Goal: Task Accomplishment & Management: Complete application form

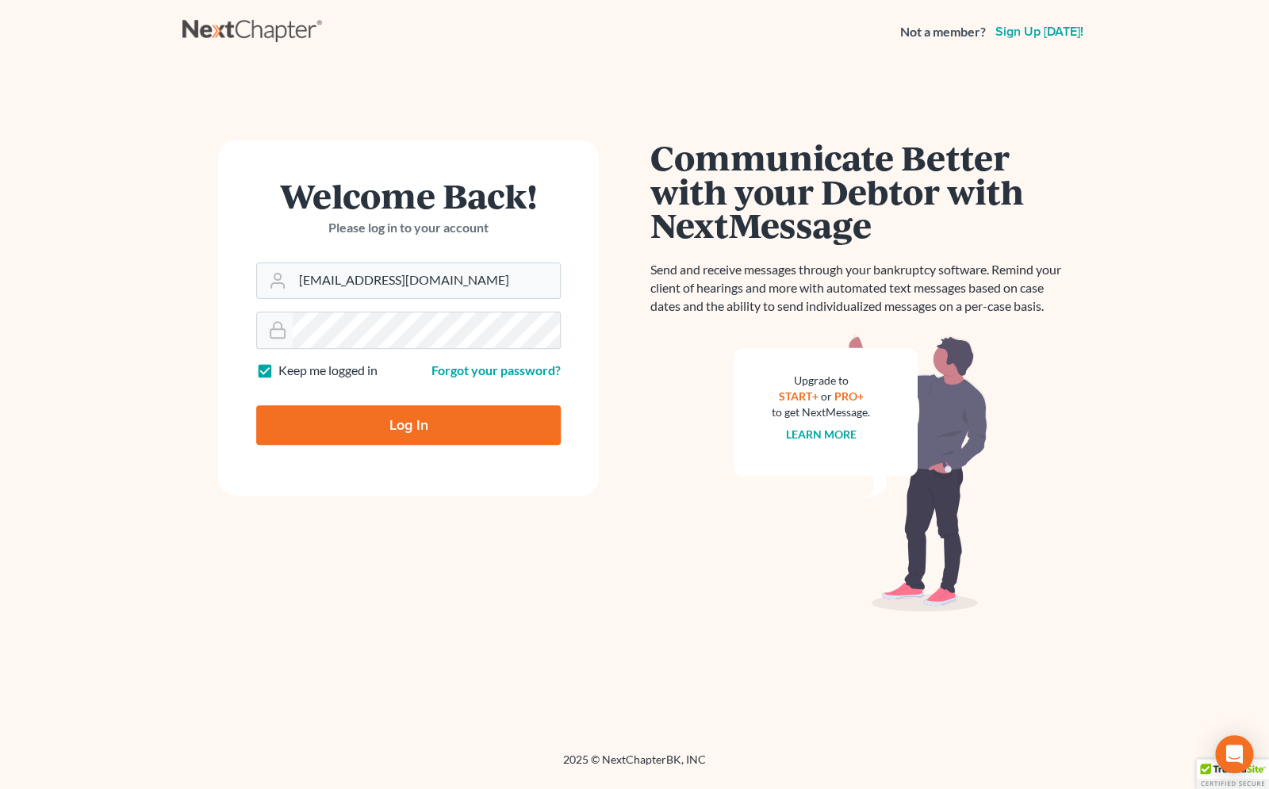
click at [427, 414] on input "Log In" at bounding box center [408, 425] width 305 height 40
type input "Thinking..."
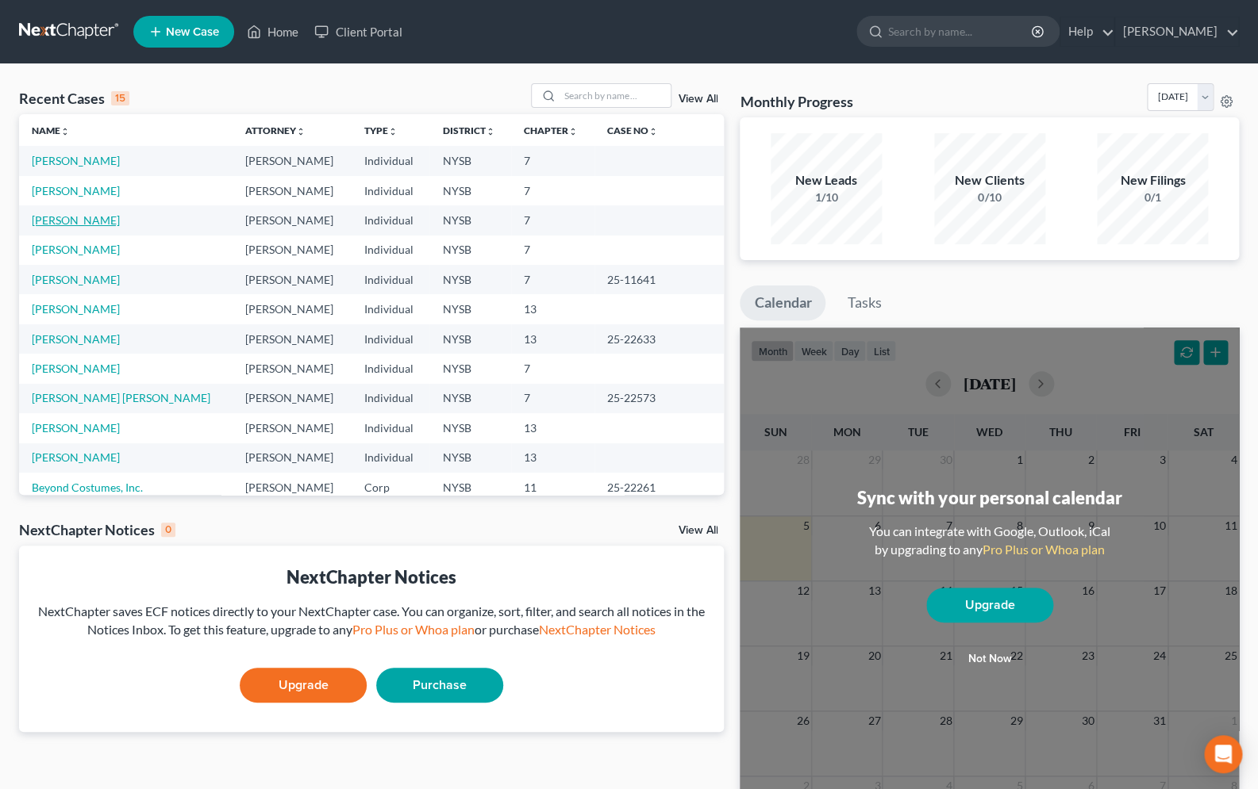
click at [67, 220] on link "[PERSON_NAME]" at bounding box center [76, 219] width 88 height 13
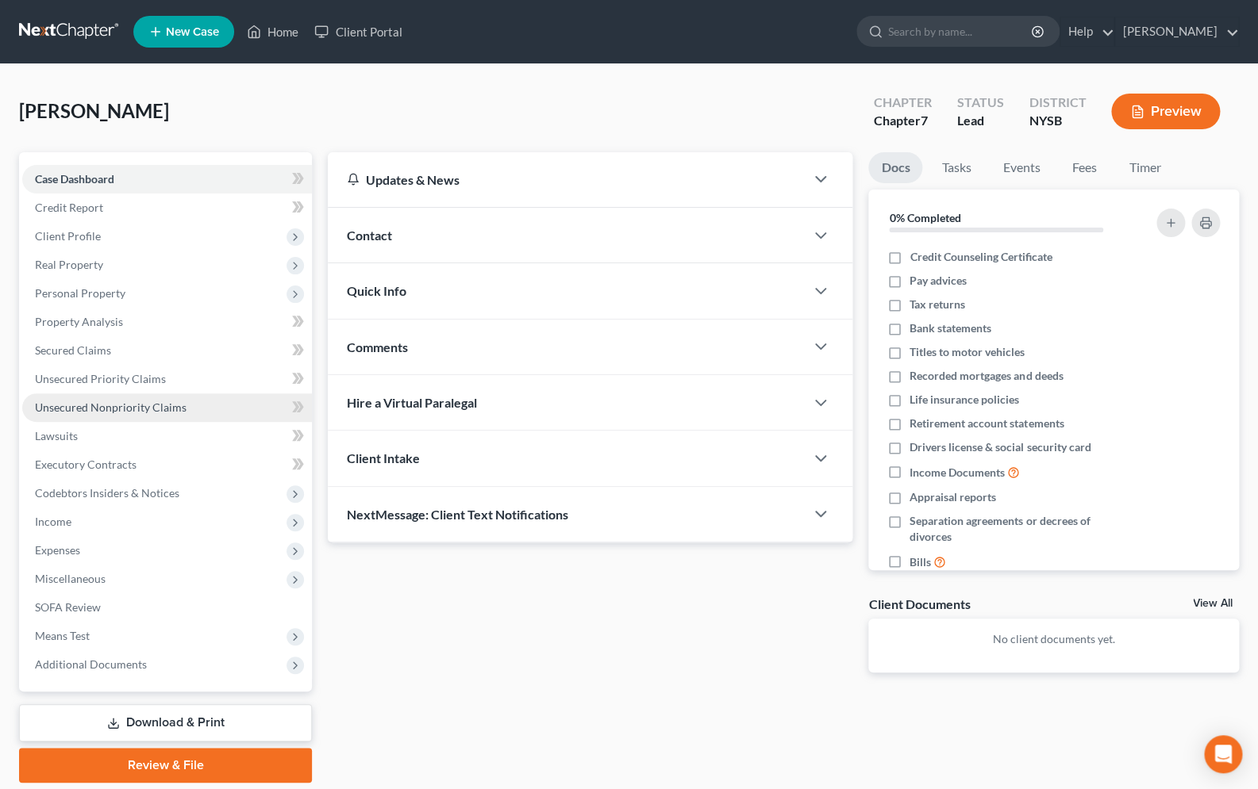
click at [145, 413] on span "Unsecured Nonpriority Claims" at bounding box center [111, 407] width 152 height 13
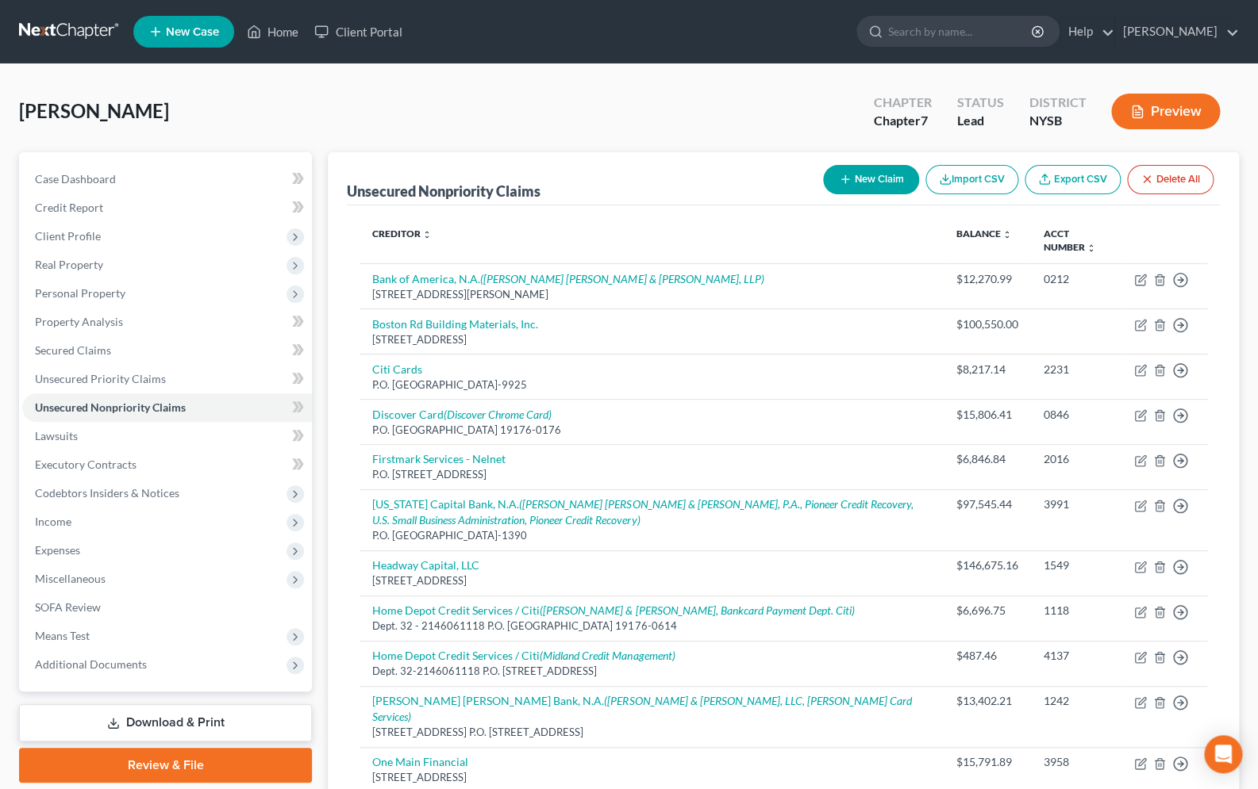
click at [835, 181] on button "New Claim" at bounding box center [871, 179] width 96 height 29
select select "0"
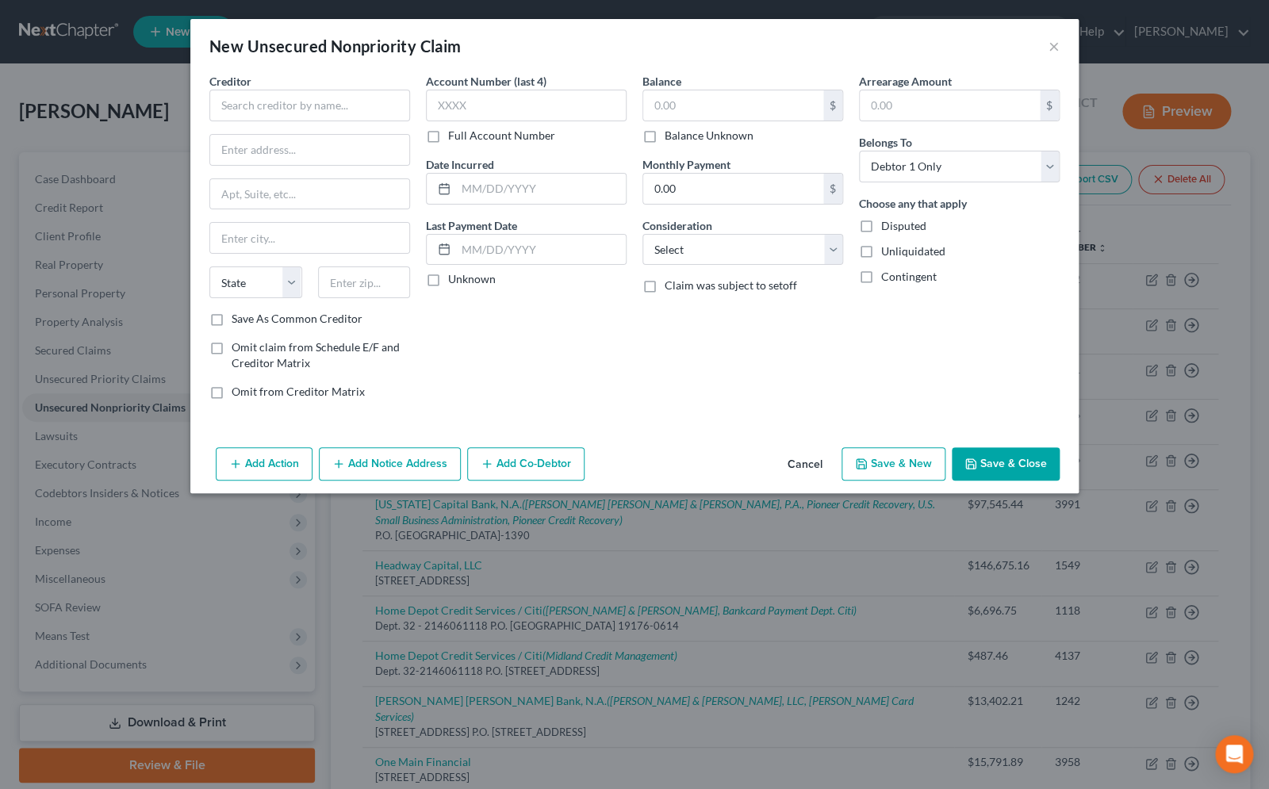
click at [144, 81] on div "New Unsecured Nonpriority Claim × Creditor * State [US_STATE] AK AR AZ [GEOGRAP…" at bounding box center [634, 394] width 1269 height 789
drag, startPoint x: 688, startPoint y: 33, endPoint x: 736, endPoint y: 40, distance: 48.9
click at [736, 40] on div "New Unsecured Nonpriority Claim ×" at bounding box center [634, 46] width 889 height 54
click at [334, 100] on input "text" at bounding box center [309, 106] width 201 height 32
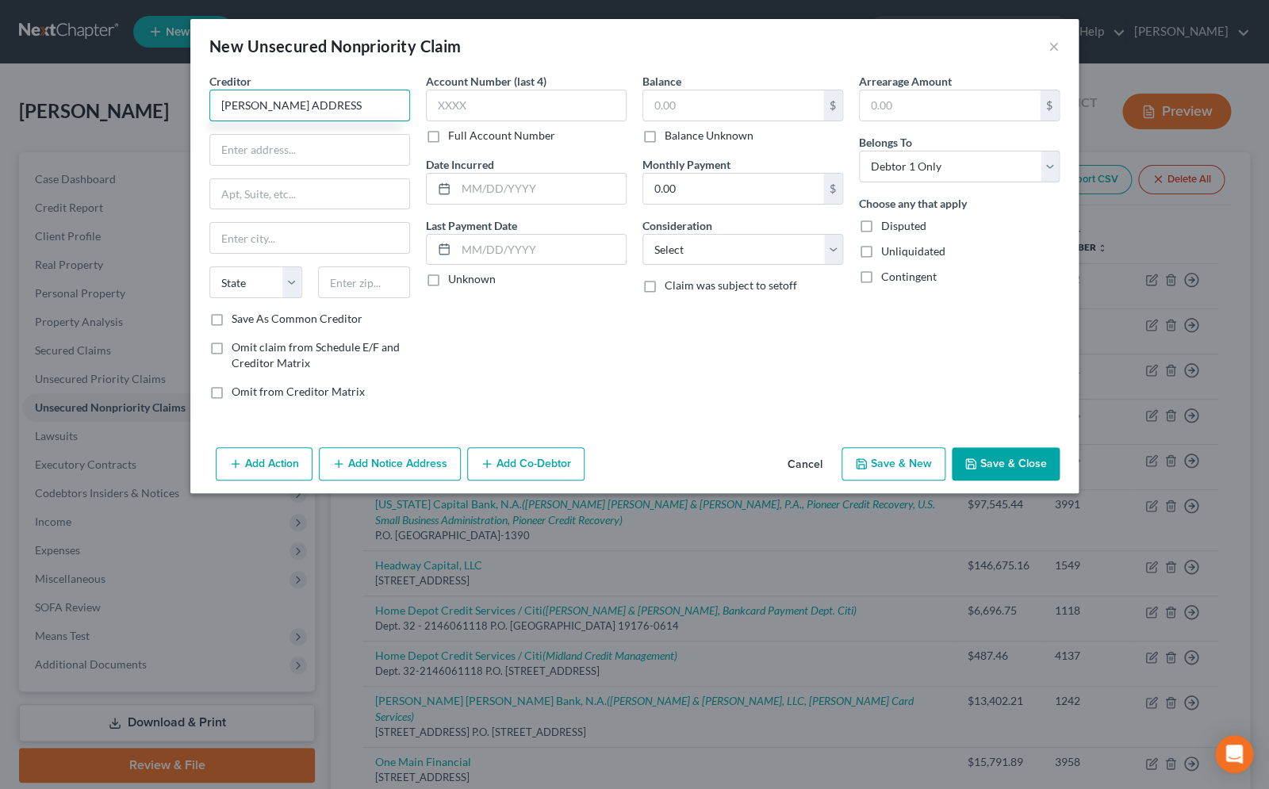
type input "[PERSON_NAME] ADDRESS"
click at [513, 455] on button "Add Co-Debtor" at bounding box center [525, 463] width 117 height 33
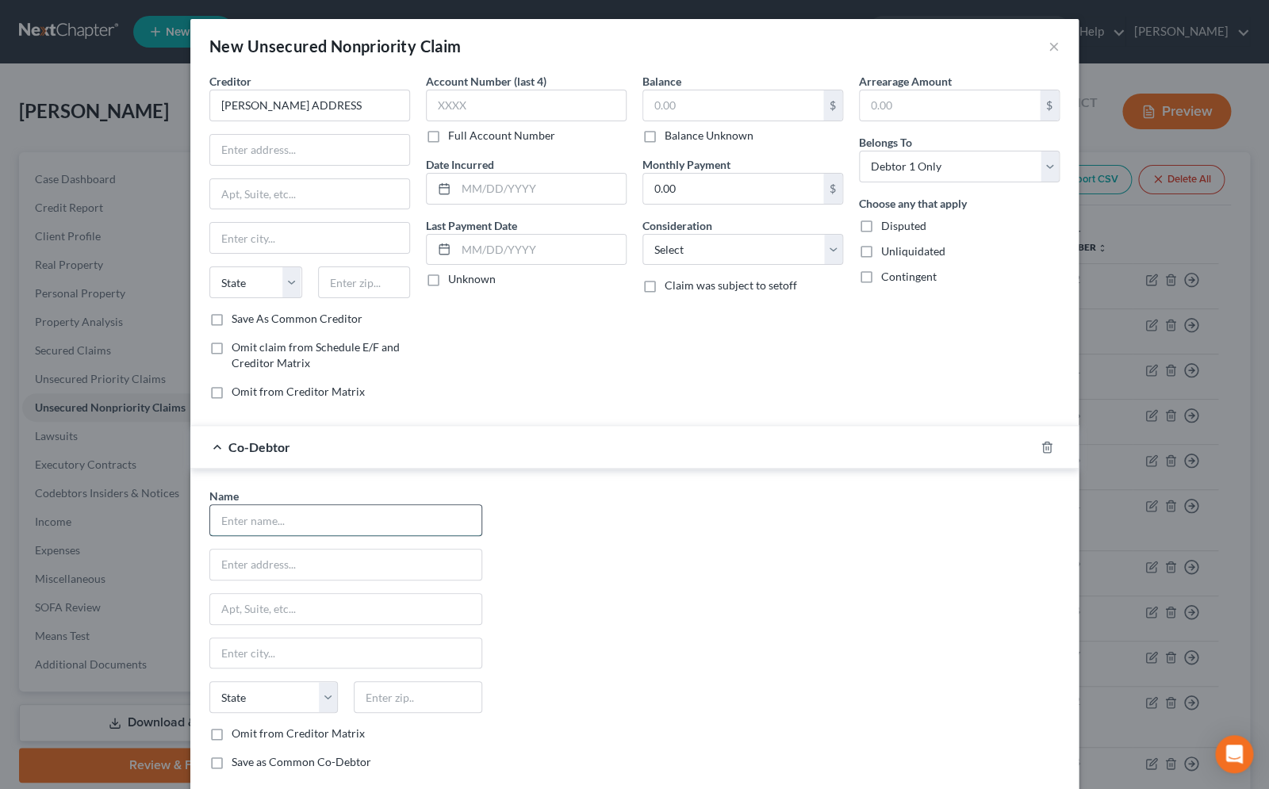
click at [349, 520] on input "text" at bounding box center [345, 520] width 271 height 30
type input "Francarchi Corp."
click at [232, 734] on label "Omit from Creditor Matrix" at bounding box center [298, 734] width 133 height 16
click at [238, 734] on input "Omit from Creditor Matrix" at bounding box center [243, 731] width 10 height 10
checkbox input "true"
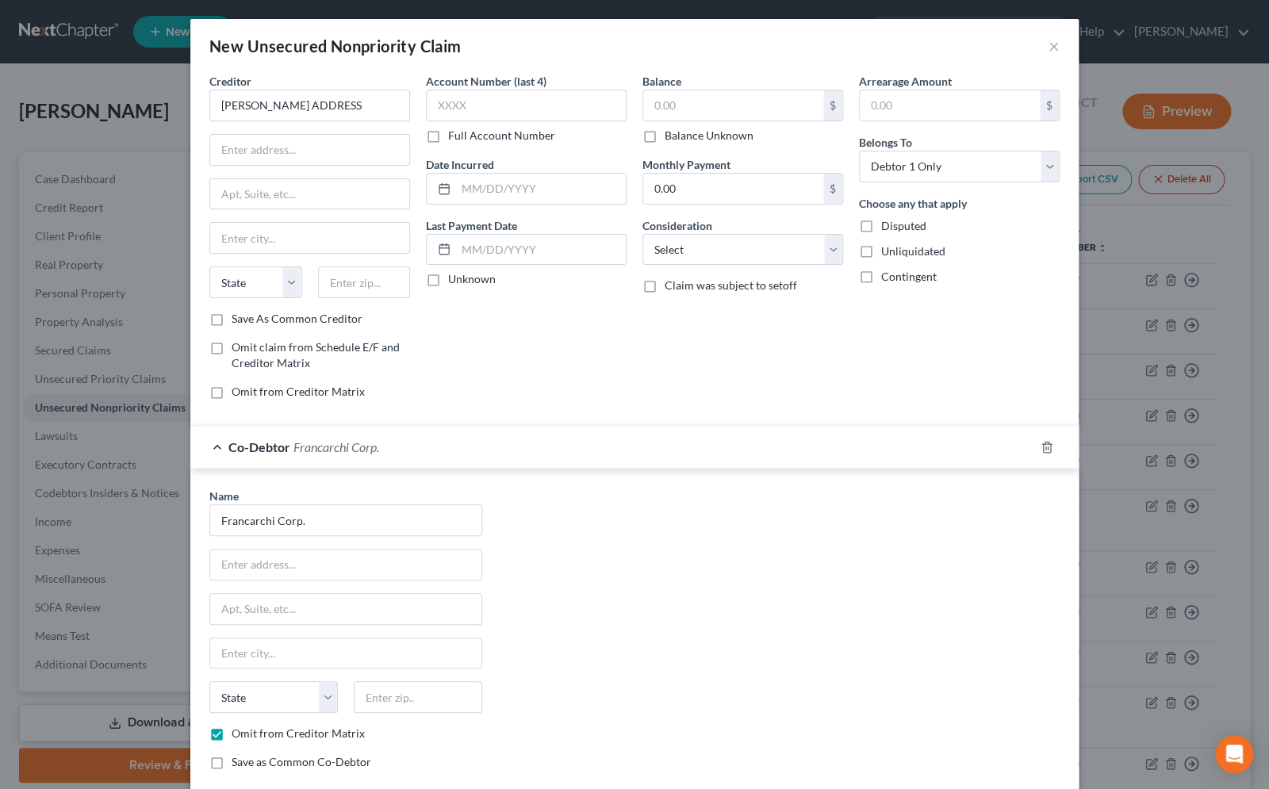
scroll to position [94, 0]
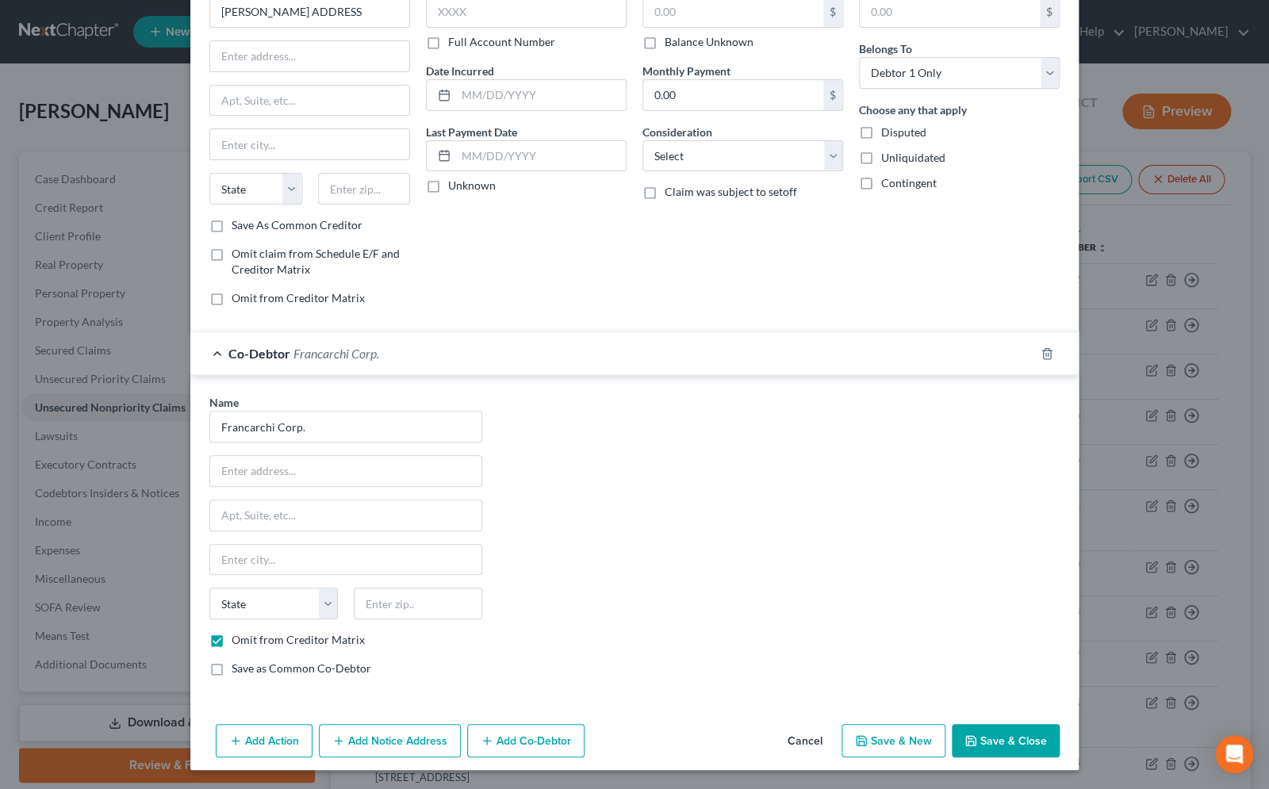
click at [405, 748] on button "Add Notice Address" at bounding box center [390, 740] width 142 height 33
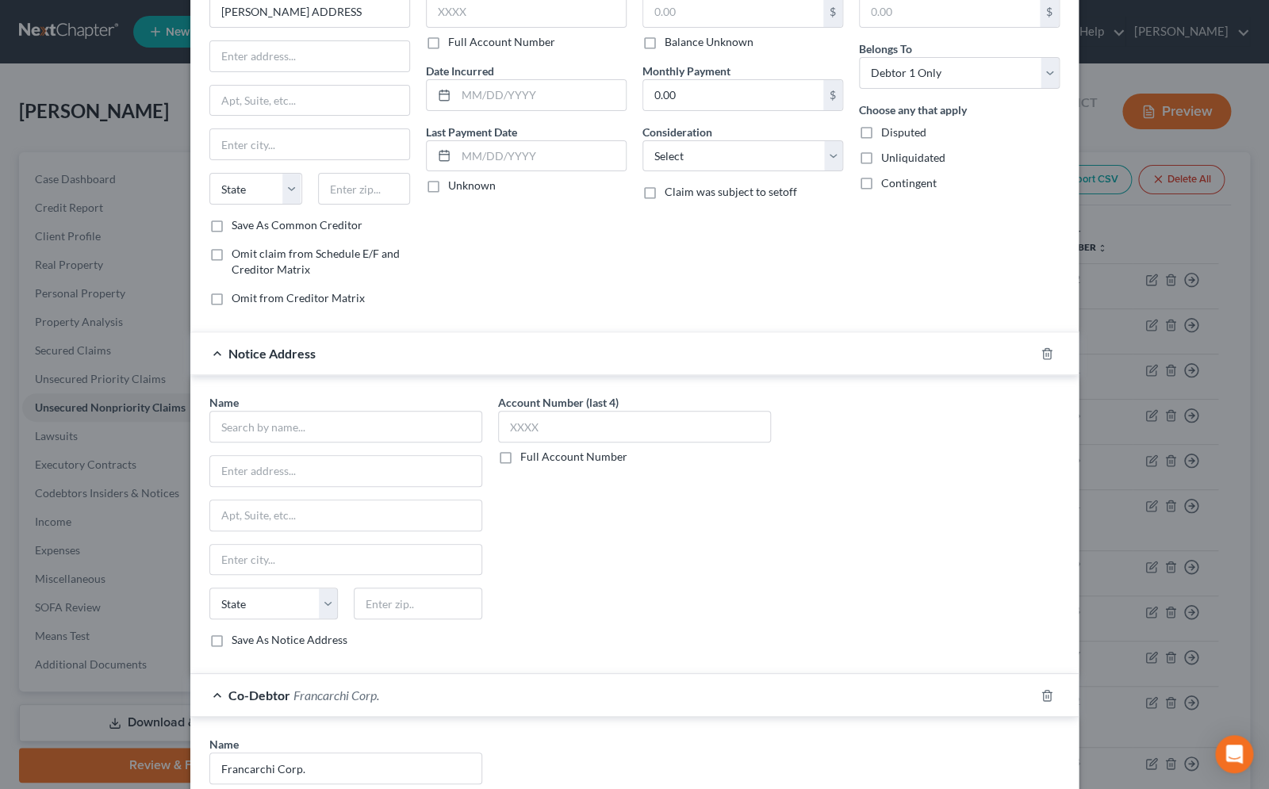
click at [881, 132] on label "Disputed" at bounding box center [903, 133] width 45 height 16
click at [888, 132] on input "Disputed" at bounding box center [893, 130] width 10 height 10
checkbox input "true"
select select "14"
click option "Other" at bounding box center [0, 0] width 0 height 0
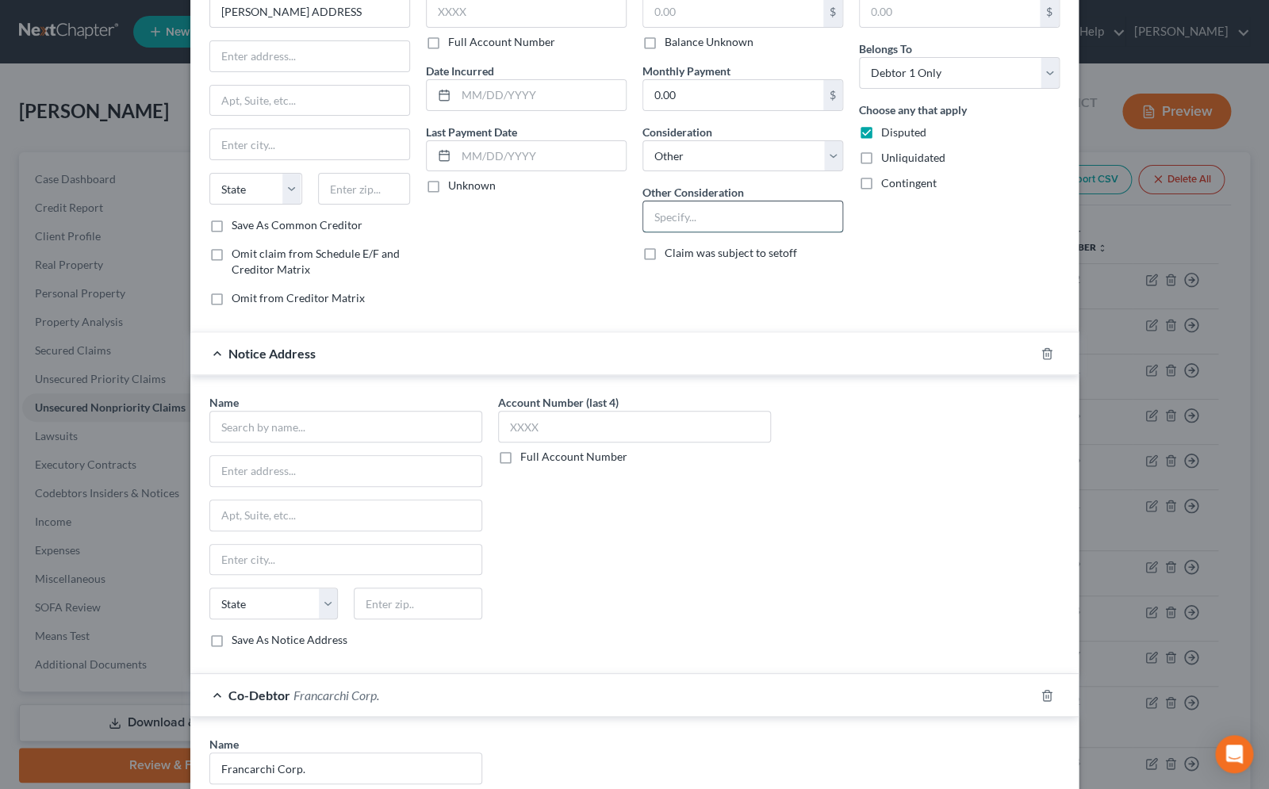
click at [678, 218] on input "text" at bounding box center [742, 217] width 199 height 30
type input "Worker's Compensation Claim"
click at [665, 50] on label "Balance Unknown" at bounding box center [709, 42] width 89 height 16
click at [671, 44] on input "Balance Unknown" at bounding box center [676, 39] width 10 height 10
checkbox input "true"
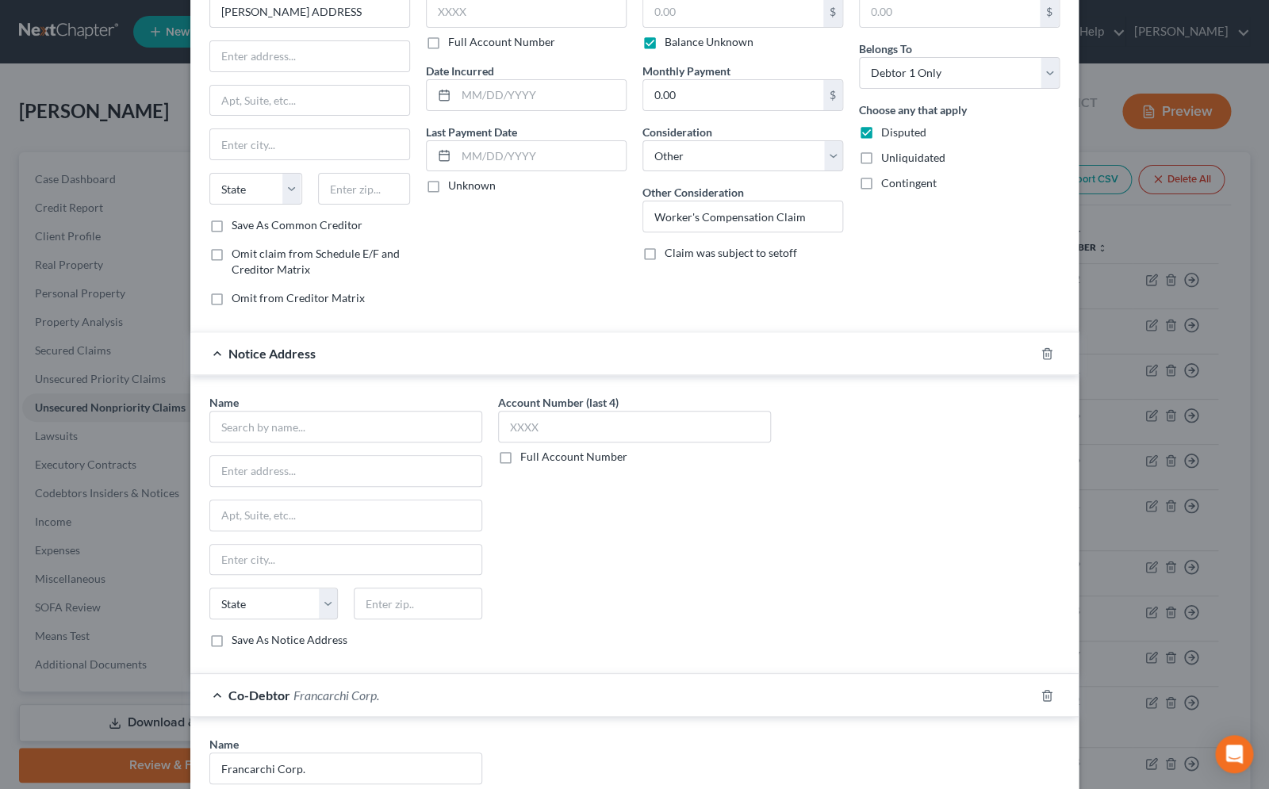
type input "0.00"
click at [689, 216] on input "Worker's Compensation Claim" at bounding box center [742, 217] width 199 height 30
type input "Workers' Compensation Claim"
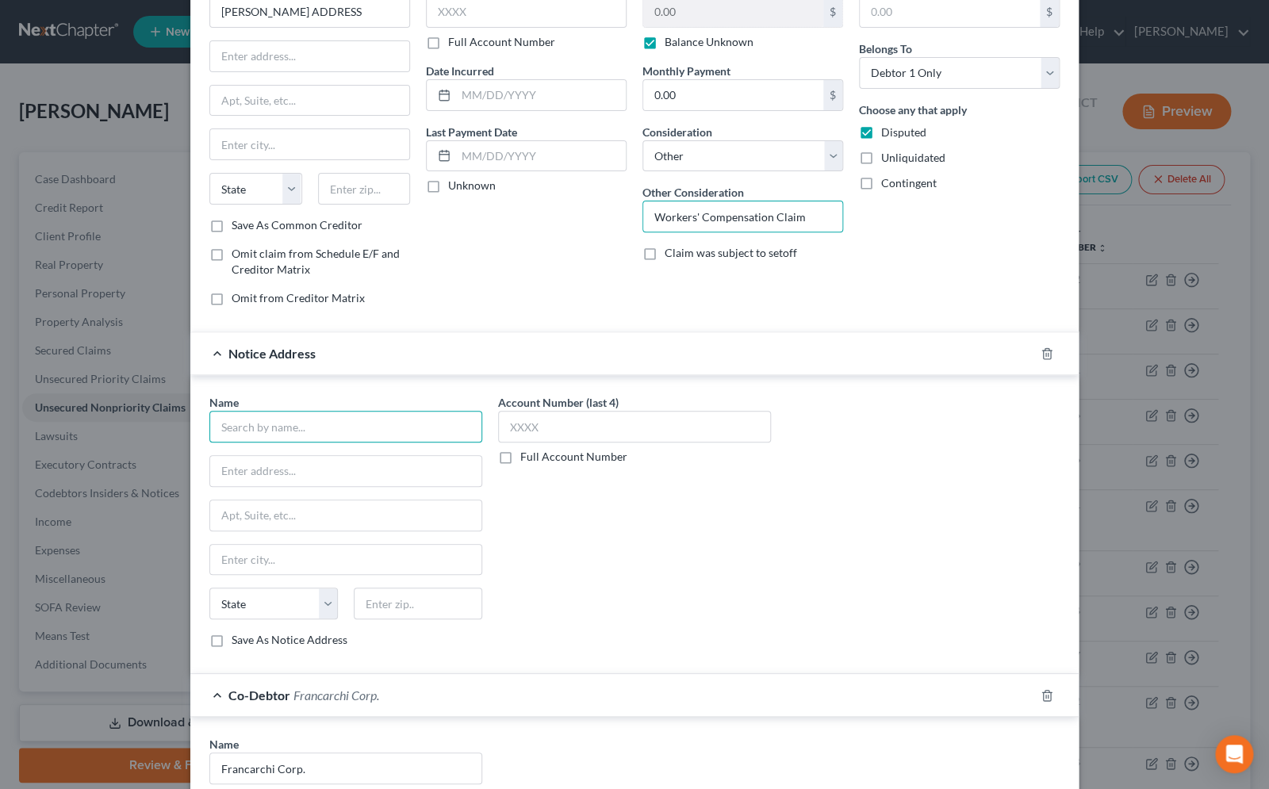
click at [340, 428] on input "text" at bounding box center [345, 427] width 273 height 32
type input "State of NY Workers' Compensaton Board"
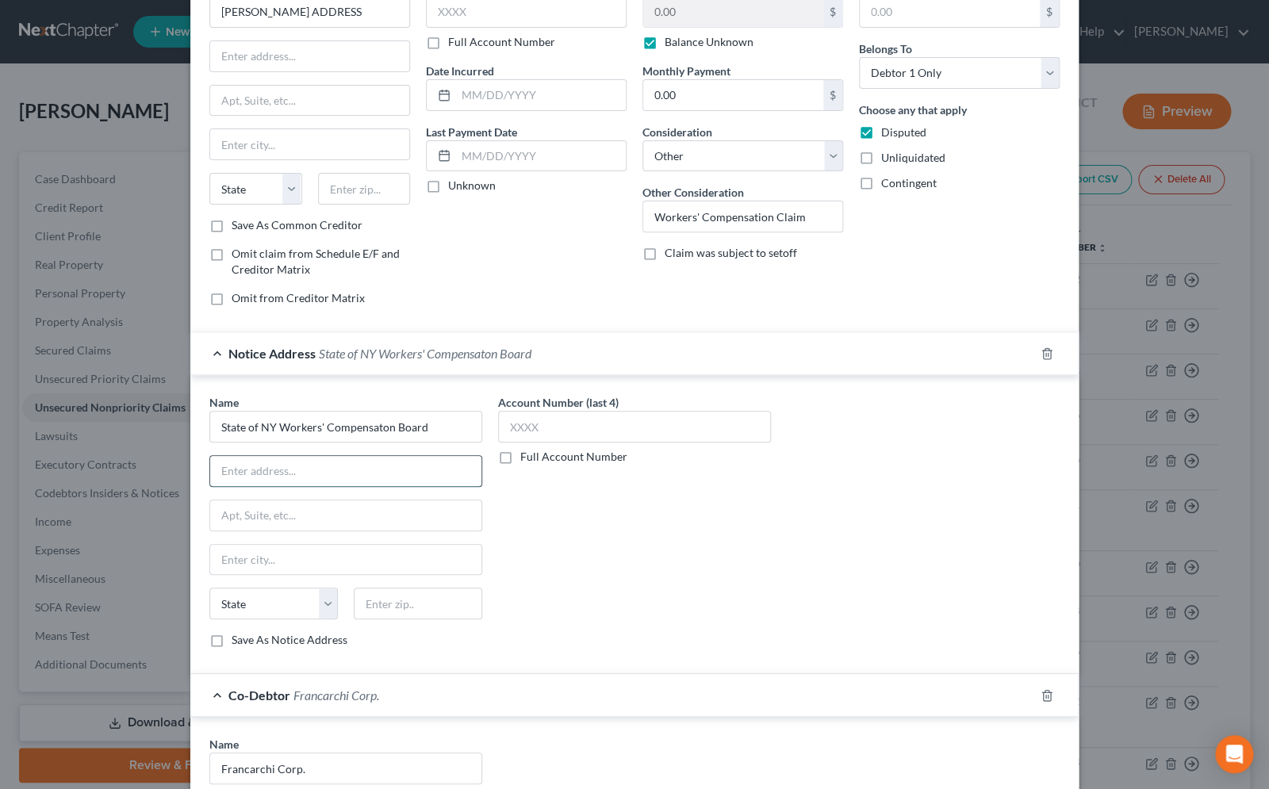
click at [306, 476] on input "text" at bounding box center [345, 471] width 271 height 30
type input "P.O. Box 5205"
click at [959, 616] on div "Name * State of NY Workers' Compensaton Board P.O. Box [GEOGRAPHIC_DATA][US_STA…" at bounding box center [635, 527] width 866 height 267
click at [379, 611] on input "text" at bounding box center [418, 604] width 129 height 32
type input "13902"
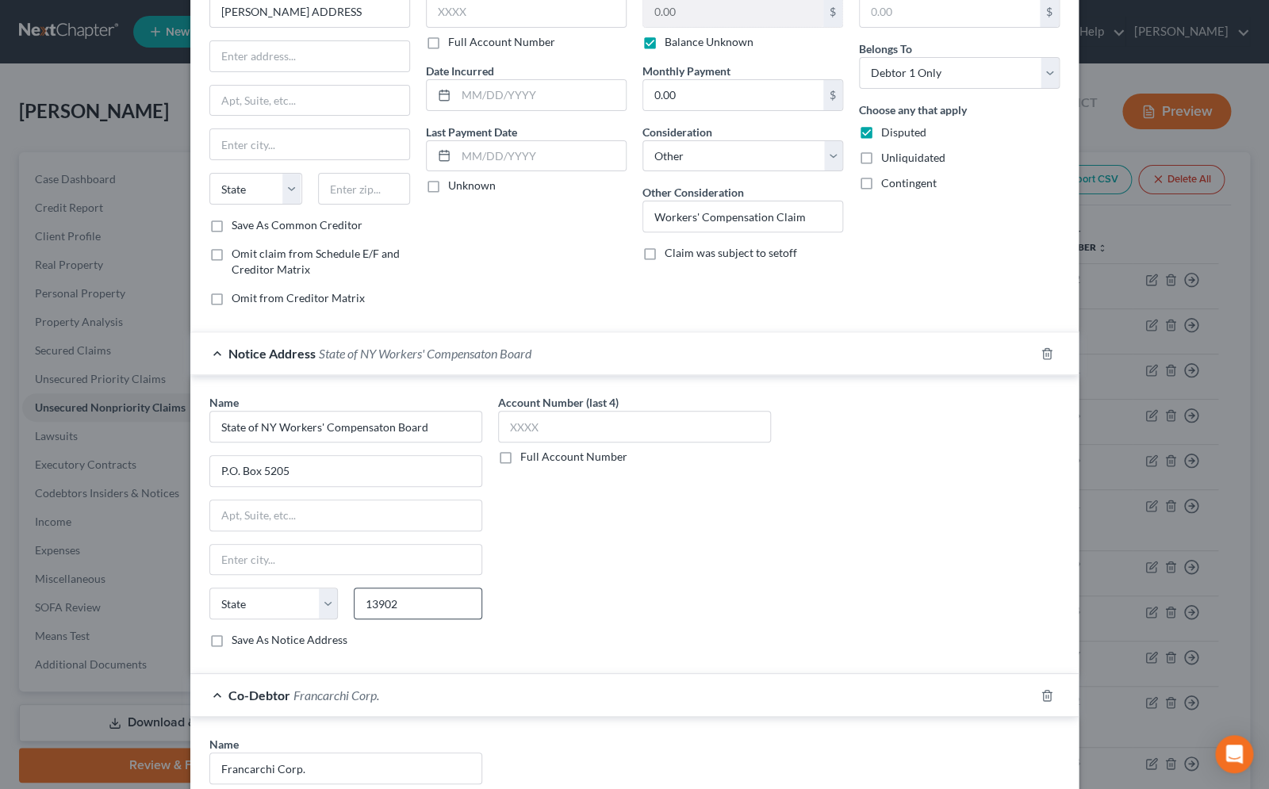
type input "Binghamton"
select select "35"
click at [395, 609] on input "13902" at bounding box center [418, 604] width 129 height 32
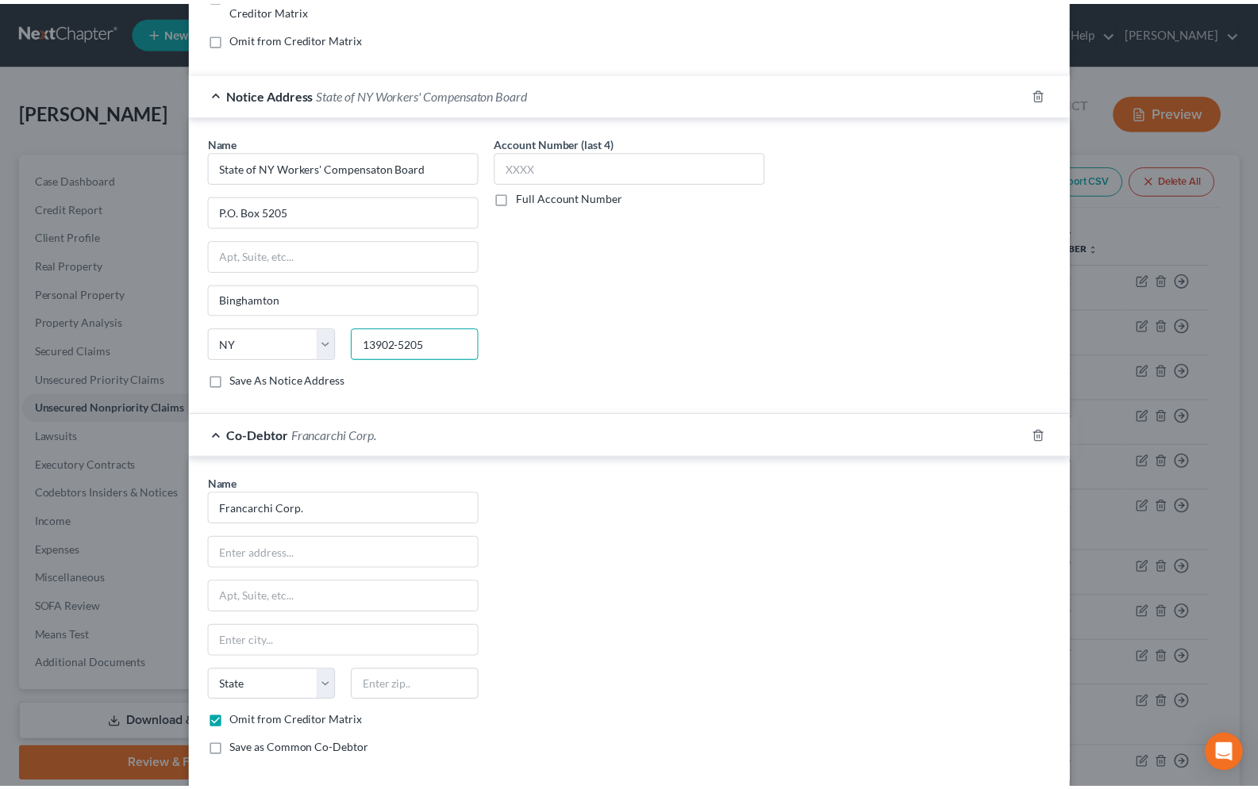
scroll to position [436, 0]
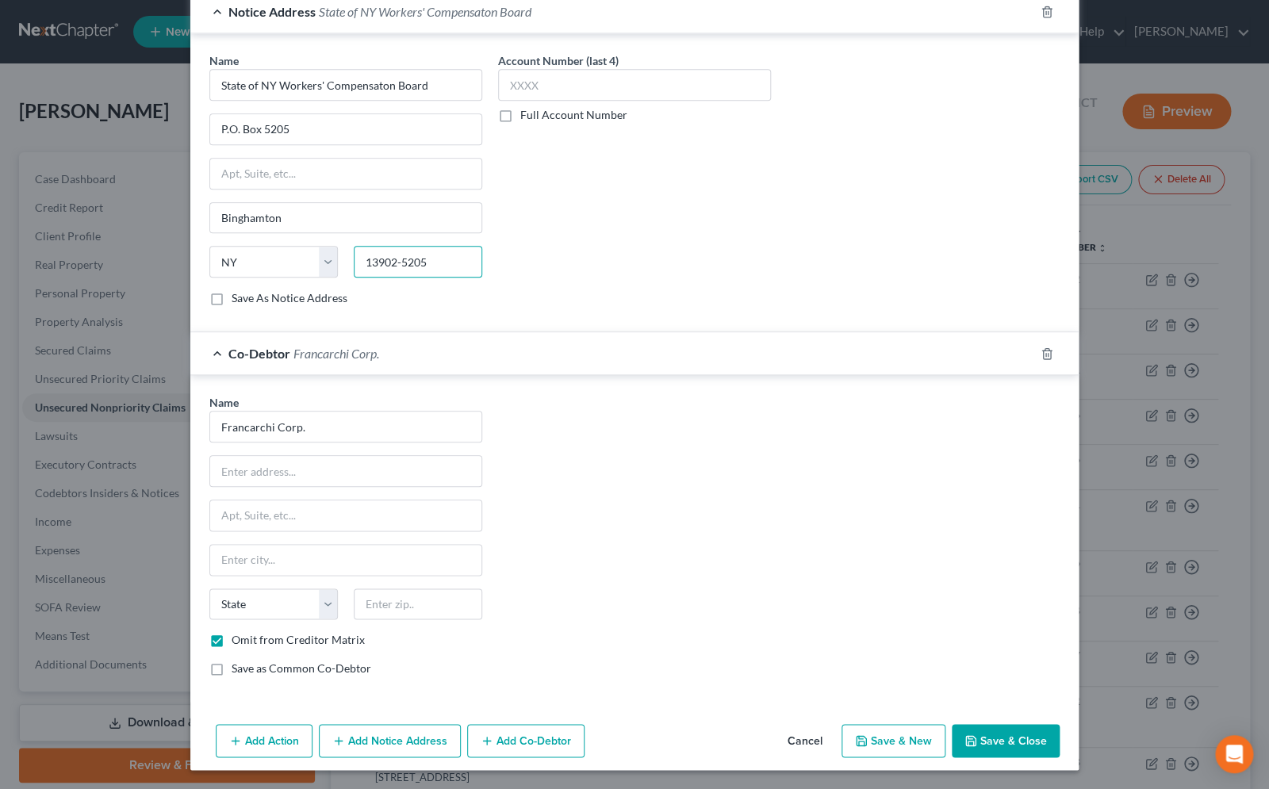
type input "13902-5205"
click at [1035, 739] on button "Save & Close" at bounding box center [1006, 740] width 108 height 33
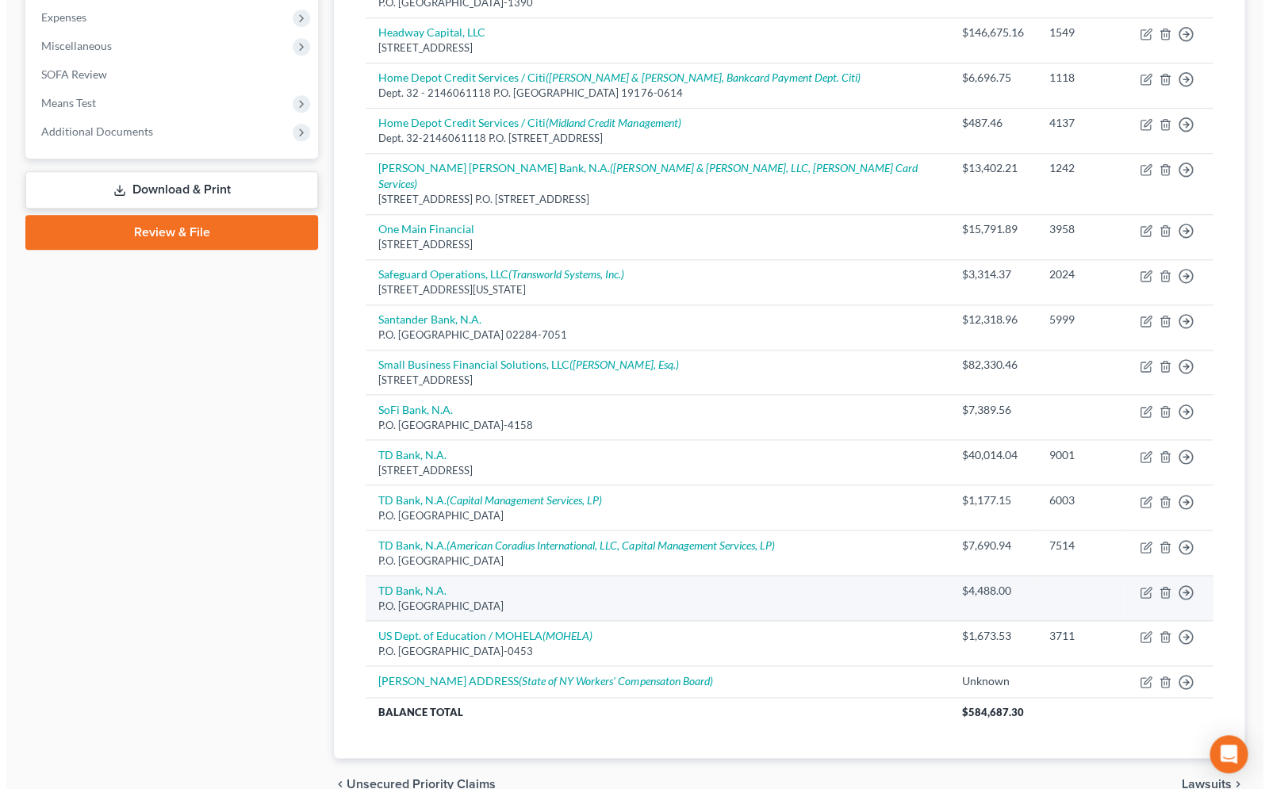
scroll to position [597, 0]
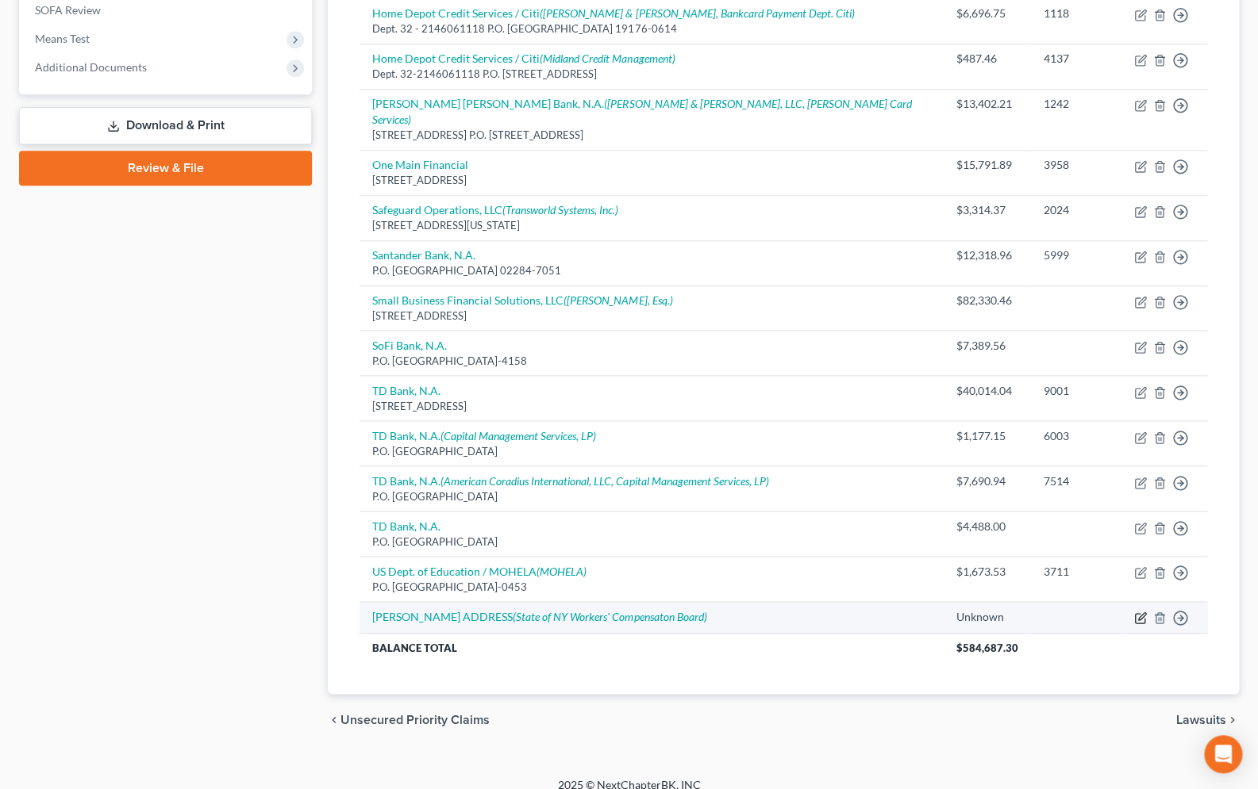
click at [1137, 612] on icon "button" at bounding box center [1140, 618] width 13 height 13
select select "14"
select select "0"
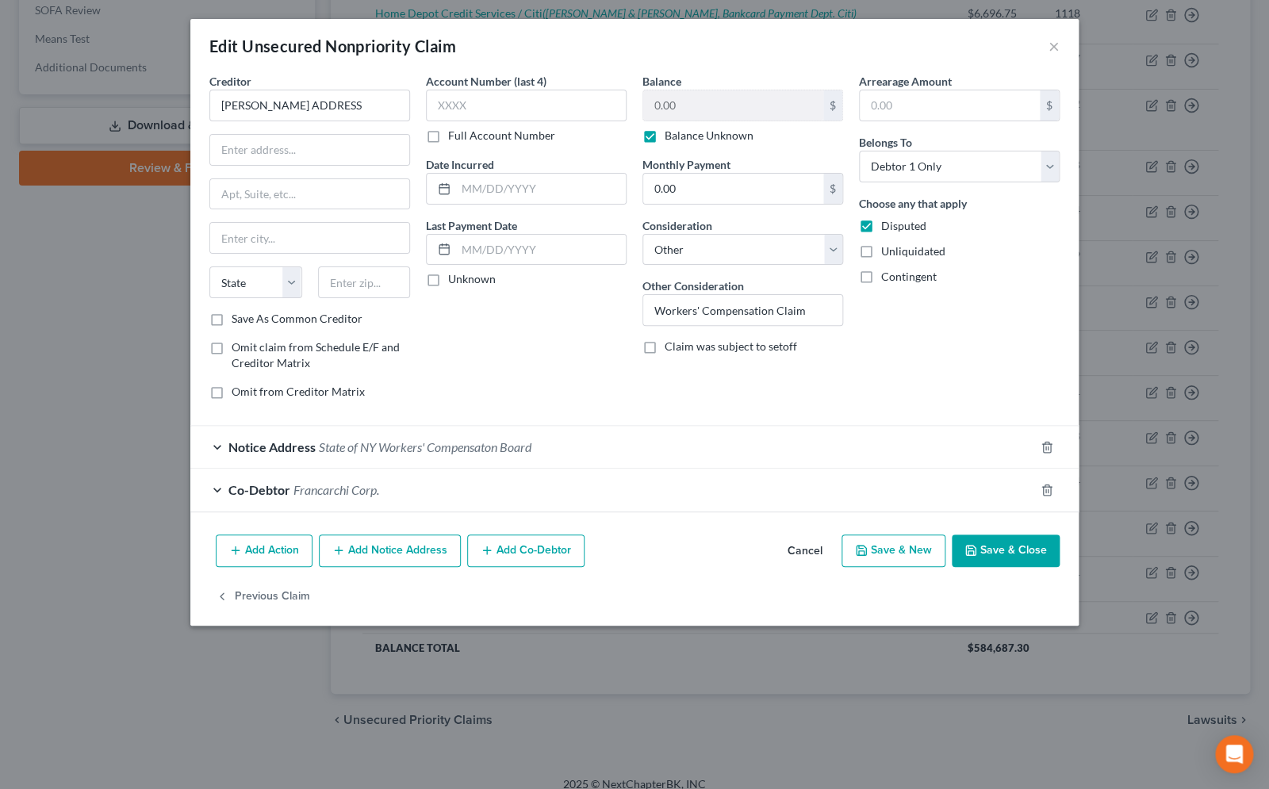
click at [281, 551] on button "Add Action" at bounding box center [264, 551] width 97 height 33
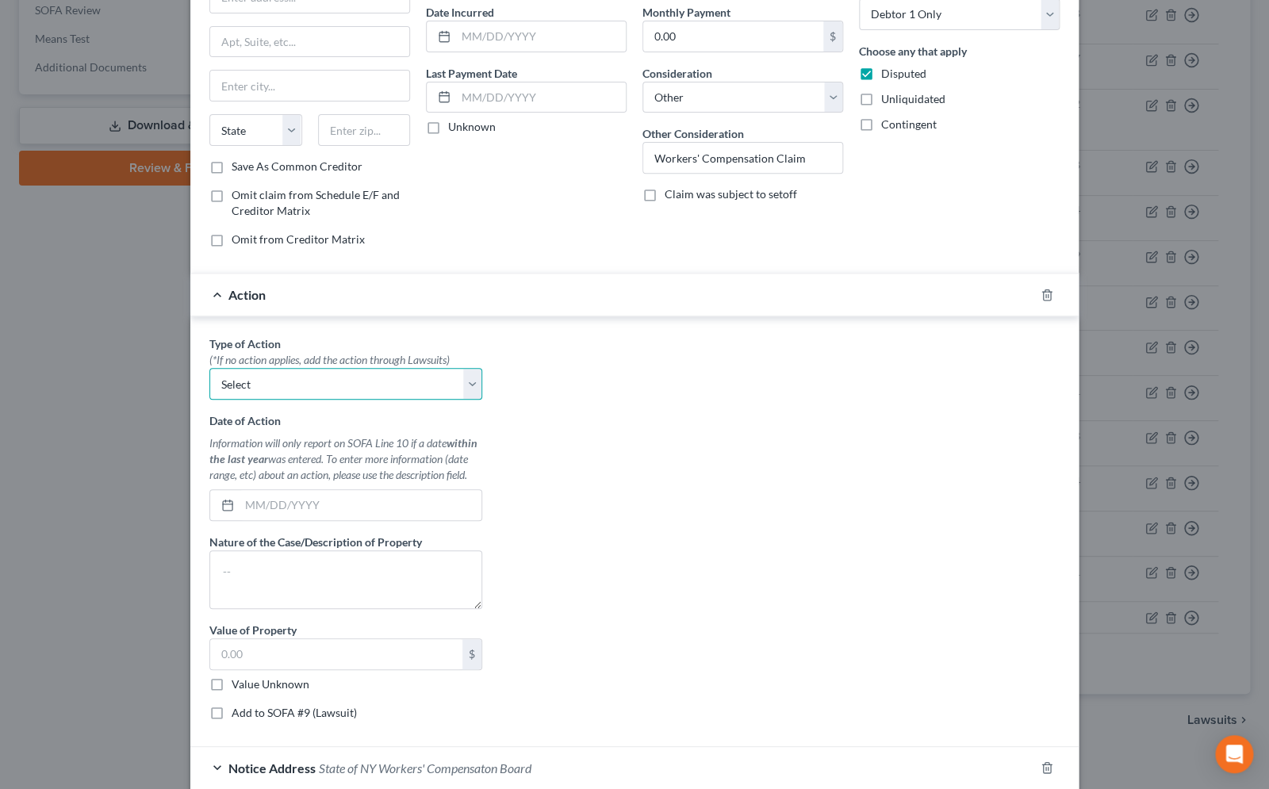
scroll to position [135, 0]
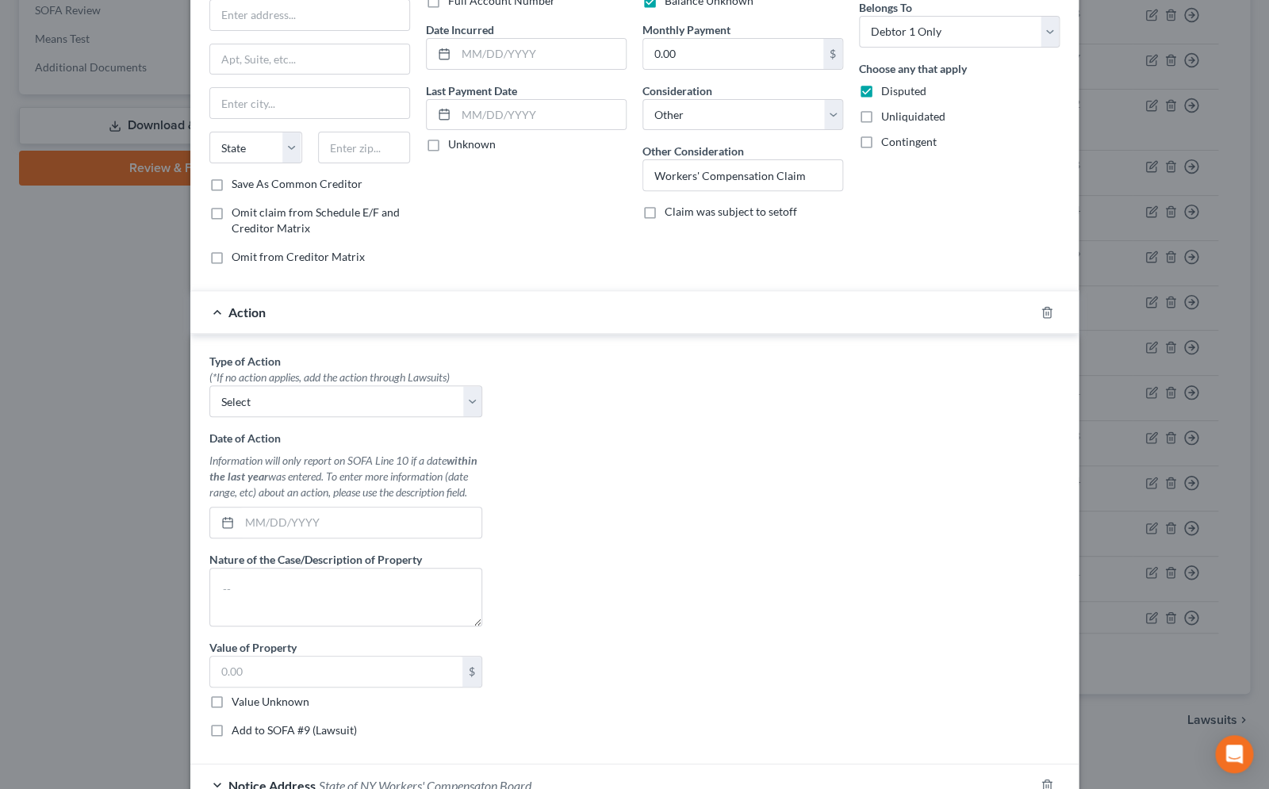
click at [209, 315] on div "Action" at bounding box center [612, 312] width 844 height 42
click at [216, 310] on div "Action" at bounding box center [612, 312] width 844 height 42
click at [212, 310] on div "Action" at bounding box center [612, 312] width 844 height 42
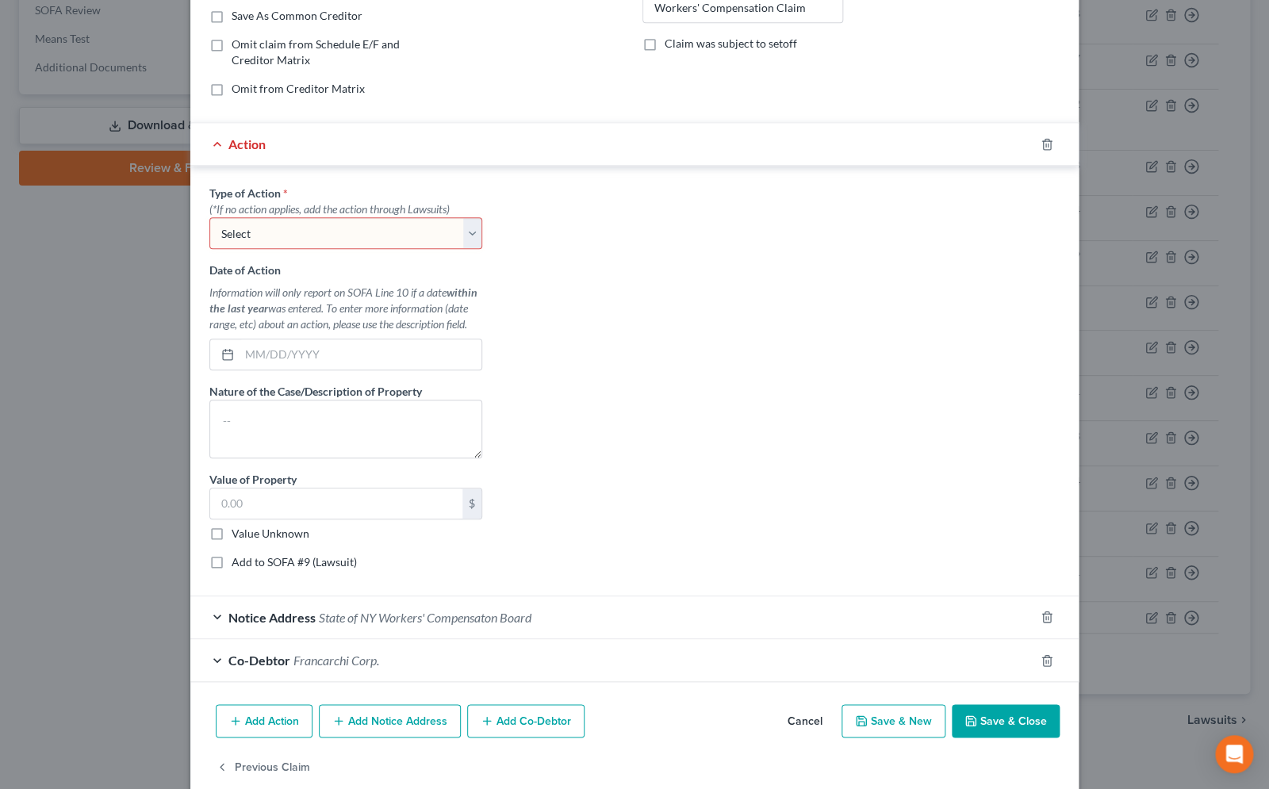
scroll to position [329, 0]
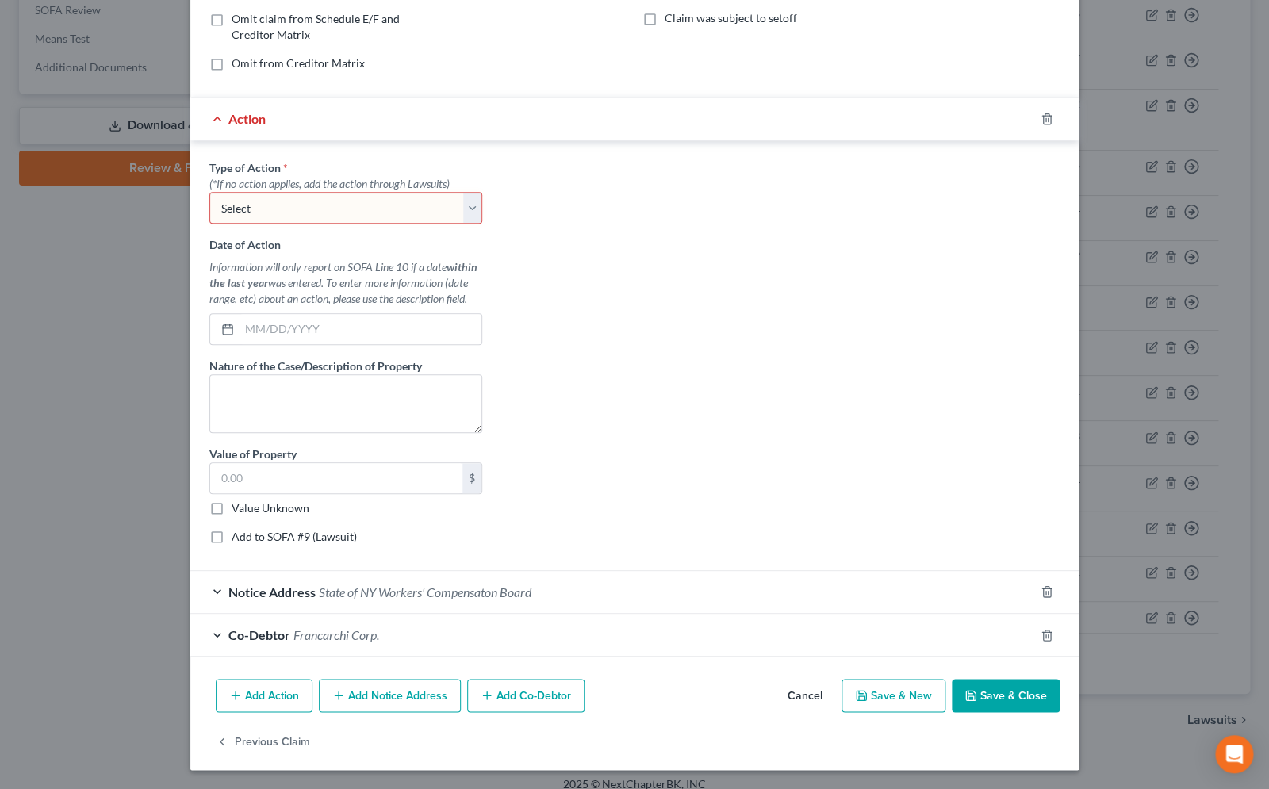
click at [1014, 701] on button "Save & Close" at bounding box center [1006, 695] width 108 height 33
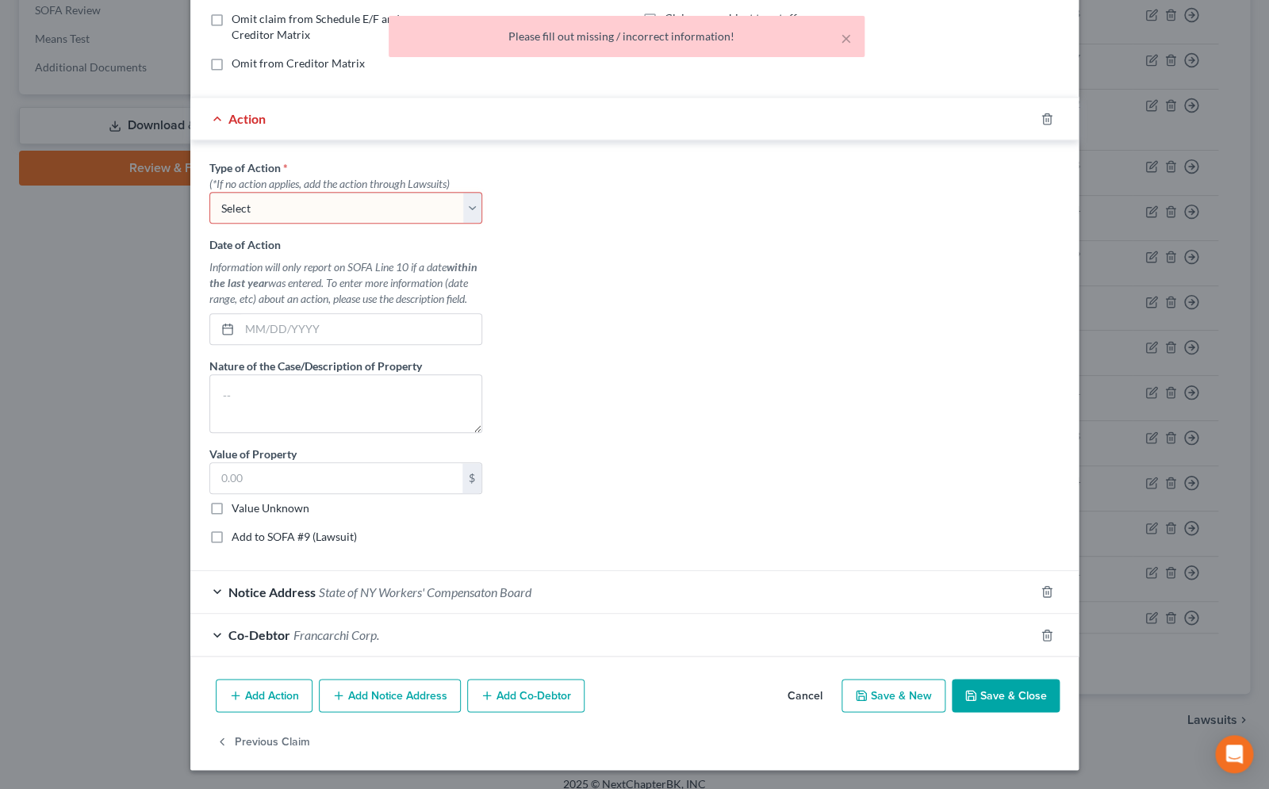
click at [212, 121] on div "Action" at bounding box center [612, 119] width 844 height 42
click option "Select" at bounding box center [0, 0] width 0 height 0
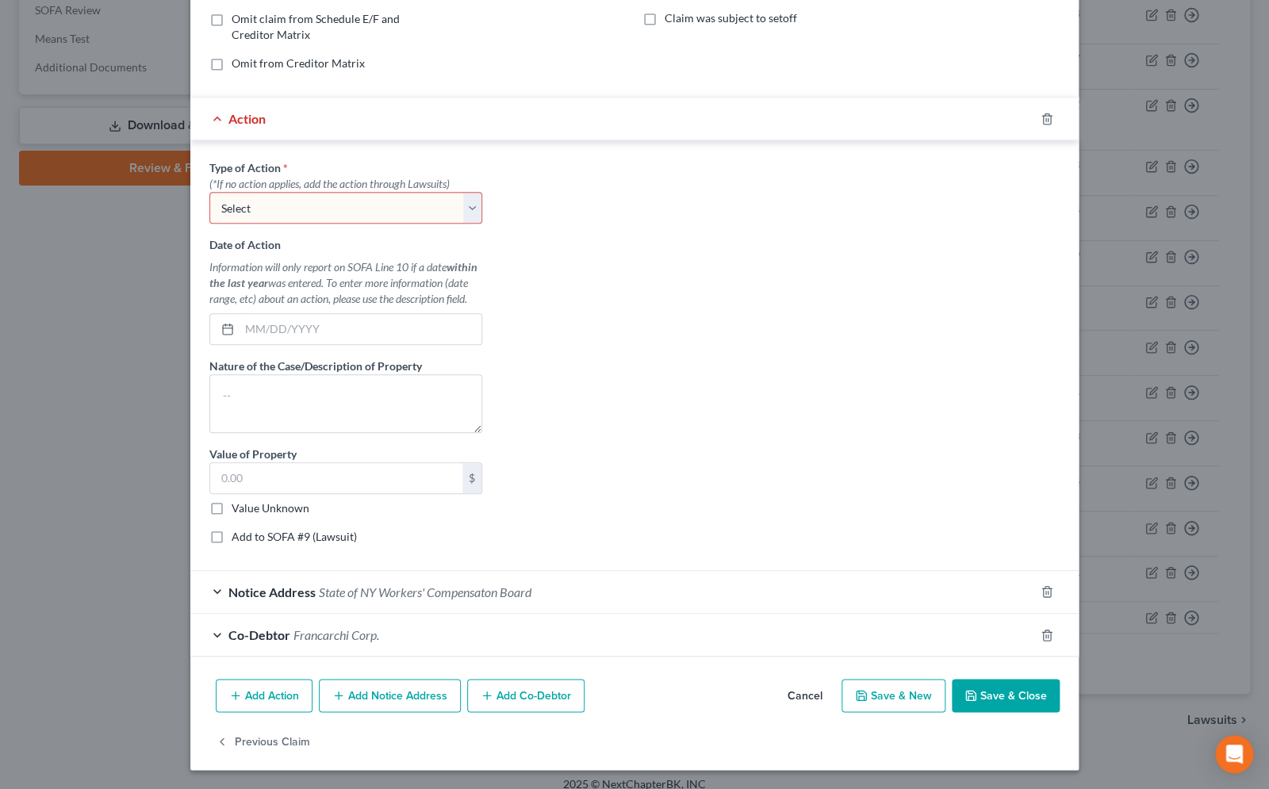
click at [486, 212] on div "Type of Action * (*If no action applies, add the action through Lawsuits) Selec…" at bounding box center [635, 357] width 866 height 397
click at [1041, 117] on icon "button" at bounding box center [1047, 119] width 13 height 13
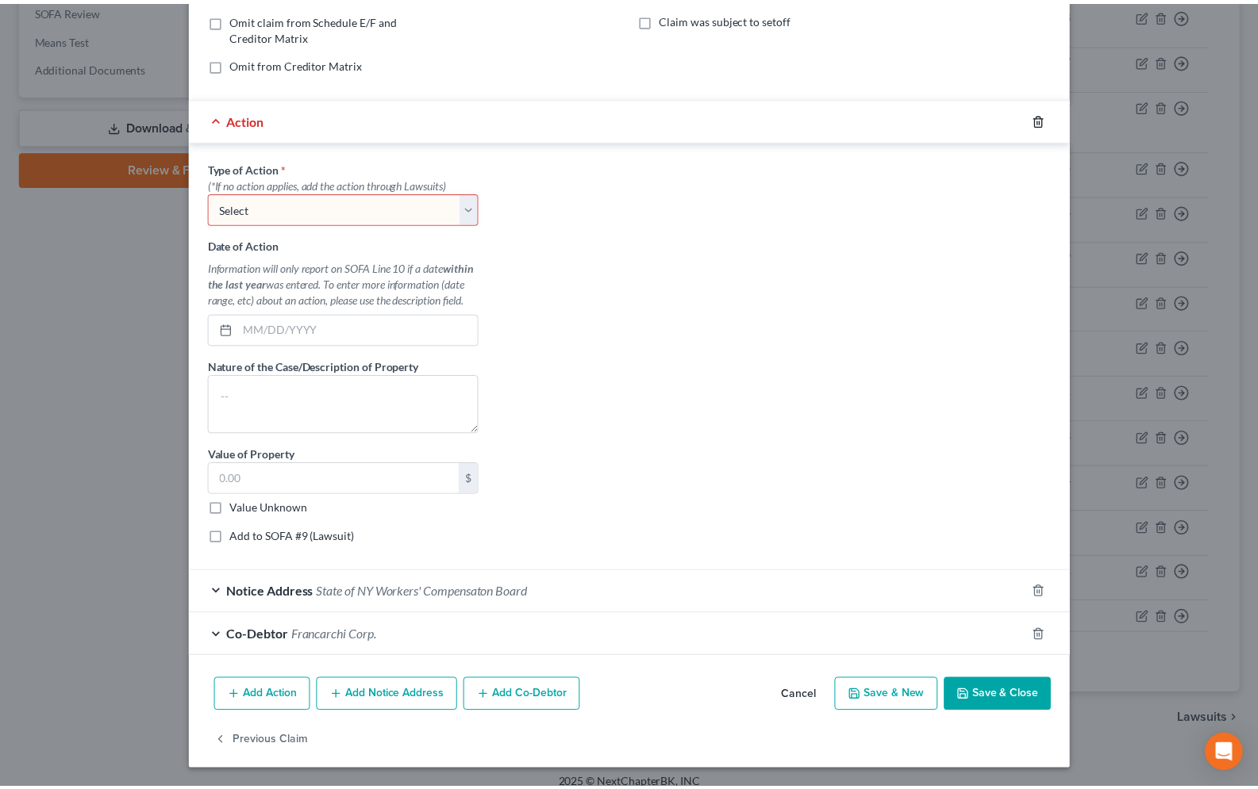
scroll to position [0, 0]
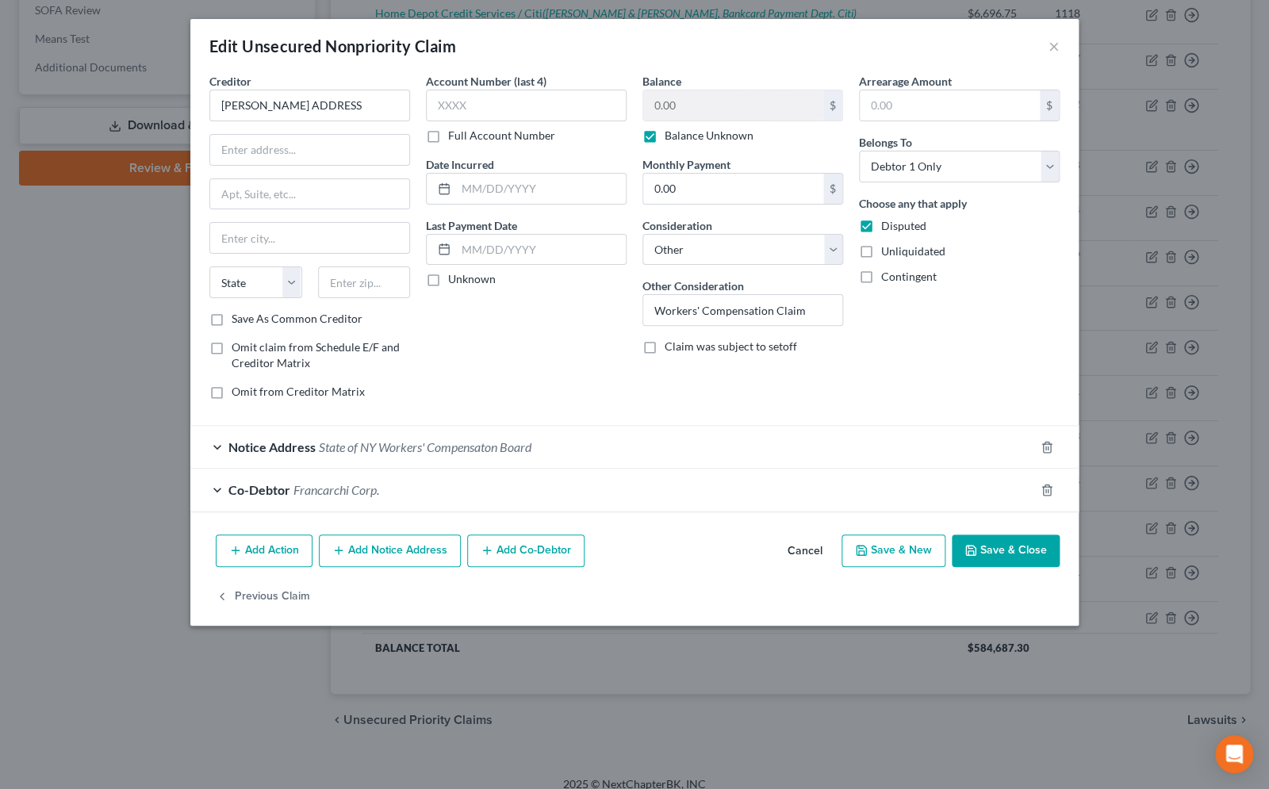
click at [1007, 543] on button "Save & Close" at bounding box center [1006, 551] width 108 height 33
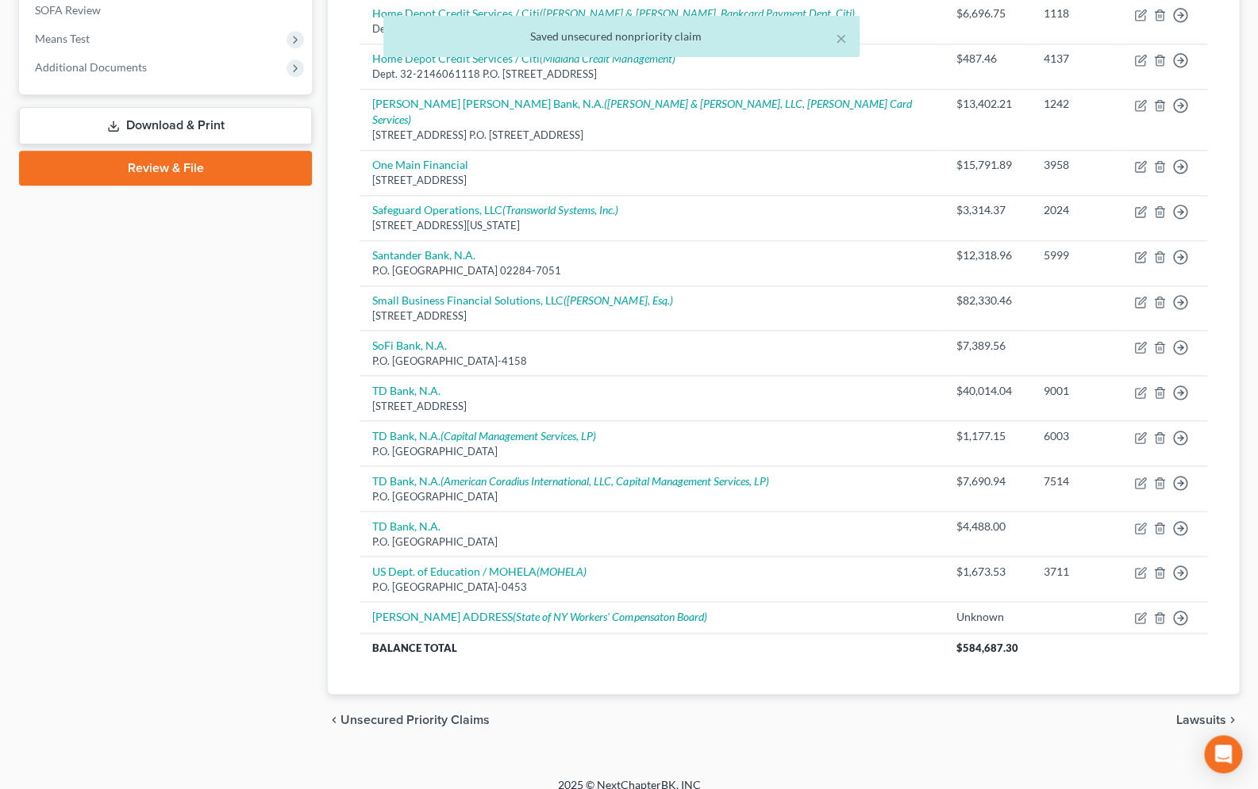
scroll to position [242, 0]
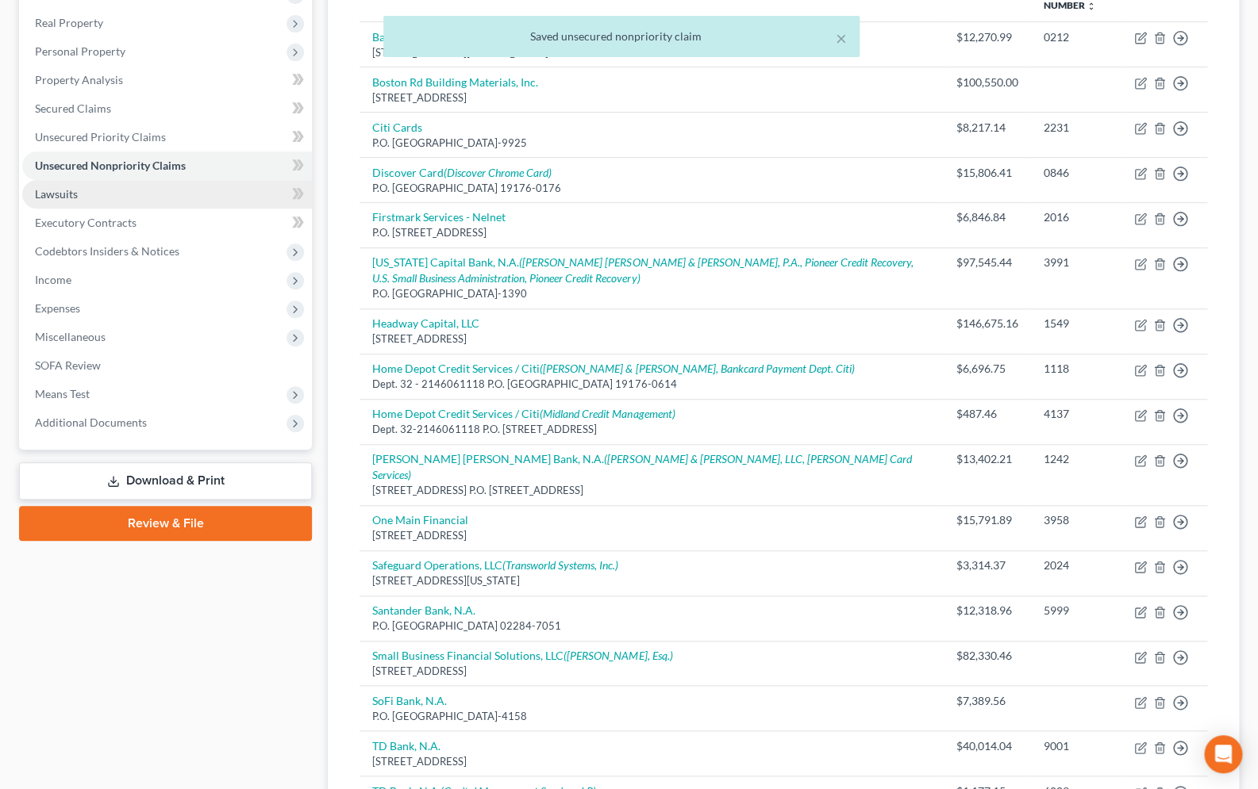
click at [69, 199] on span "Lawsuits" at bounding box center [56, 193] width 43 height 13
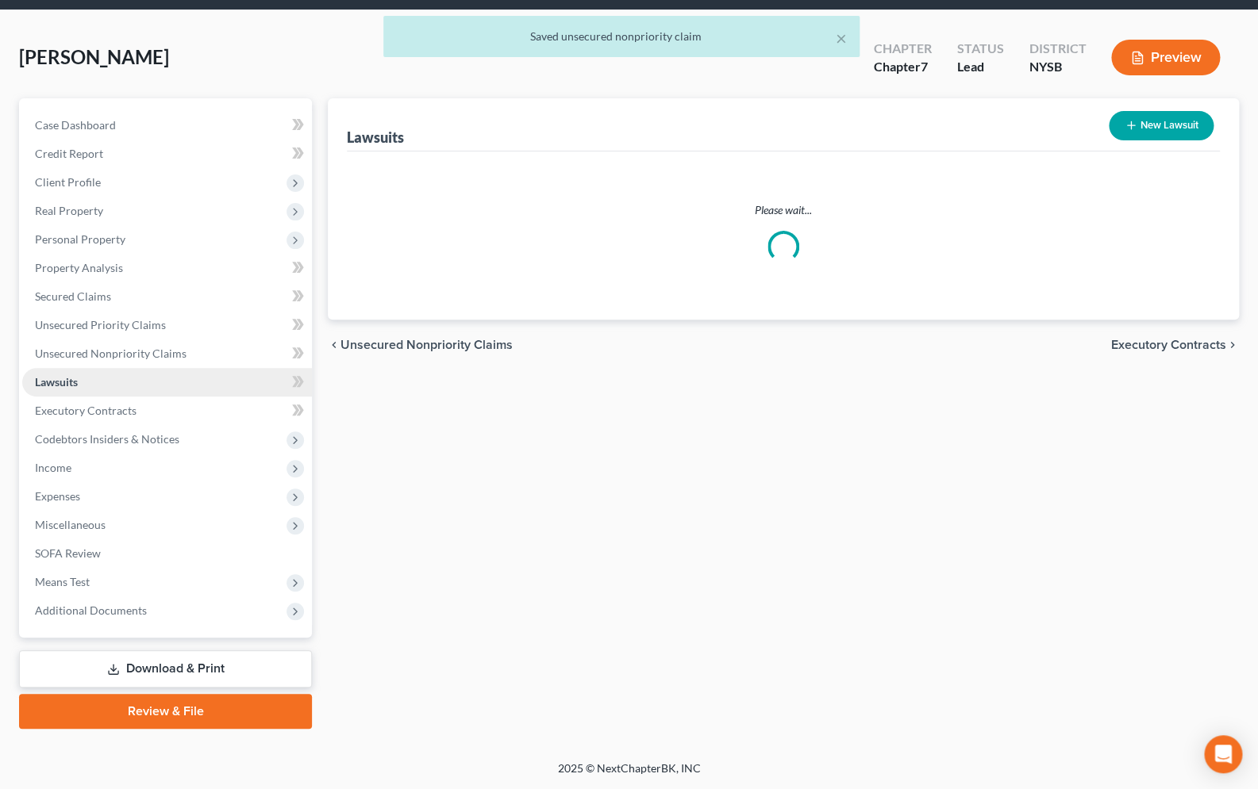
scroll to position [52, 0]
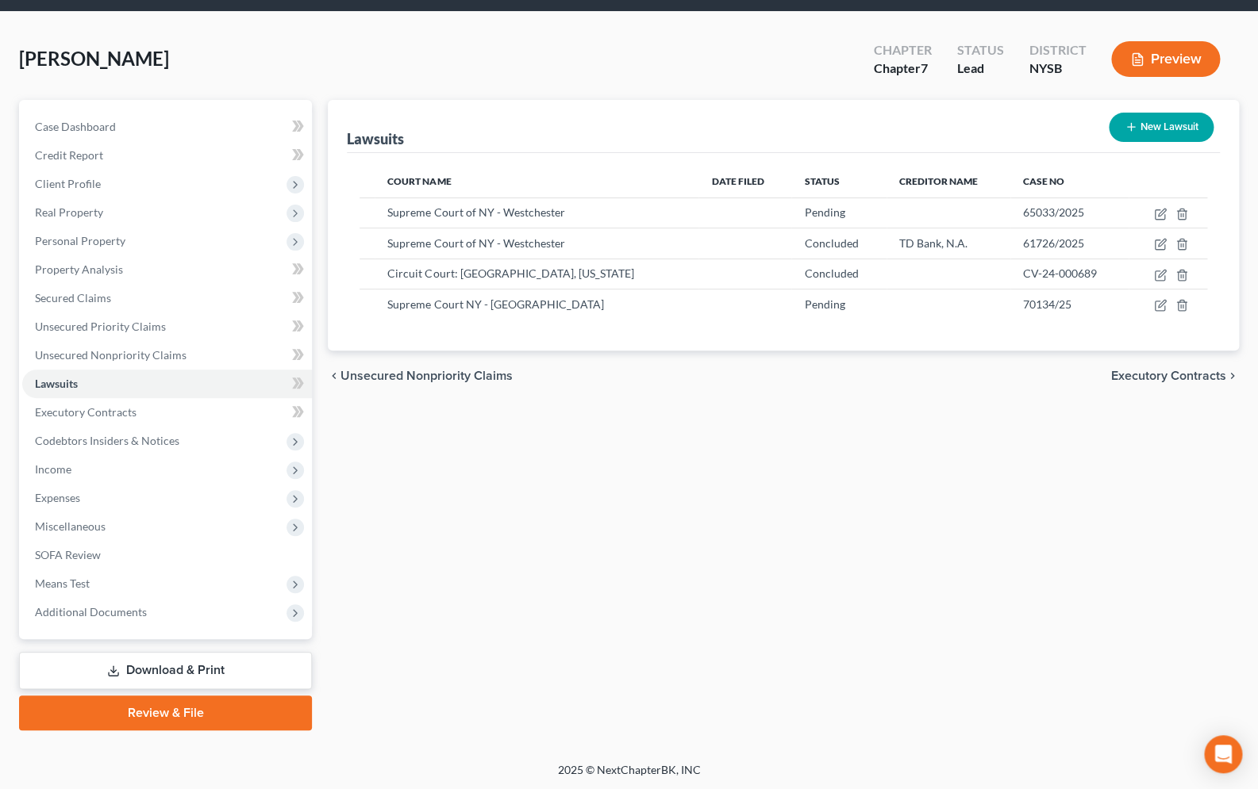
click at [1131, 125] on icon "button" at bounding box center [1130, 127] width 13 height 13
select select "0"
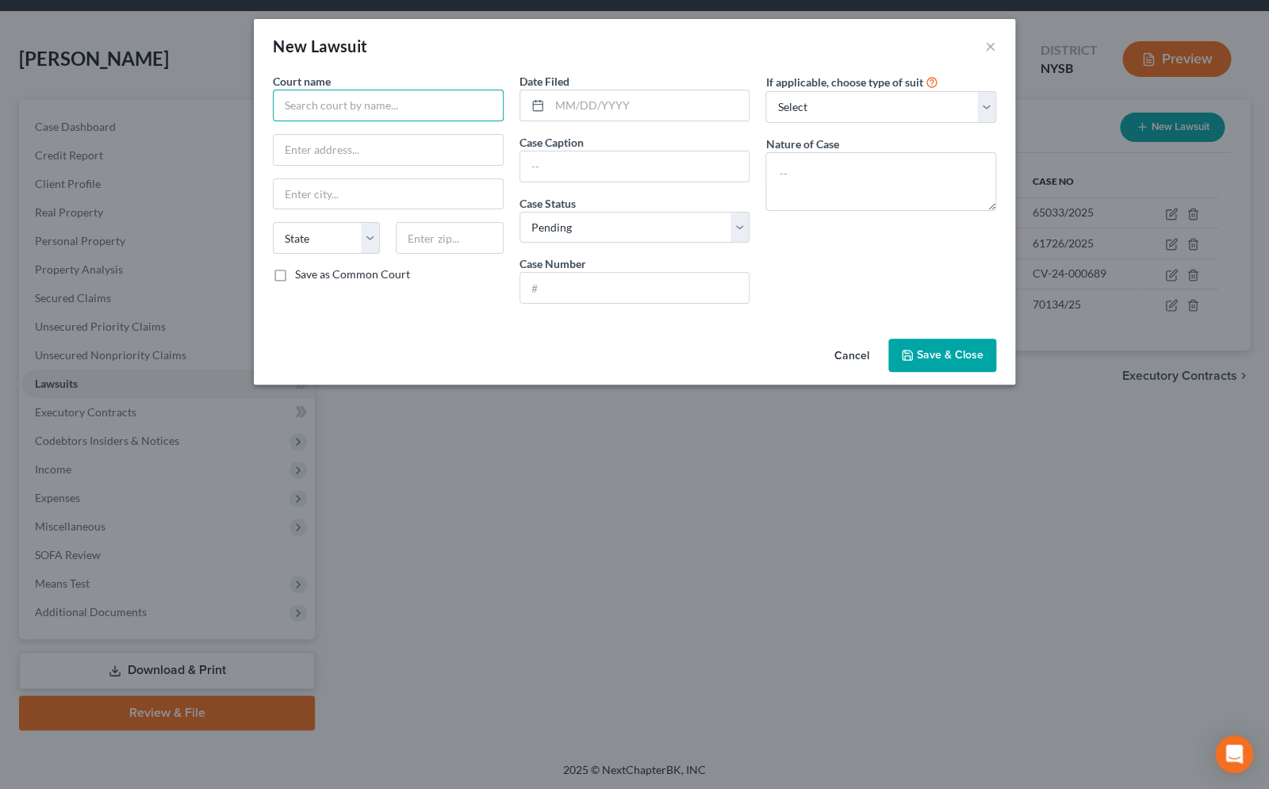
click at [401, 101] on input "text" at bounding box center [388, 106] width 231 height 32
type input "NY Workers' Compensation Board"
click at [557, 167] on input "text" at bounding box center [634, 167] width 229 height 30
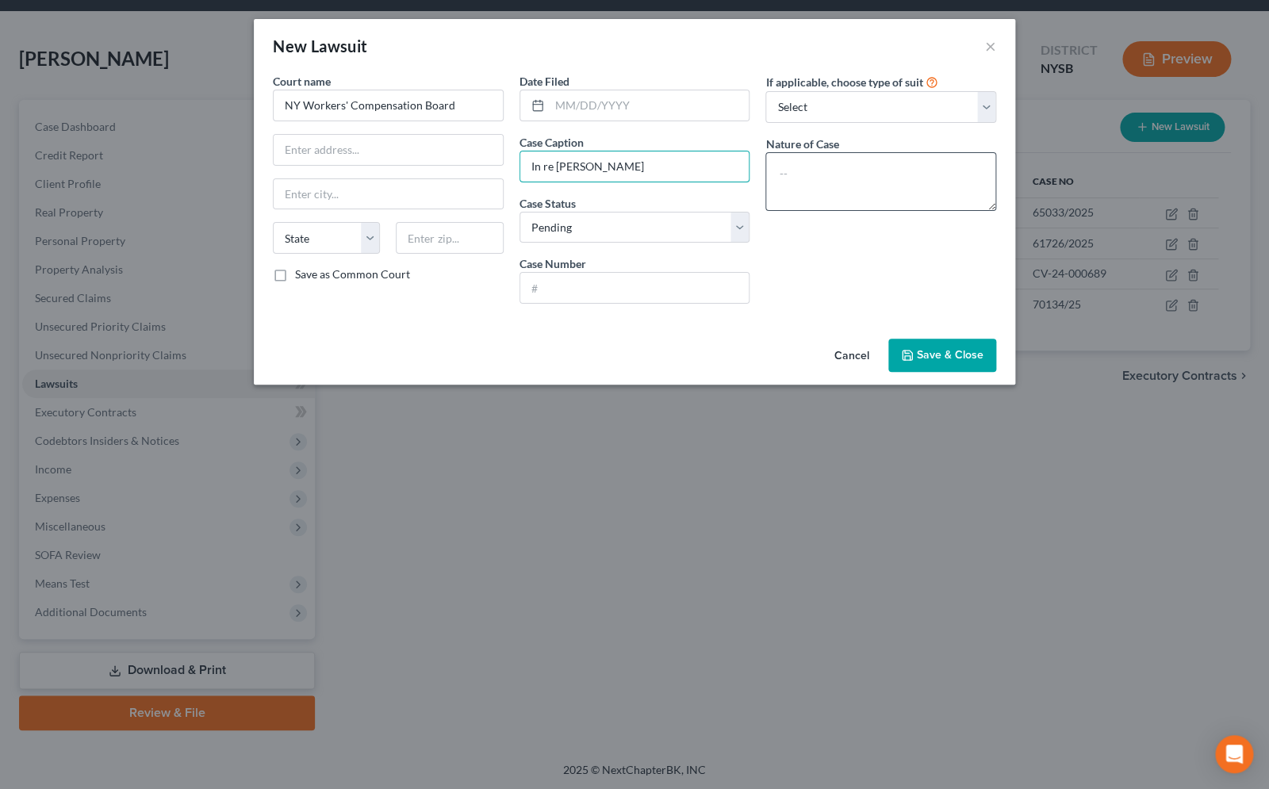
type input "In re [PERSON_NAME]"
click at [804, 178] on textarea at bounding box center [881, 181] width 231 height 59
type textarea "Workers' Compensation Claim"
click at [612, 290] on input "text" at bounding box center [634, 288] width 229 height 30
type input "G367 6587"
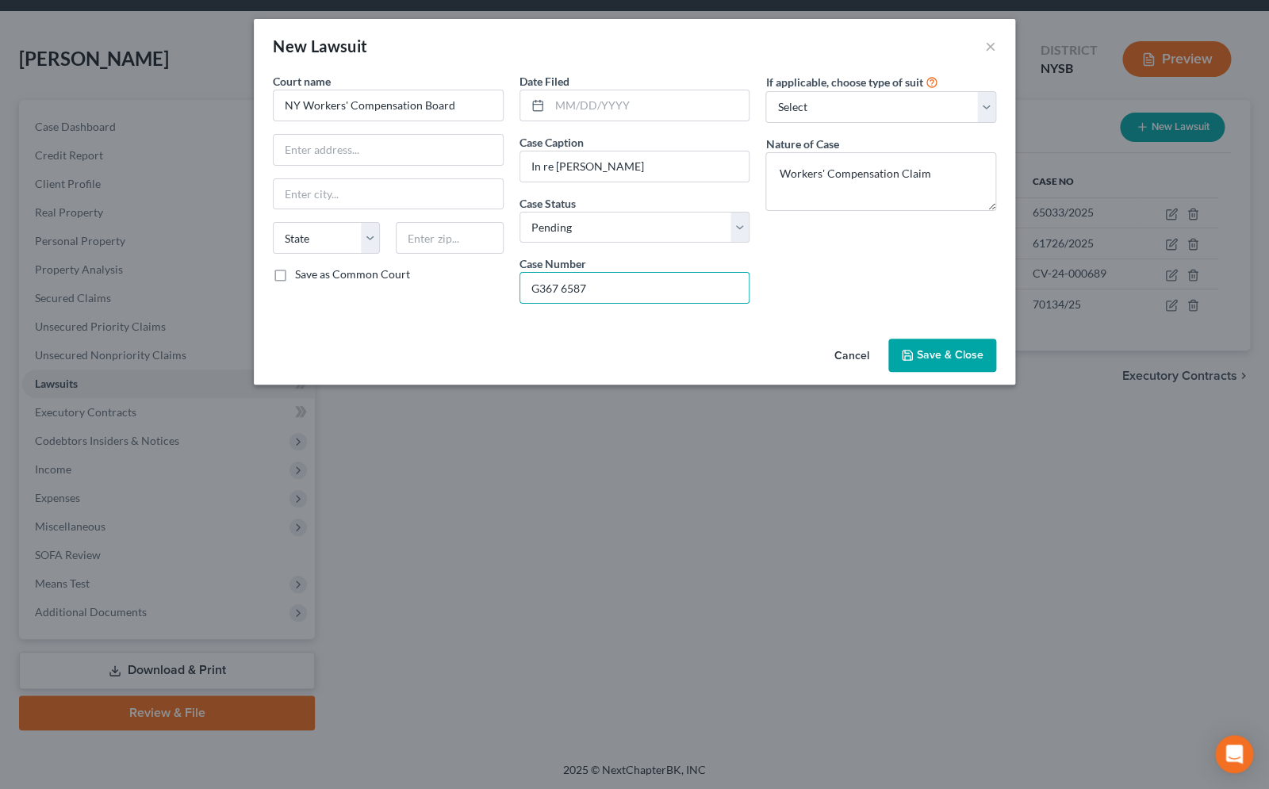
click at [926, 358] on span "Save & Close" at bounding box center [950, 354] width 67 height 13
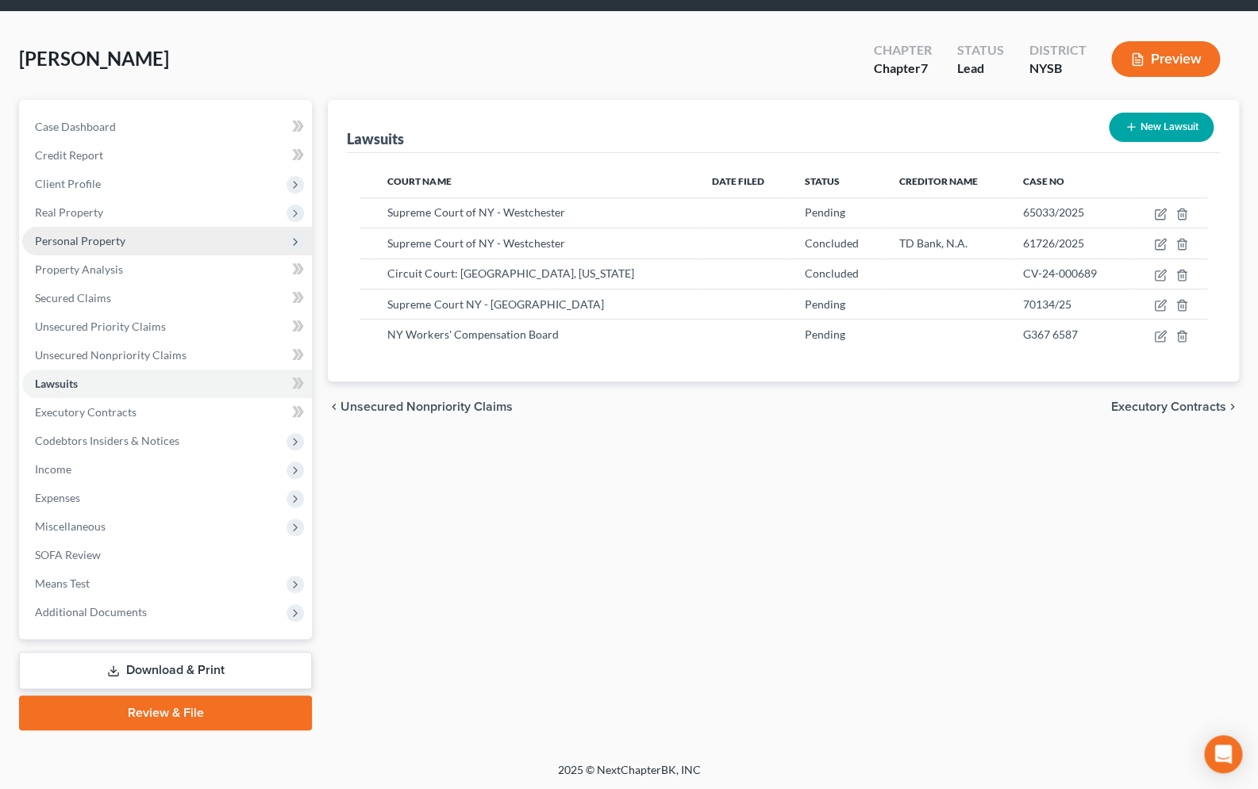
click at [166, 246] on span "Personal Property" at bounding box center [167, 241] width 290 height 29
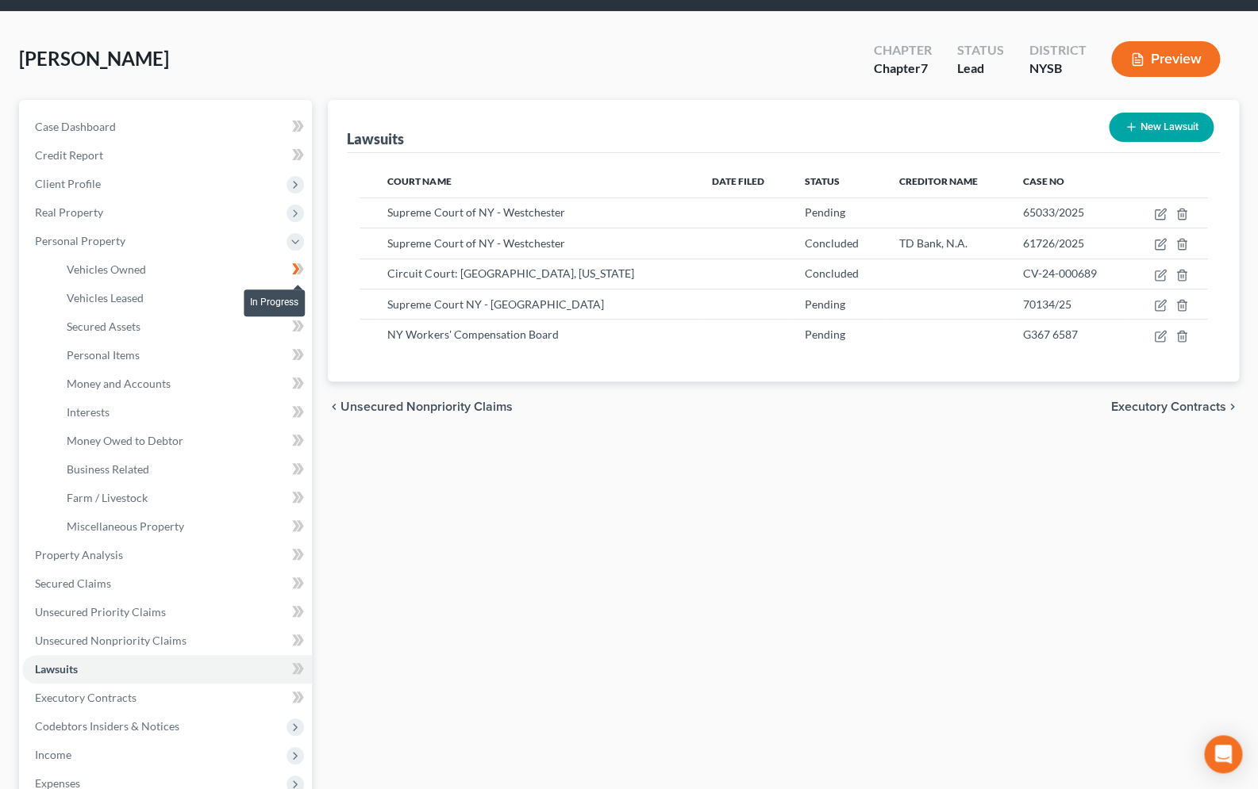
click at [296, 270] on icon at bounding box center [295, 268] width 7 height 11
click at [135, 276] on link "Vehicles Owned" at bounding box center [183, 269] width 258 height 29
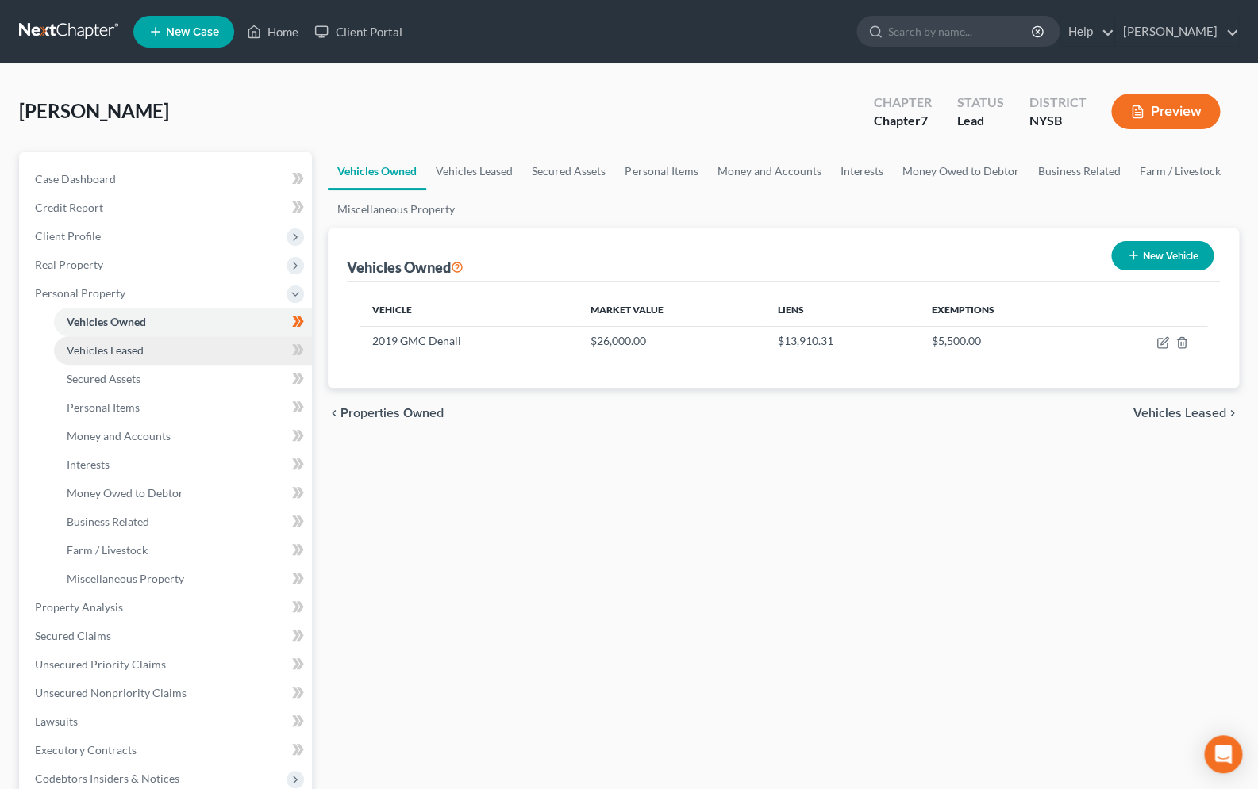
click at [117, 353] on span "Vehicles Leased" at bounding box center [105, 350] width 77 height 13
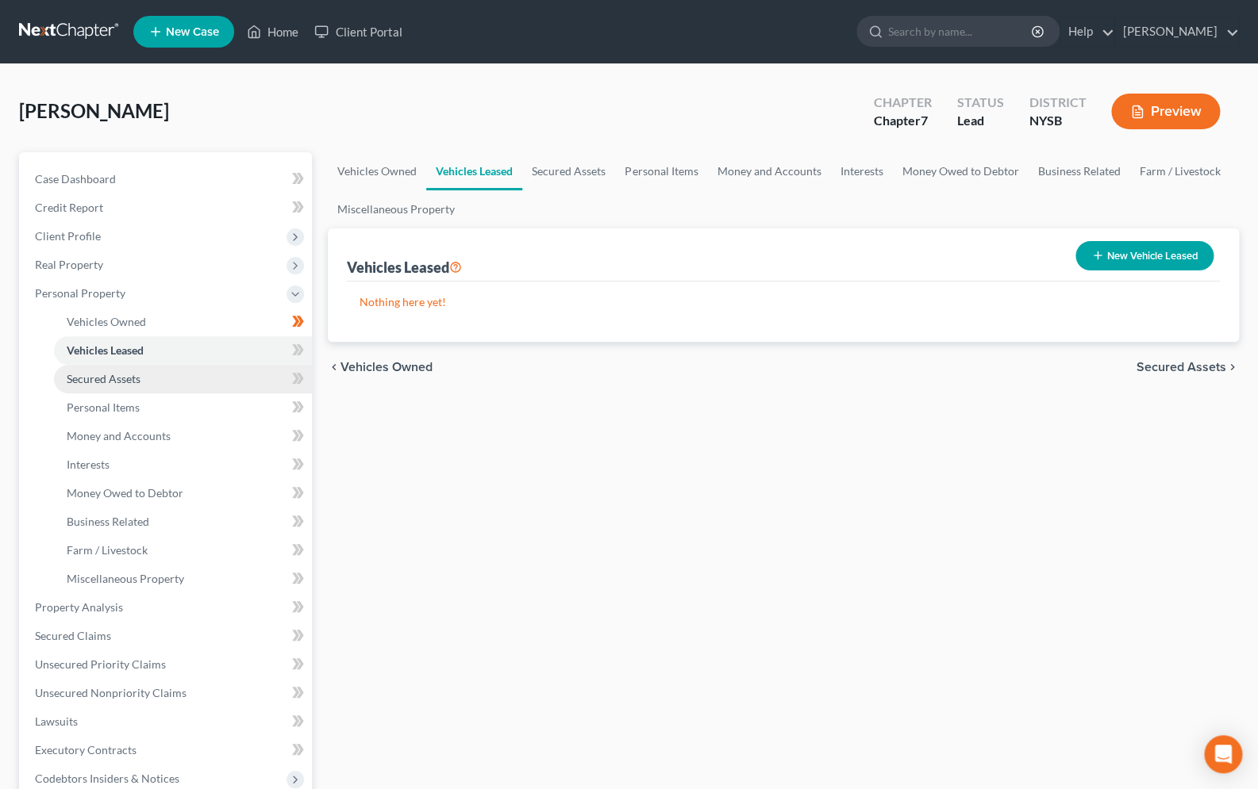
click at [133, 371] on link "Secured Assets" at bounding box center [183, 379] width 258 height 29
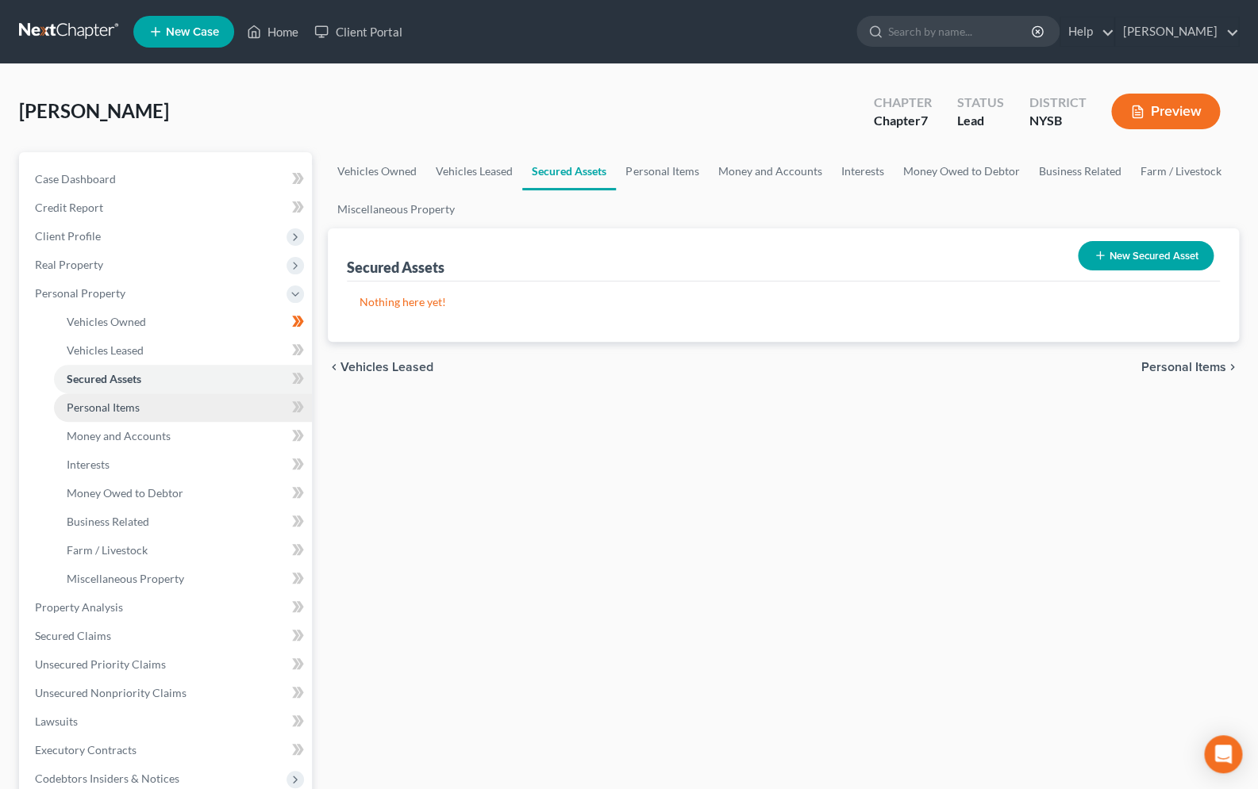
click at [141, 404] on link "Personal Items" at bounding box center [183, 408] width 258 height 29
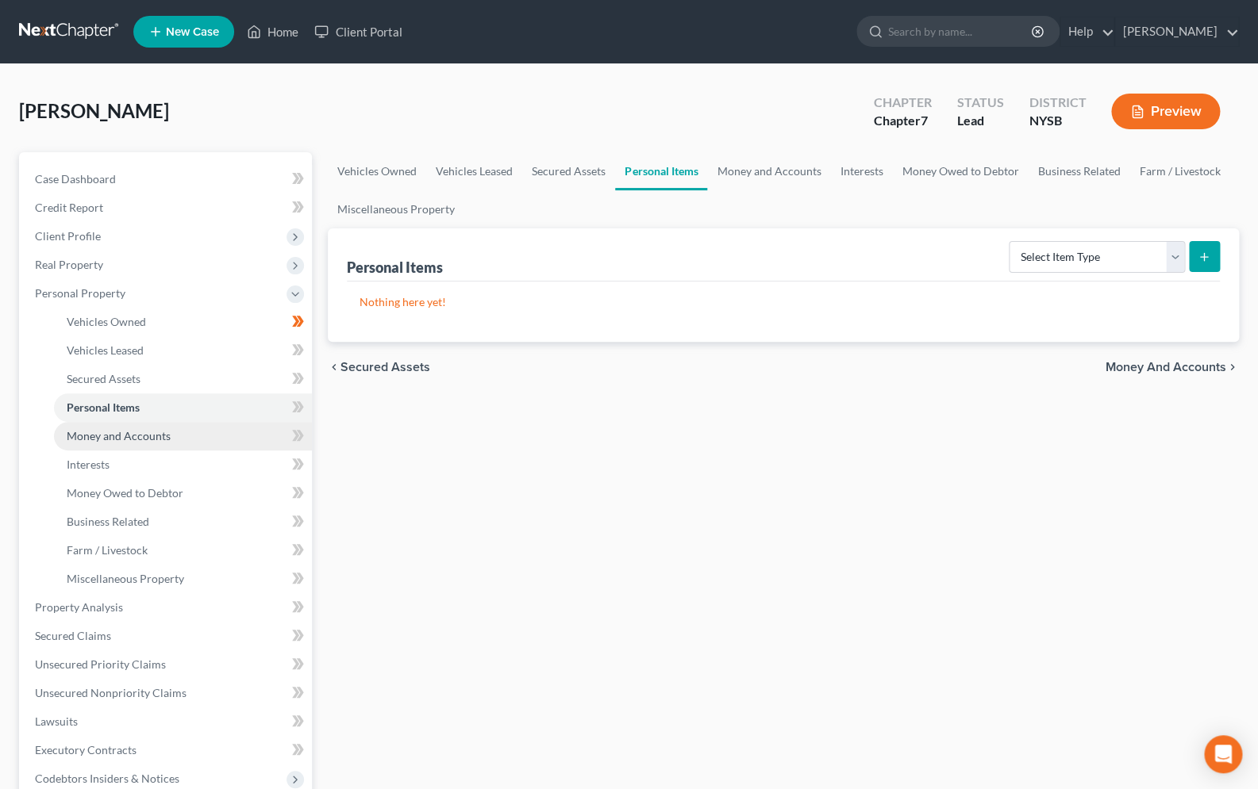
click at [162, 432] on span "Money and Accounts" at bounding box center [119, 435] width 104 height 13
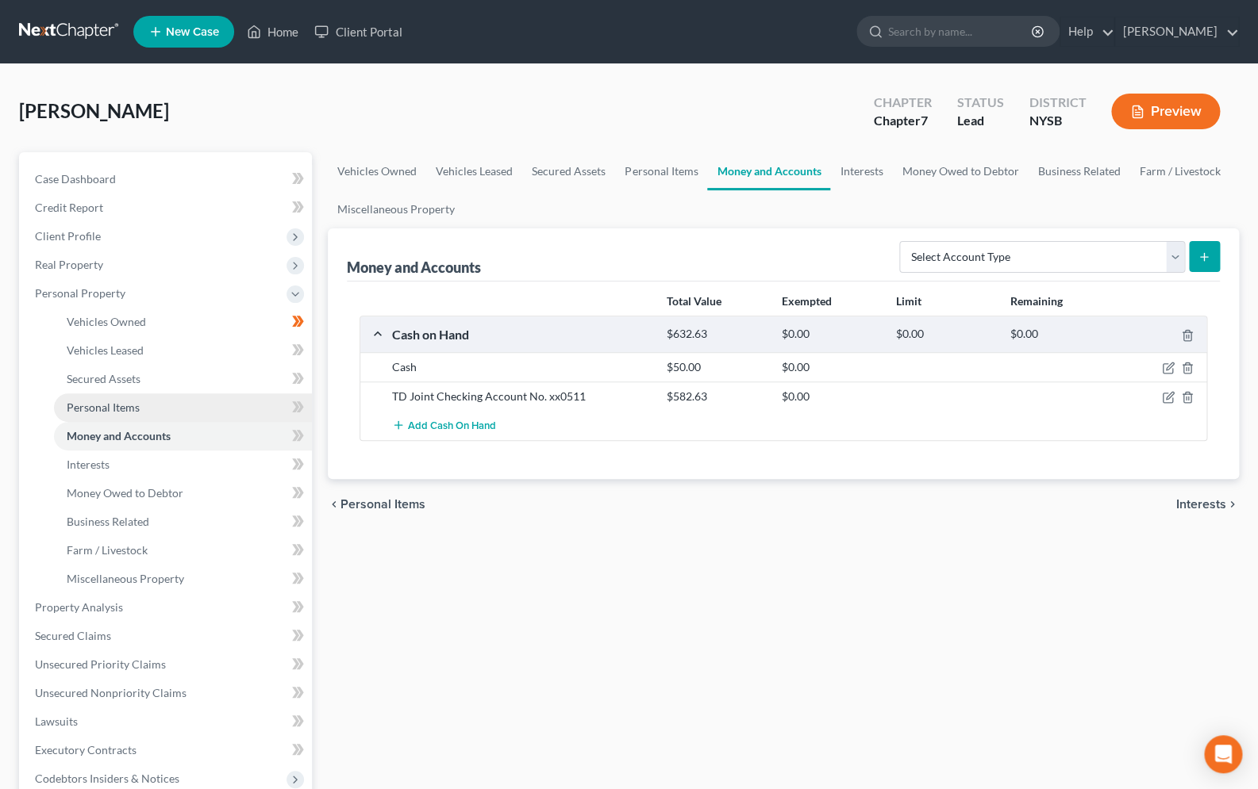
click at [117, 414] on link "Personal Items" at bounding box center [183, 408] width 258 height 29
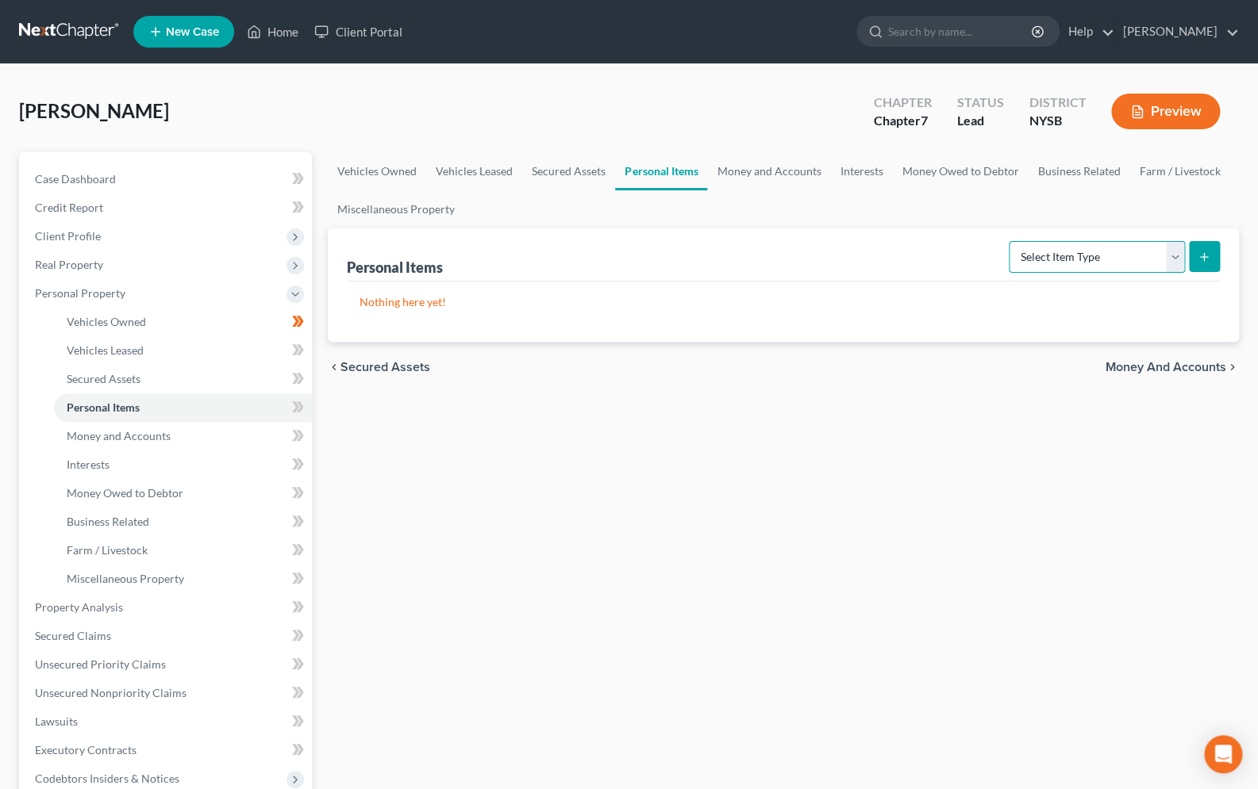
click at [1008, 241] on select "Select Item Type Clothing Collectibles Of Value Electronics Firearms Household …" at bounding box center [1096, 257] width 176 height 32
select select "household_goods"
click option "Household Goods" at bounding box center [0, 0] width 0 height 0
click at [1200, 257] on line "submit" at bounding box center [1203, 257] width 7 height 0
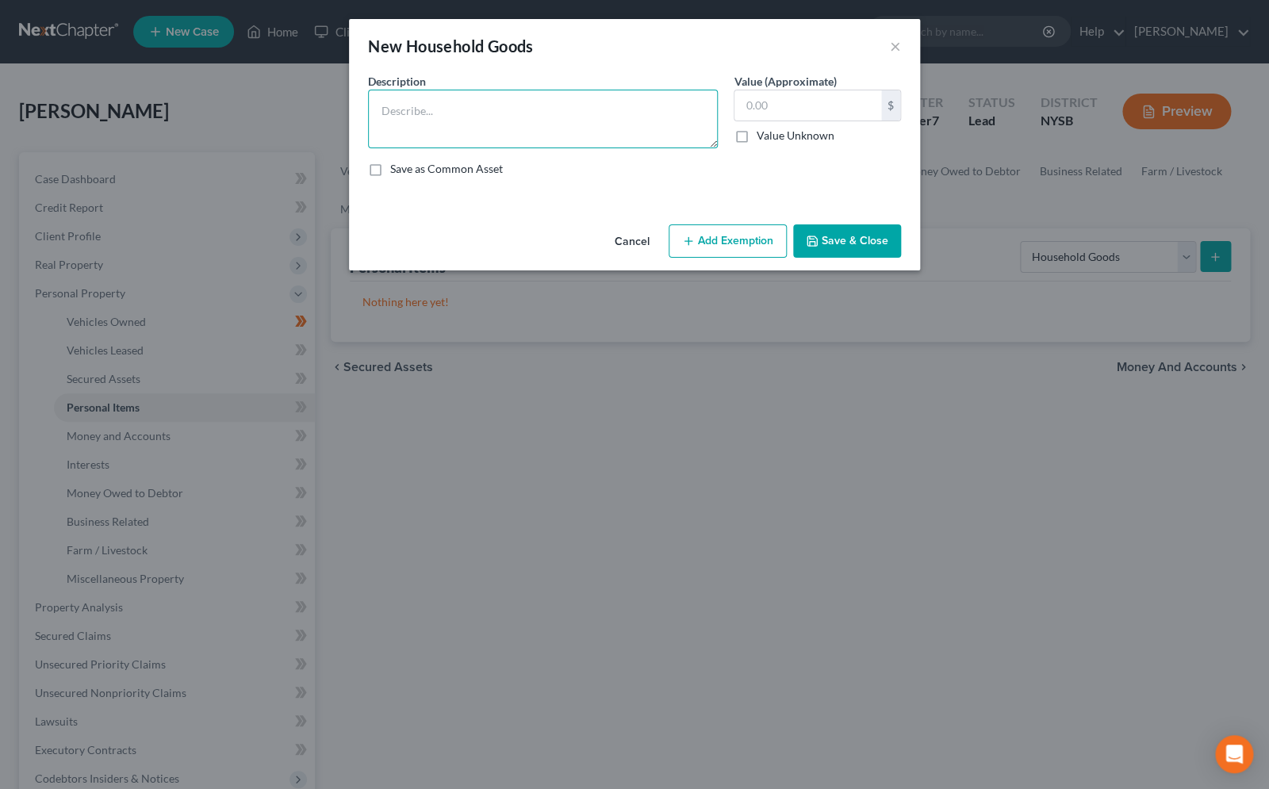
click at [542, 116] on textarea at bounding box center [543, 119] width 350 height 59
type textarea "Household Goods &Furniture"
click at [783, 106] on input "text" at bounding box center [808, 105] width 147 height 30
type input "3,000.00"
click at [716, 248] on button "Add Exemption" at bounding box center [728, 241] width 118 height 33
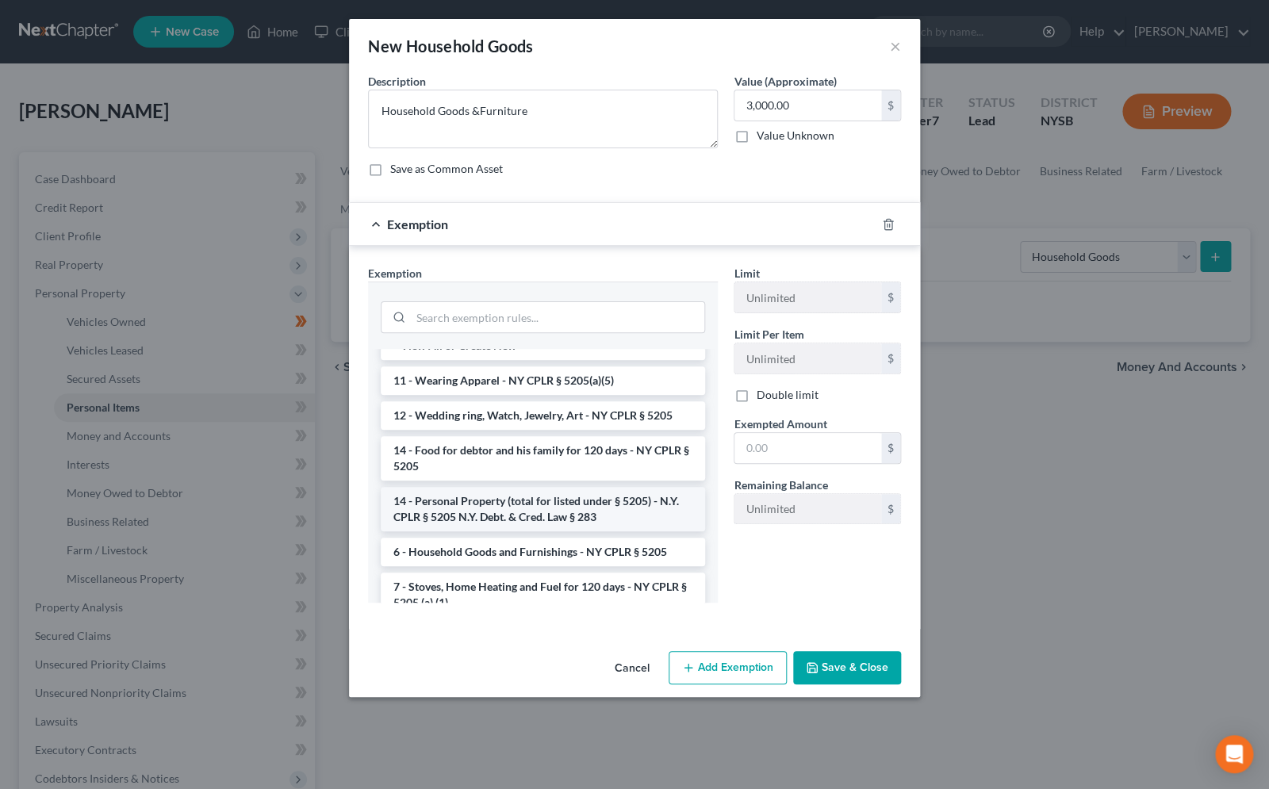
scroll to position [27, 0]
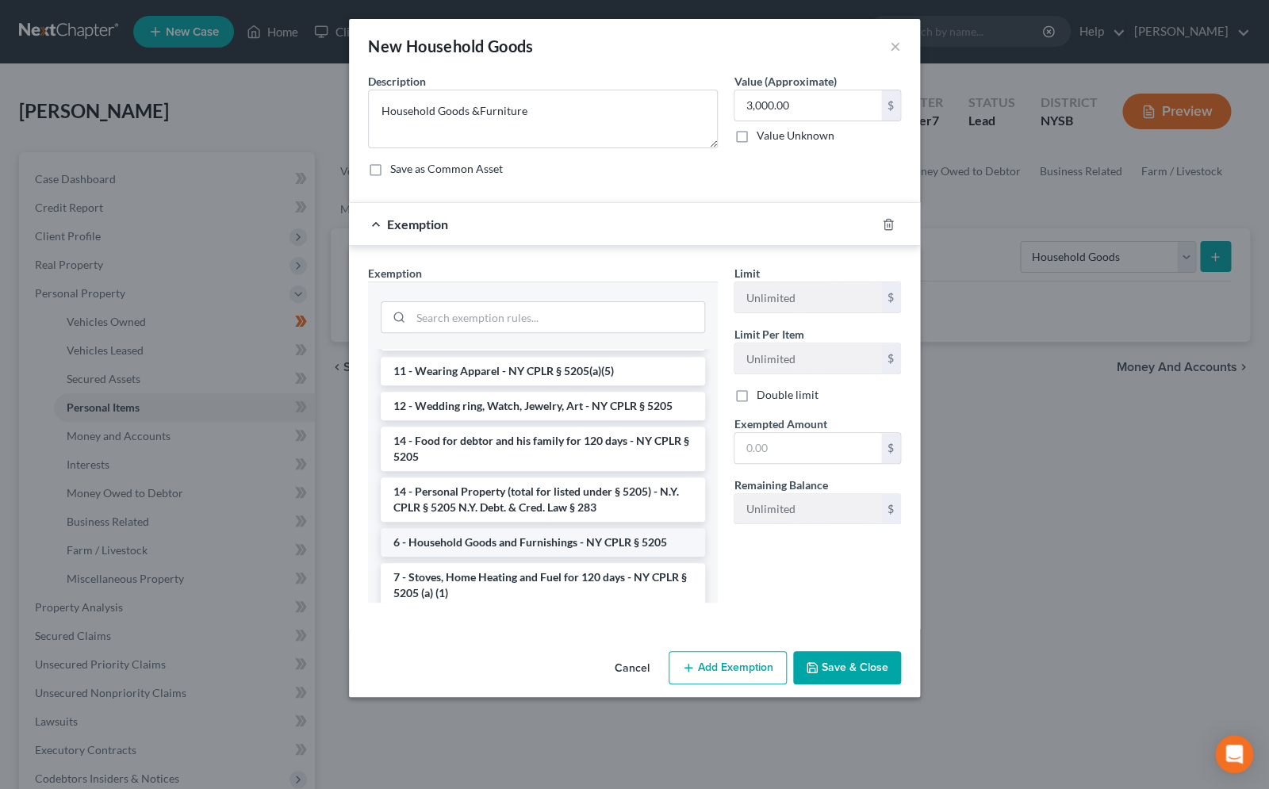
click at [580, 547] on li "6 - Household Goods and Furnishings - NY CPLR § 5205" at bounding box center [543, 542] width 324 height 29
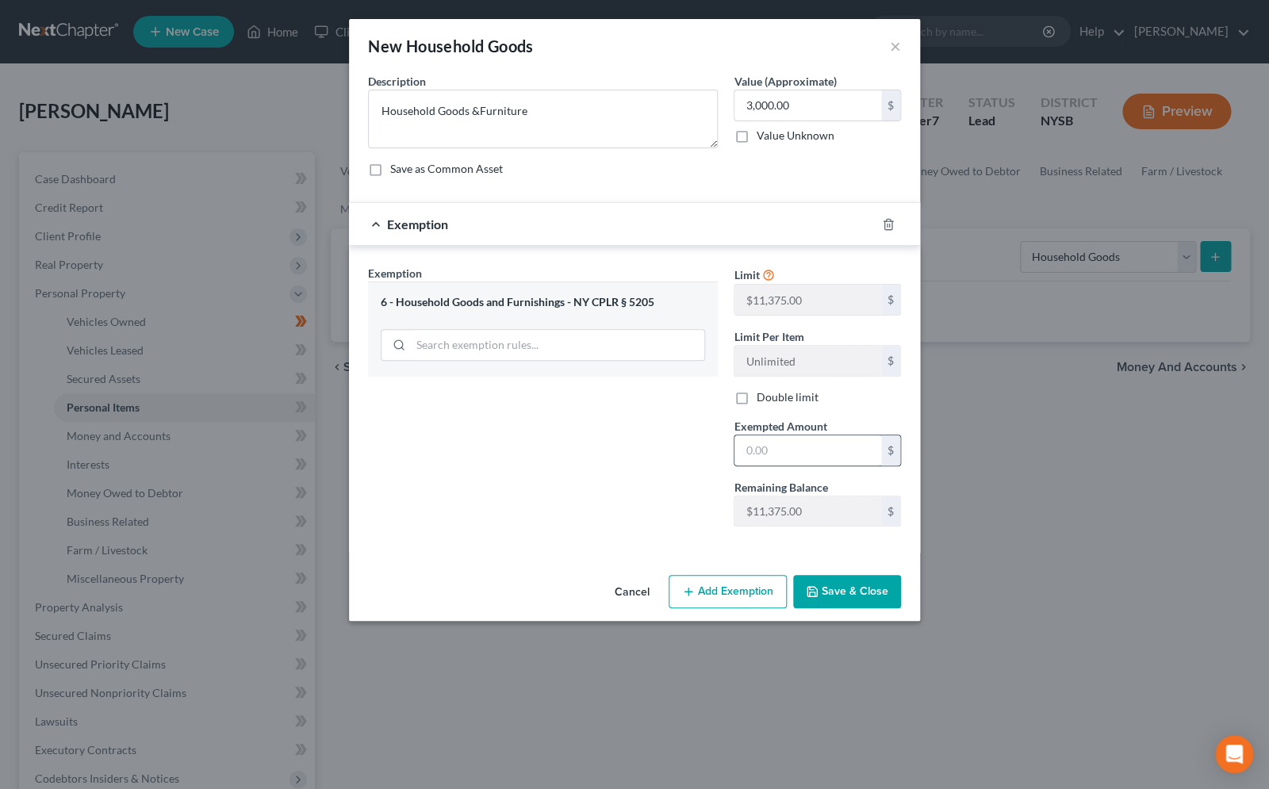
click at [803, 454] on input "text" at bounding box center [808, 451] width 147 height 30
type input "3,000.00"
click at [849, 597] on button "Save & Close" at bounding box center [847, 591] width 108 height 33
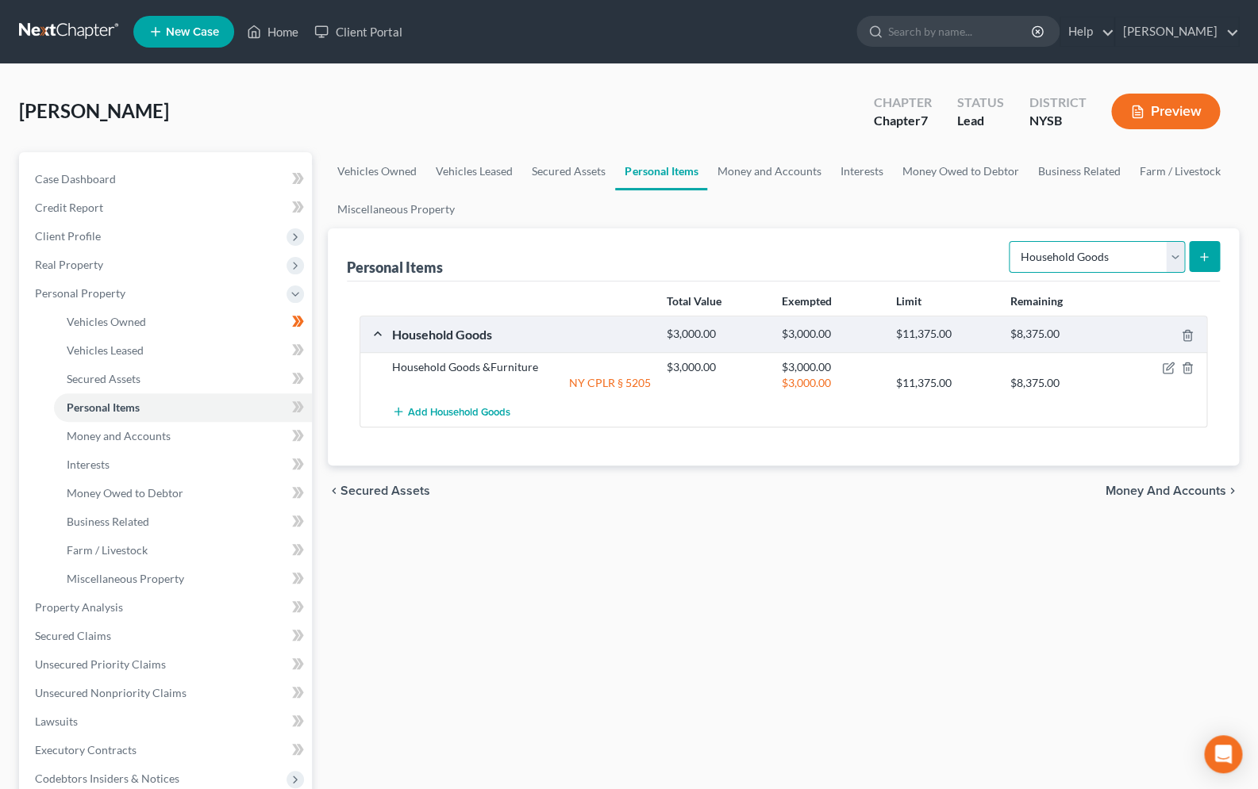
select select "electronics"
click option "Electronics" at bounding box center [0, 0] width 0 height 0
click at [1212, 258] on button "submit" at bounding box center [1203, 256] width 31 height 31
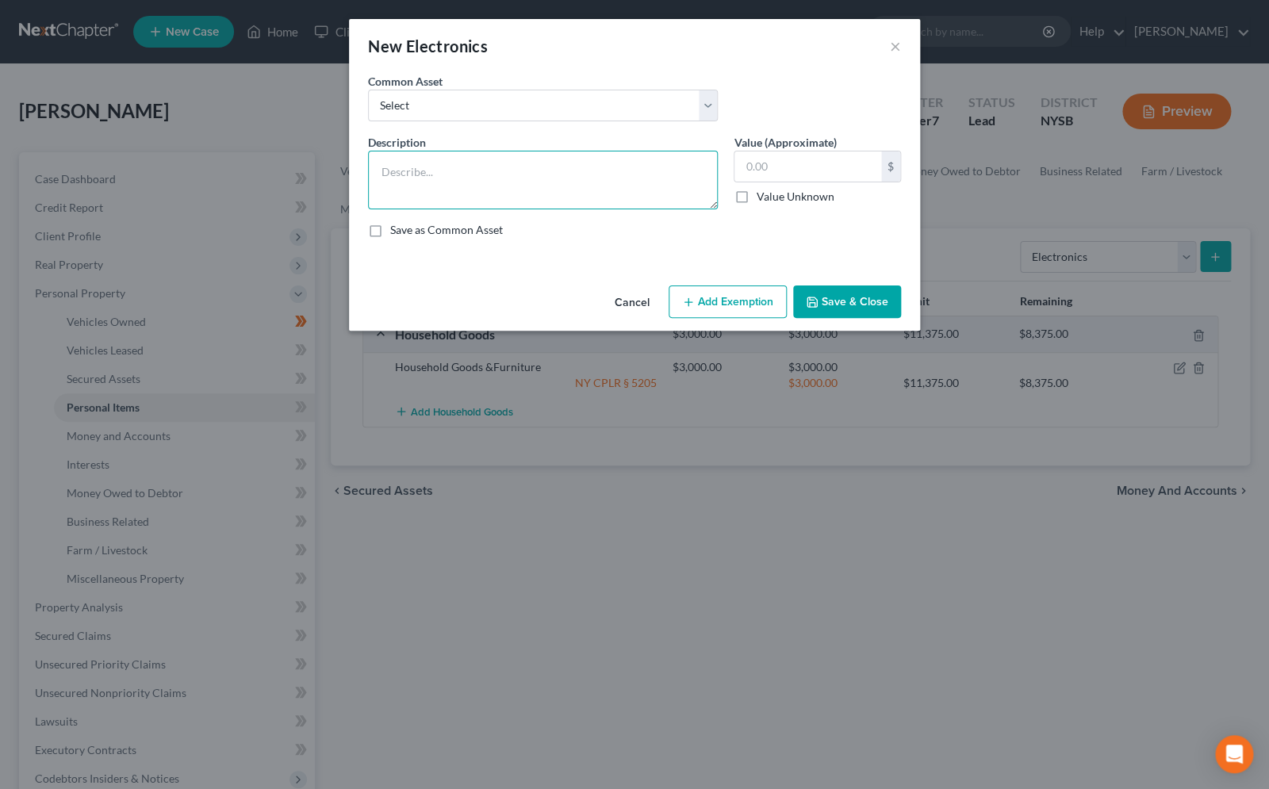
click at [509, 171] on textarea at bounding box center [543, 180] width 350 height 59
type textarea "tv, laptop, mobile phone"
click at [761, 173] on input "text" at bounding box center [808, 167] width 147 height 30
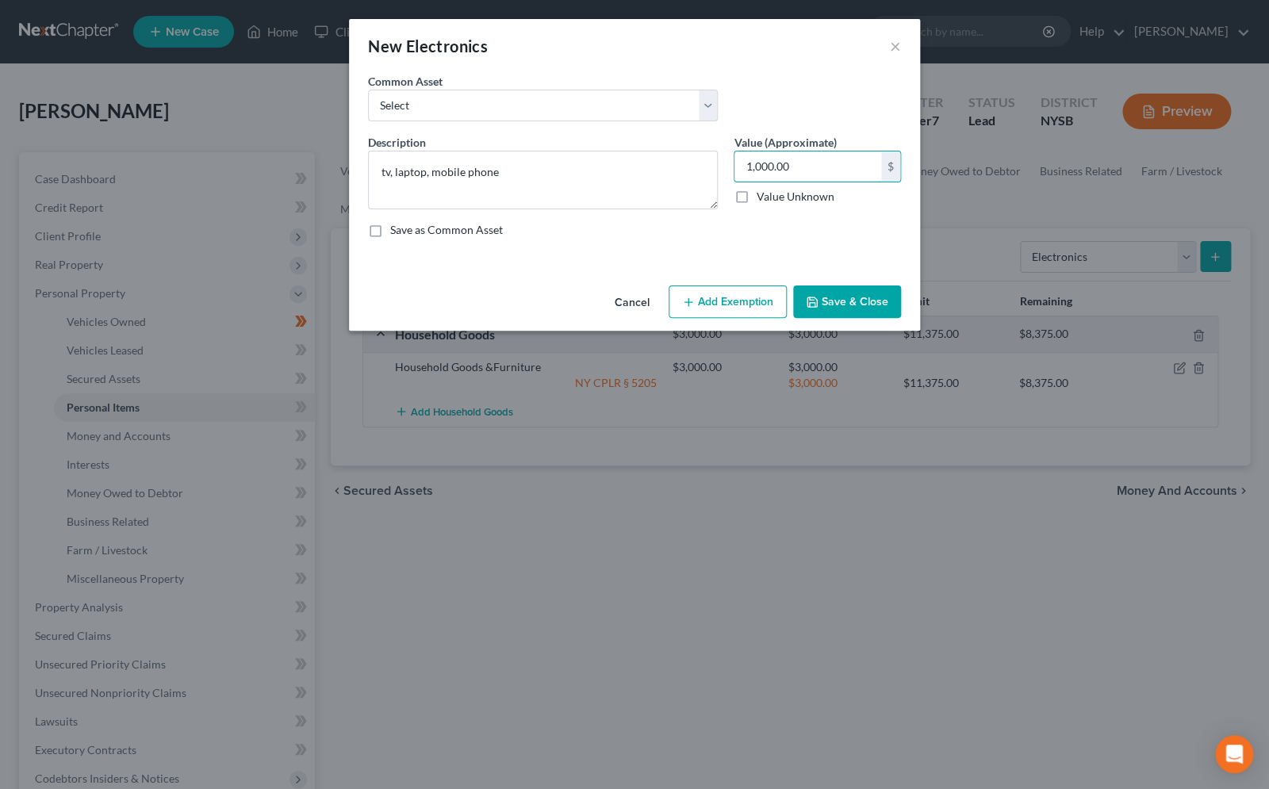
type input "1,000.00"
click at [727, 294] on button "Add Exemption" at bounding box center [728, 302] width 118 height 33
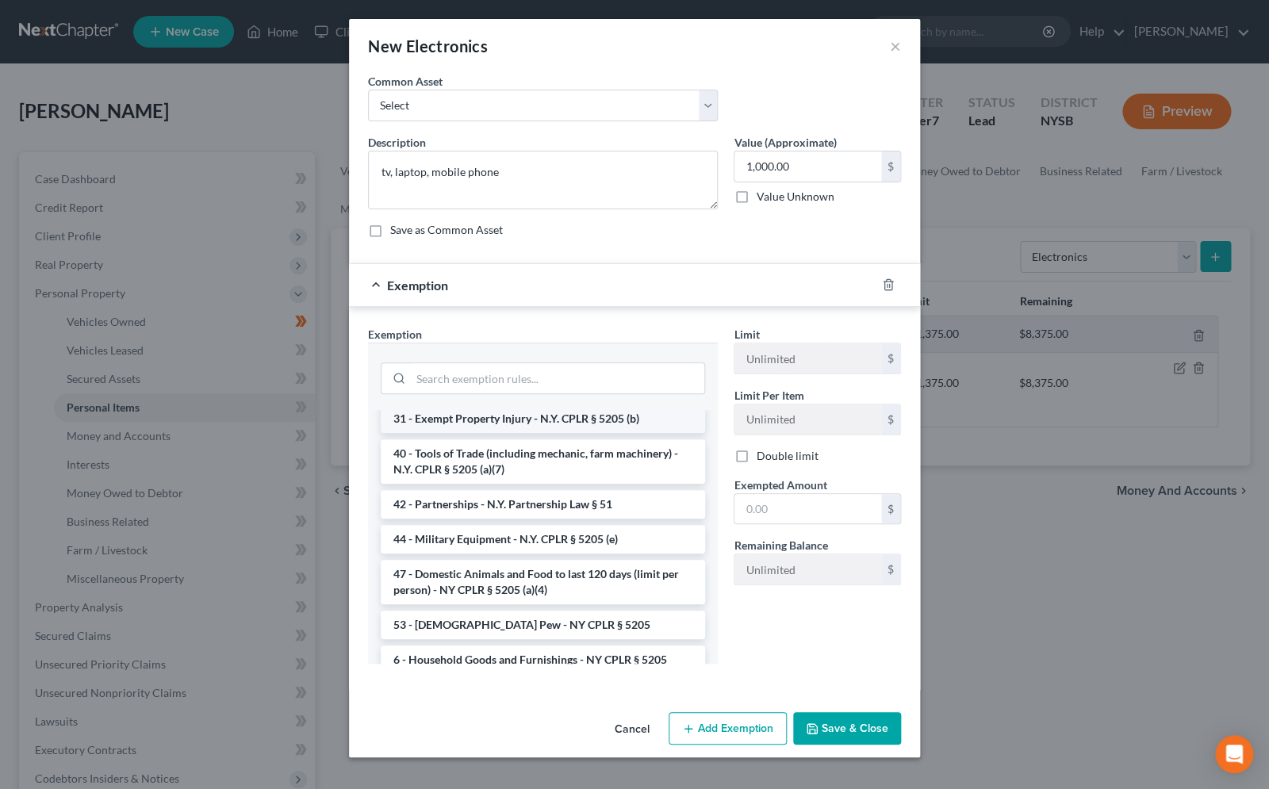
scroll to position [2441, 0]
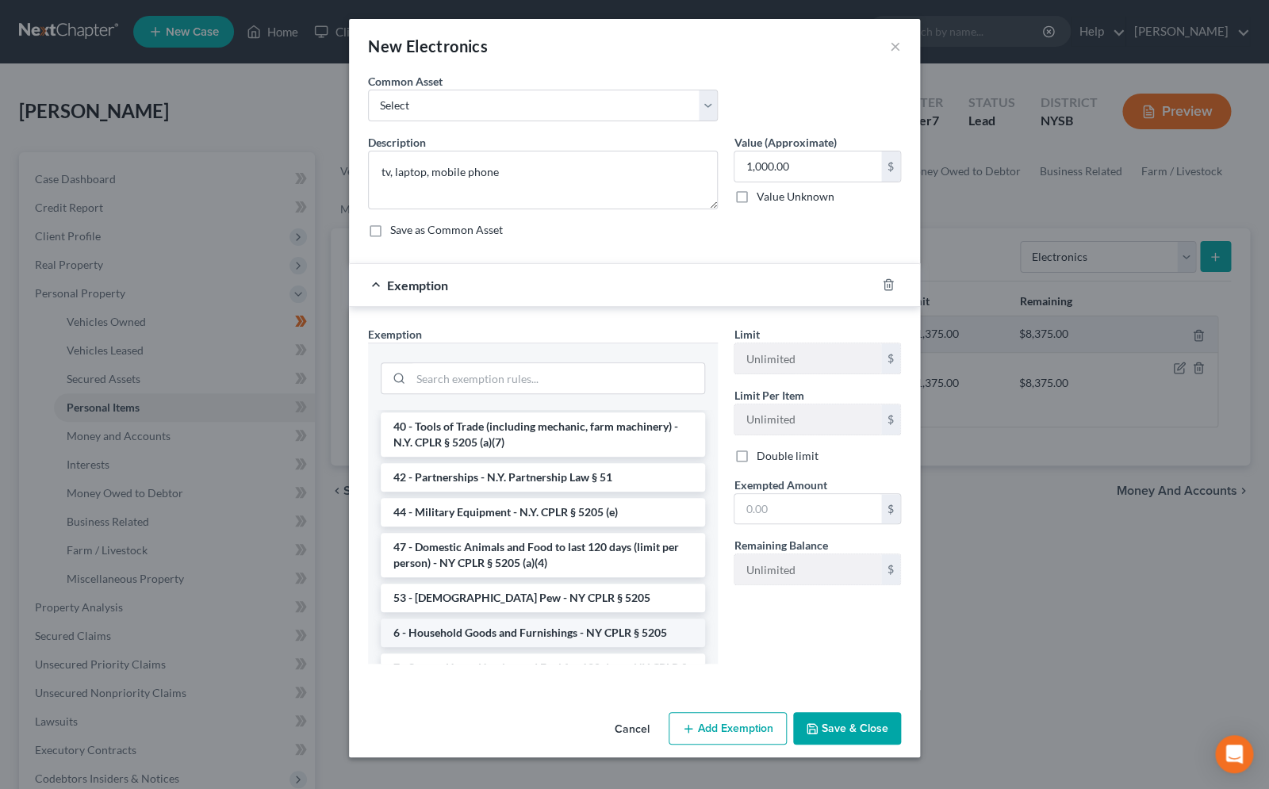
click at [505, 619] on li "6 - Household Goods and Furnishings - NY CPLR § 5205" at bounding box center [543, 633] width 324 height 29
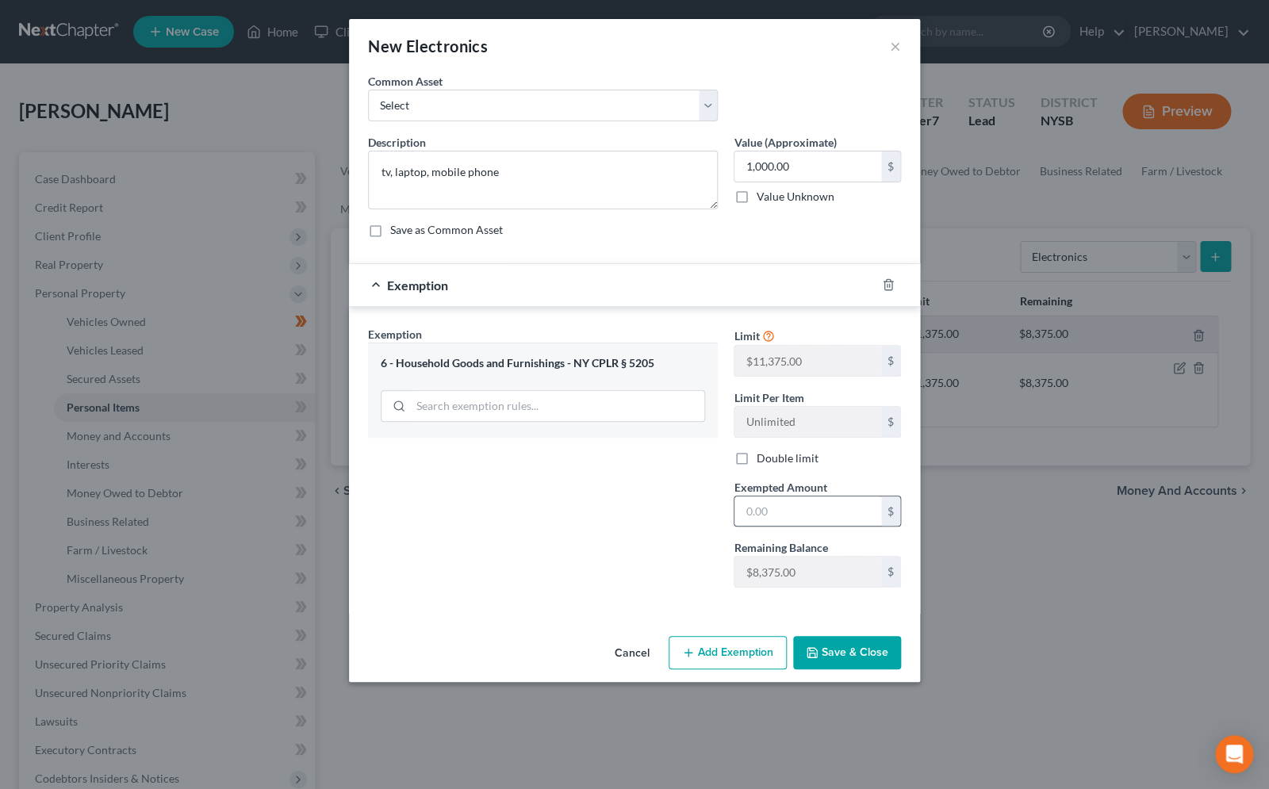
click at [816, 528] on div "$" at bounding box center [817, 512] width 167 height 32
click at [811, 524] on input "text" at bounding box center [808, 512] width 147 height 30
type input "1,000.00"
click at [848, 642] on button "Save & Close" at bounding box center [847, 652] width 108 height 33
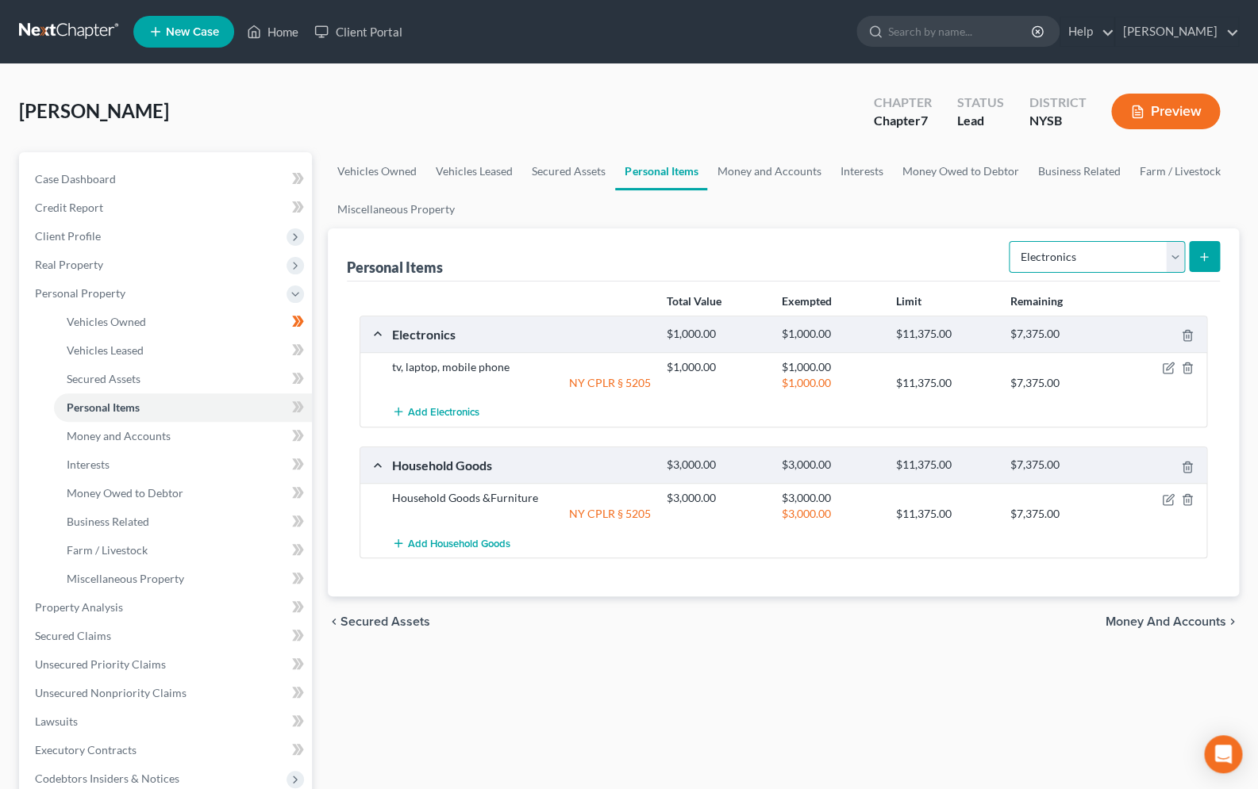
select select "collectibles_of_value"
click option "Collectibles Of Value" at bounding box center [0, 0] width 0 height 0
click at [1196, 256] on button "submit" at bounding box center [1203, 256] width 31 height 31
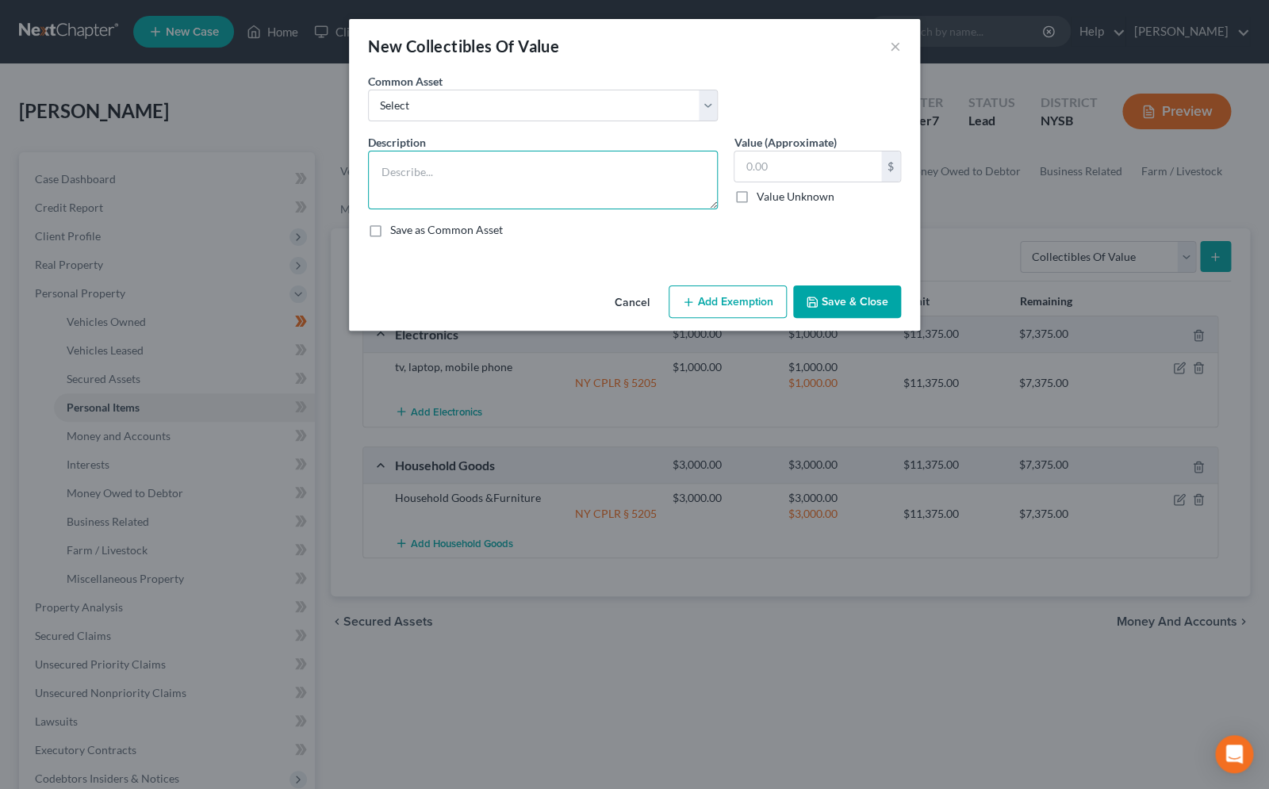
click at [436, 173] on textarea at bounding box center [543, 180] width 350 height 59
type textarea "Books"
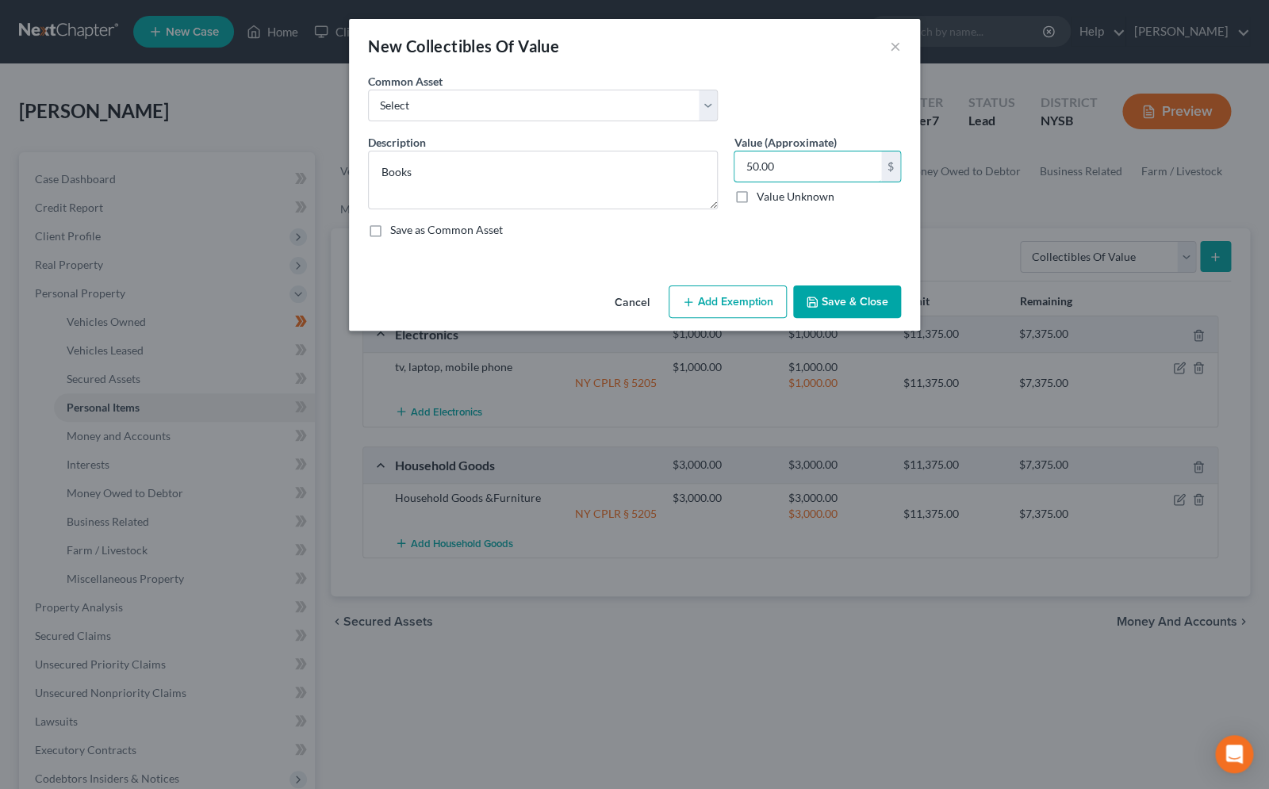
type input "50.00"
click at [731, 294] on button "Add Exemption" at bounding box center [728, 302] width 118 height 33
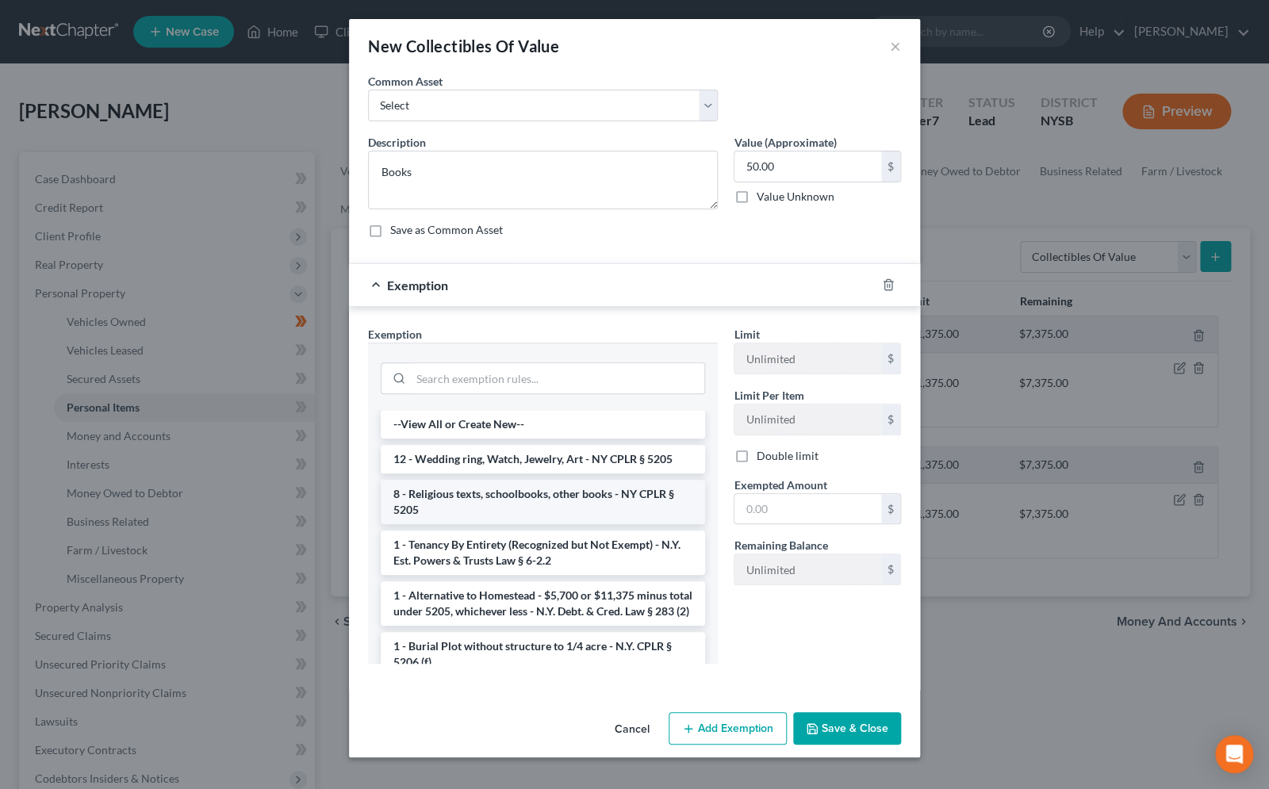
click at [533, 504] on li "8 - Religious texts, schoolbooks, other books - NY CPLR § 5205" at bounding box center [543, 502] width 324 height 44
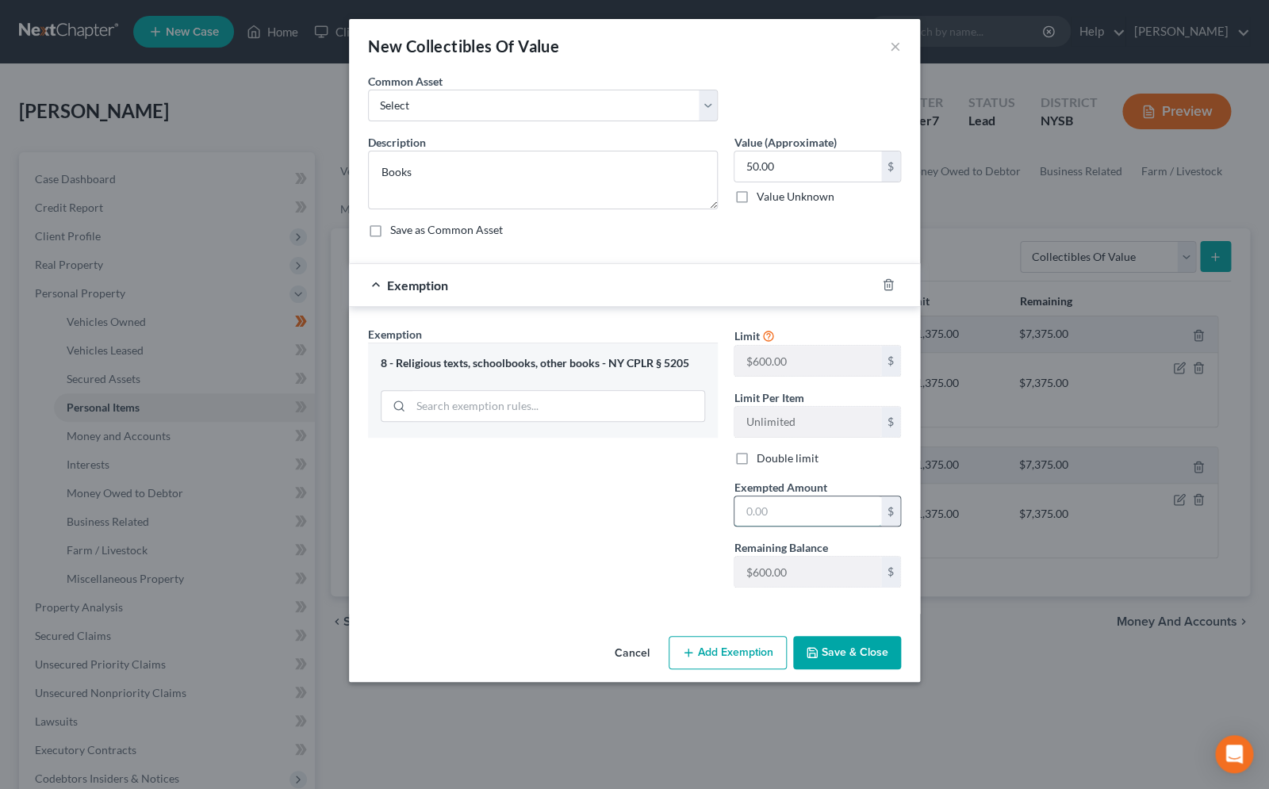
click at [789, 515] on input "text" at bounding box center [808, 512] width 147 height 30
type input "50.00"
click at [807, 652] on button "Save & Close" at bounding box center [847, 652] width 108 height 33
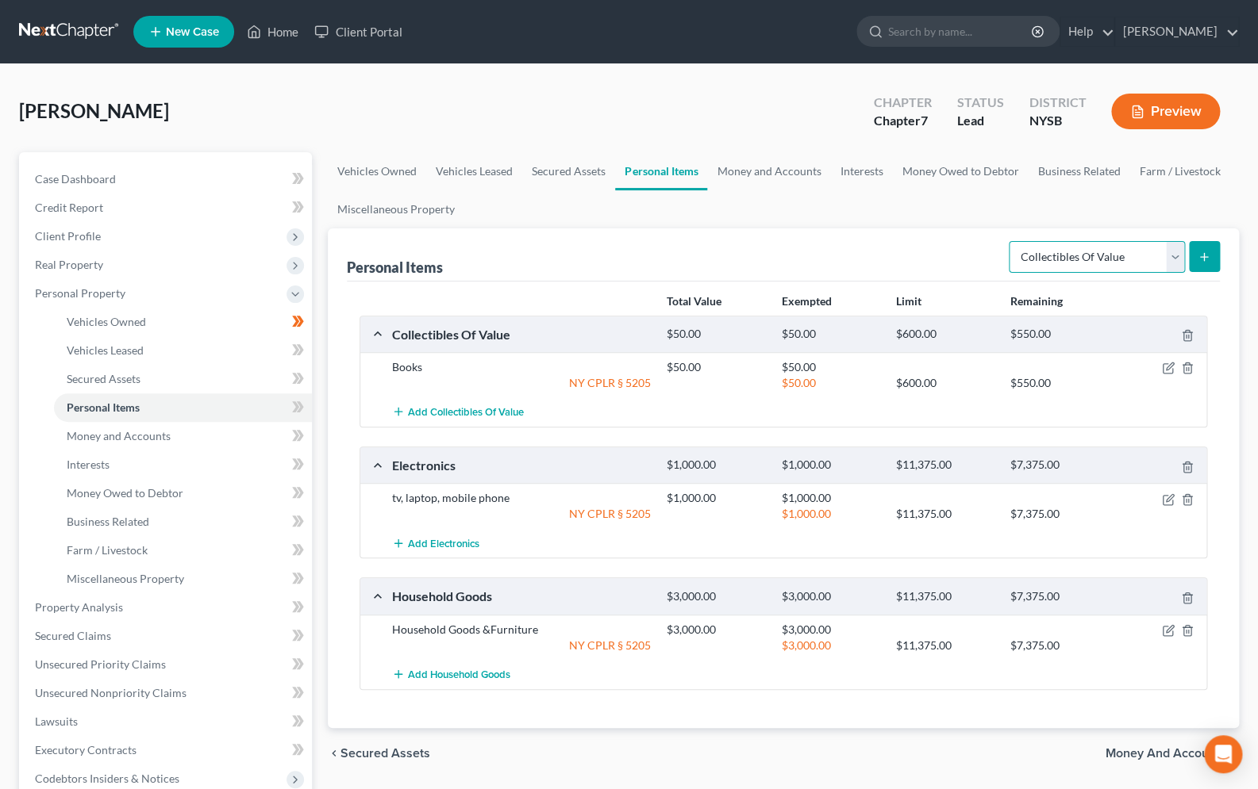
select select "sports_and_hobby_equipment"
click option "Sports & Hobby Equipment" at bounding box center [0, 0] width 0 height 0
click at [1200, 255] on icon "submit" at bounding box center [1203, 257] width 13 height 13
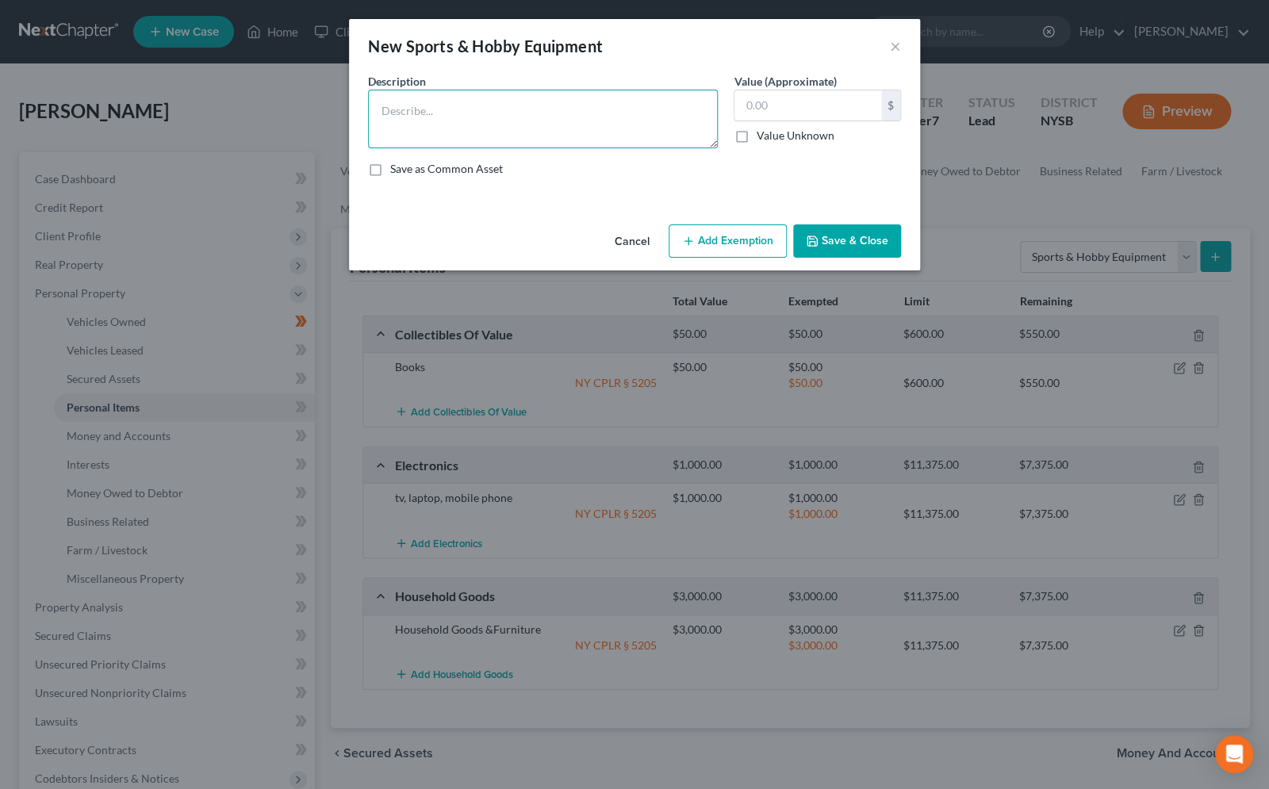
click at [444, 129] on textarea at bounding box center [543, 119] width 350 height 59
type textarea "bicycle, stationery bicycle"
type input "500.00"
click at [693, 246] on icon "button" at bounding box center [688, 241] width 13 height 13
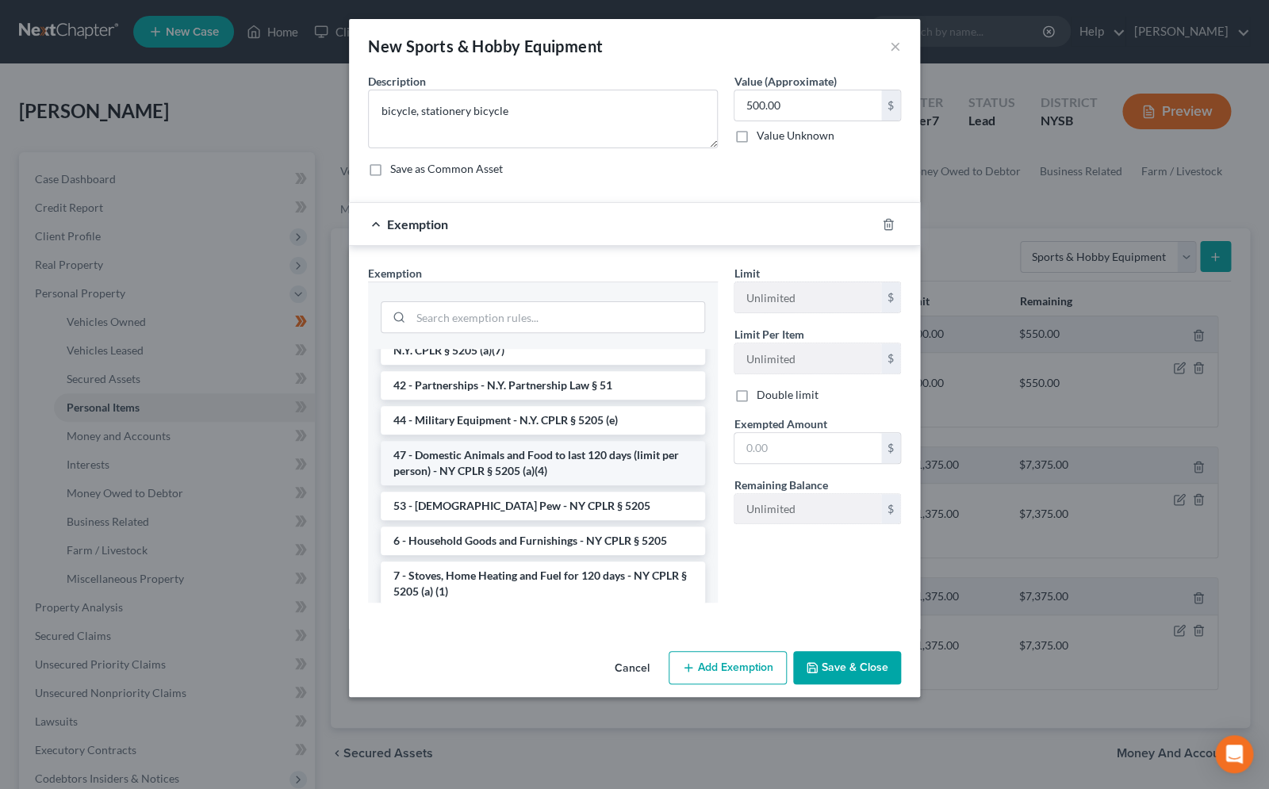
scroll to position [2425, 0]
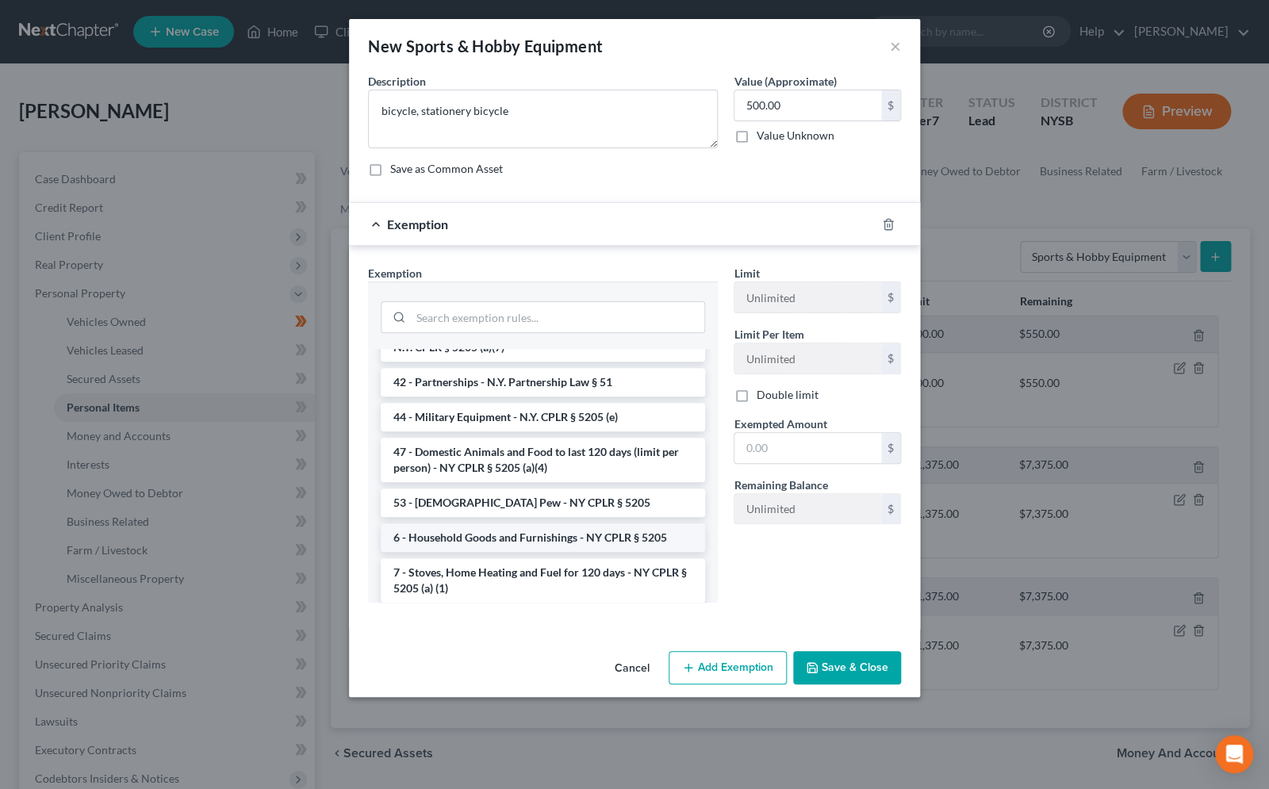
click at [464, 524] on li "6 - Household Goods and Furnishings - NY CPLR § 5205" at bounding box center [543, 538] width 324 height 29
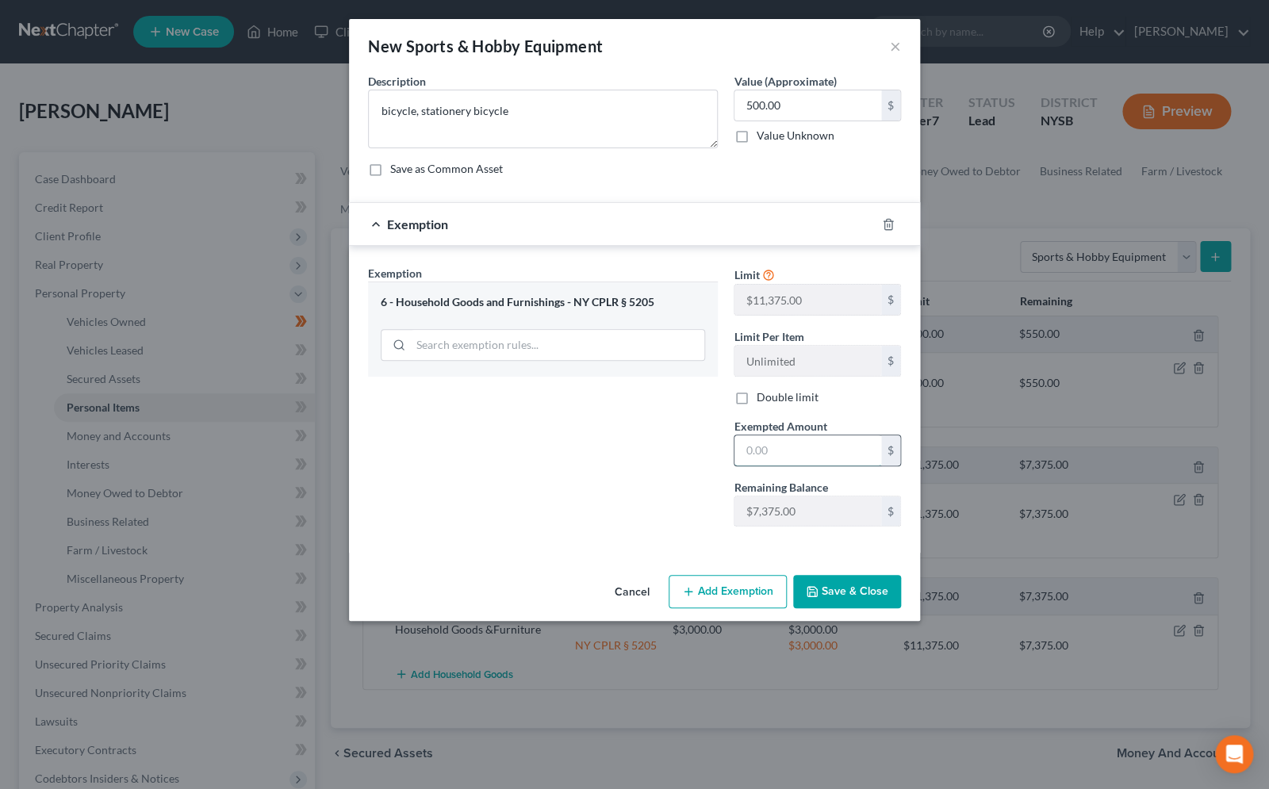
click at [808, 437] on input "text" at bounding box center [808, 451] width 147 height 30
type input "500.00"
click at [874, 603] on button "Save & Close" at bounding box center [847, 591] width 108 height 33
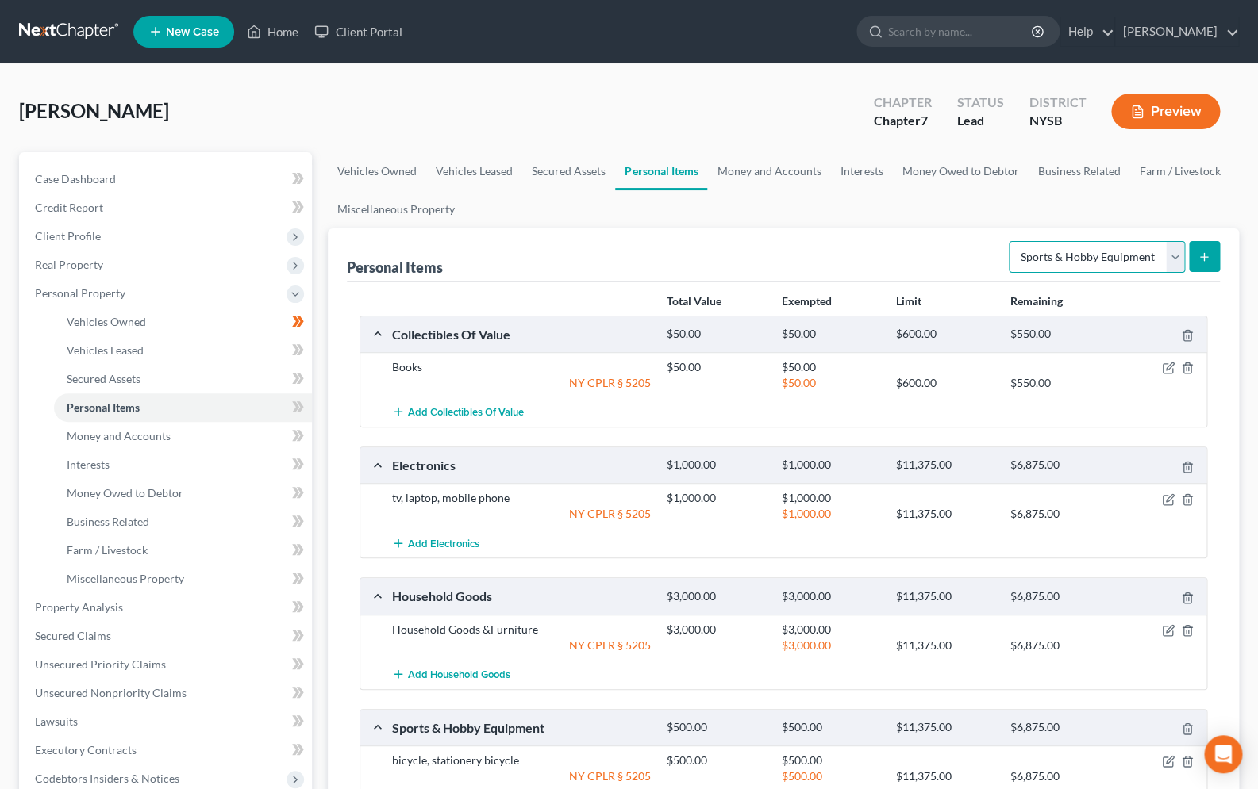
select select "clothing"
click option "Clothing" at bounding box center [0, 0] width 0 height 0
click at [1196, 253] on button "submit" at bounding box center [1203, 256] width 31 height 31
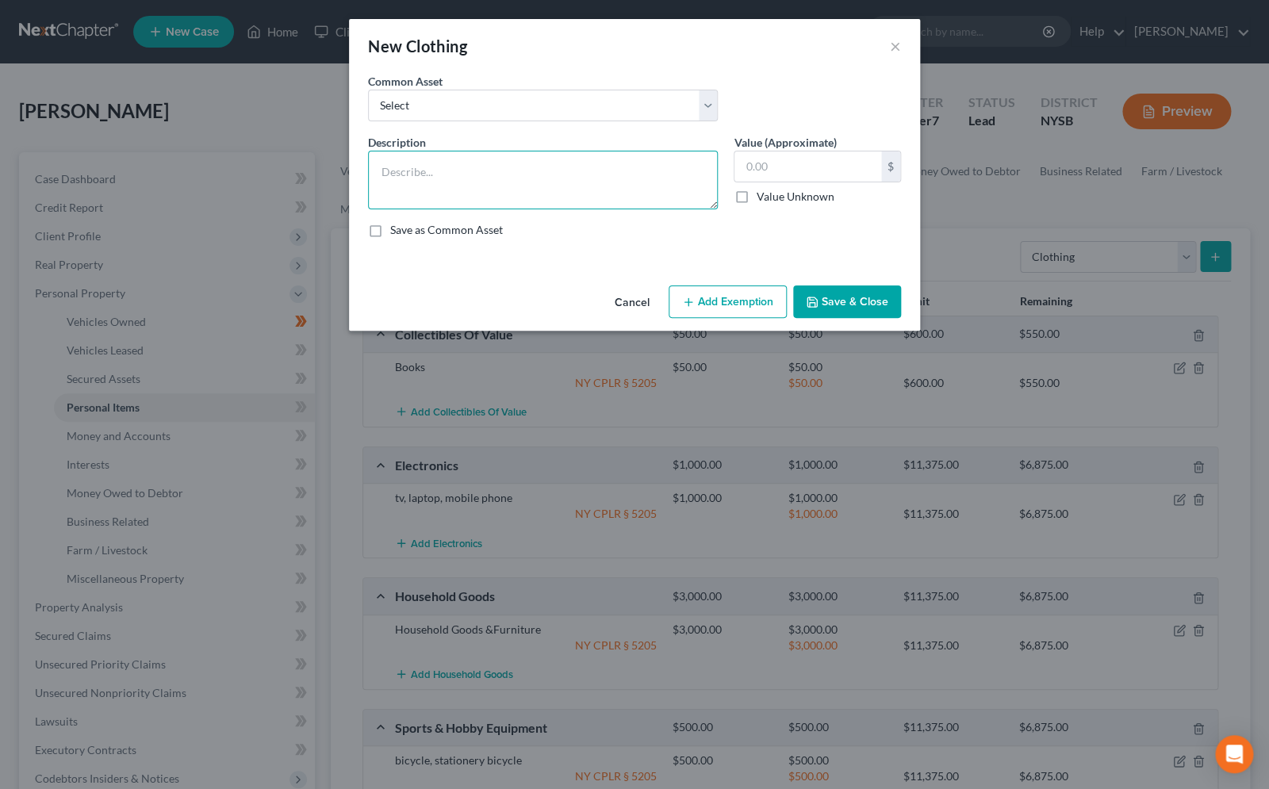
click at [486, 159] on textarea at bounding box center [543, 180] width 350 height 59
type textarea "Clothing"
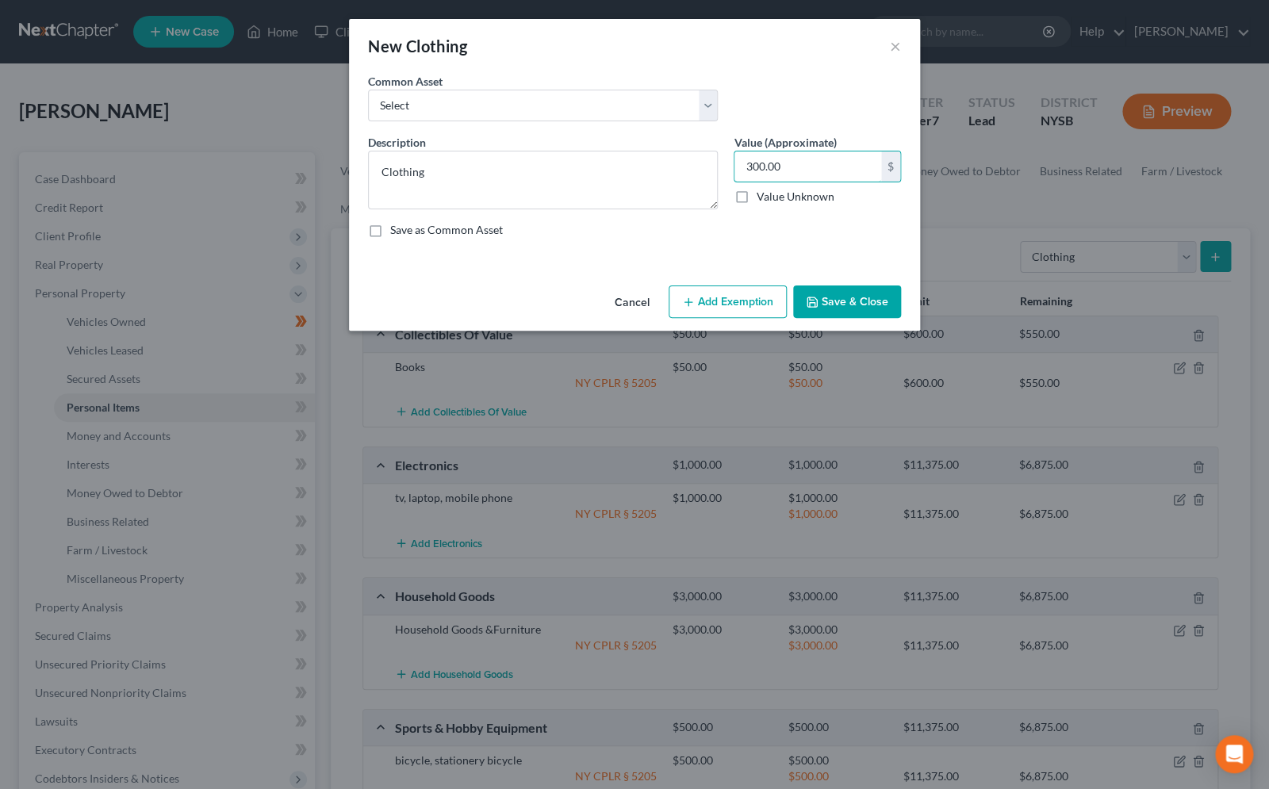
type input "300.00"
click at [710, 314] on button "Add Exemption" at bounding box center [728, 302] width 118 height 33
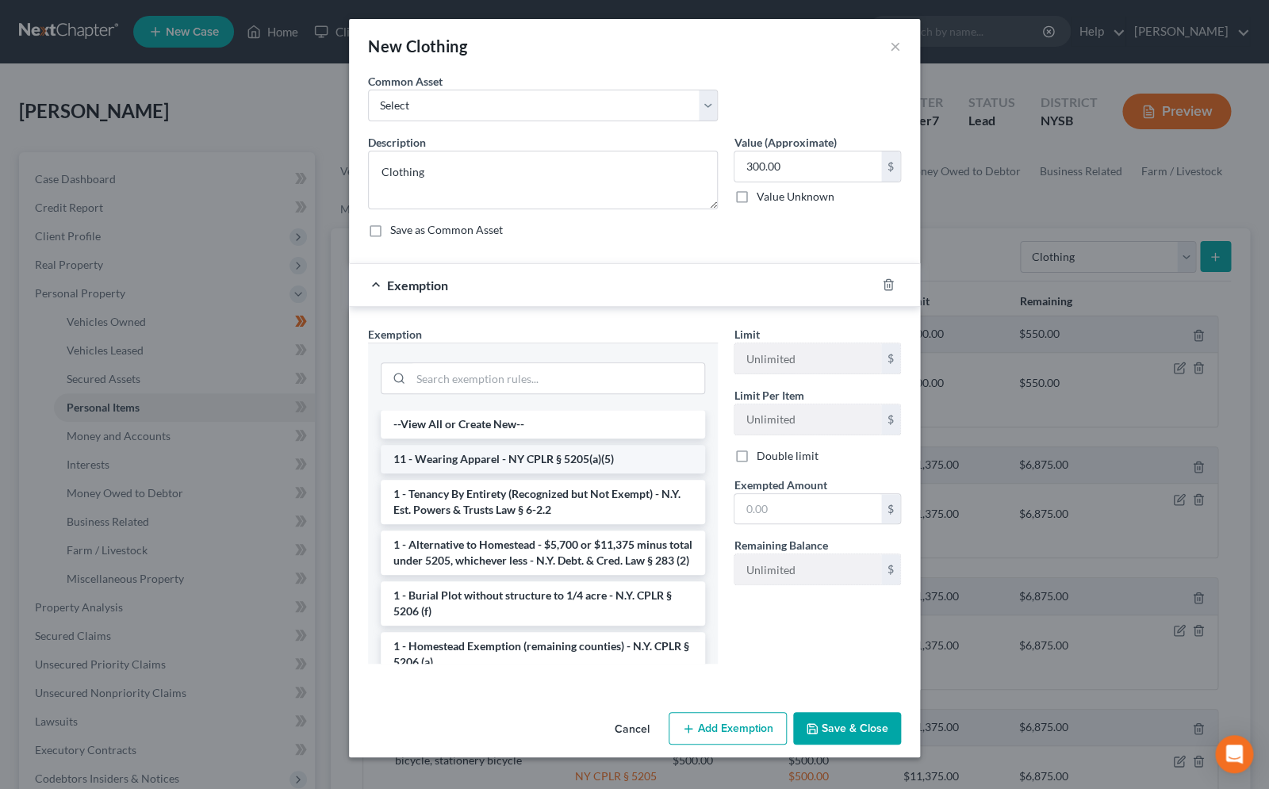
click at [478, 467] on li "11 - Wearing Apparel - NY CPLR § 5205(a)(5)" at bounding box center [543, 459] width 324 height 29
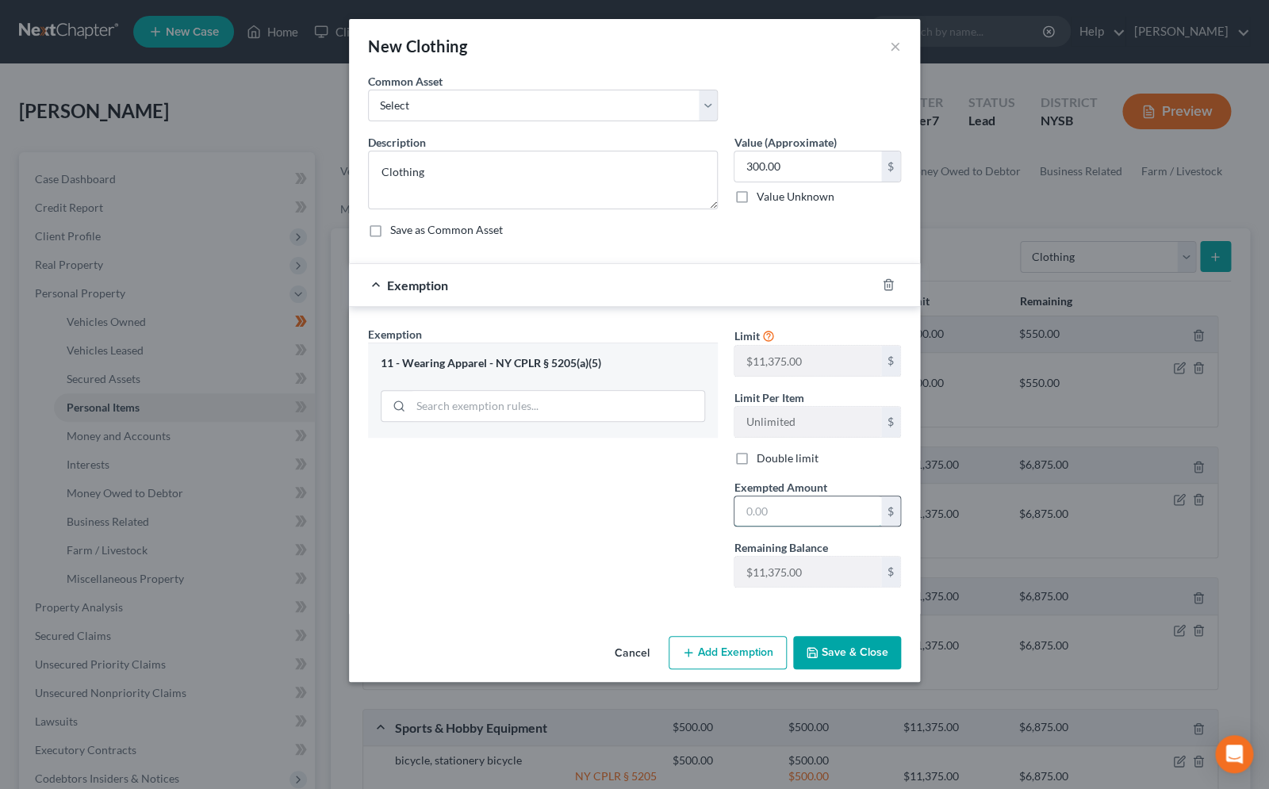
click at [839, 519] on input "text" at bounding box center [808, 512] width 147 height 30
type input "300.00"
click at [866, 657] on button "Save & Close" at bounding box center [847, 652] width 108 height 33
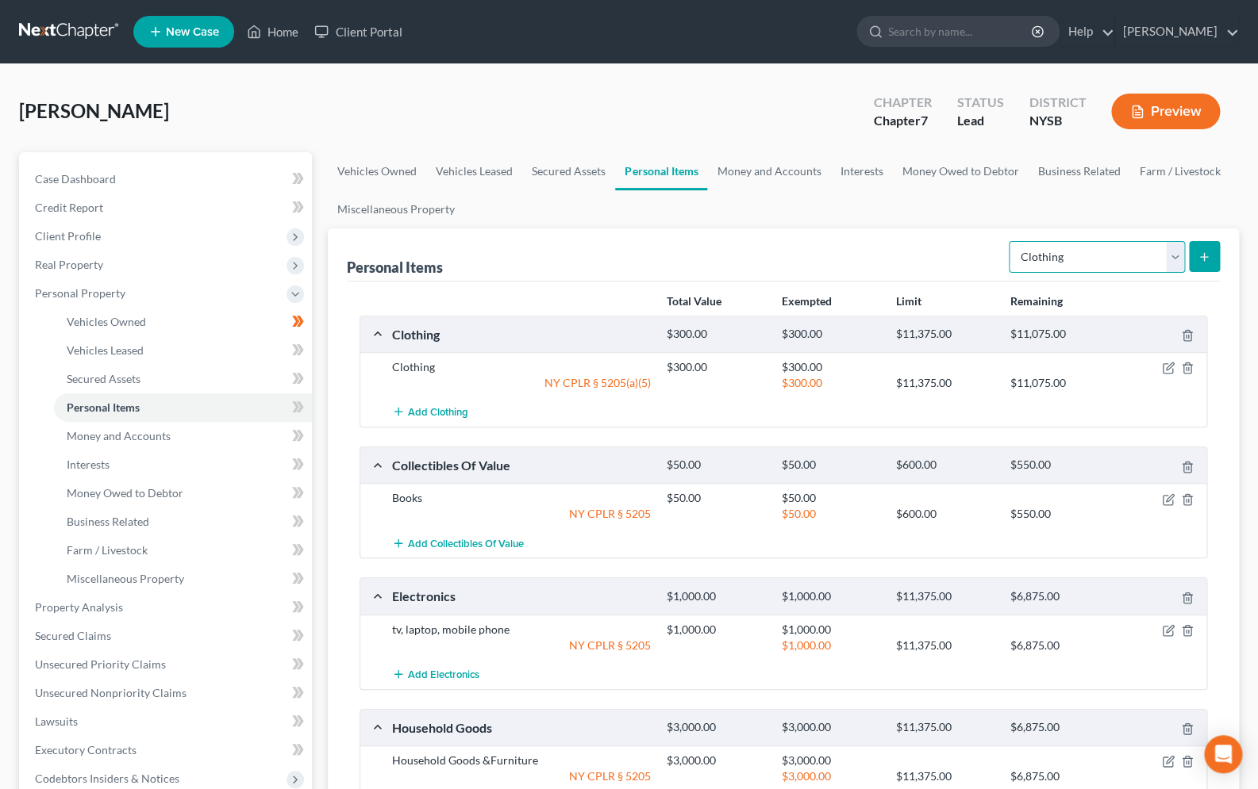
select select "jewelry"
click option "Jewelry" at bounding box center [0, 0] width 0 height 0
click at [1198, 259] on icon "submit" at bounding box center [1203, 257] width 13 height 13
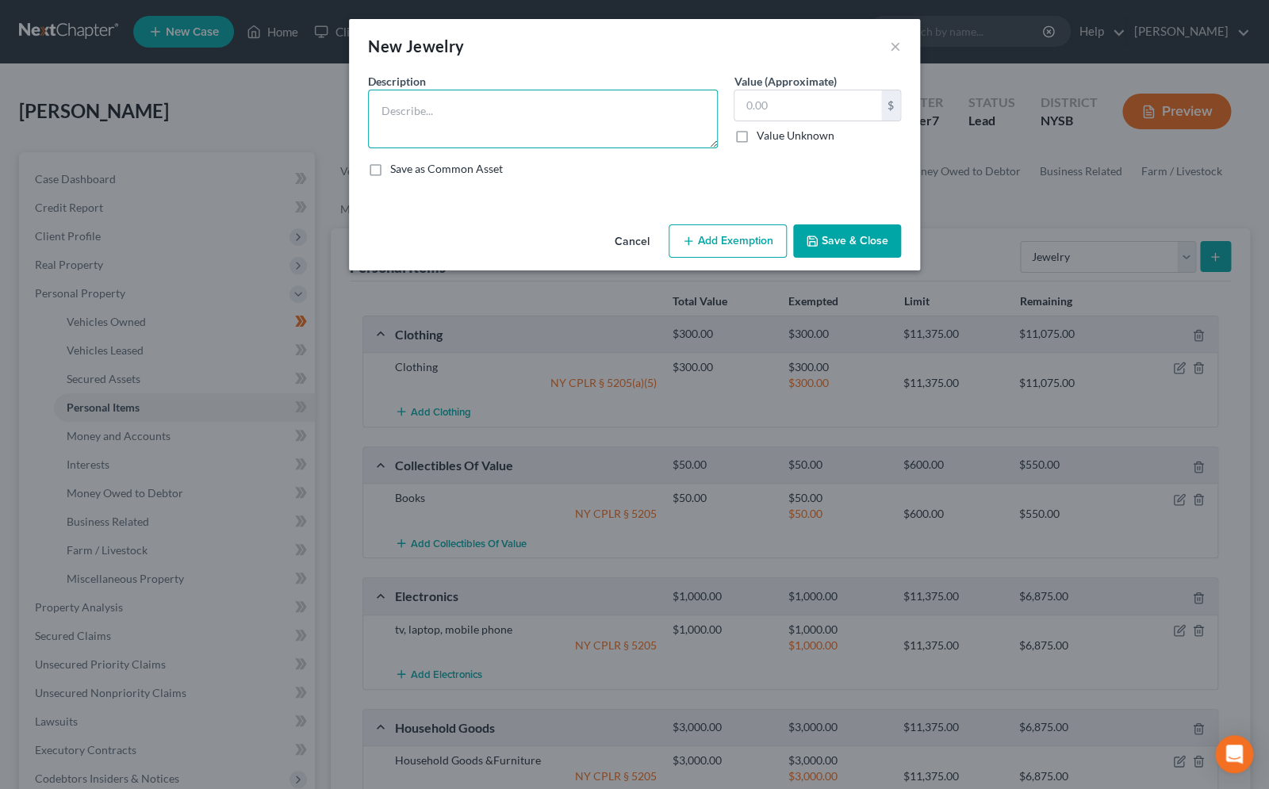
click at [432, 117] on textarea at bounding box center [543, 119] width 350 height 59
type textarea "Apple watch"
type input "100.00"
click at [691, 244] on icon "button" at bounding box center [688, 241] width 13 height 13
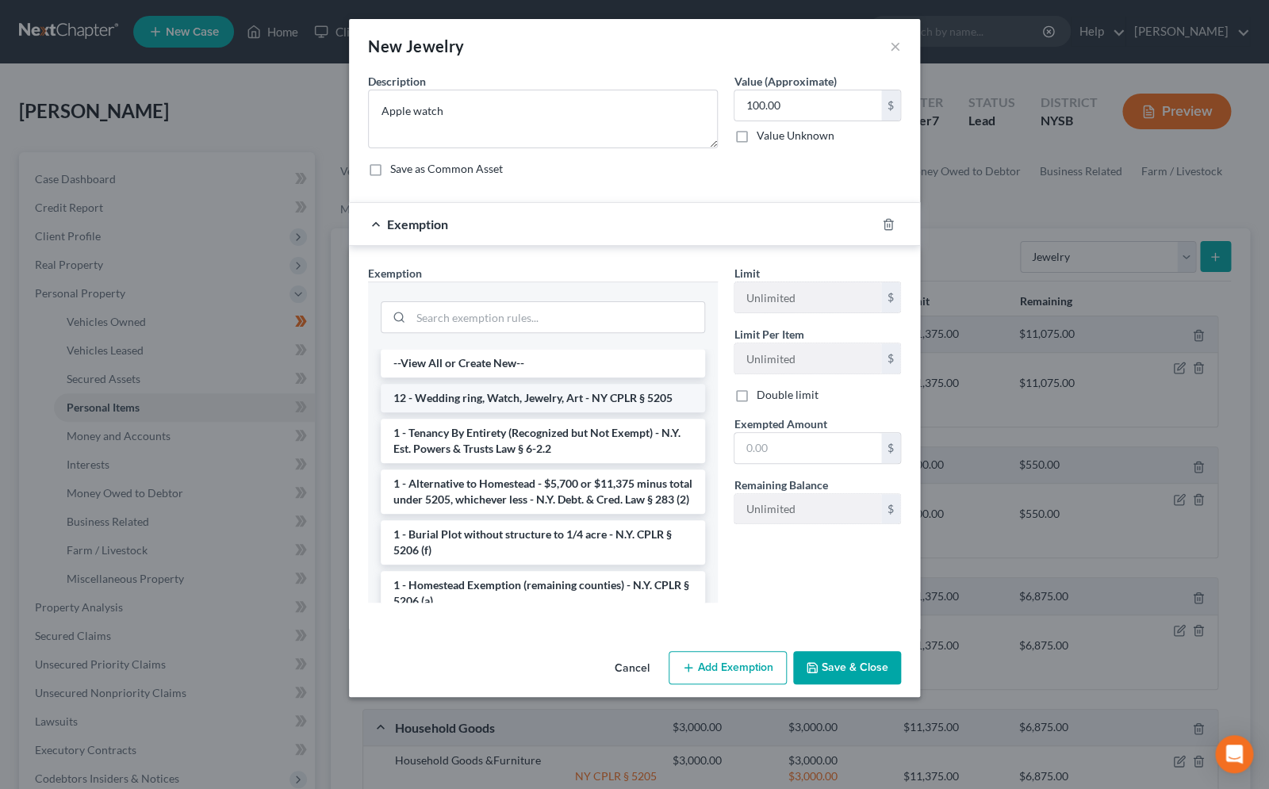
click at [510, 395] on li "12 - Wedding ring, Watch, Jewelry, Art - NY CPLR § 5205" at bounding box center [543, 398] width 324 height 29
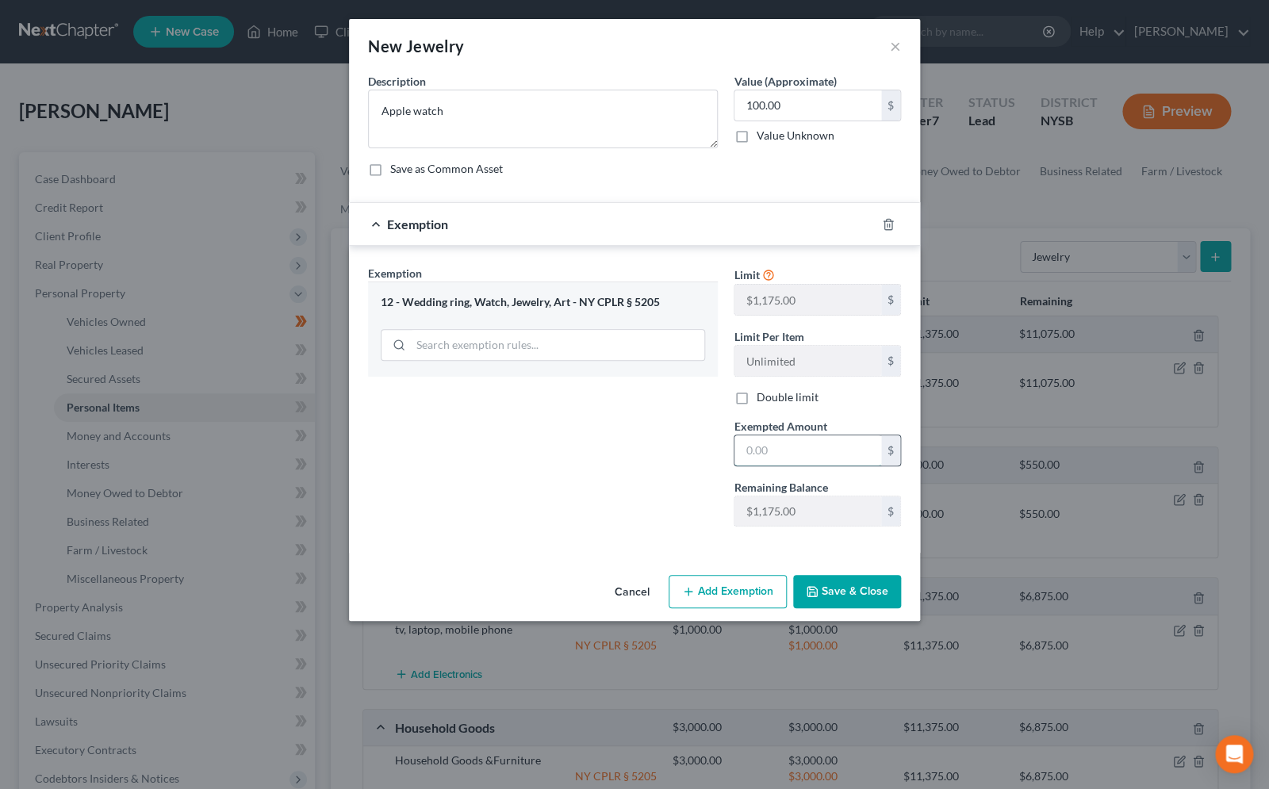
click at [814, 457] on input "text" at bounding box center [808, 451] width 147 height 30
type input "100.00"
click at [863, 592] on button "Save & Close" at bounding box center [847, 591] width 108 height 33
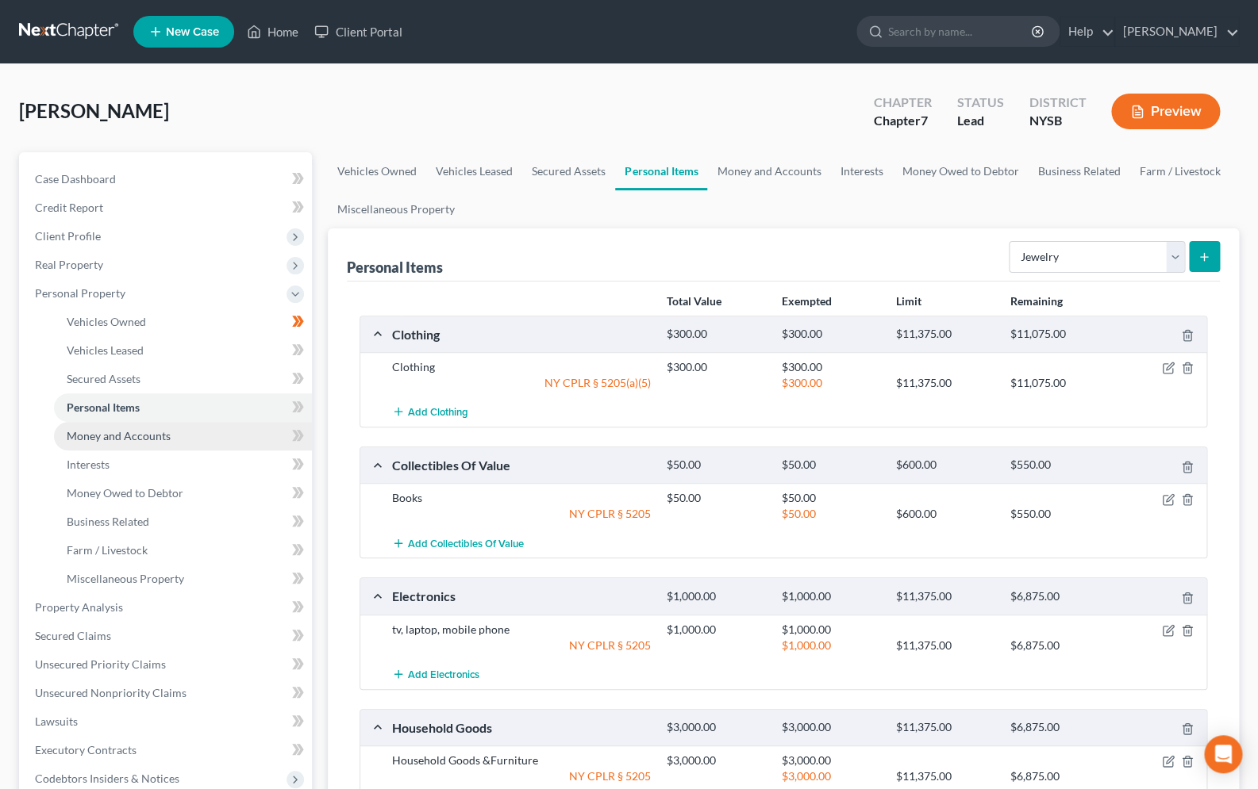
click at [122, 436] on span "Money and Accounts" at bounding box center [119, 435] width 104 height 13
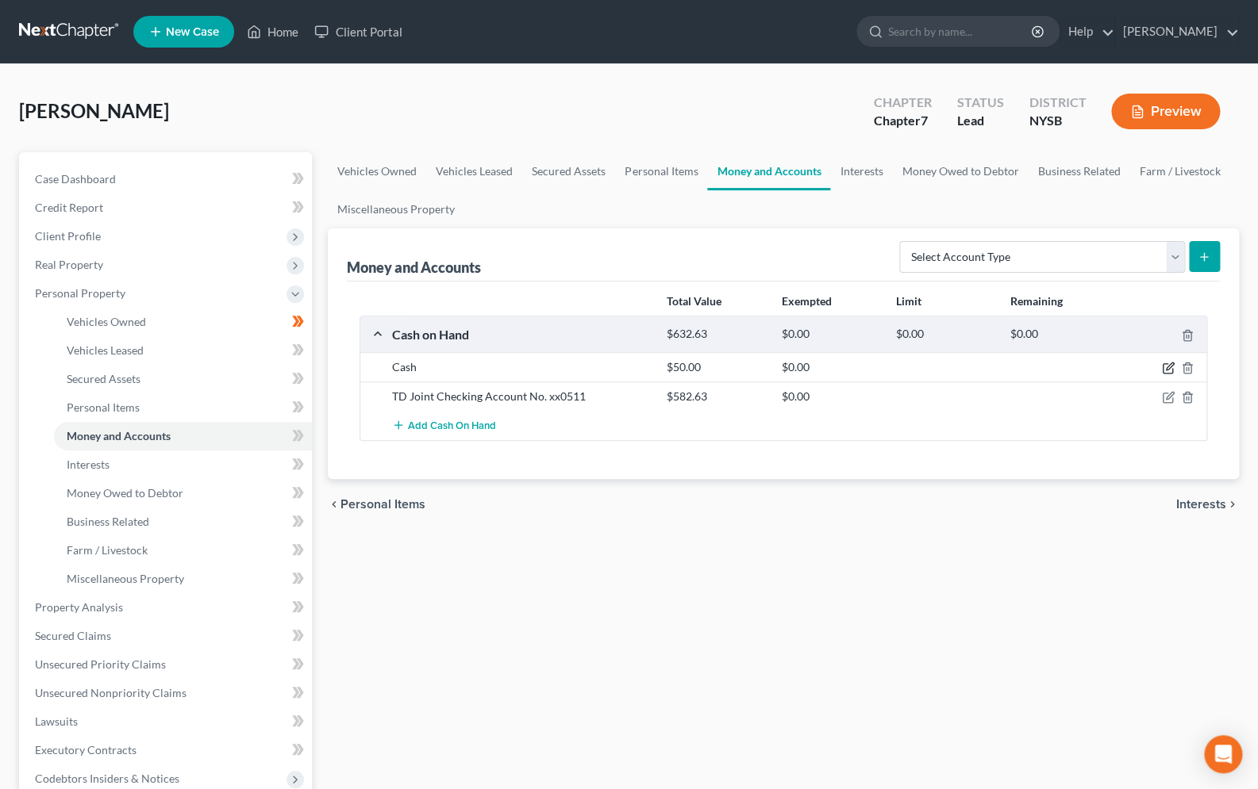
click at [1169, 367] on icon "button" at bounding box center [1168, 368] width 13 height 13
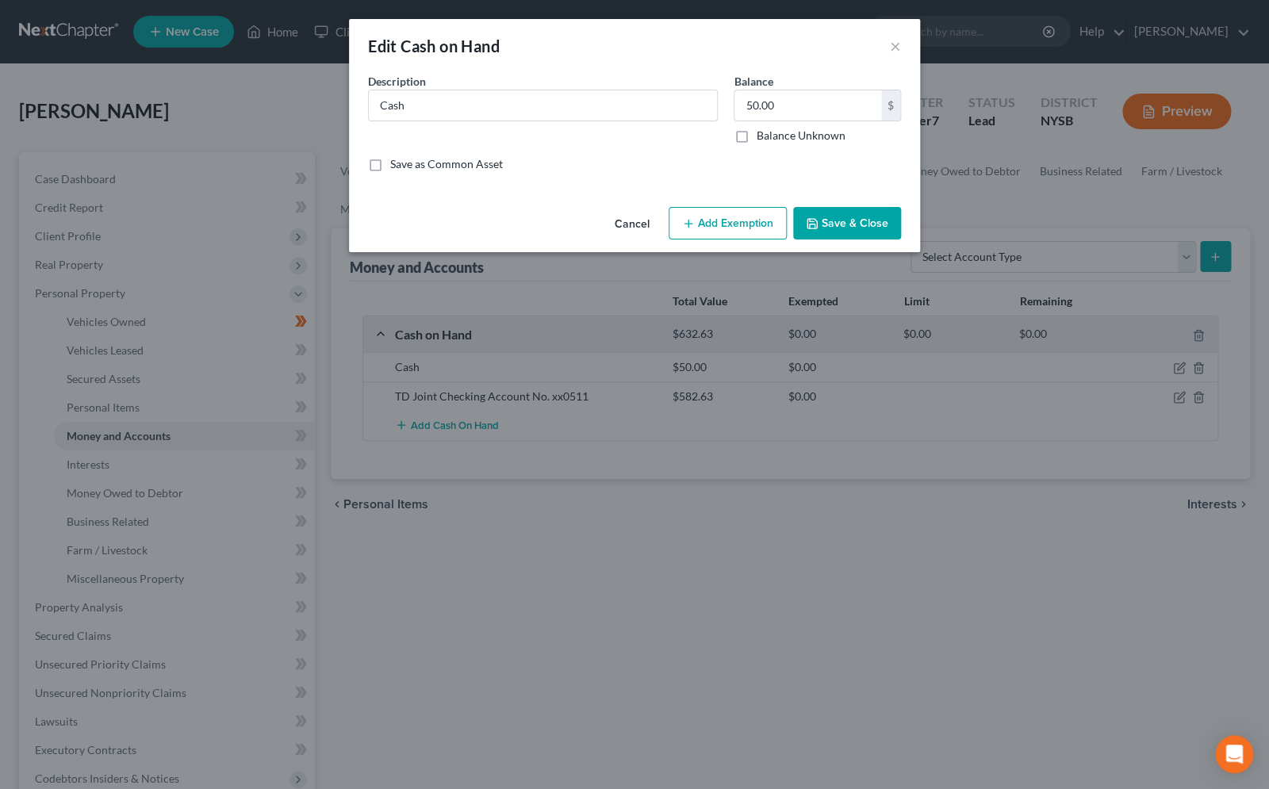
click at [835, 228] on button "Save & Close" at bounding box center [847, 223] width 108 height 33
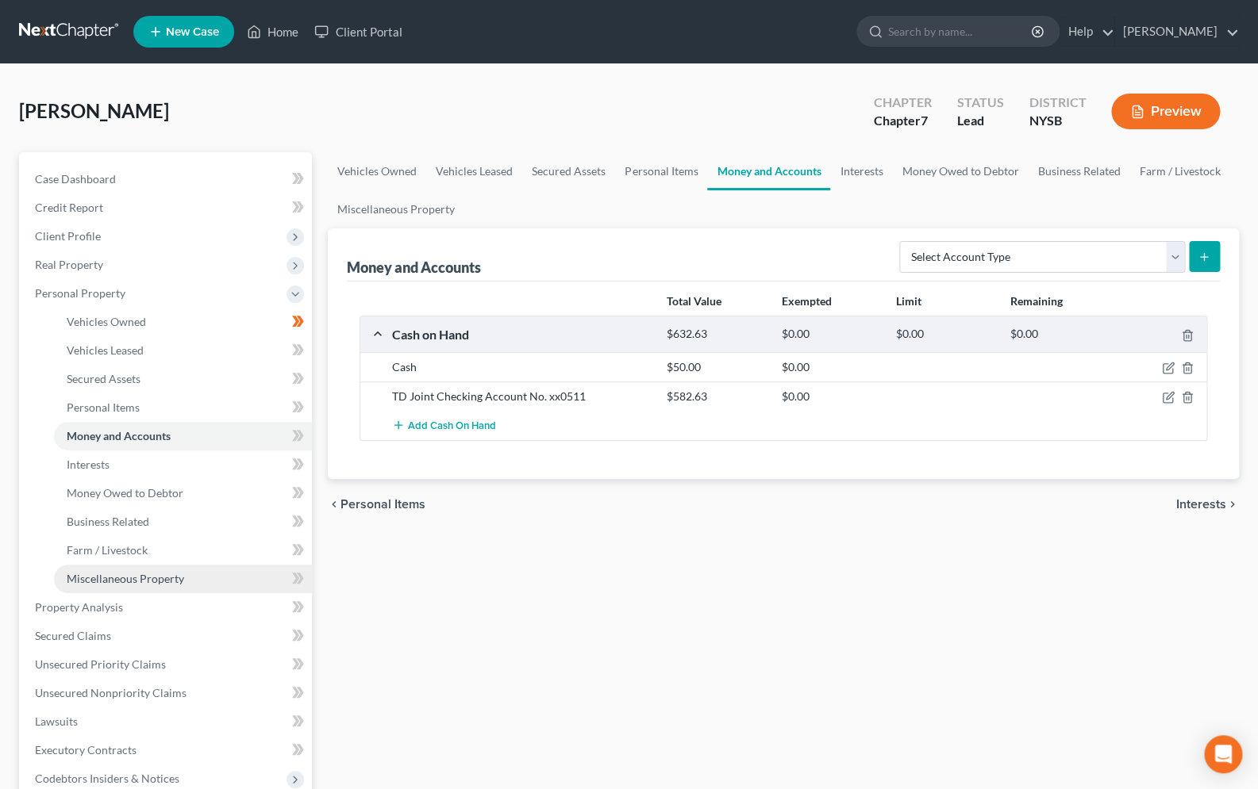
click at [161, 582] on span "Miscellaneous Property" at bounding box center [125, 578] width 117 height 13
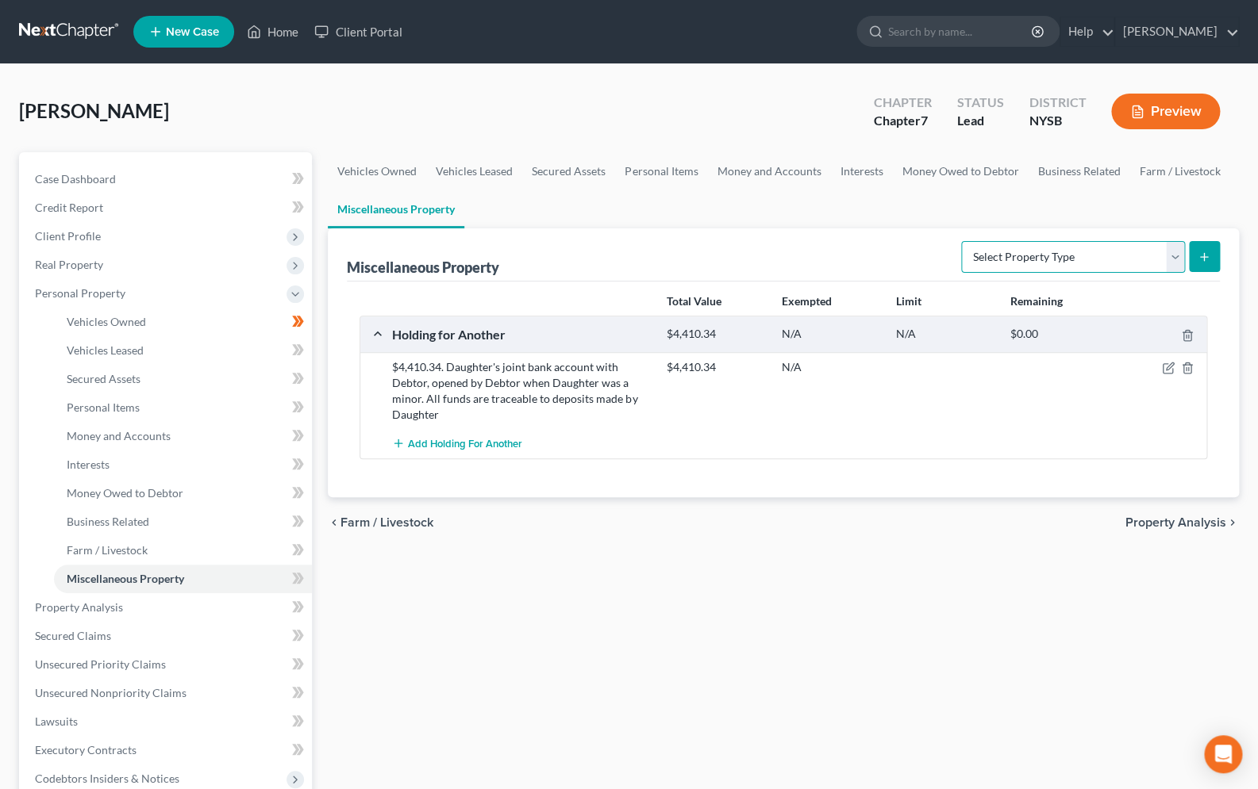
click at [961, 241] on select "Select Property Type Assigned for Creditor Benefit [DATE] Holding for Another N…" at bounding box center [1073, 257] width 224 height 32
click at [156, 524] on link "Business Related" at bounding box center [183, 522] width 258 height 29
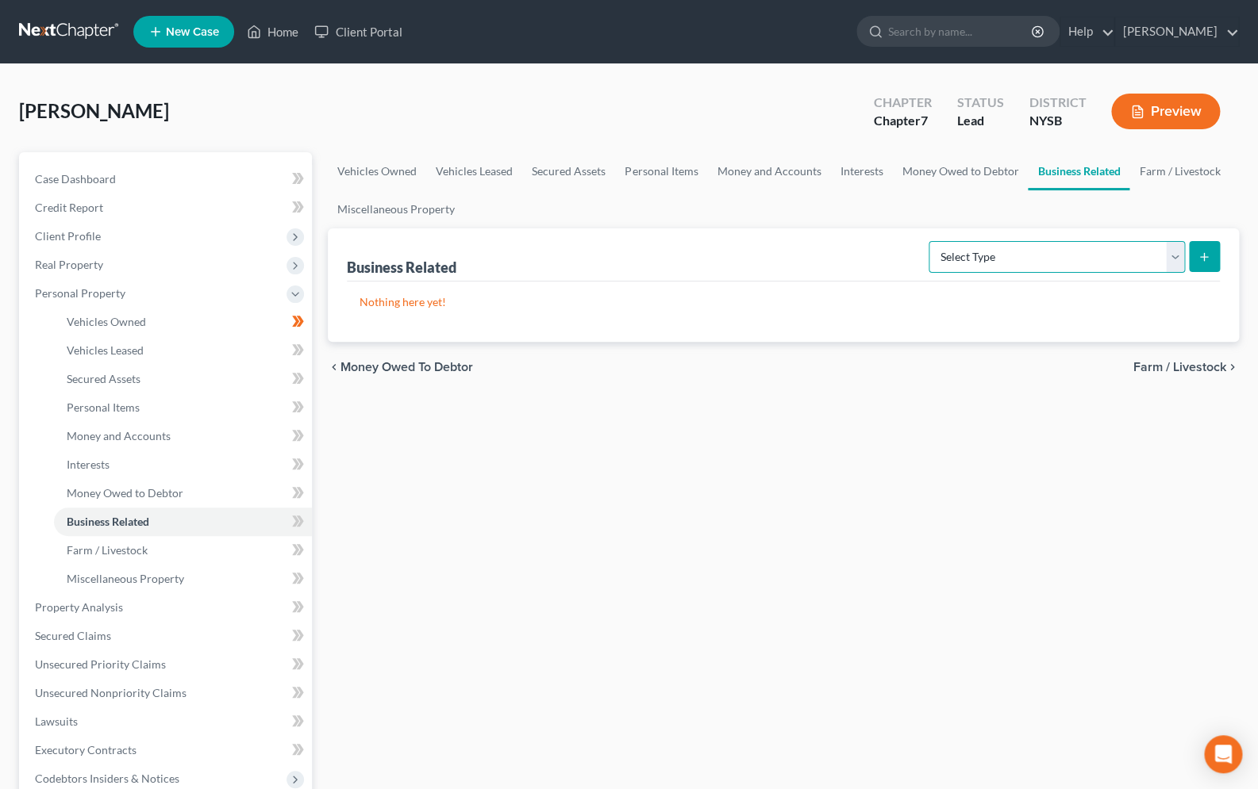
click at [928, 241] on select "Select Type Customer Lists Franchises Inventory Licenses Machinery Office Equip…" at bounding box center [1056, 257] width 256 height 32
select select "license"
click option "Licenses" at bounding box center [0, 0] width 0 height 0
click at [1200, 259] on icon "submit" at bounding box center [1203, 257] width 13 height 13
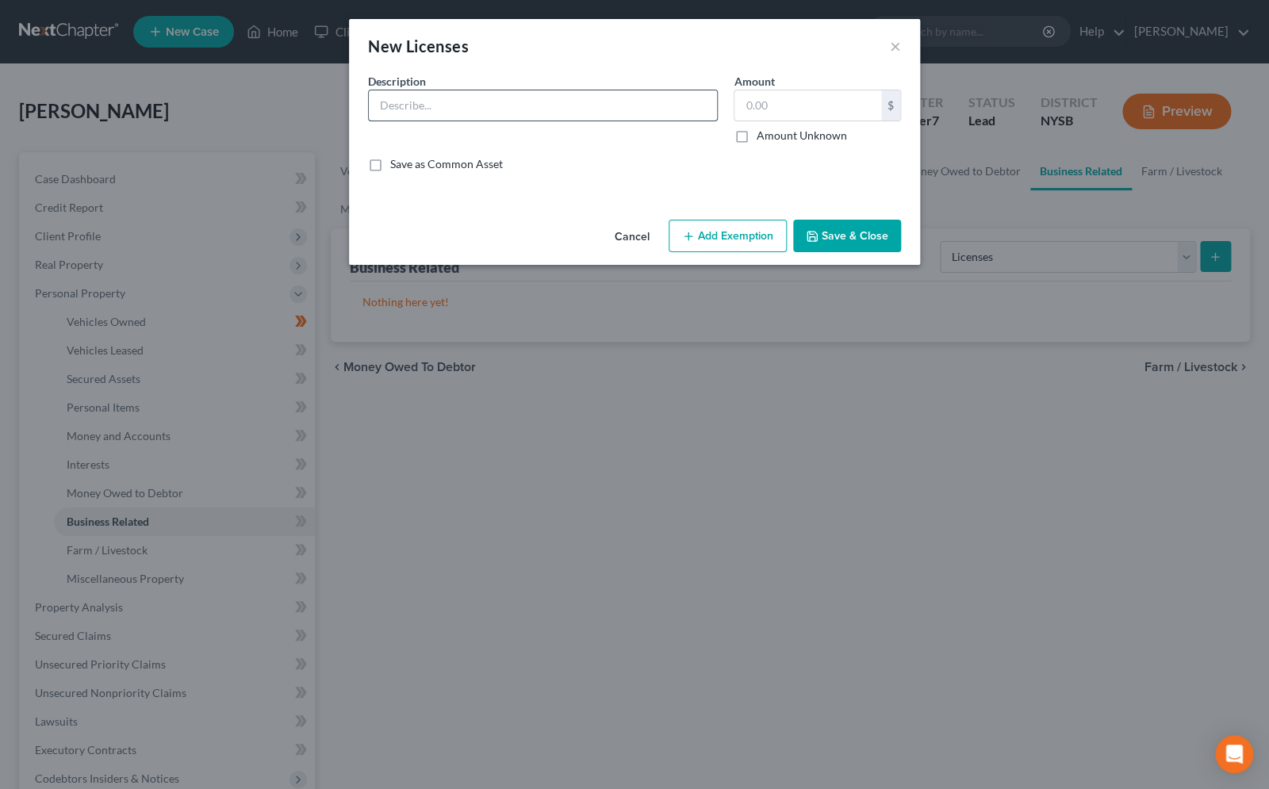
click at [427, 114] on input "text" at bounding box center [543, 105] width 348 height 30
type input "Superintendent Construction License"
click at [756, 135] on label "Amount Unknown" at bounding box center [801, 136] width 90 height 16
click at [762, 135] on input "Amount Unknown" at bounding box center [767, 133] width 10 height 10
checkbox input "true"
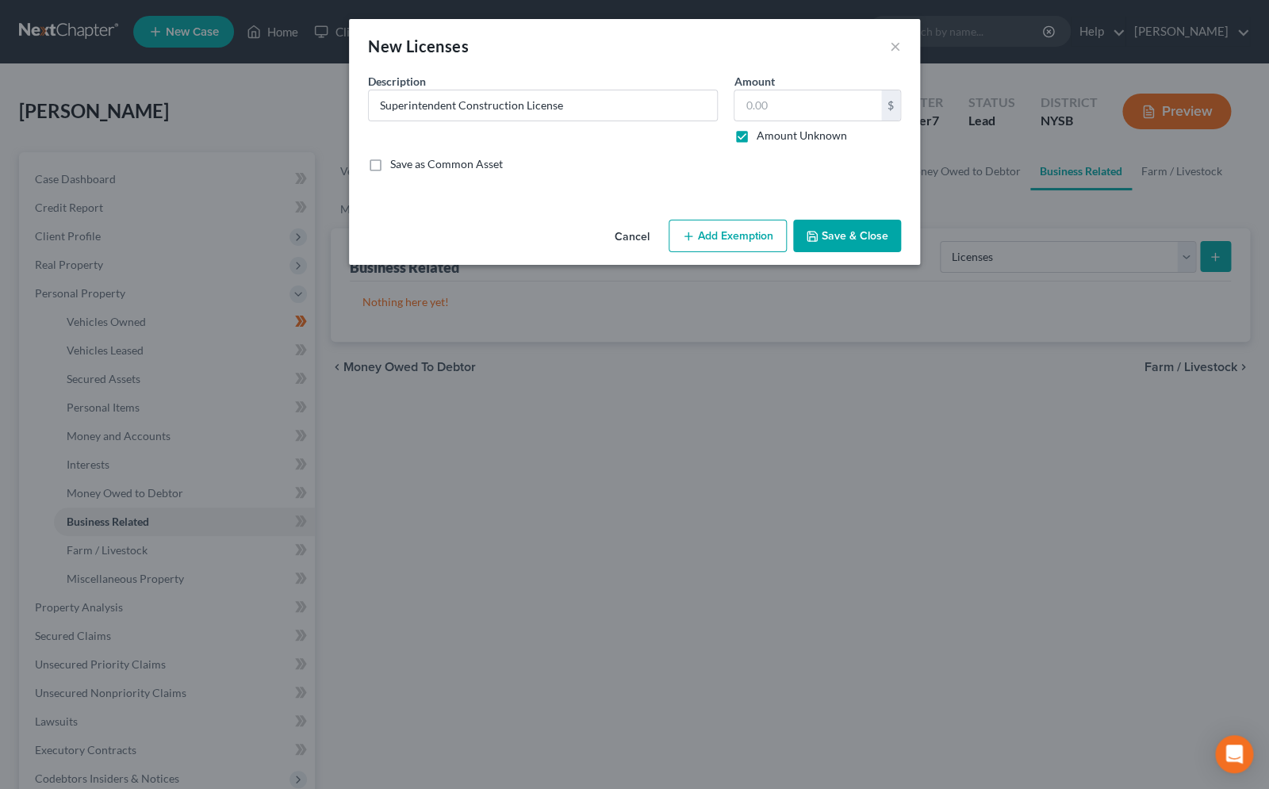
type input "0.00"
click at [739, 238] on button "Add Exemption" at bounding box center [728, 236] width 118 height 33
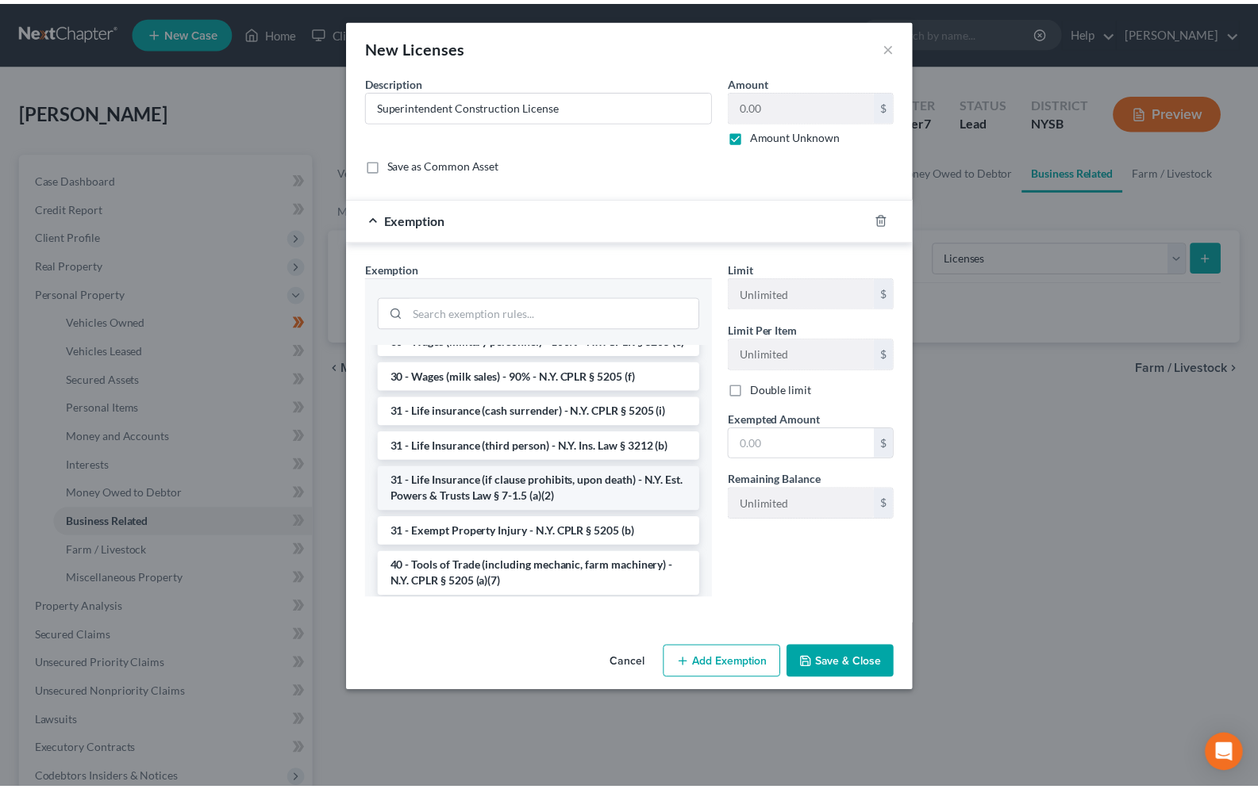
scroll to position [2252, 0]
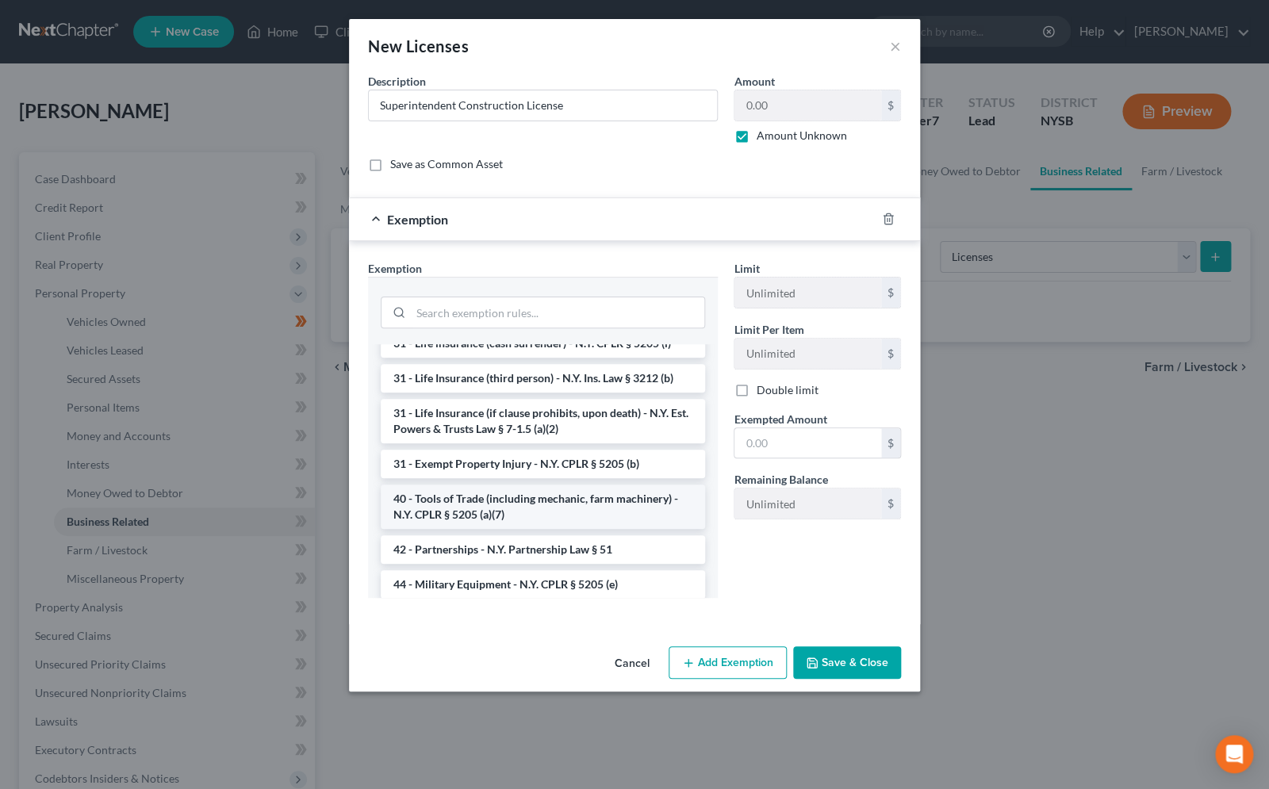
click at [520, 485] on li "40 - Tools of Trade (including mechanic, farm machinery) - N.Y. CPLR § 5205 (a)…" at bounding box center [543, 507] width 324 height 44
click at [520, 447] on div "Exemption Set must be selected for CA. Exemption * --View All or Create New-- 1…" at bounding box center [543, 435] width 366 height 351
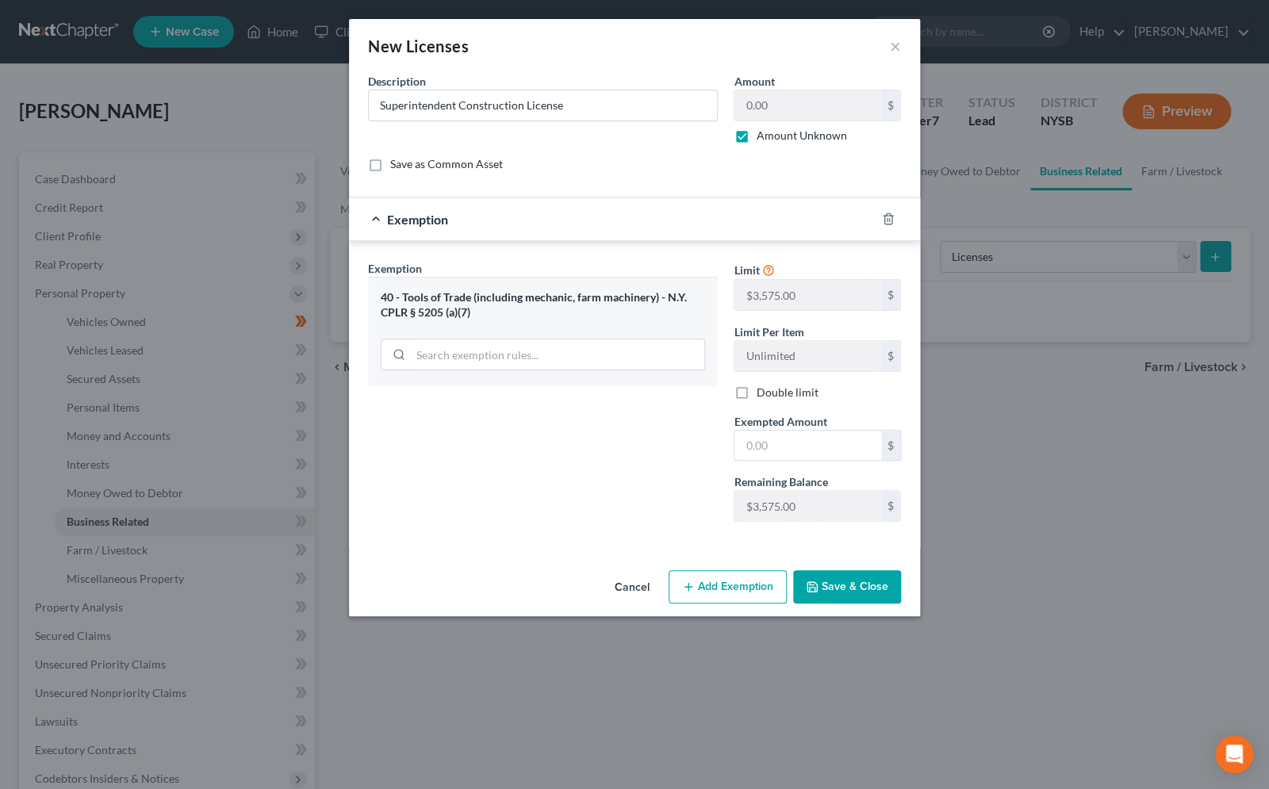
click at [846, 583] on button "Save & Close" at bounding box center [847, 586] width 108 height 33
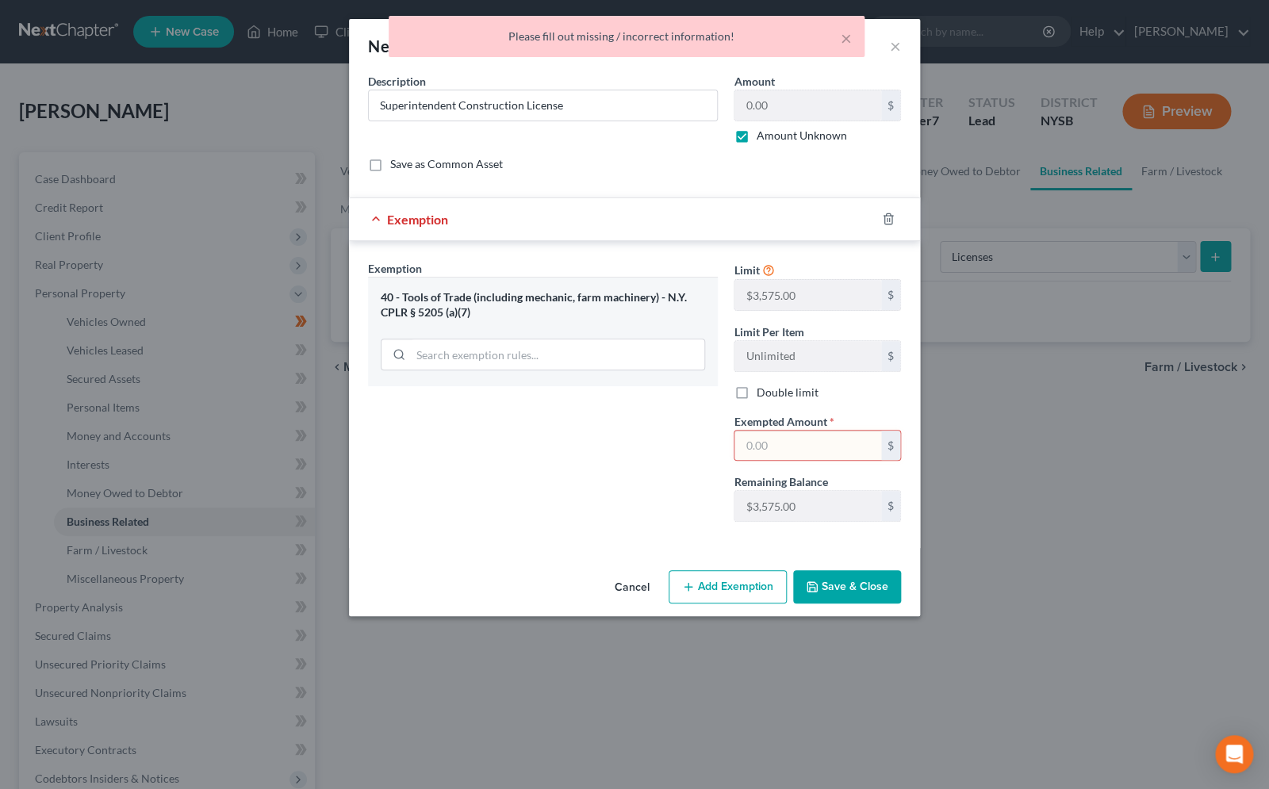
click at [793, 451] on input "text" at bounding box center [808, 446] width 147 height 30
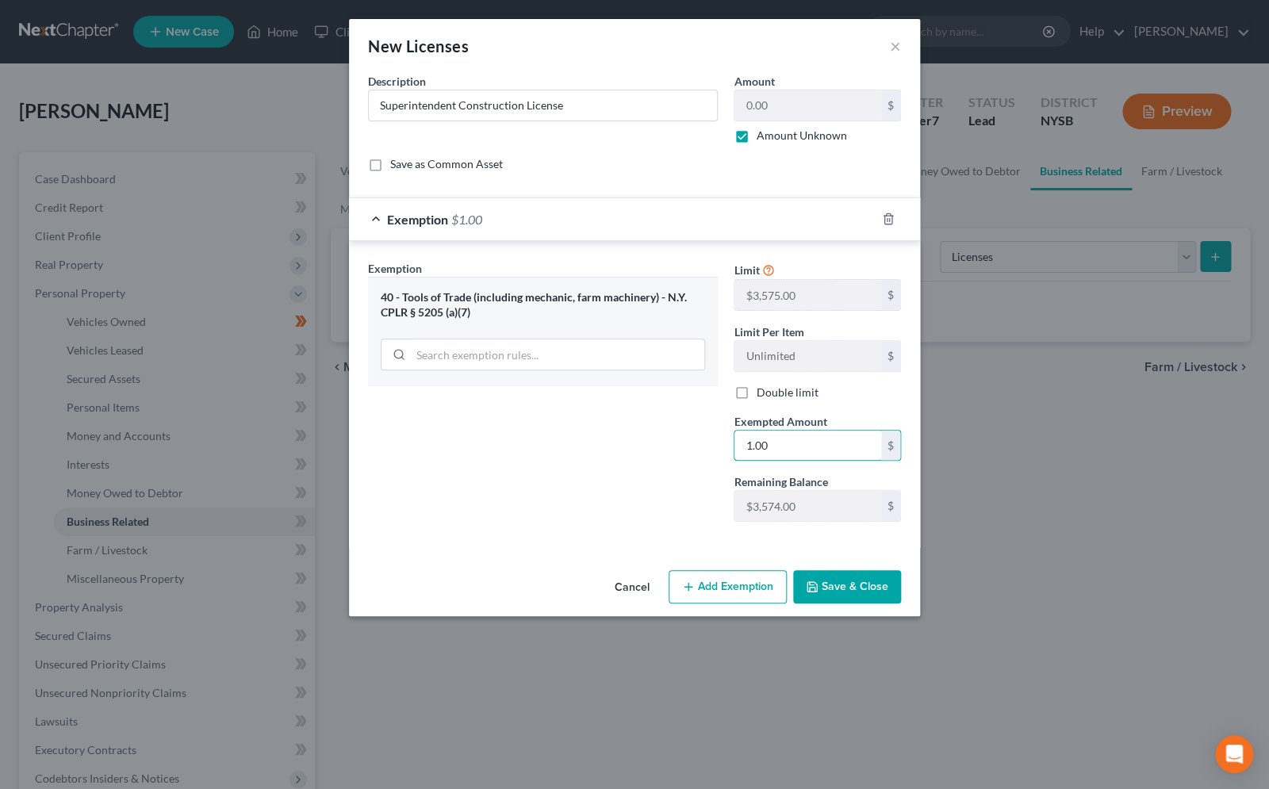
type input "1.00"
click at [862, 580] on button "Save & Close" at bounding box center [847, 586] width 108 height 33
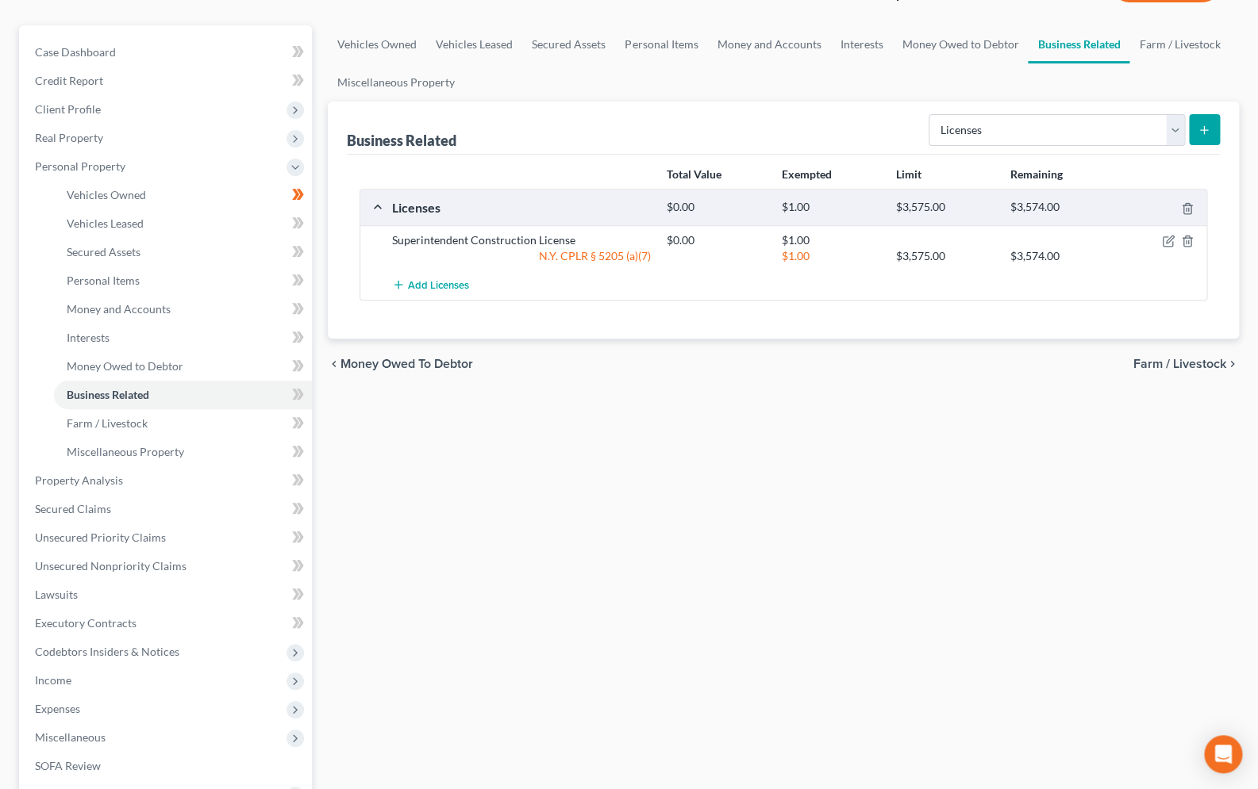
scroll to position [267, 0]
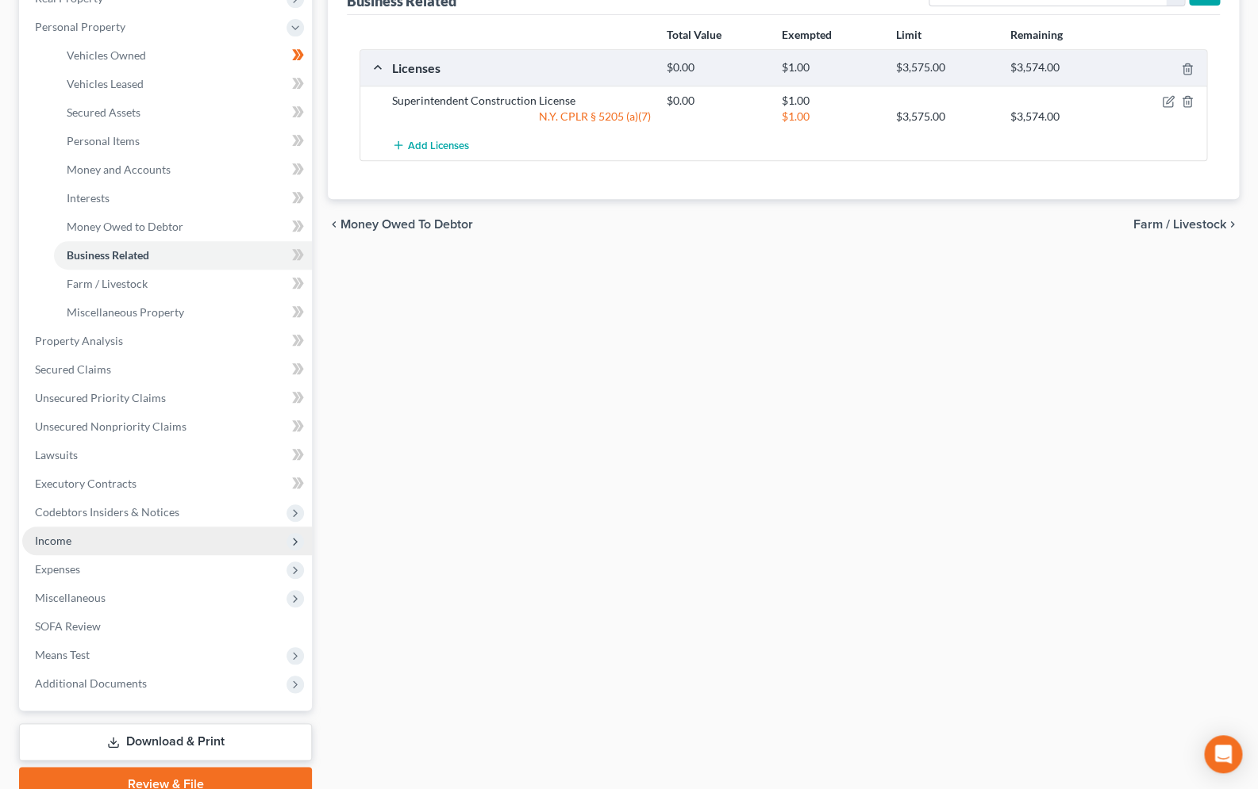
click at [83, 539] on span "Income" at bounding box center [167, 541] width 290 height 29
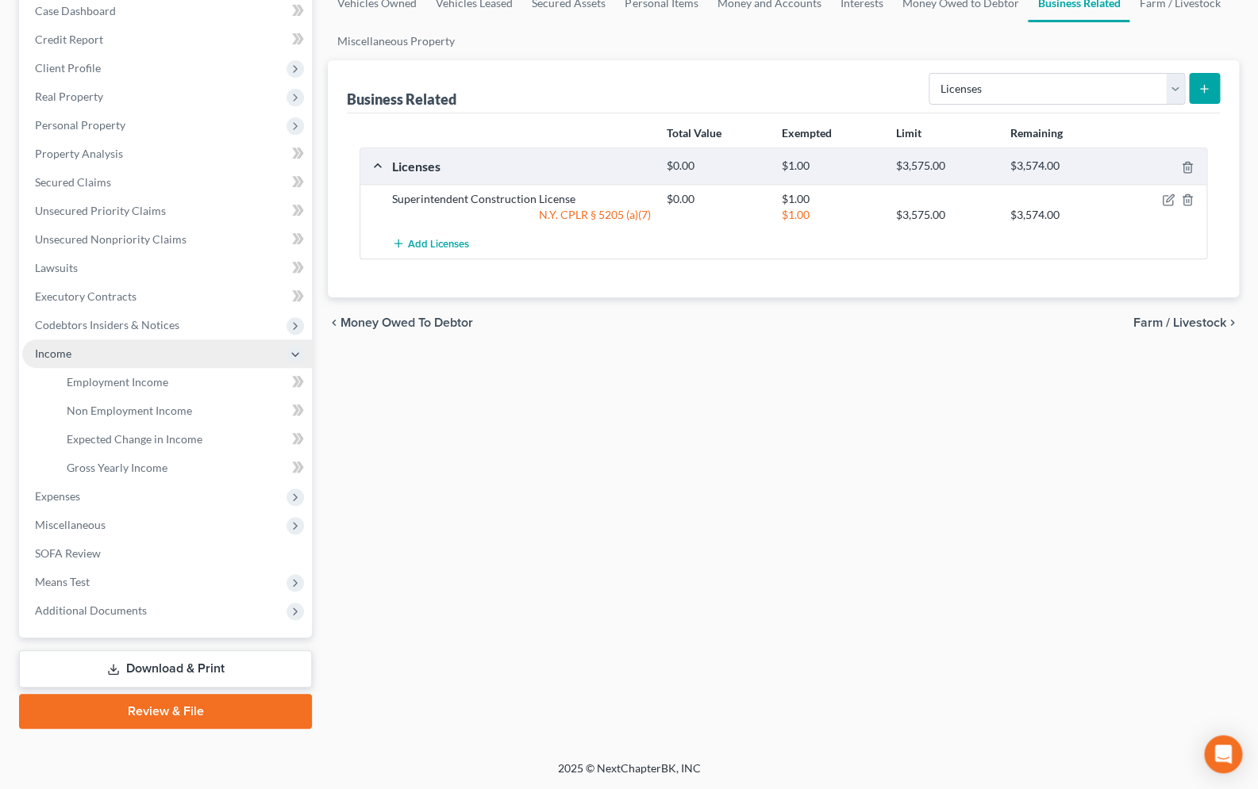
scroll to position [167, 0]
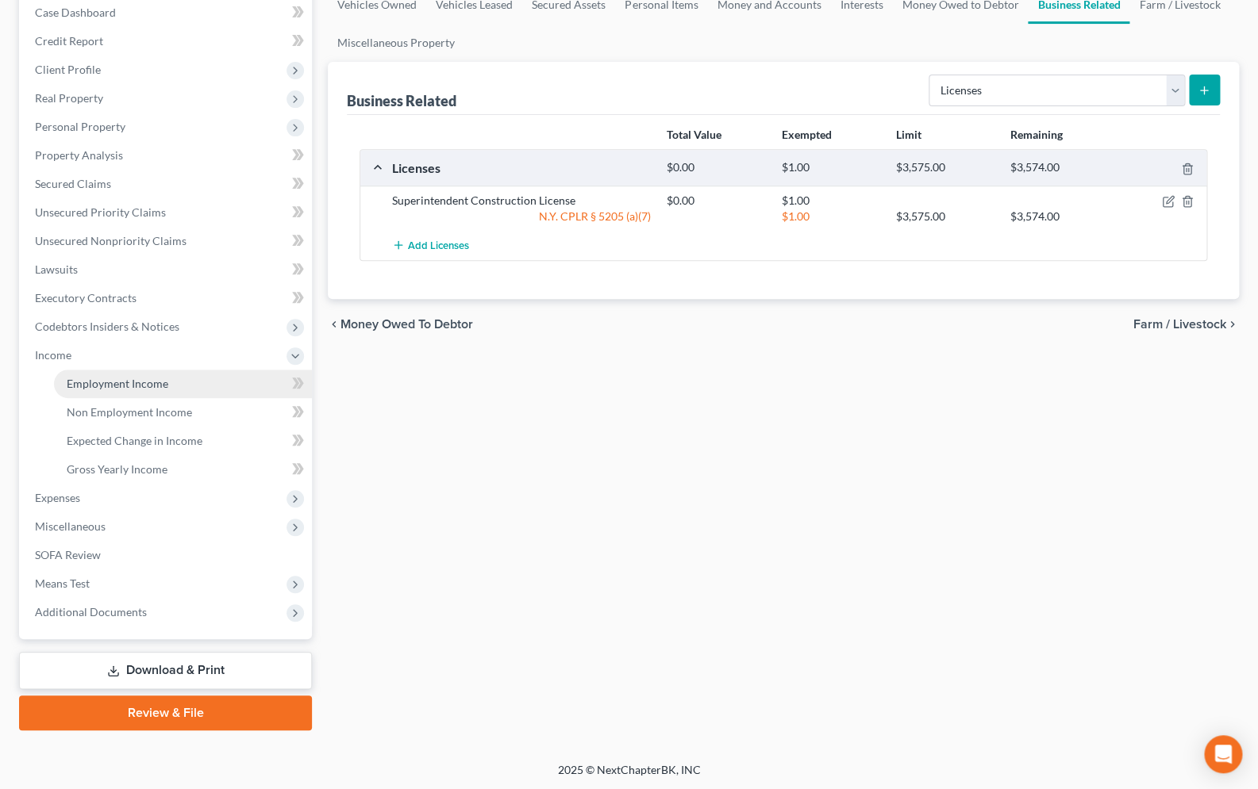
click at [163, 374] on link "Employment Income" at bounding box center [183, 384] width 258 height 29
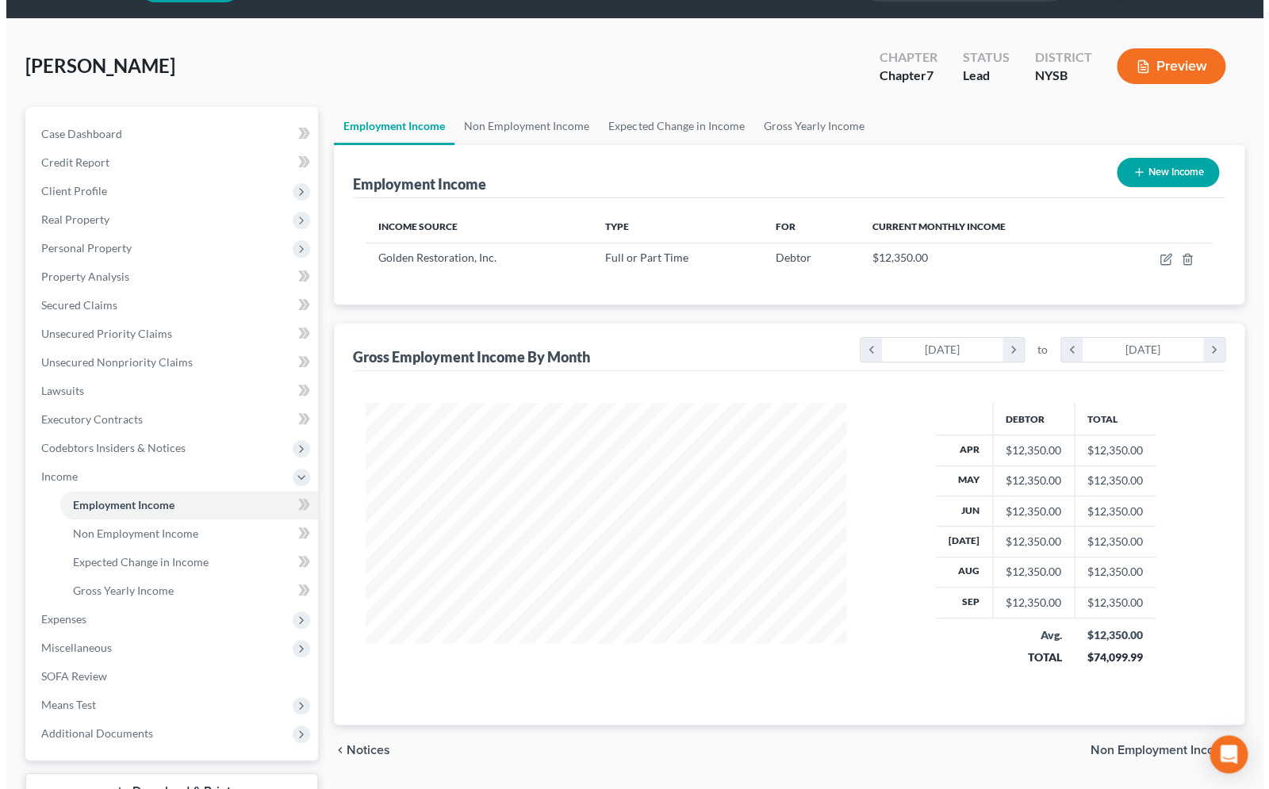
scroll to position [51, 0]
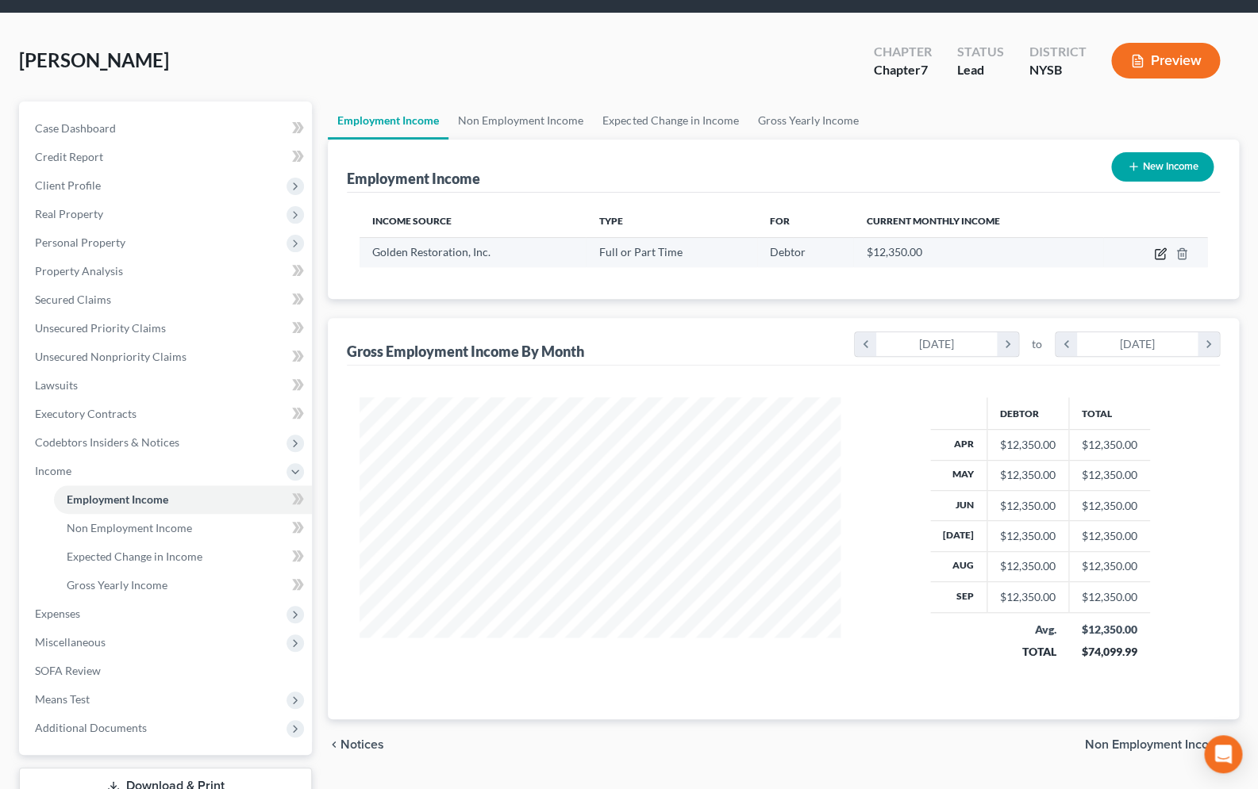
click at [1164, 252] on icon "button" at bounding box center [1160, 254] width 13 height 13
select select "0"
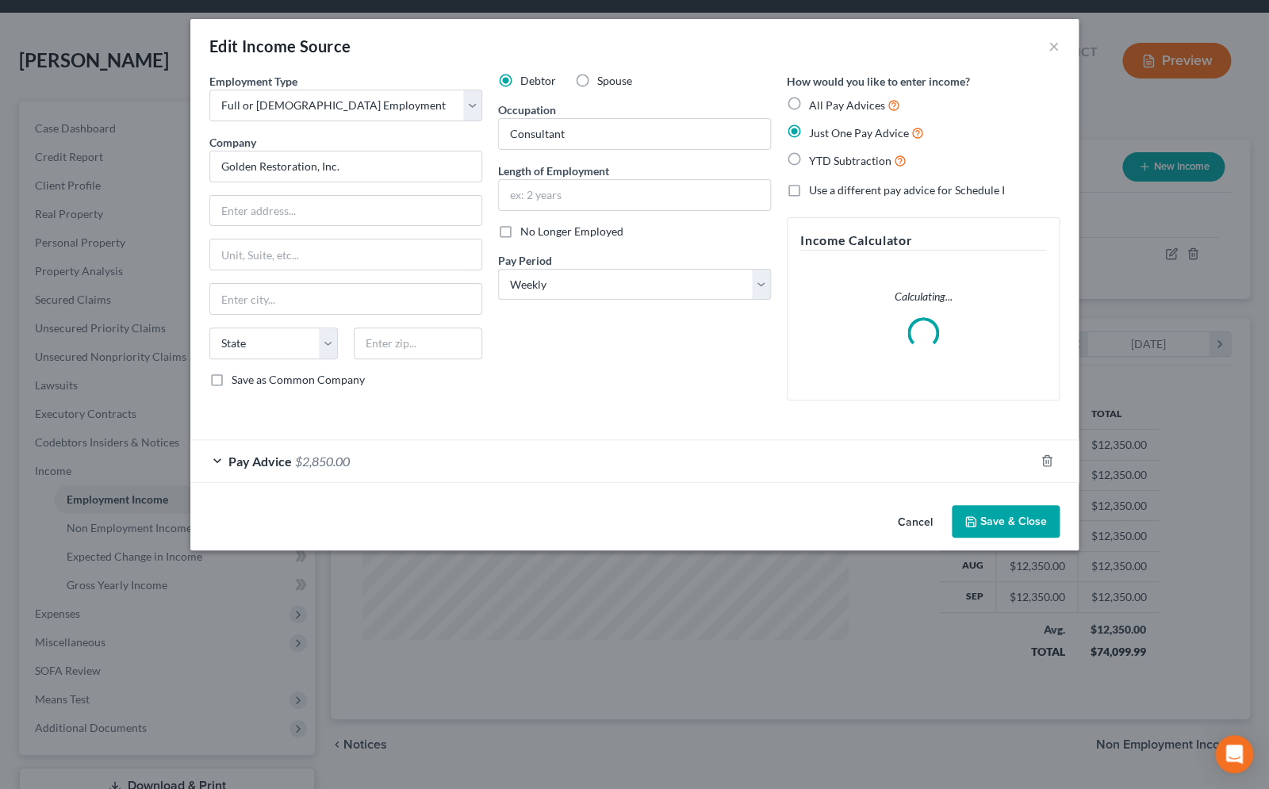
scroll to position [284, 517]
click at [218, 461] on div "Pay Advice $2,850.00" at bounding box center [612, 461] width 844 height 42
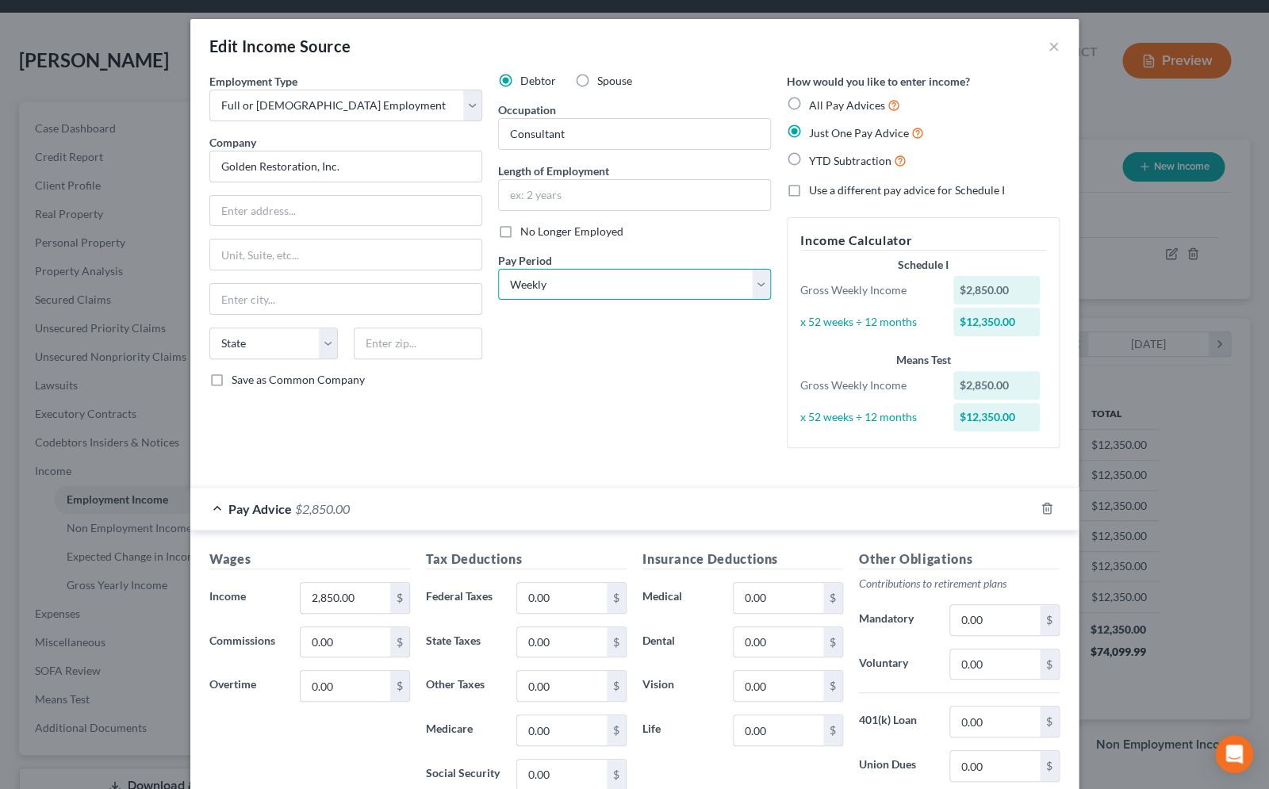
select select "0"
click option "Monthly" at bounding box center [0, 0] width 0 height 0
drag, startPoint x: 351, startPoint y: 601, endPoint x: 337, endPoint y: 597, distance: 13.9
click at [347, 598] on input "2,850.00" at bounding box center [346, 598] width 90 height 30
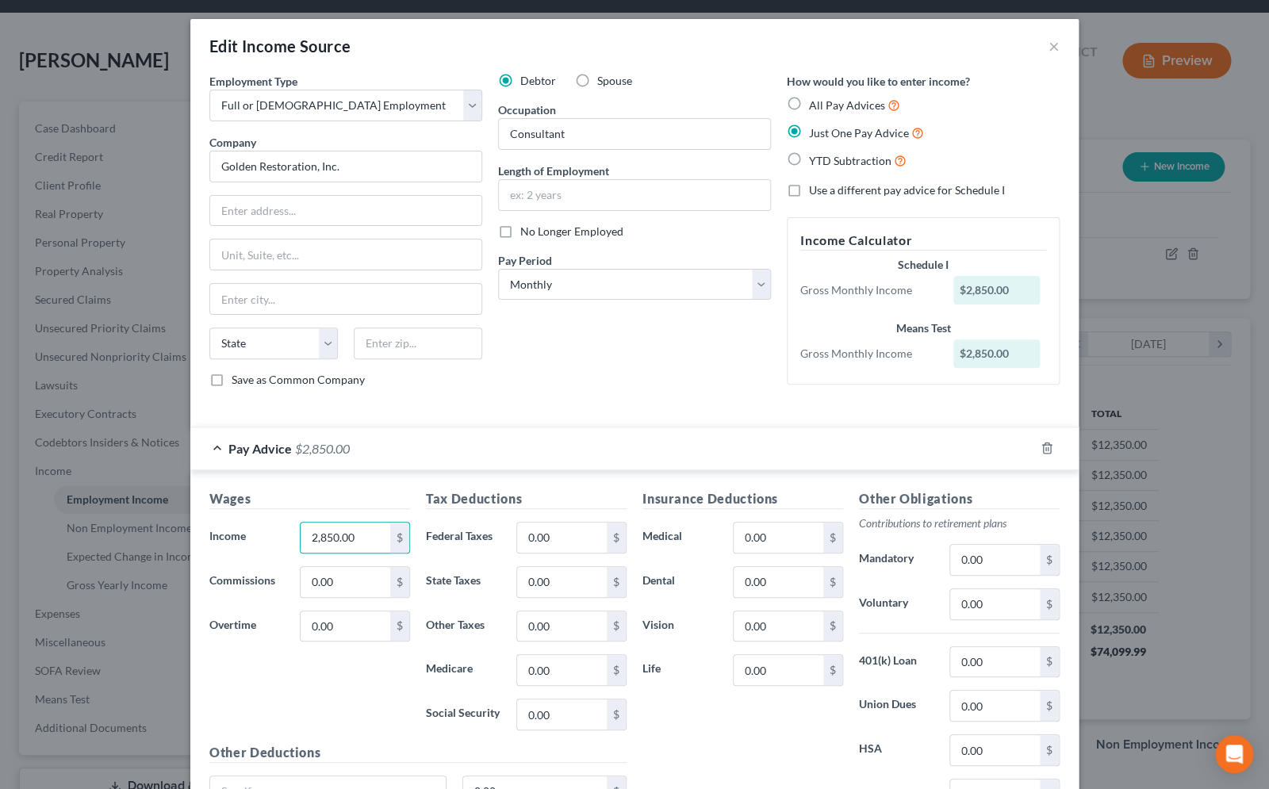
click at [309, 598] on div "Wages Income * 2,850.00 $ Commissions 0.00 $ Overtime 0.00 $" at bounding box center [310, 617] width 217 height 254
click at [347, 542] on input "2,850.00" at bounding box center [346, 538] width 90 height 30
type input "11,400.00"
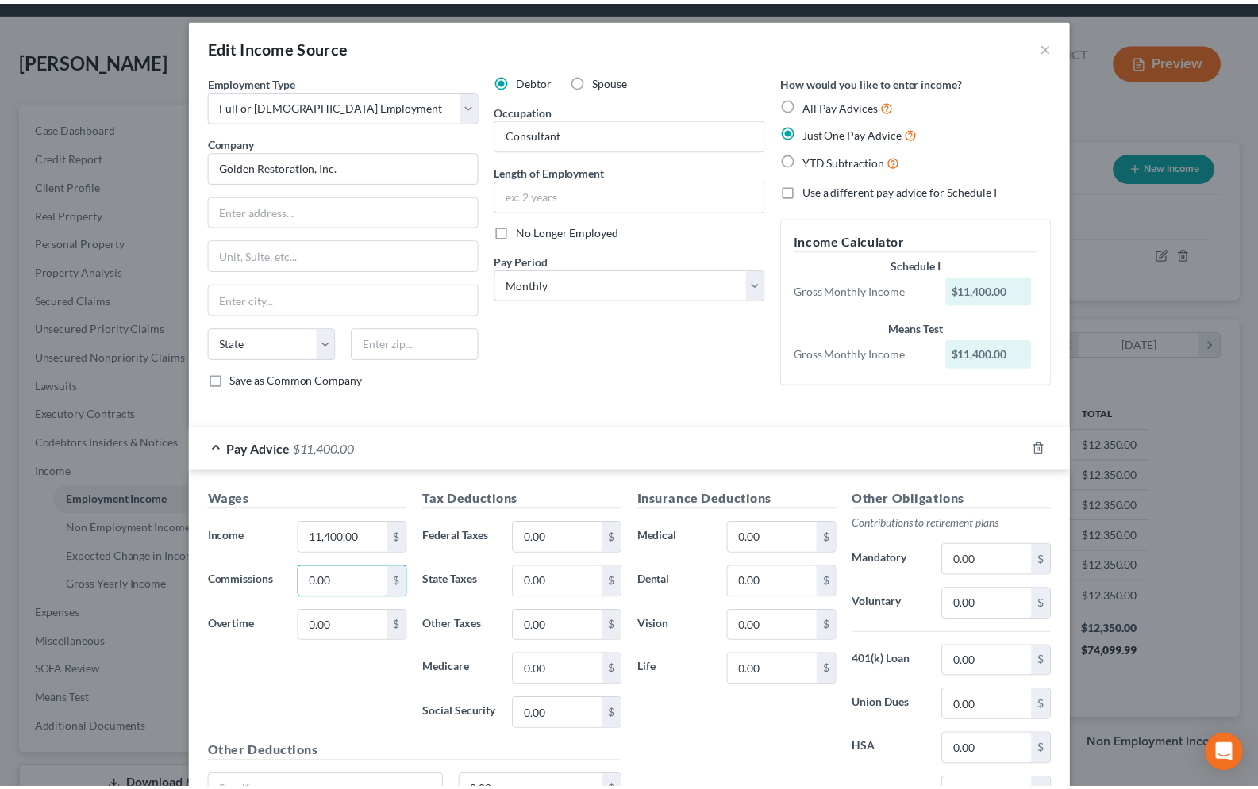
scroll to position [156, 0]
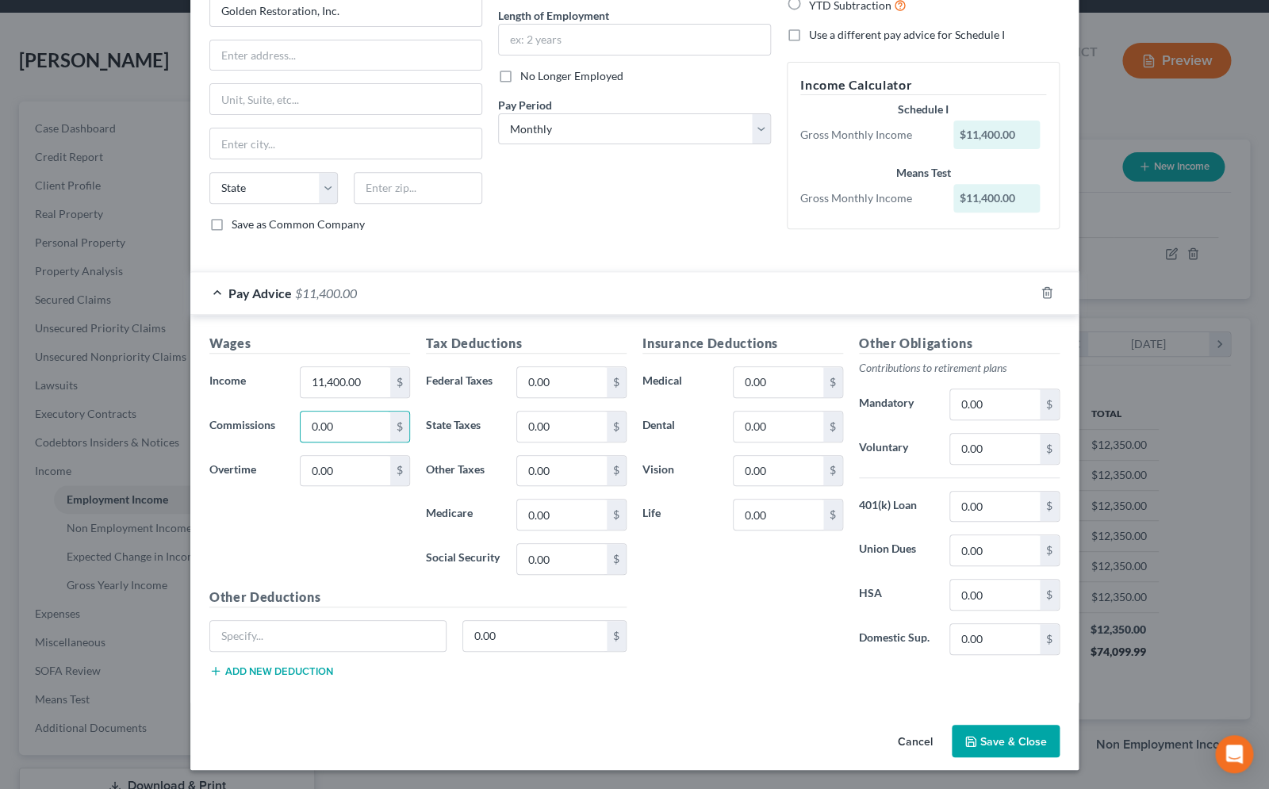
click at [985, 741] on button "Save & Close" at bounding box center [1006, 741] width 108 height 33
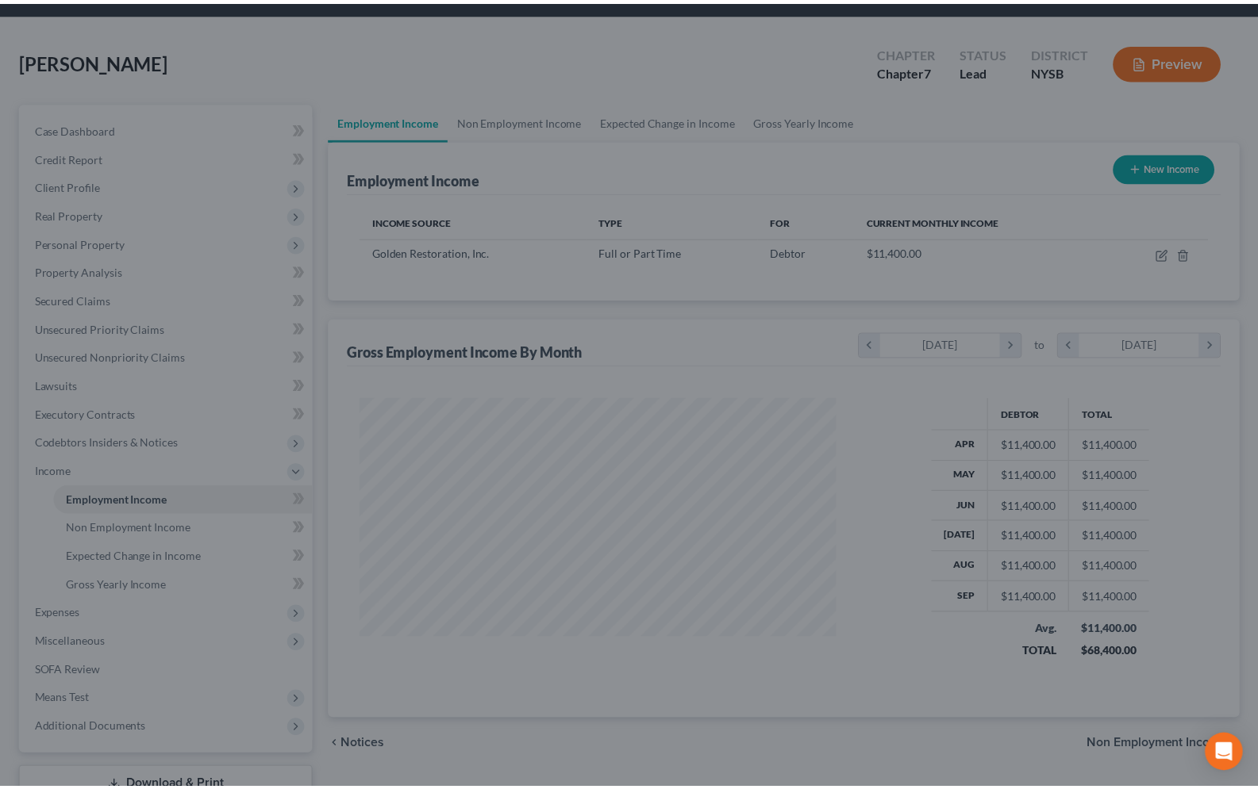
scroll to position [793092, 792864]
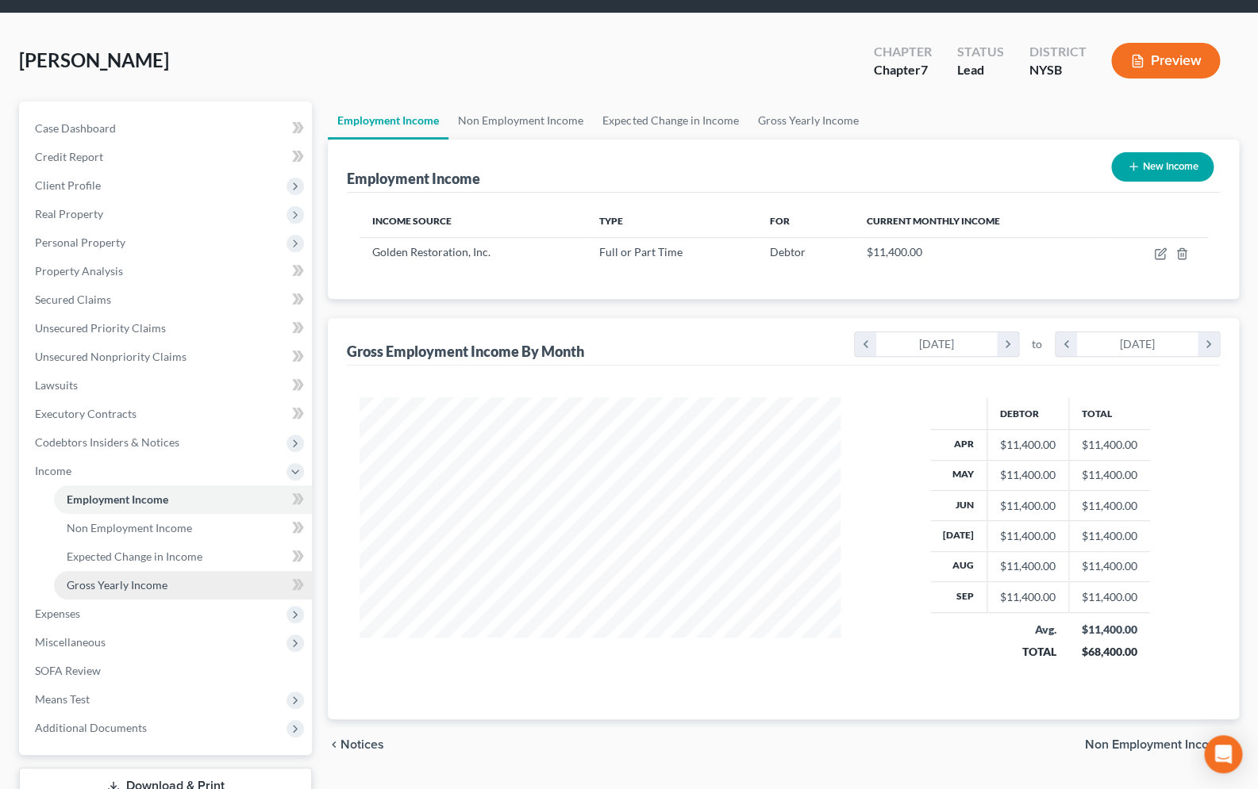
click at [146, 577] on link "Gross Yearly Income" at bounding box center [183, 585] width 258 height 29
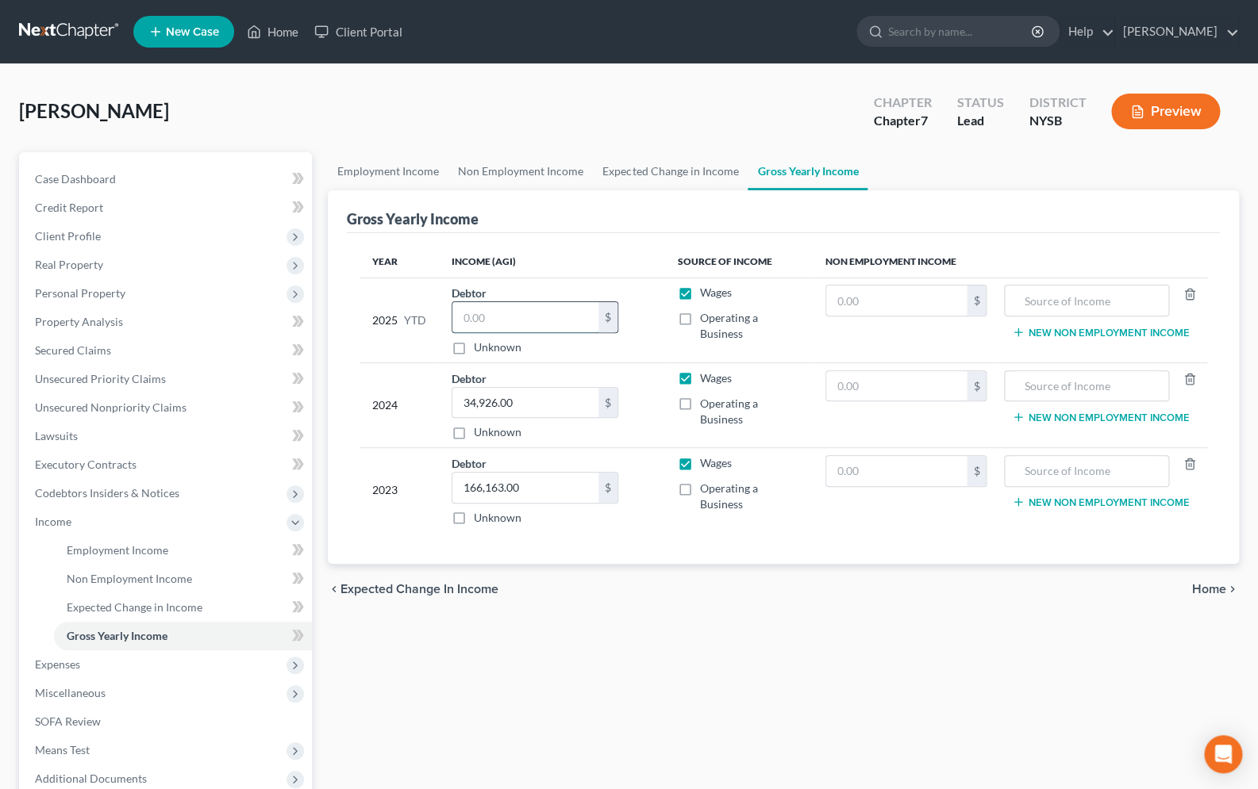
click at [467, 332] on input "text" at bounding box center [525, 317] width 146 height 30
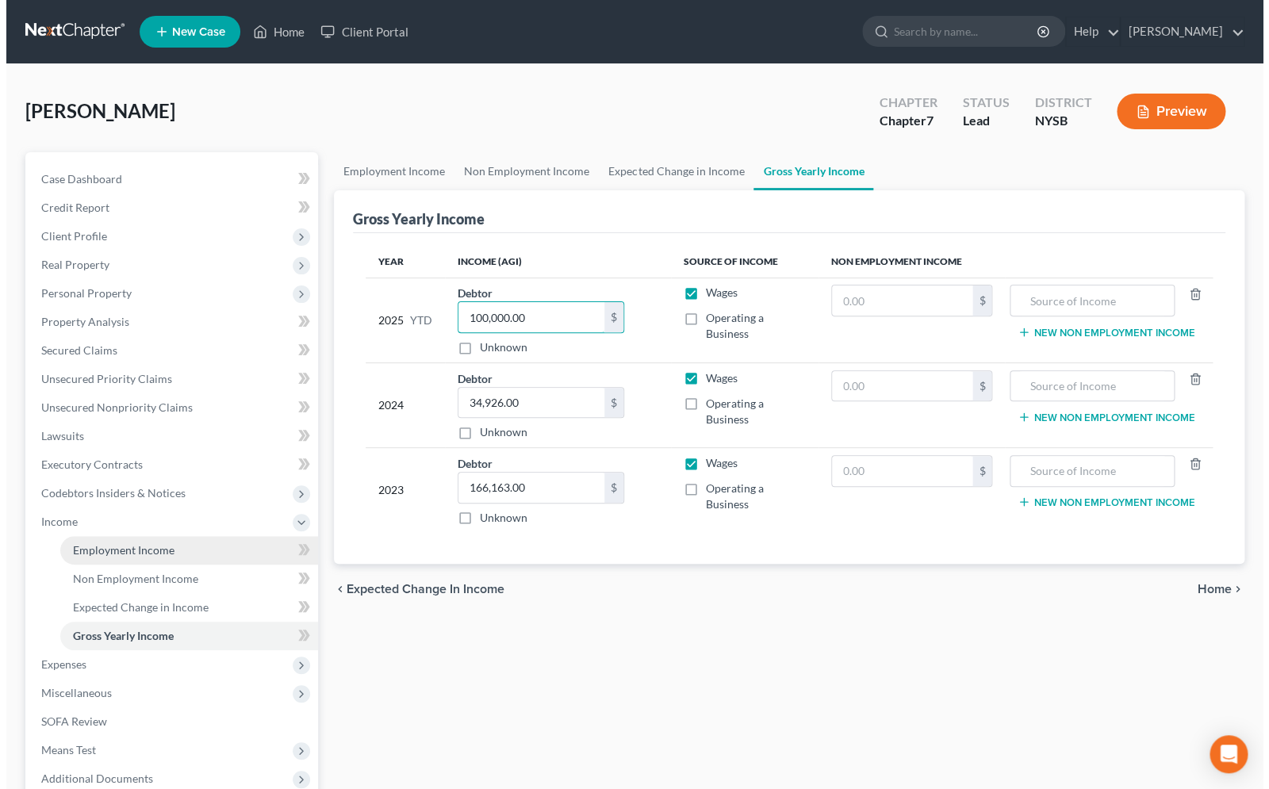
scroll to position [63, 0]
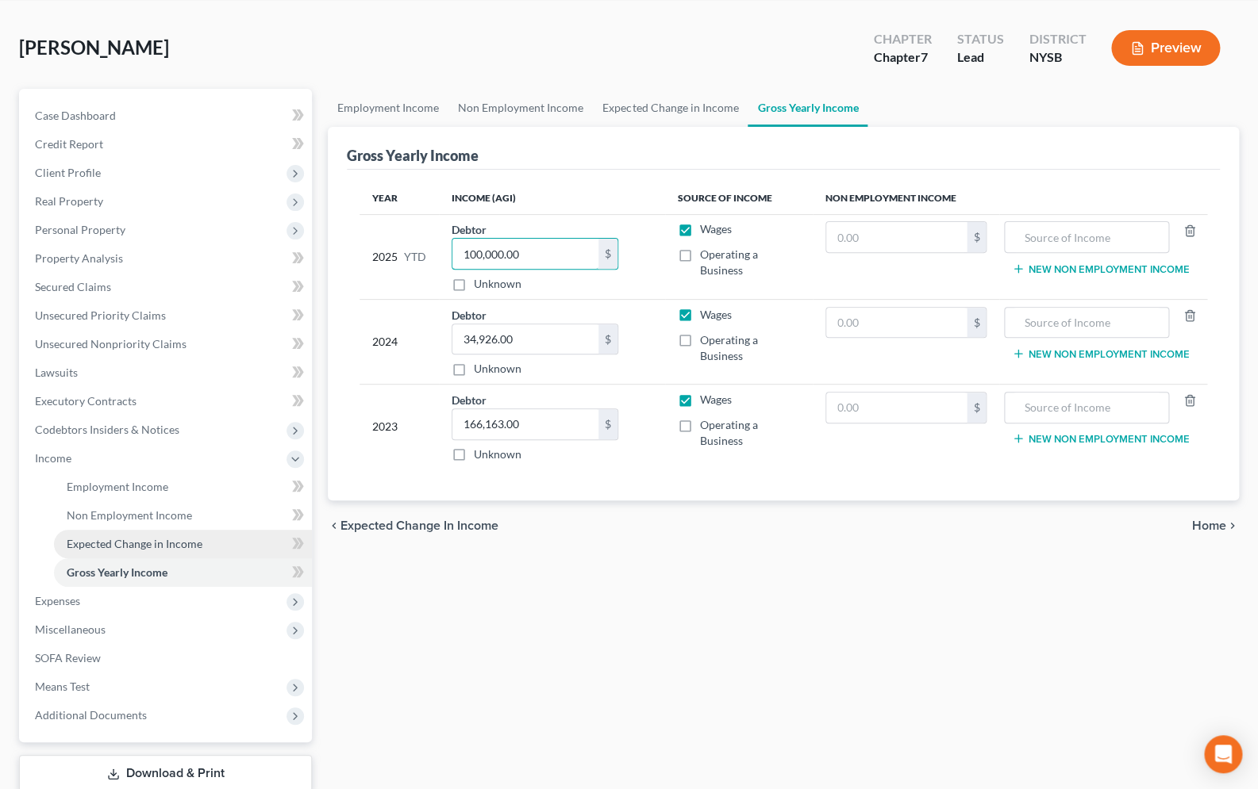
type input "100,000.00"
click at [132, 547] on span "Expected Change in Income" at bounding box center [135, 543] width 136 height 13
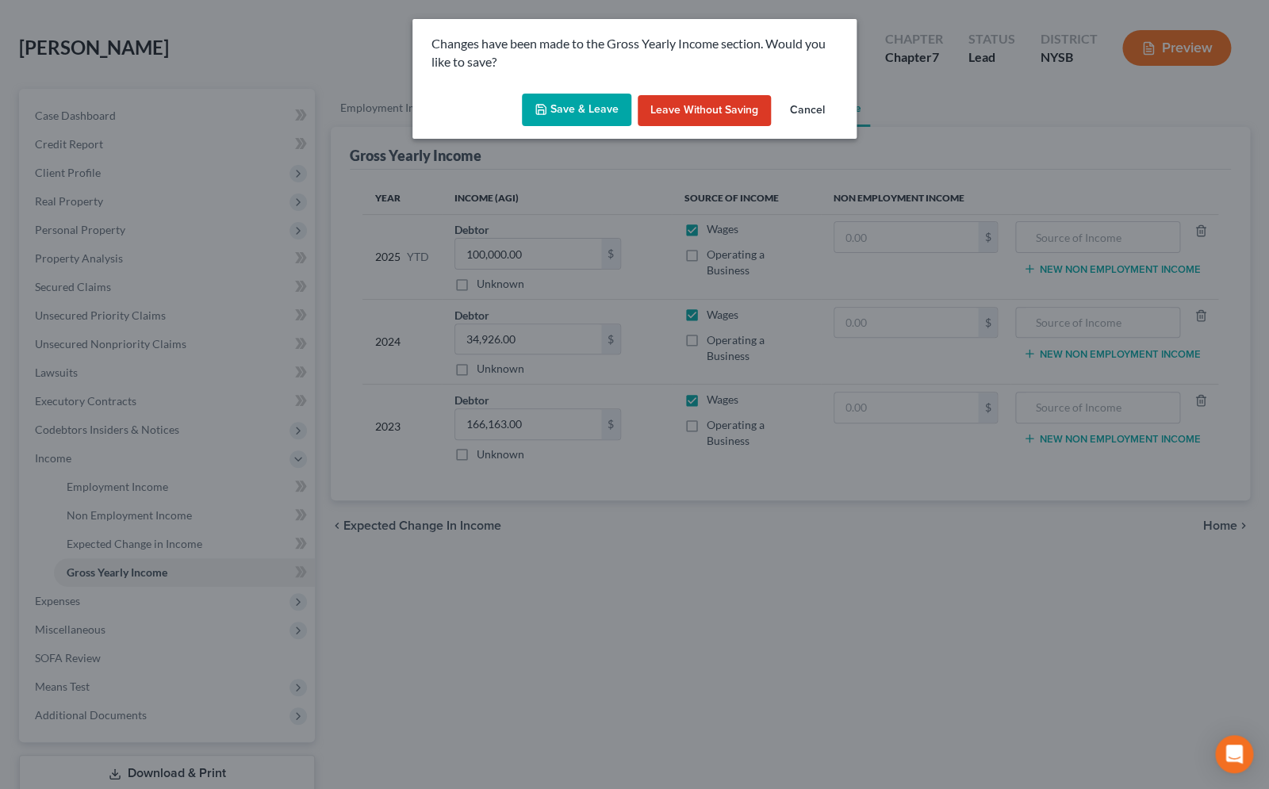
click at [574, 109] on button "Save & Leave" at bounding box center [576, 110] width 109 height 33
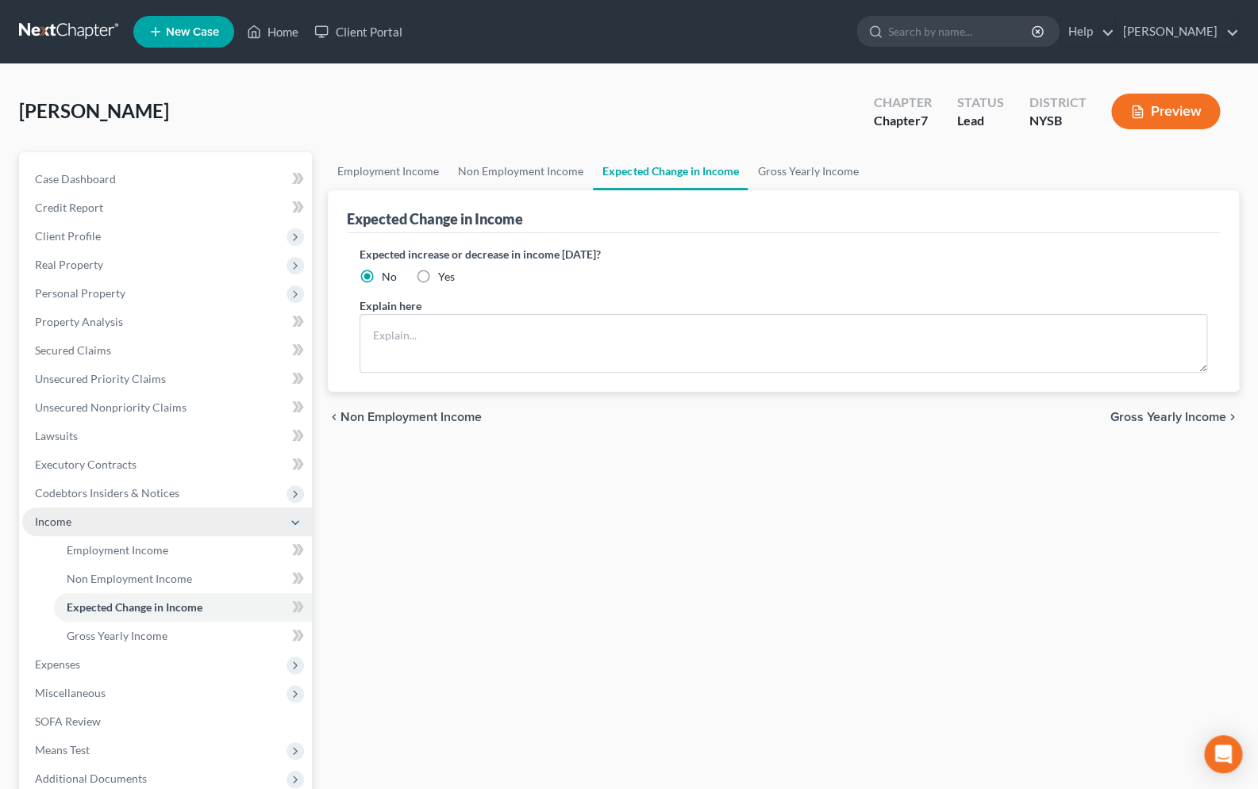
click at [297, 524] on icon at bounding box center [295, 522] width 13 height 13
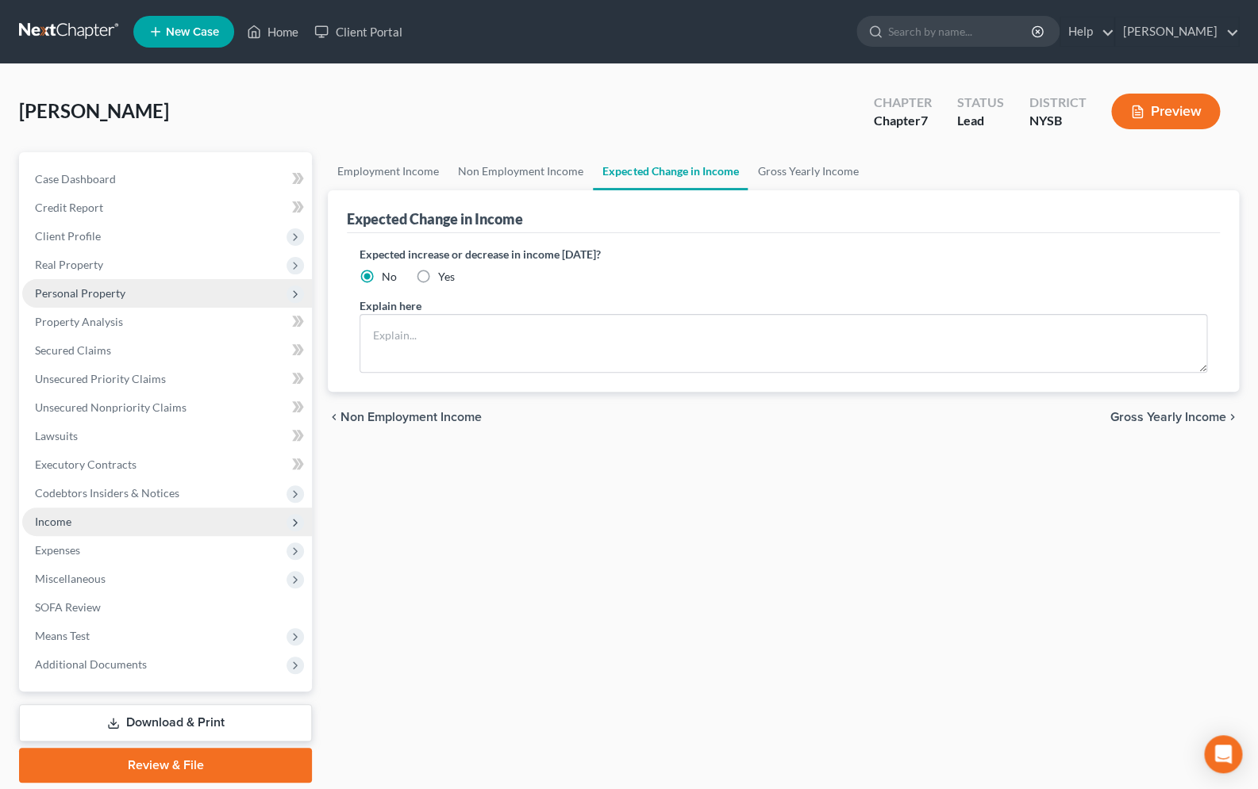
click at [297, 299] on icon at bounding box center [295, 294] width 13 height 13
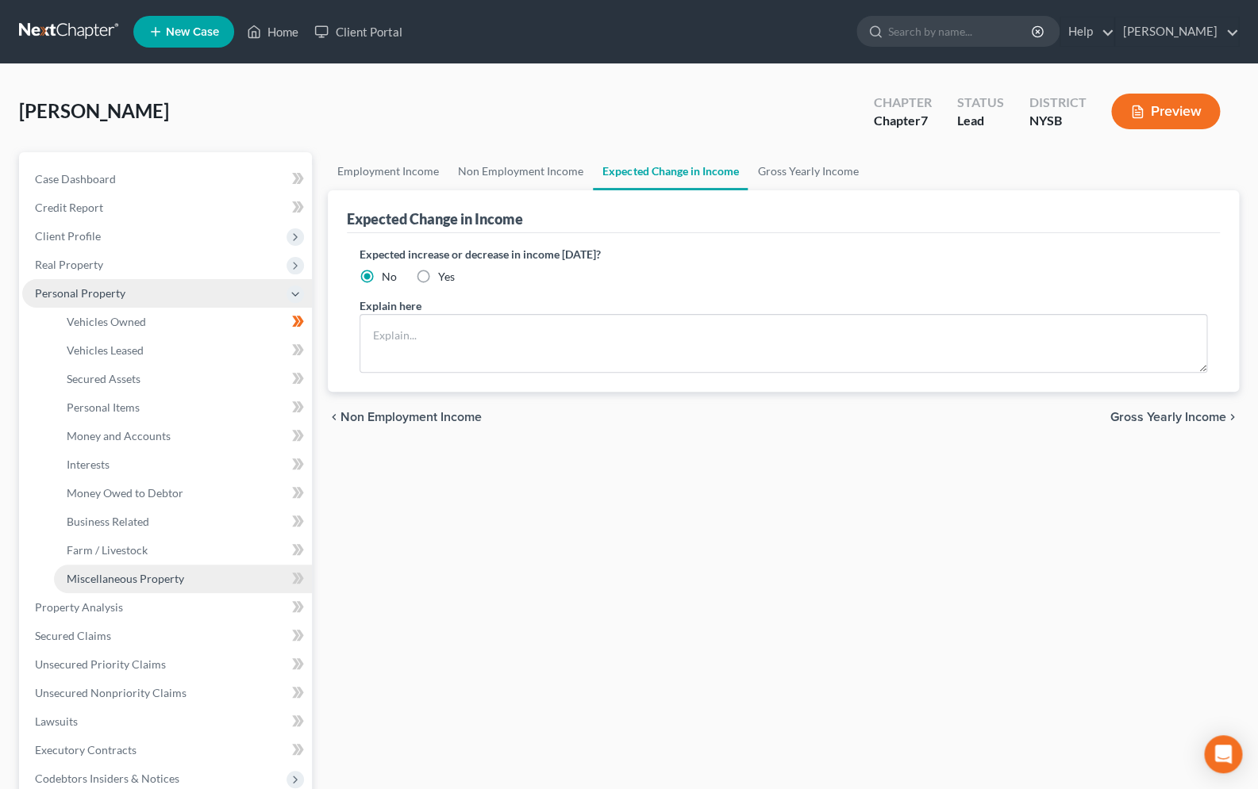
click at [121, 583] on span "Miscellaneous Property" at bounding box center [125, 578] width 117 height 13
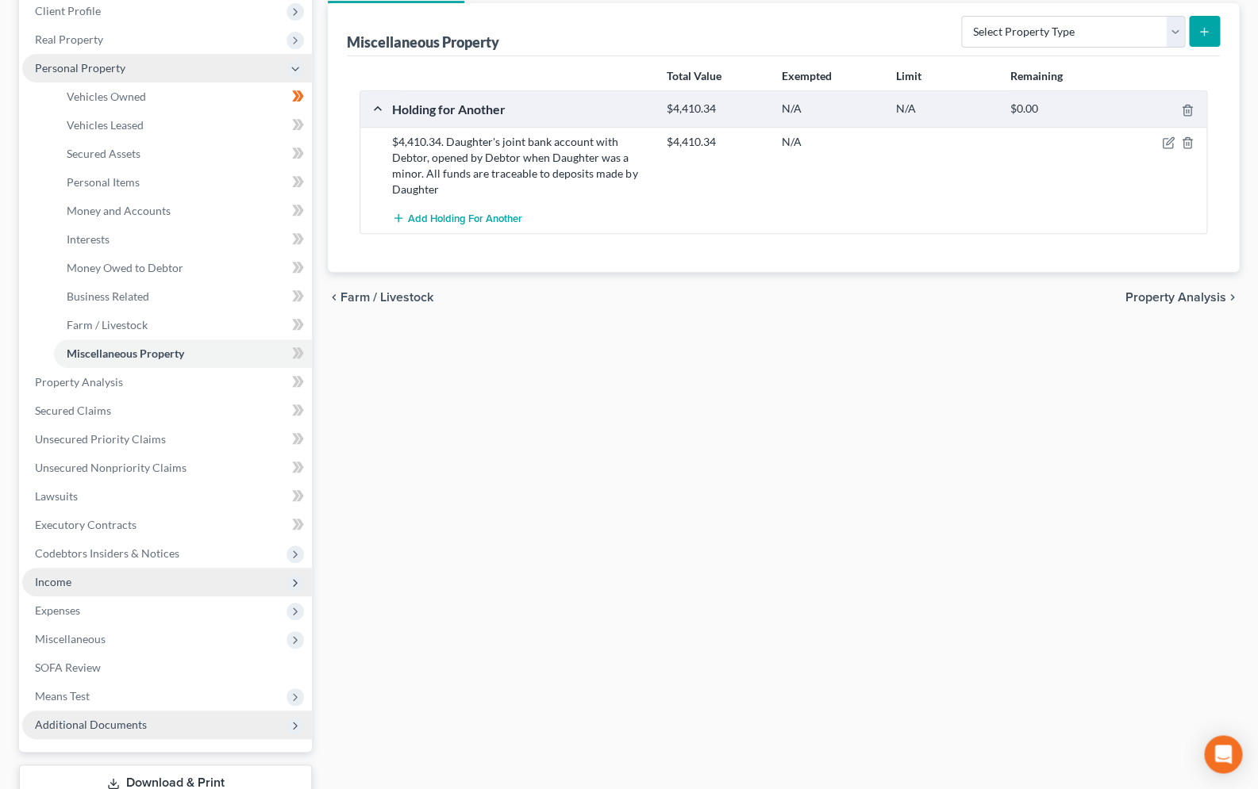
scroll to position [330, 0]
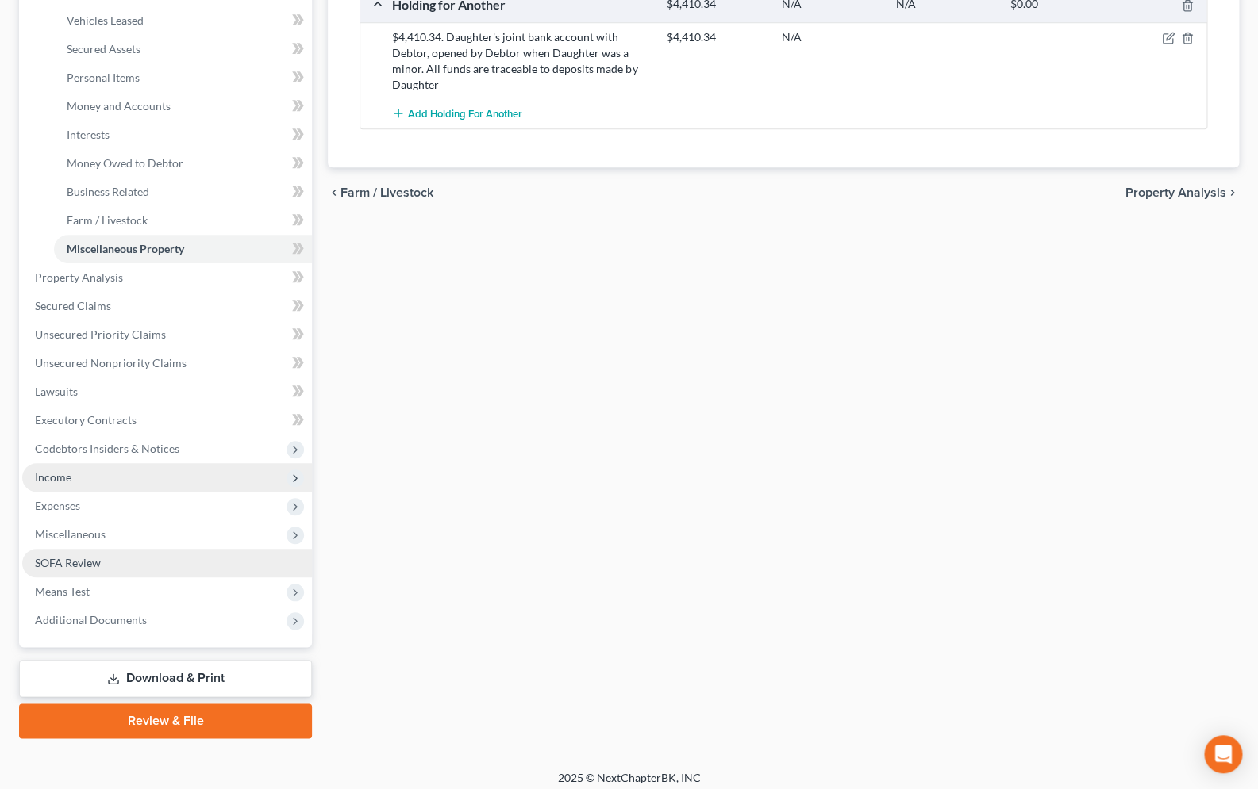
click at [97, 556] on span "SOFA Review" at bounding box center [68, 562] width 66 height 13
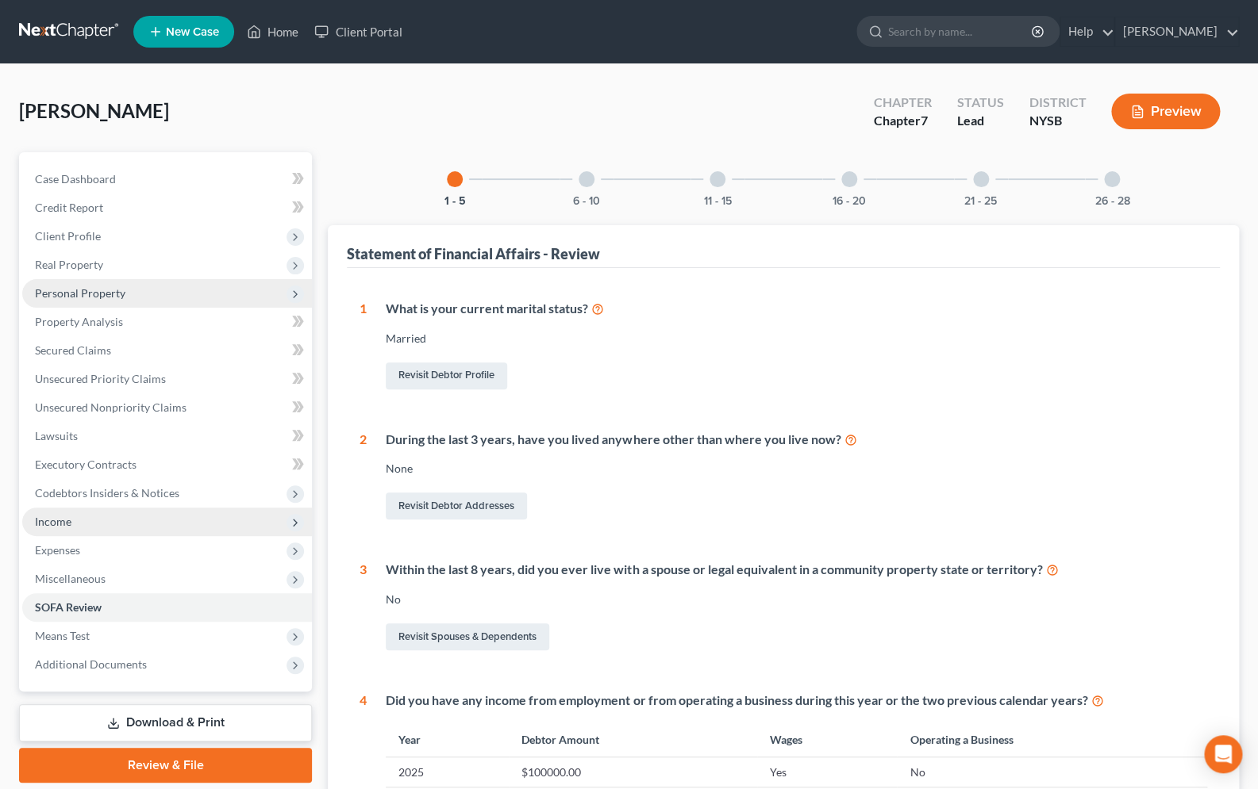
click at [981, 180] on div at bounding box center [981, 179] width 16 height 16
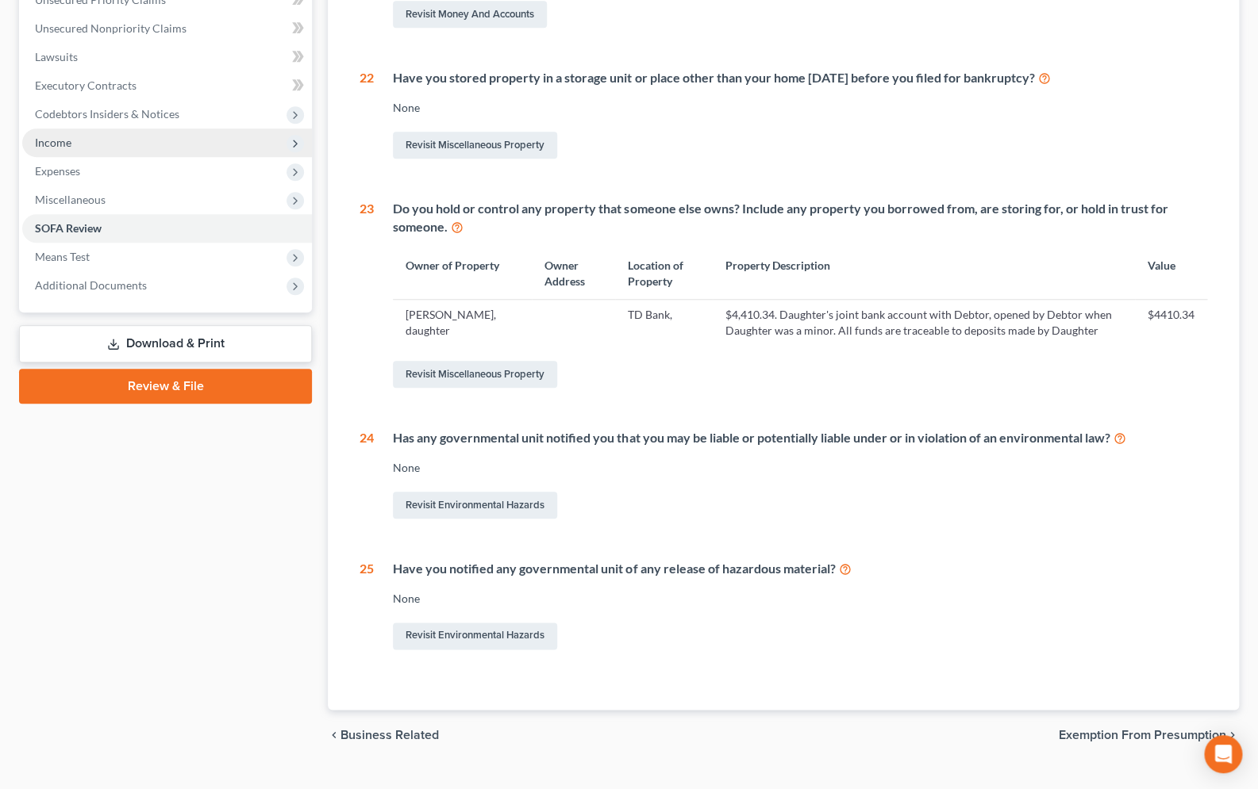
scroll to position [410, 0]
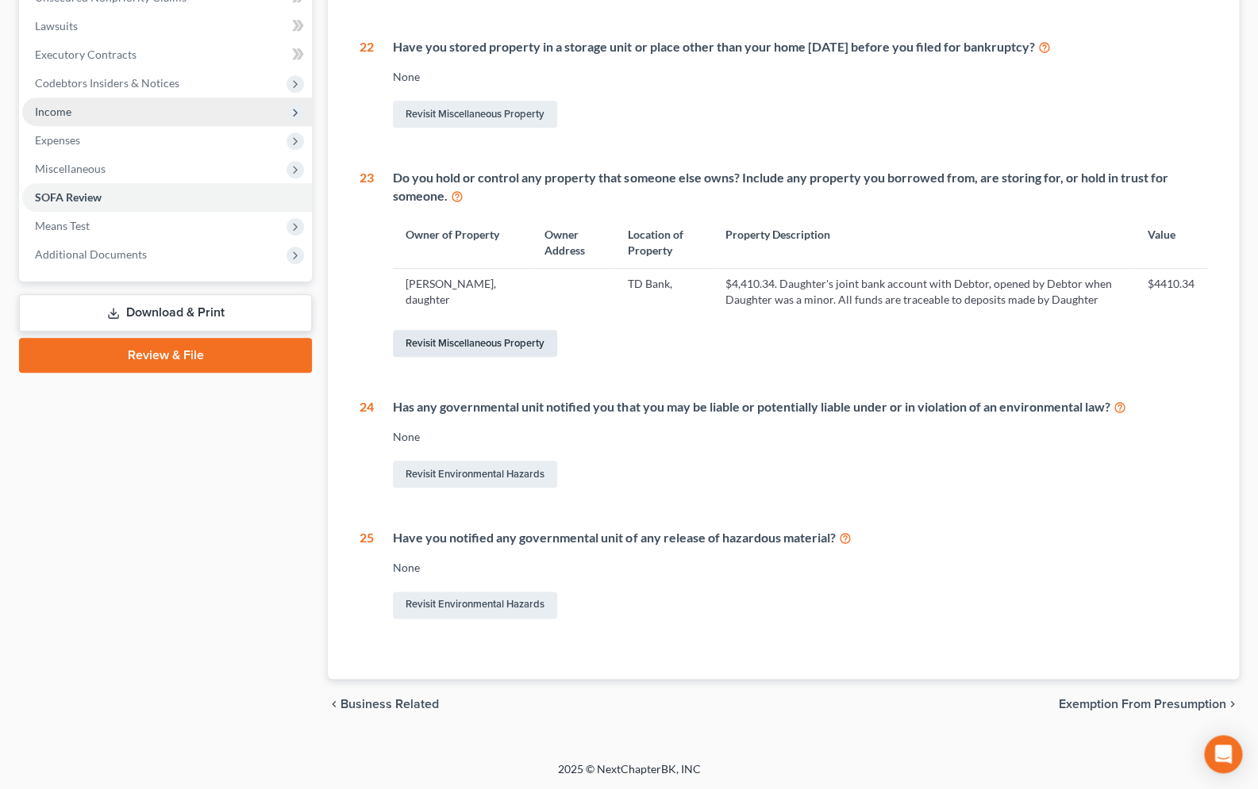
click at [484, 336] on link "Revisit Miscellaneous Property" at bounding box center [475, 343] width 164 height 27
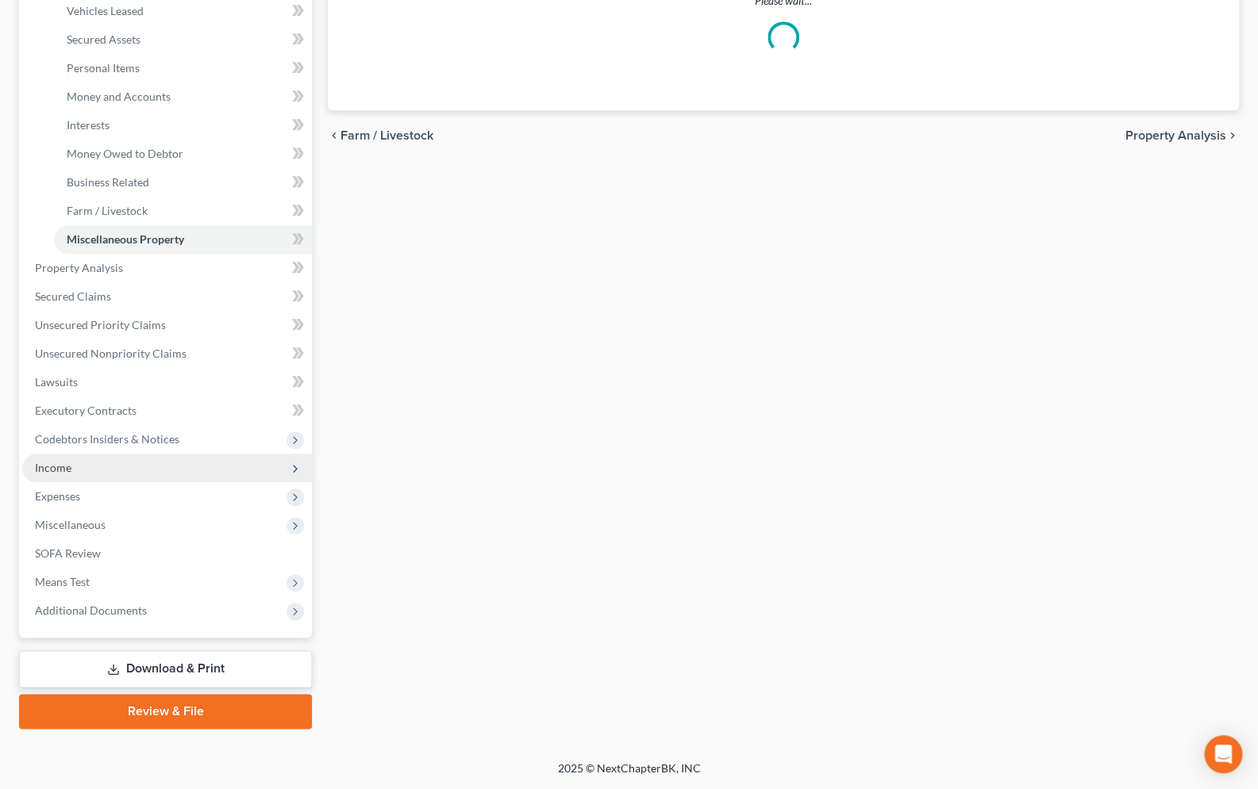
scroll to position [52, 0]
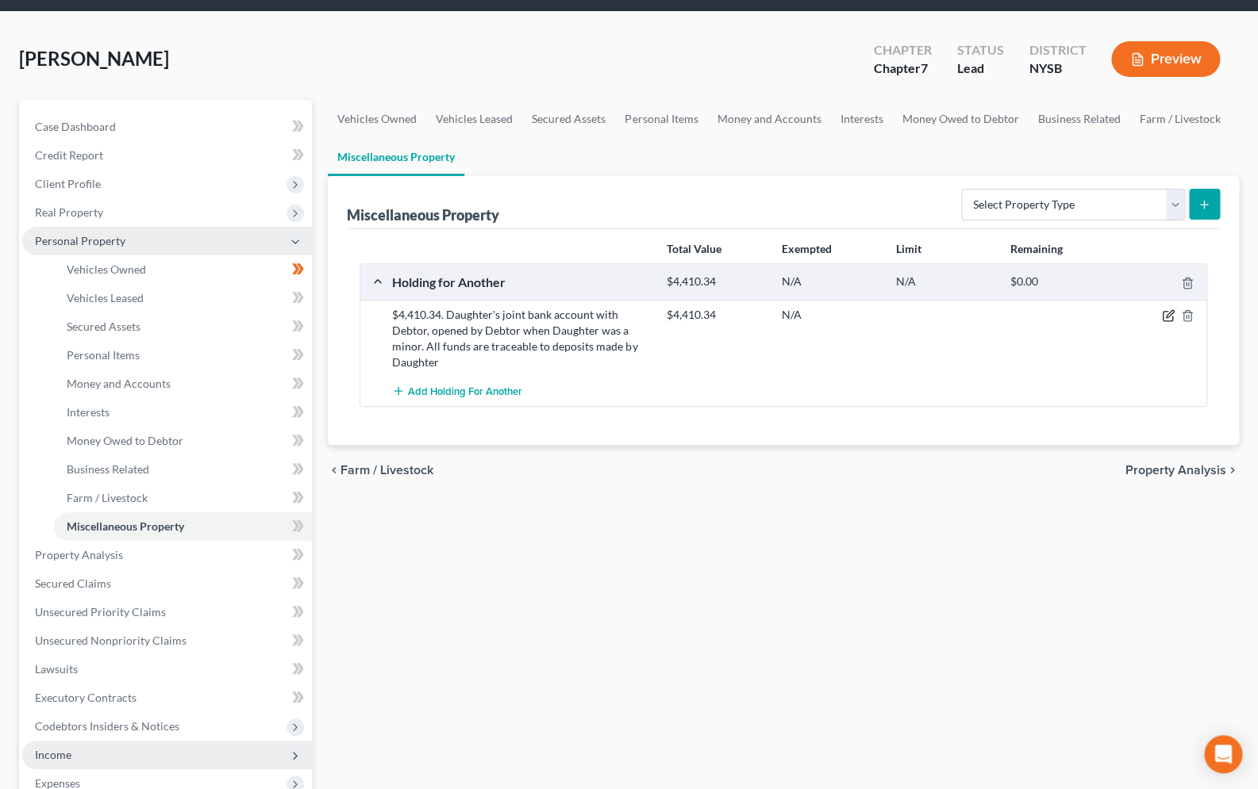
click at [1165, 313] on icon "button" at bounding box center [1168, 315] width 13 height 13
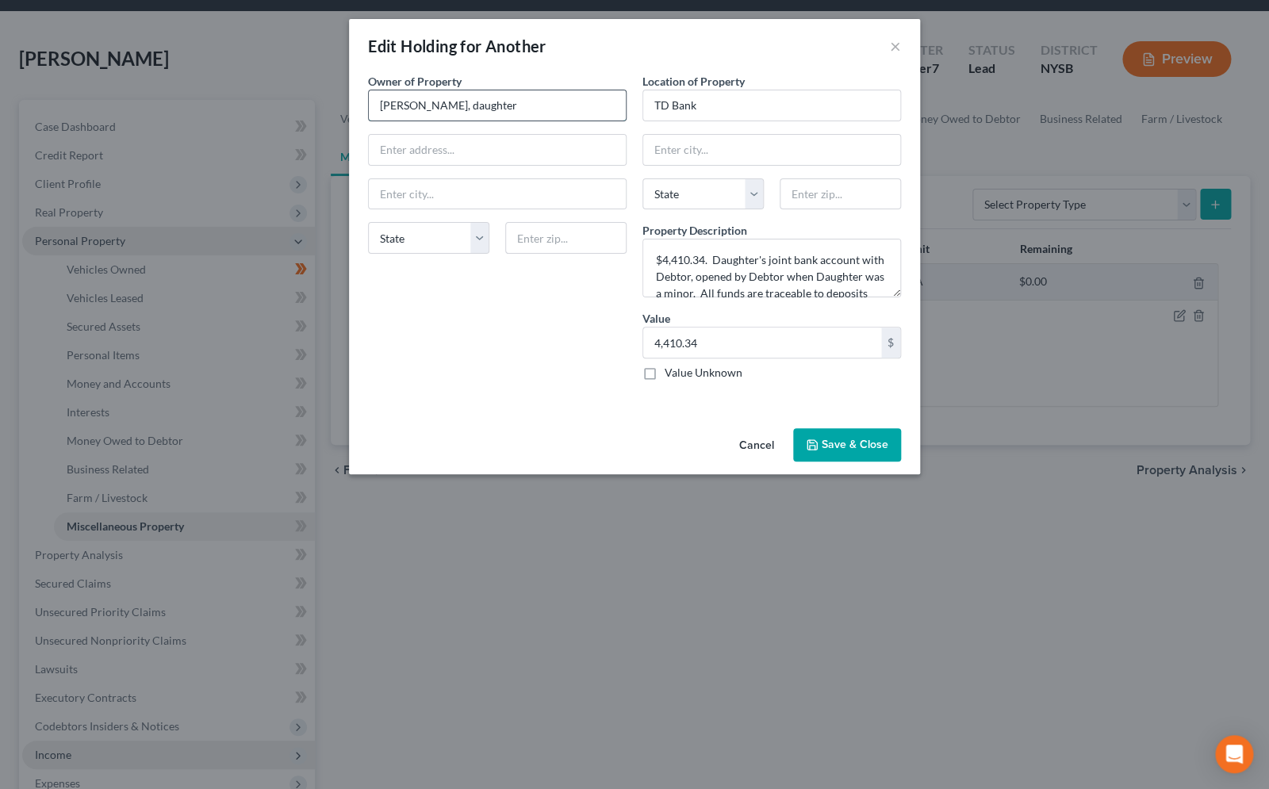
click at [451, 107] on input "[PERSON_NAME], daughter" at bounding box center [497, 105] width 257 height 30
type input "[PERSON_NAME], daughter"
click at [842, 439] on button "Save & Close" at bounding box center [847, 444] width 108 height 33
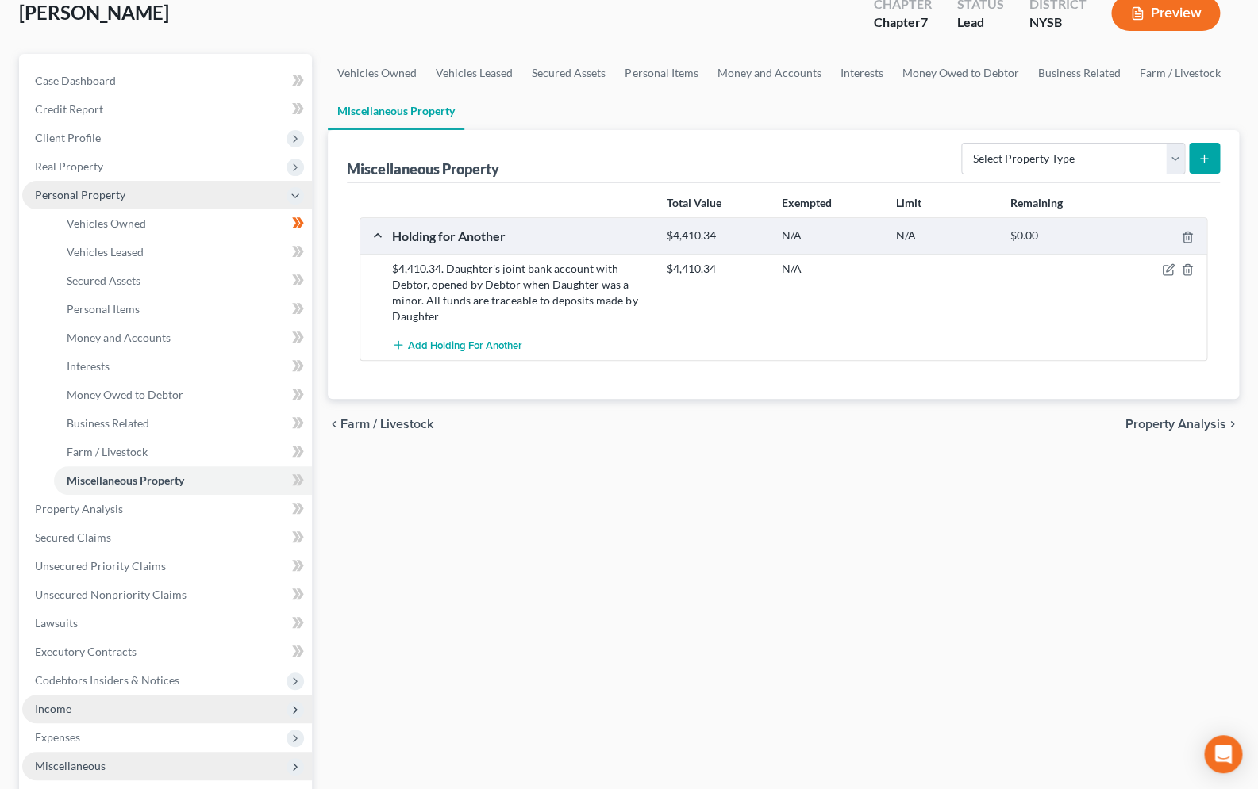
scroll to position [179, 0]
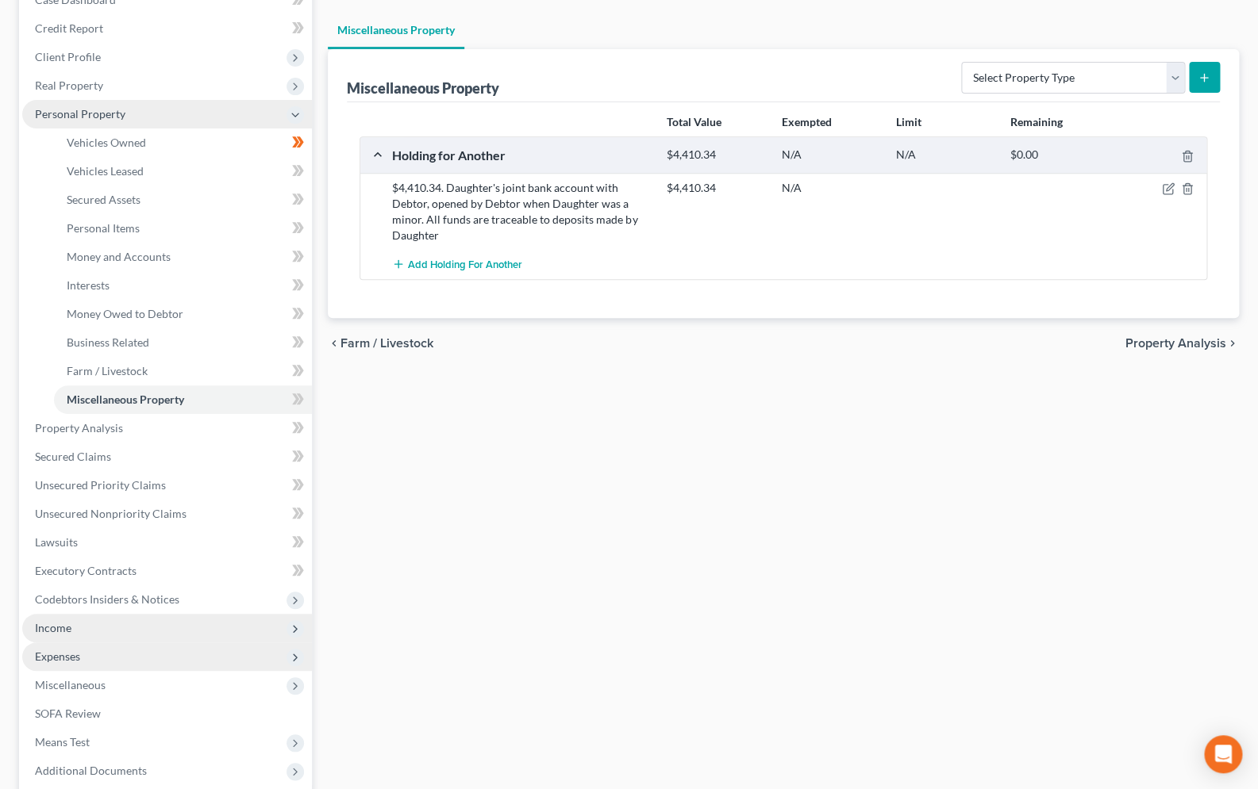
click at [83, 655] on span "Expenses" at bounding box center [167, 657] width 290 height 29
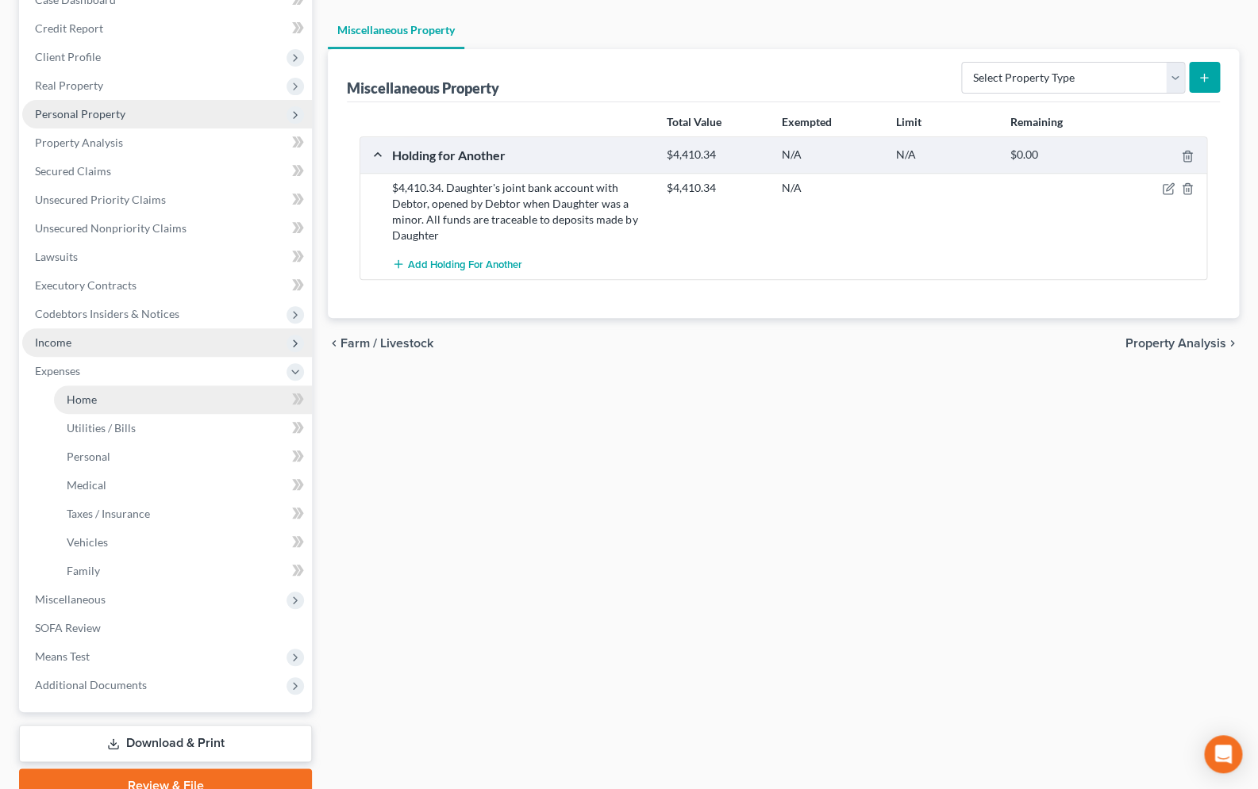
click at [92, 398] on span "Home" at bounding box center [82, 399] width 30 height 13
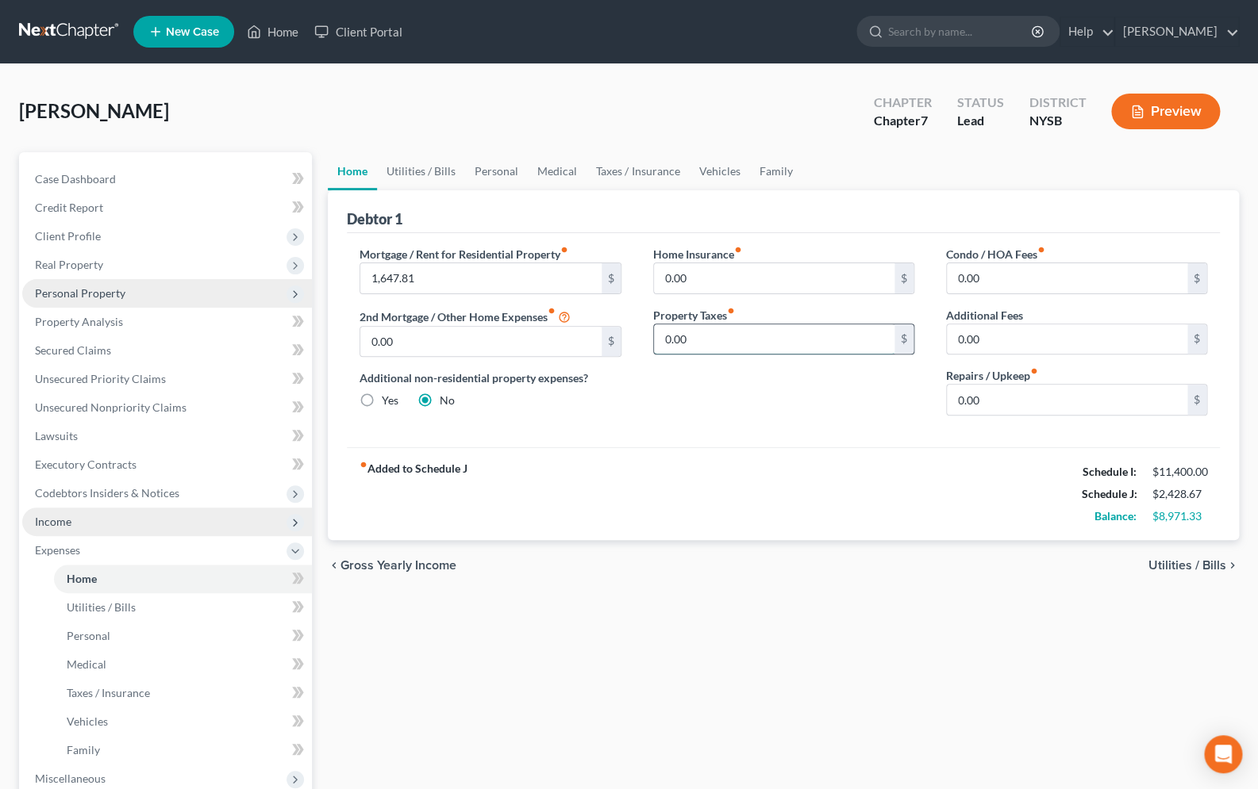
click at [699, 341] on input "0.00" at bounding box center [774, 339] width 240 height 30
type input "1,150.00"
click at [694, 282] on input "0.00" at bounding box center [774, 278] width 240 height 30
type input "262.00"
click at [136, 608] on link "Utilities / Bills" at bounding box center [183, 607] width 258 height 29
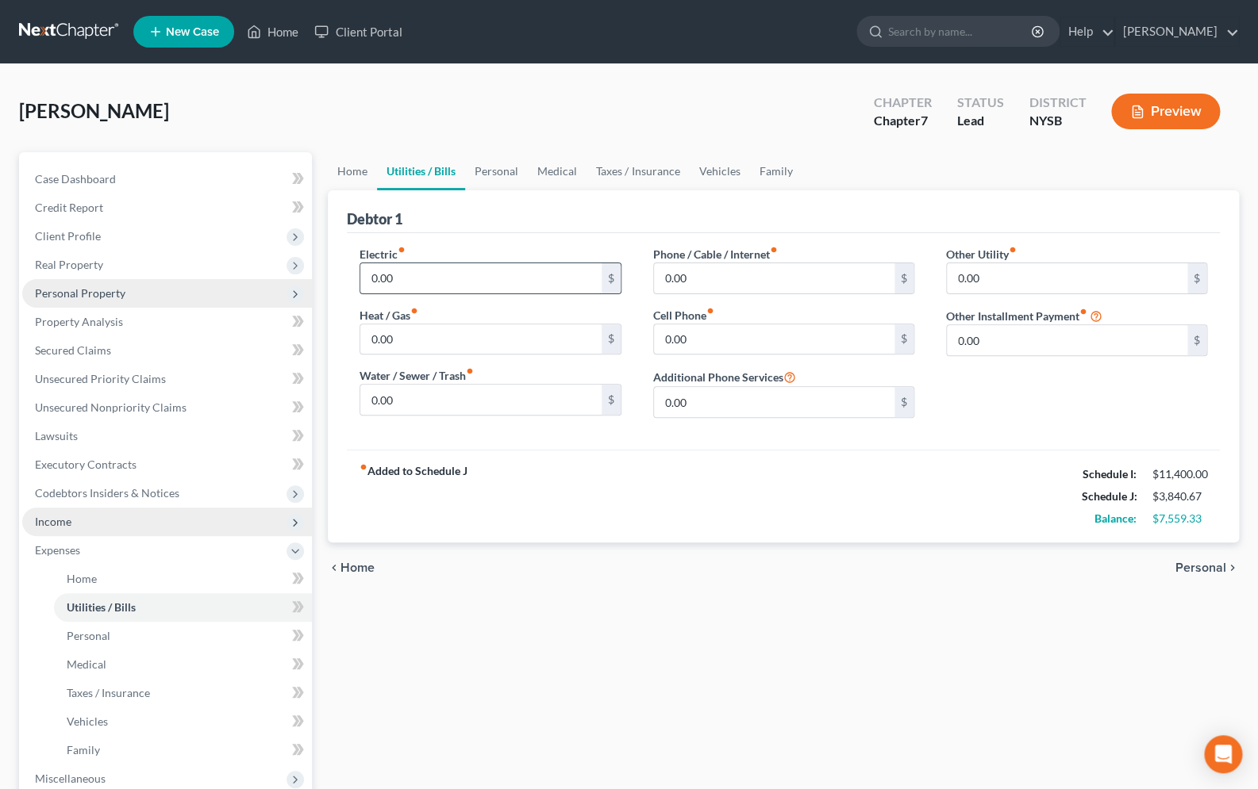
click at [442, 288] on input "0.00" at bounding box center [480, 278] width 240 height 30
type input "400.00"
click at [495, 394] on input "0.00" at bounding box center [480, 400] width 240 height 30
type input "30.00"
click at [720, 254] on label "Phone / Cable / Internet fiber_manual_record" at bounding box center [715, 254] width 125 height 17
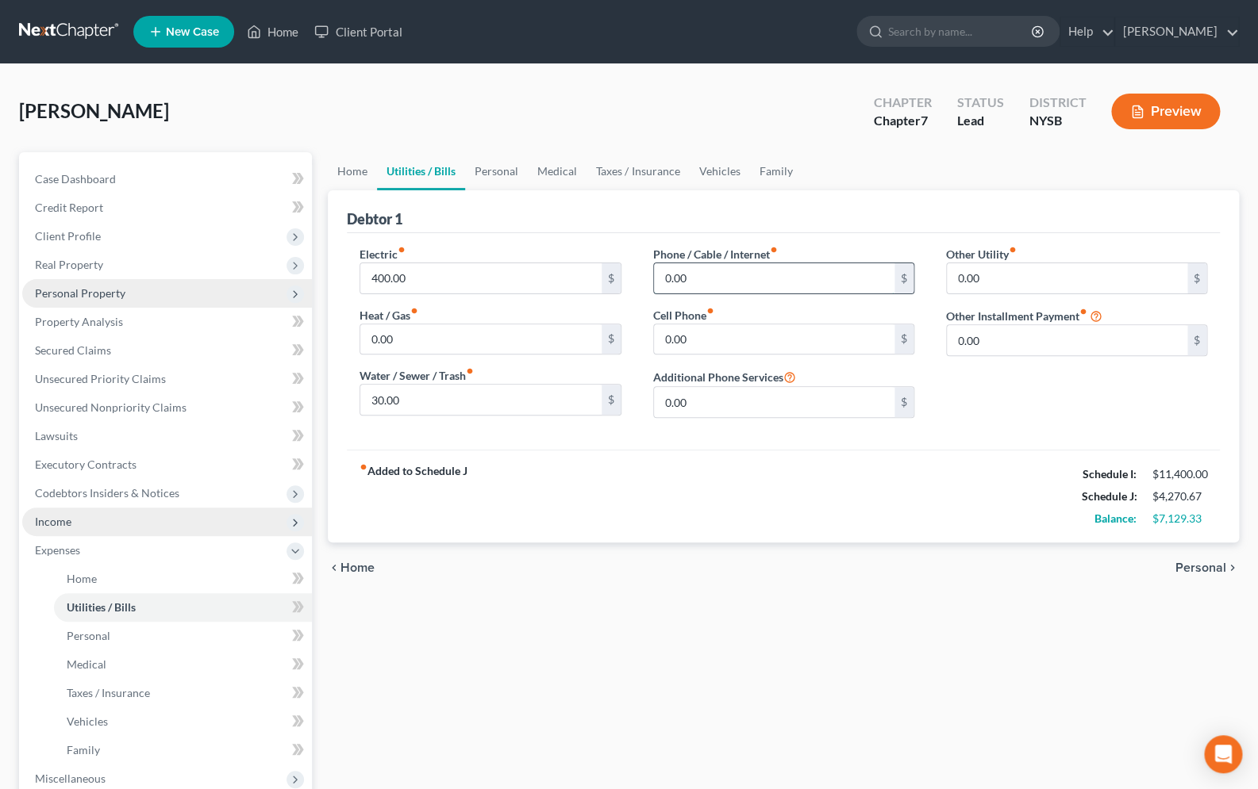
click at [717, 267] on input "0.00" at bounding box center [774, 278] width 240 height 30
type input "290.00"
click at [486, 165] on link "Personal" at bounding box center [496, 171] width 63 height 38
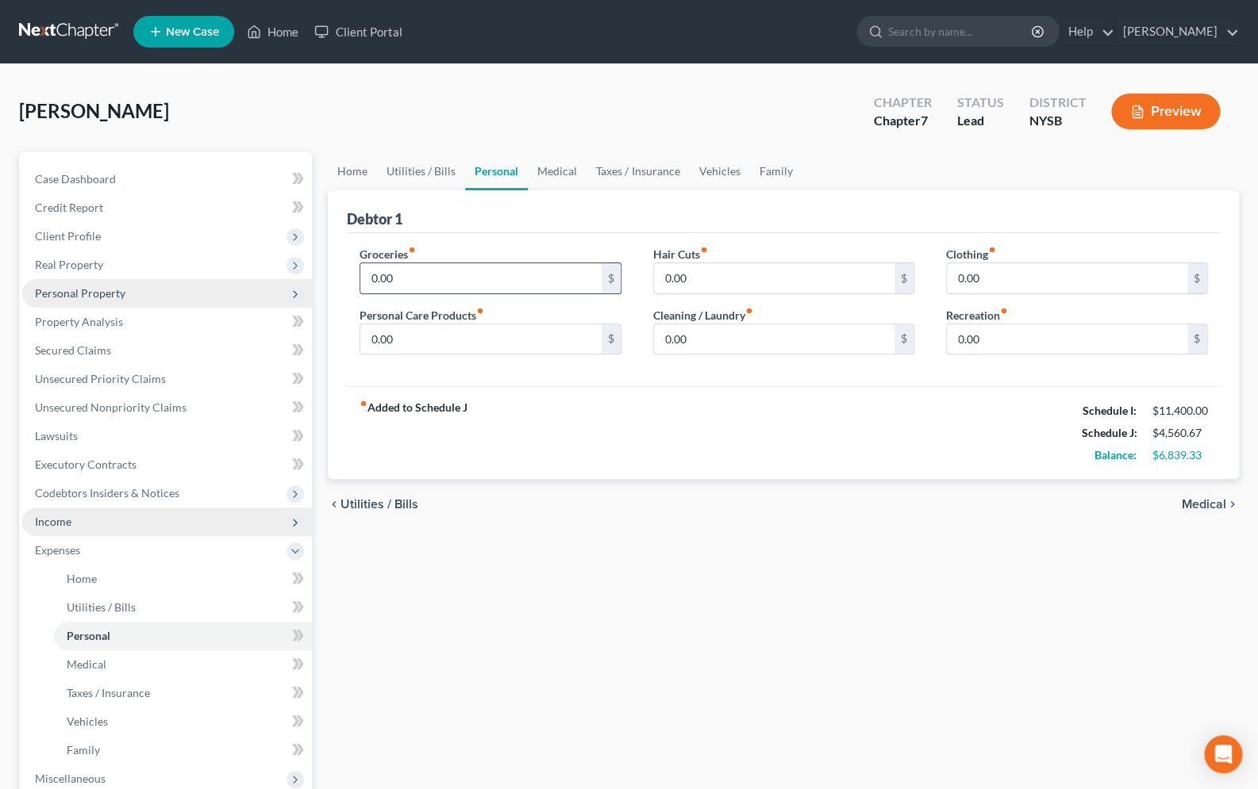
click at [428, 286] on input "0.00" at bounding box center [480, 278] width 240 height 30
type input "1,500.00"
click at [766, 346] on input "0.00" at bounding box center [774, 339] width 240 height 30
type input "9"
click at [993, 280] on input "0.00" at bounding box center [1066, 278] width 240 height 30
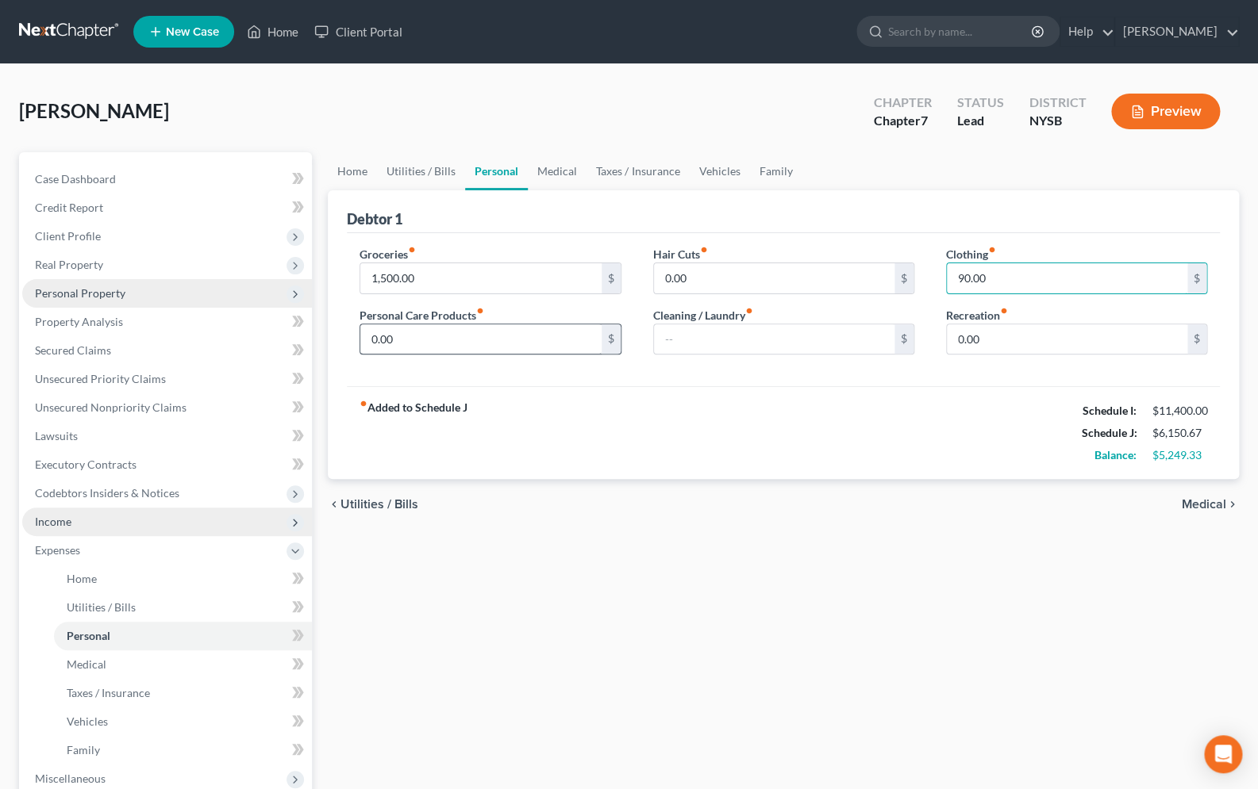
type input "90.00"
click at [418, 332] on input "0.00" at bounding box center [480, 339] width 240 height 30
type input "200.00"
click at [559, 176] on link "Medical" at bounding box center [557, 171] width 59 height 38
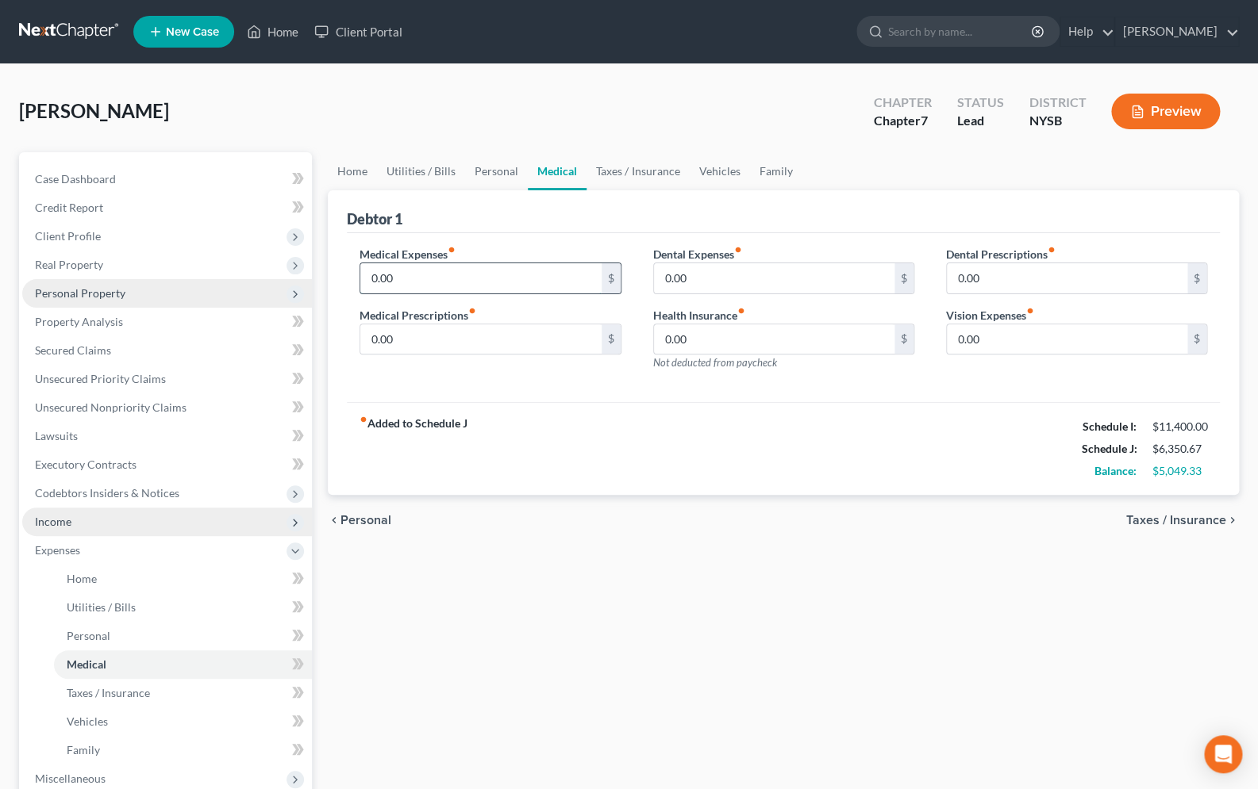
click at [434, 278] on input "0.00" at bounding box center [480, 278] width 240 height 30
type input "0"
type input "150.00"
click at [692, 171] on link "Vehicles" at bounding box center [719, 171] width 60 height 38
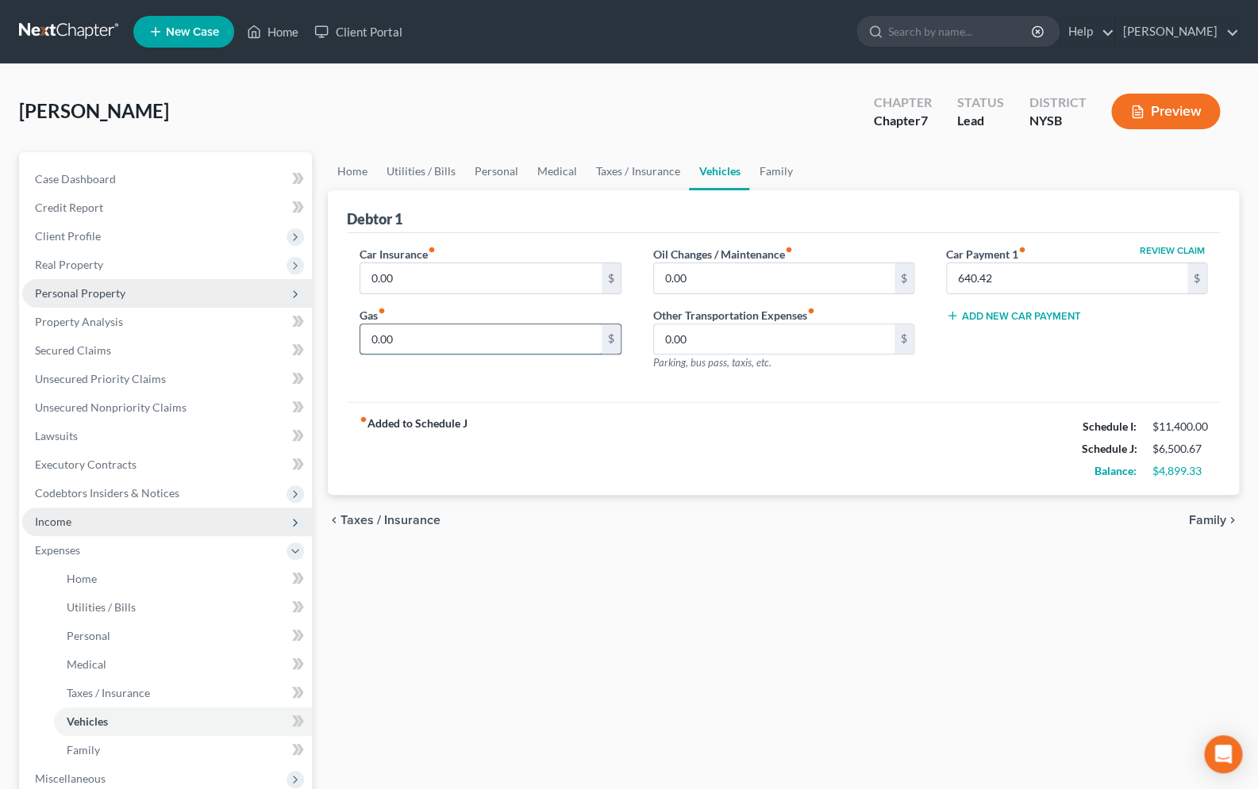
click at [425, 345] on input "0.00" at bounding box center [480, 339] width 240 height 30
type input "0"
type input "600.00"
click at [695, 342] on input "0.00" at bounding box center [774, 339] width 240 height 30
type input "360.00"
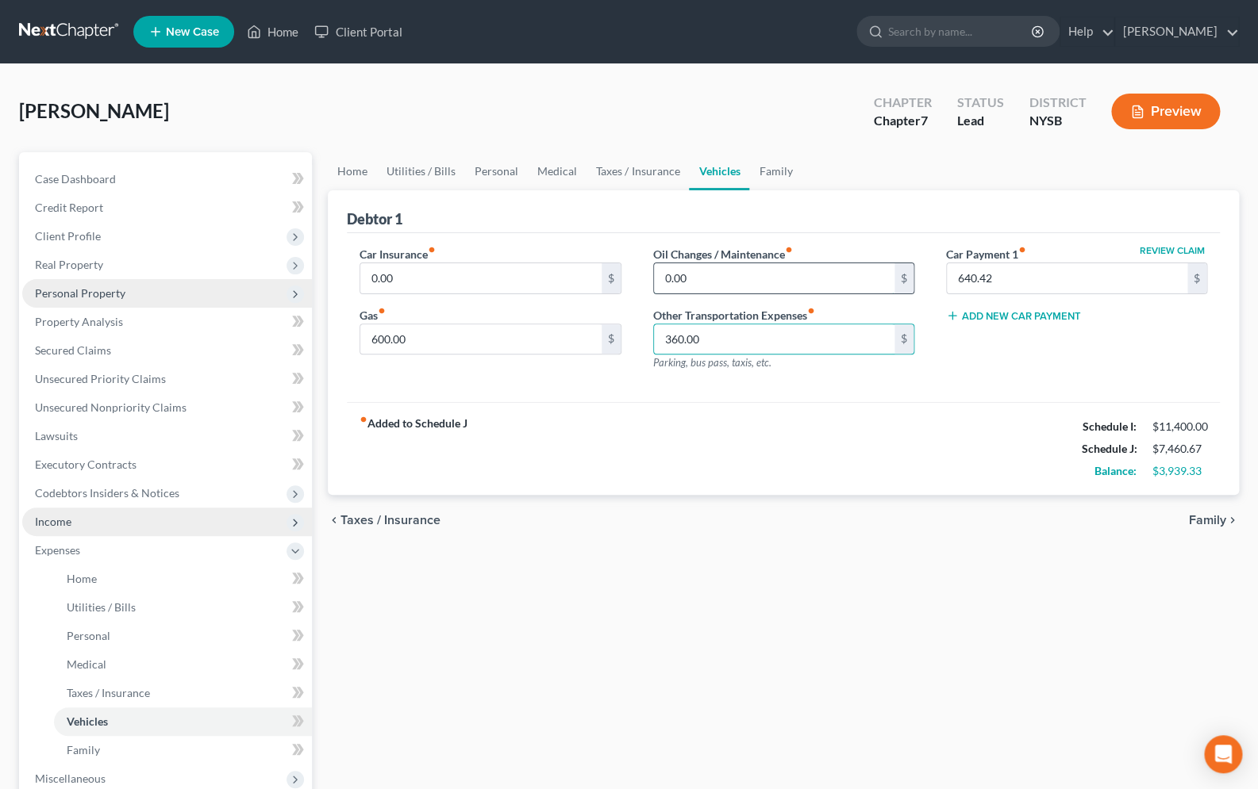
click at [706, 277] on input "0.00" at bounding box center [774, 278] width 240 height 30
type input "60.00"
click at [776, 169] on link "Family" at bounding box center [775, 171] width 52 height 38
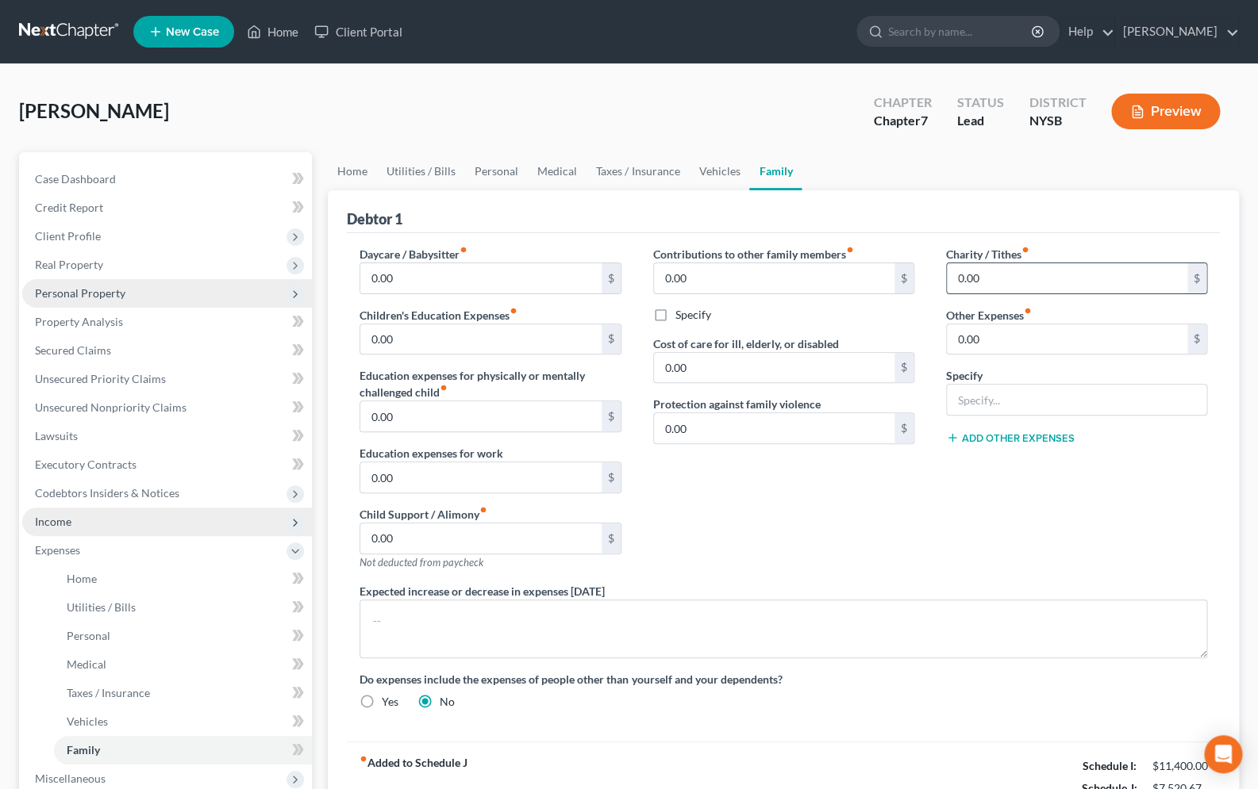
click at [983, 282] on input "0.00" at bounding box center [1066, 278] width 240 height 30
type input "40.00"
click at [633, 159] on link "Taxes / Insurance" at bounding box center [637, 171] width 102 height 38
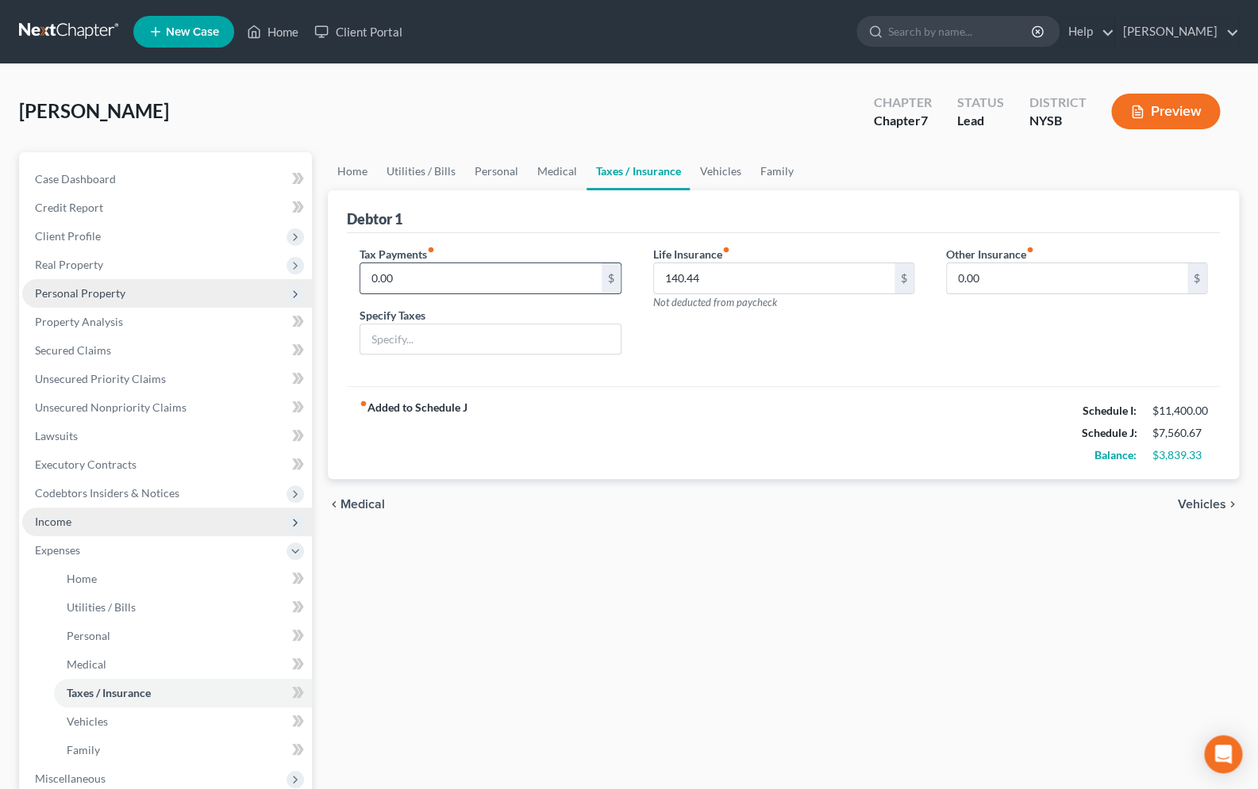
click at [442, 281] on input "0.00" at bounding box center [480, 278] width 240 height 30
type input "4,070.00"
click at [541, 335] on input "text" at bounding box center [489, 339] width 259 height 30
type input "Federal & State Taxes (debtor is an independent contractor)"
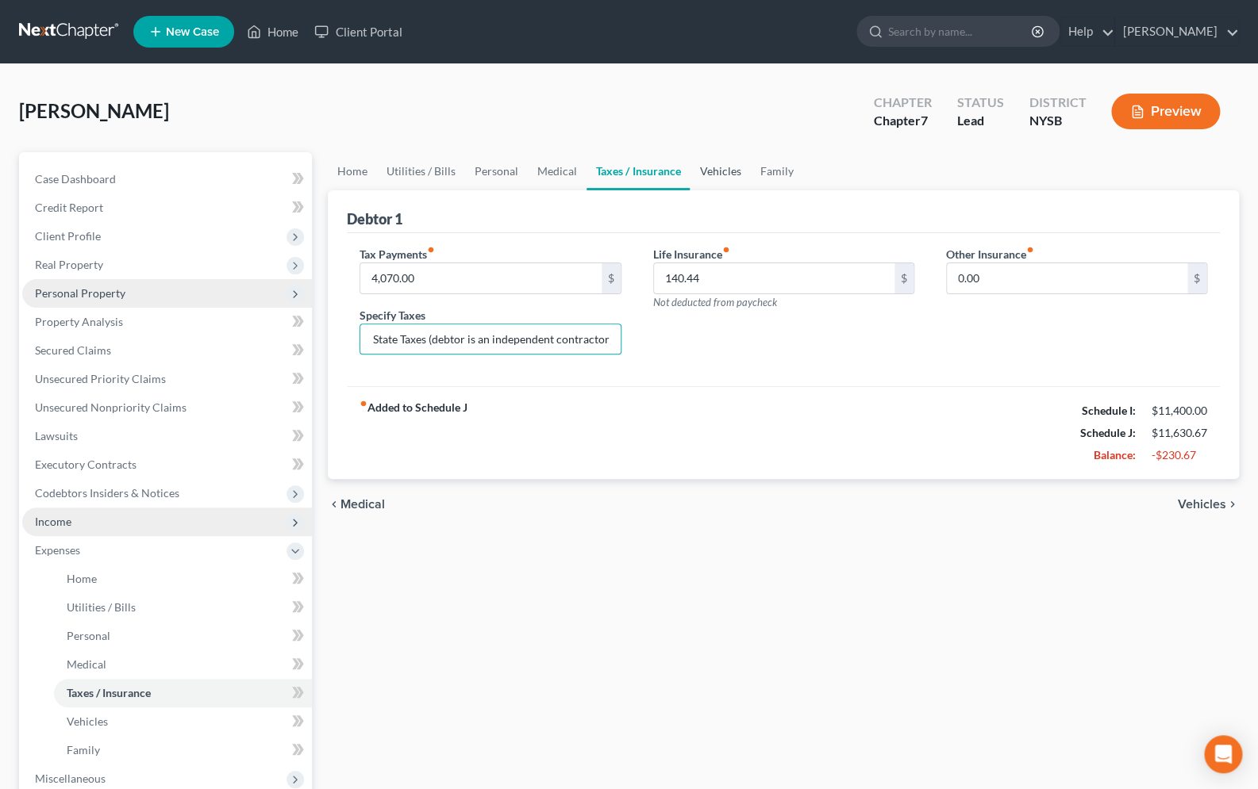
click at [721, 178] on link "Vehicles" at bounding box center [719, 171] width 60 height 38
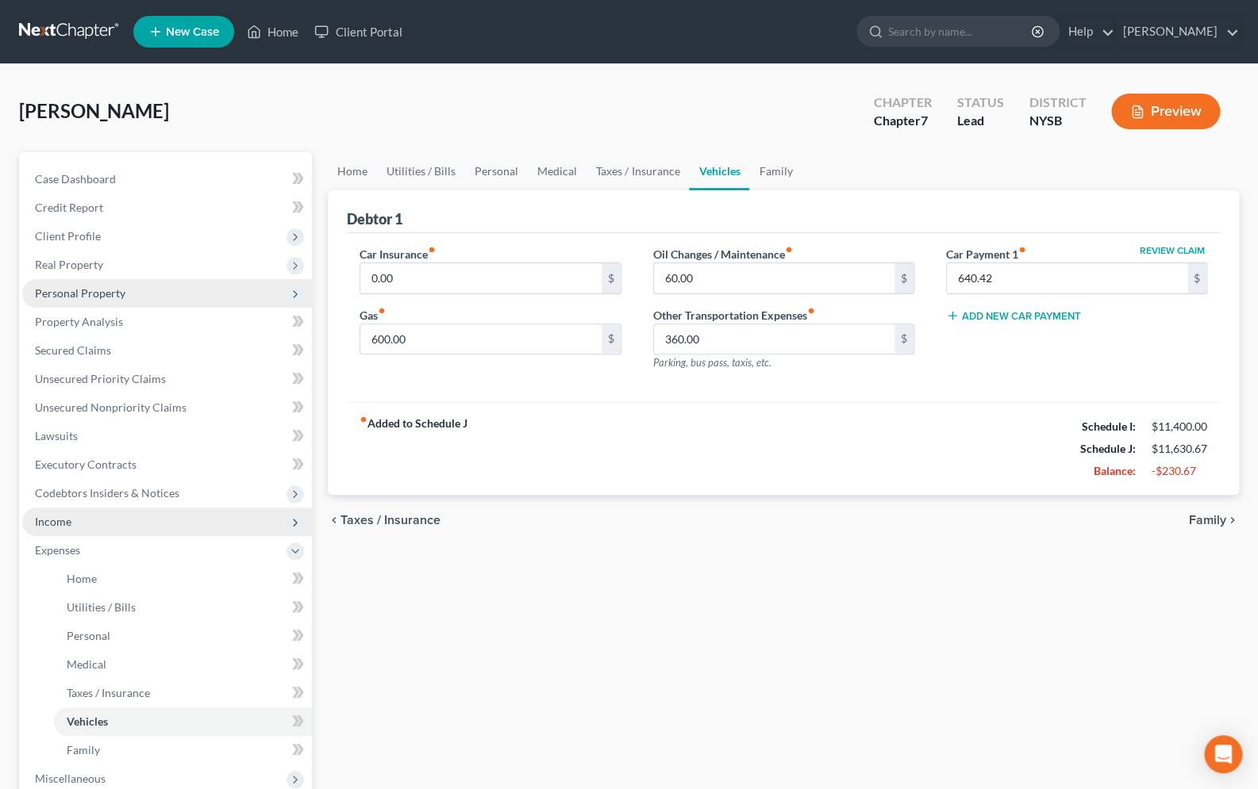
click at [951, 312] on icon "button" at bounding box center [952, 315] width 13 height 13
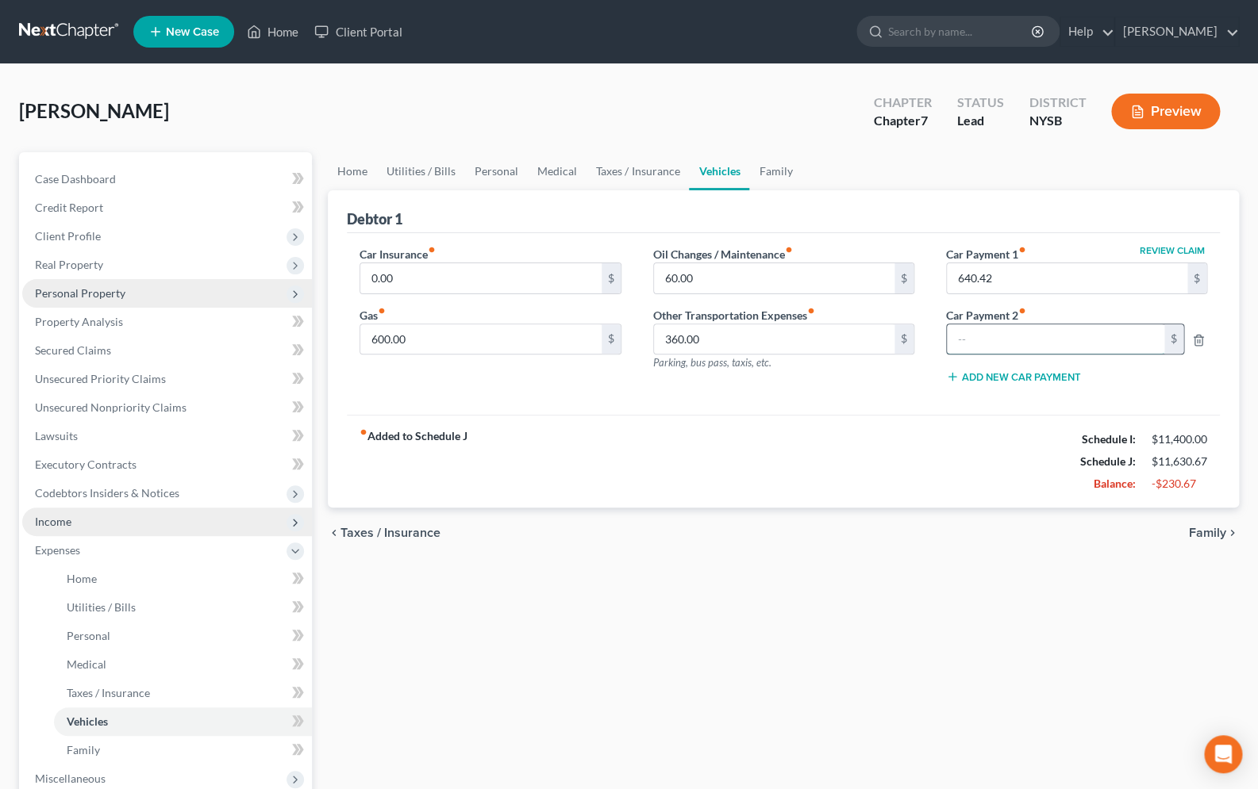
click at [966, 338] on input "text" at bounding box center [1054, 339] width 217 height 30
type input "940.00"
click at [631, 175] on link "Taxes / Insurance" at bounding box center [637, 171] width 102 height 38
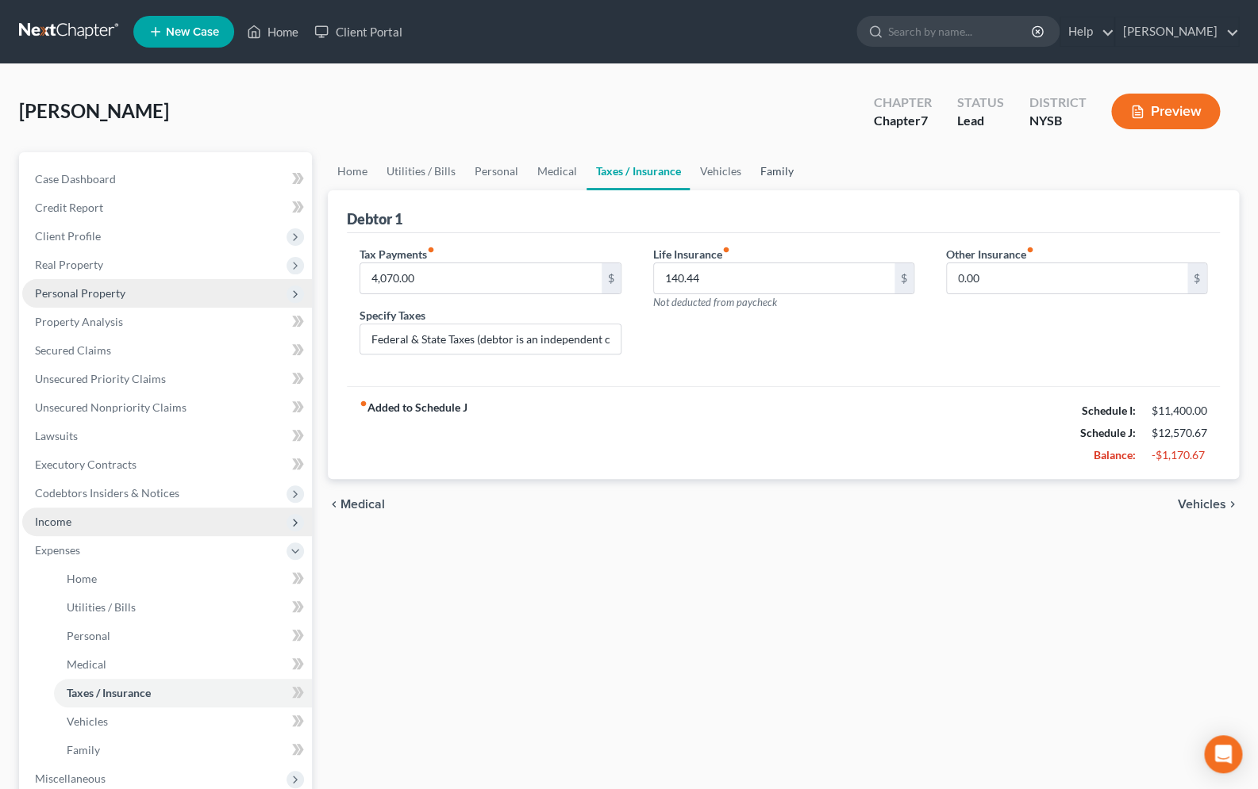
click at [760, 173] on link "Family" at bounding box center [776, 171] width 52 height 38
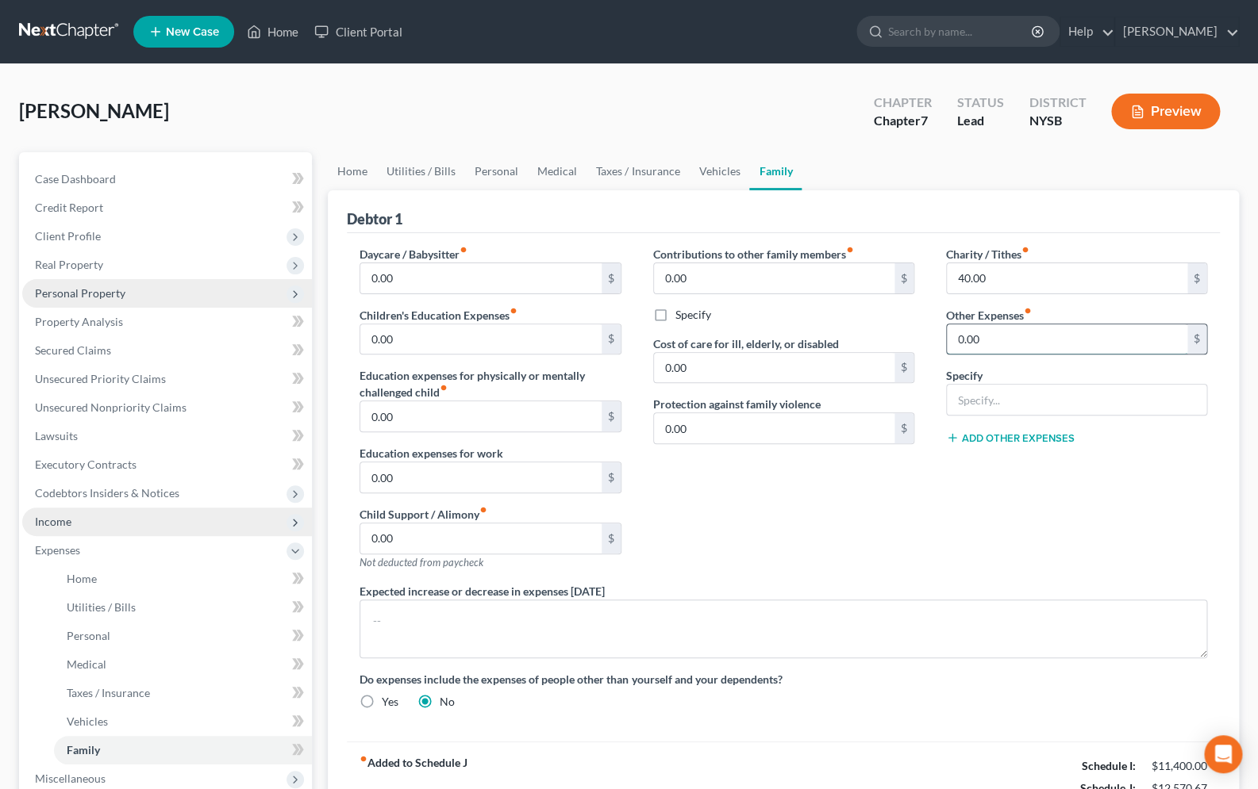
click at [1000, 332] on input "0.00" at bounding box center [1066, 339] width 240 height 30
type input "600.00"
click at [1028, 394] on input "text" at bounding box center [1075, 400] width 259 height 30
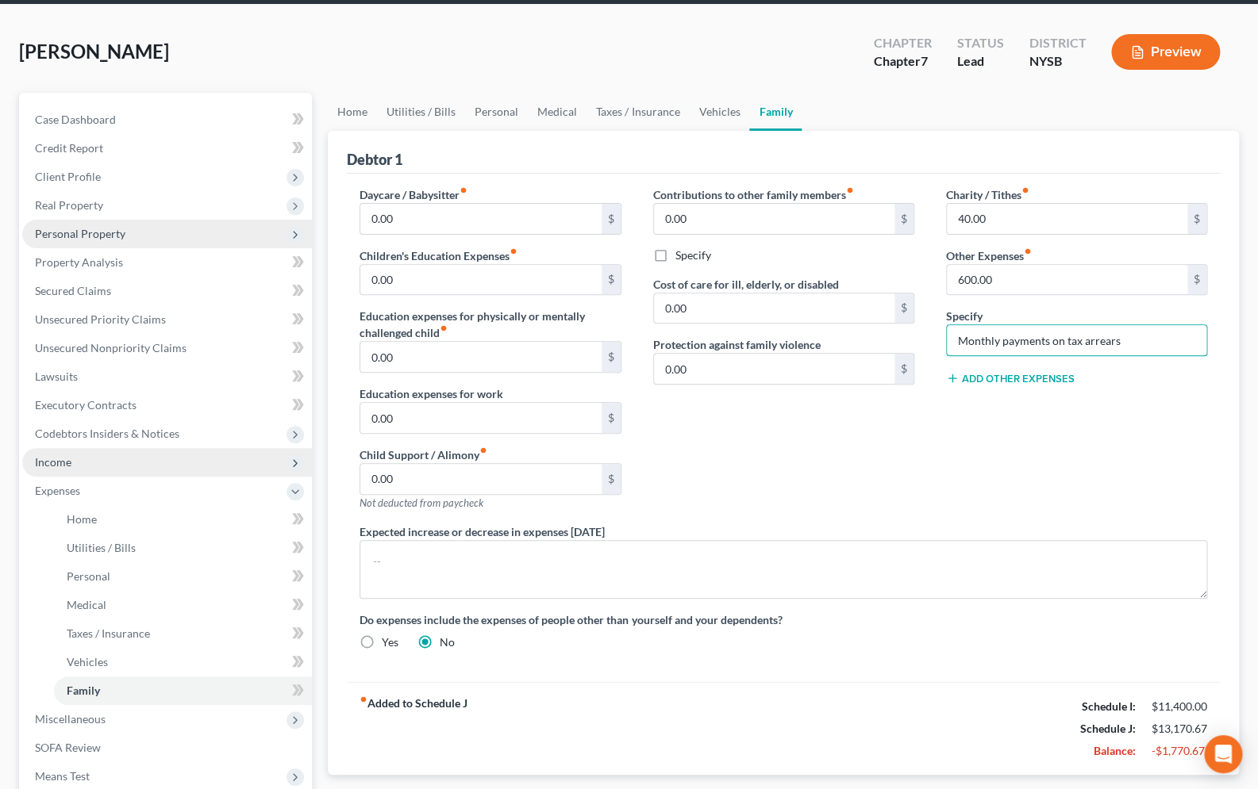
scroll to position [165, 0]
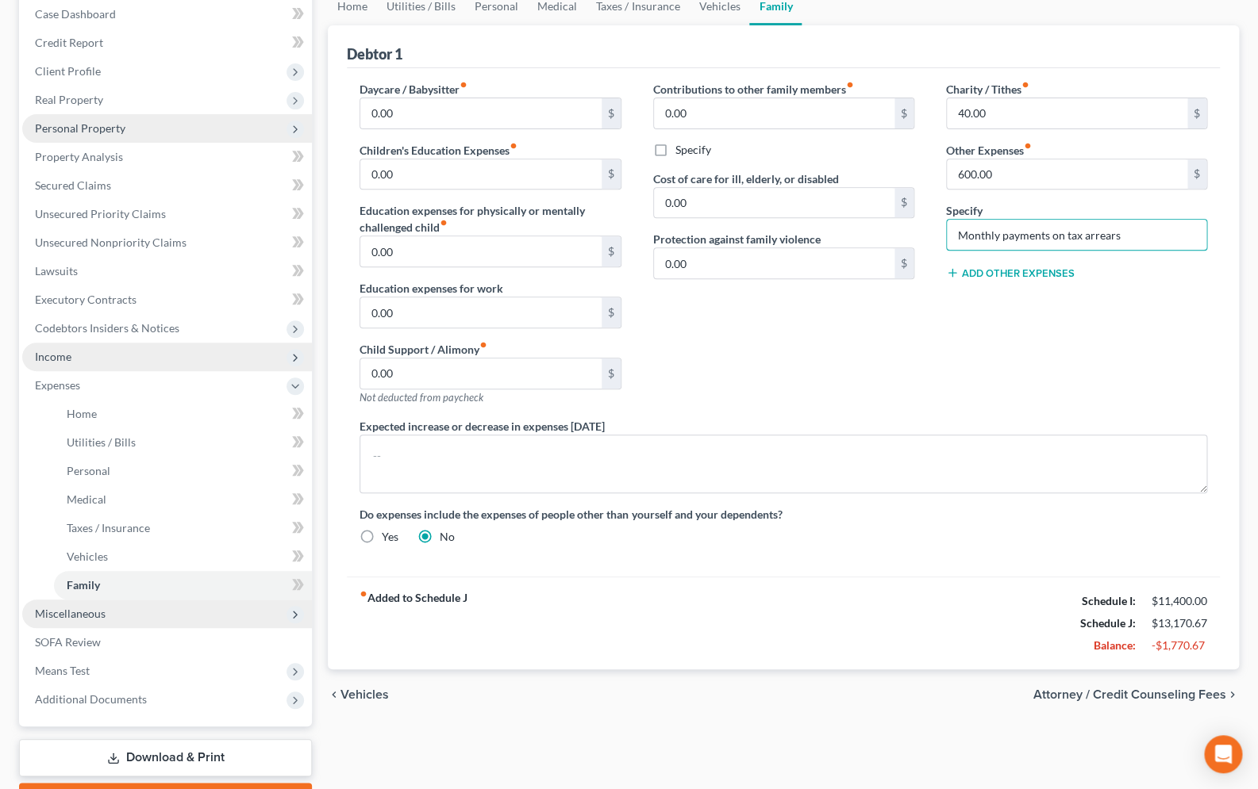
type input "Monthly payments on tax arrears"
click at [88, 609] on span "Miscellaneous" at bounding box center [70, 613] width 71 height 13
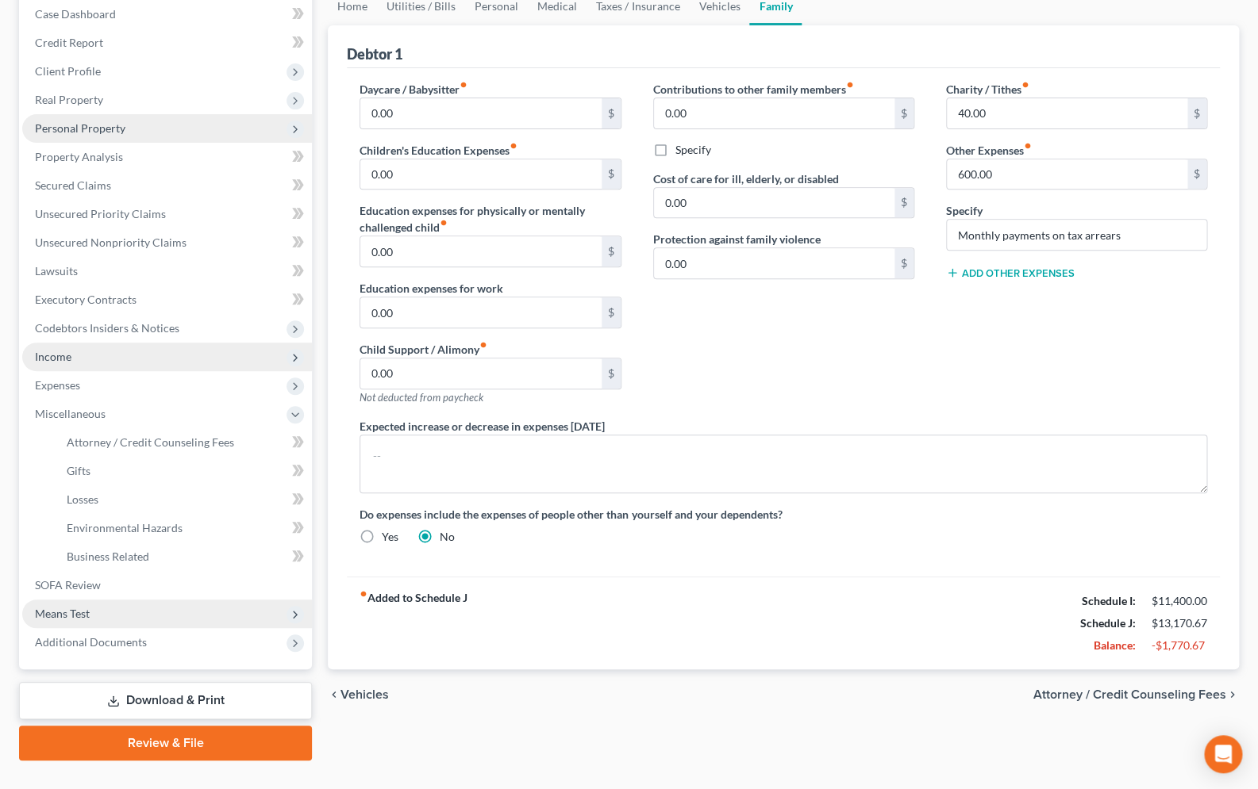
click at [86, 610] on span "Means Test" at bounding box center [62, 613] width 55 height 13
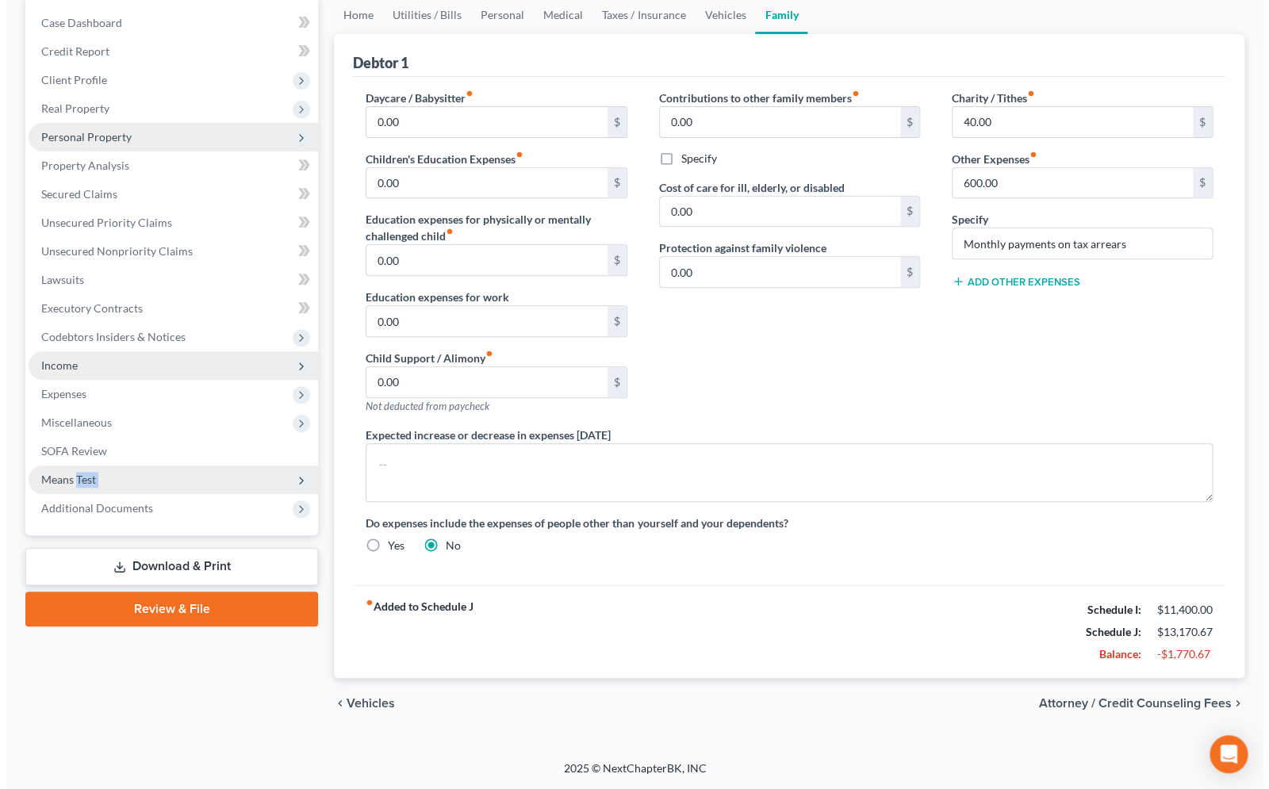
scroll to position [156, 0]
click at [299, 482] on icon at bounding box center [295, 481] width 13 height 13
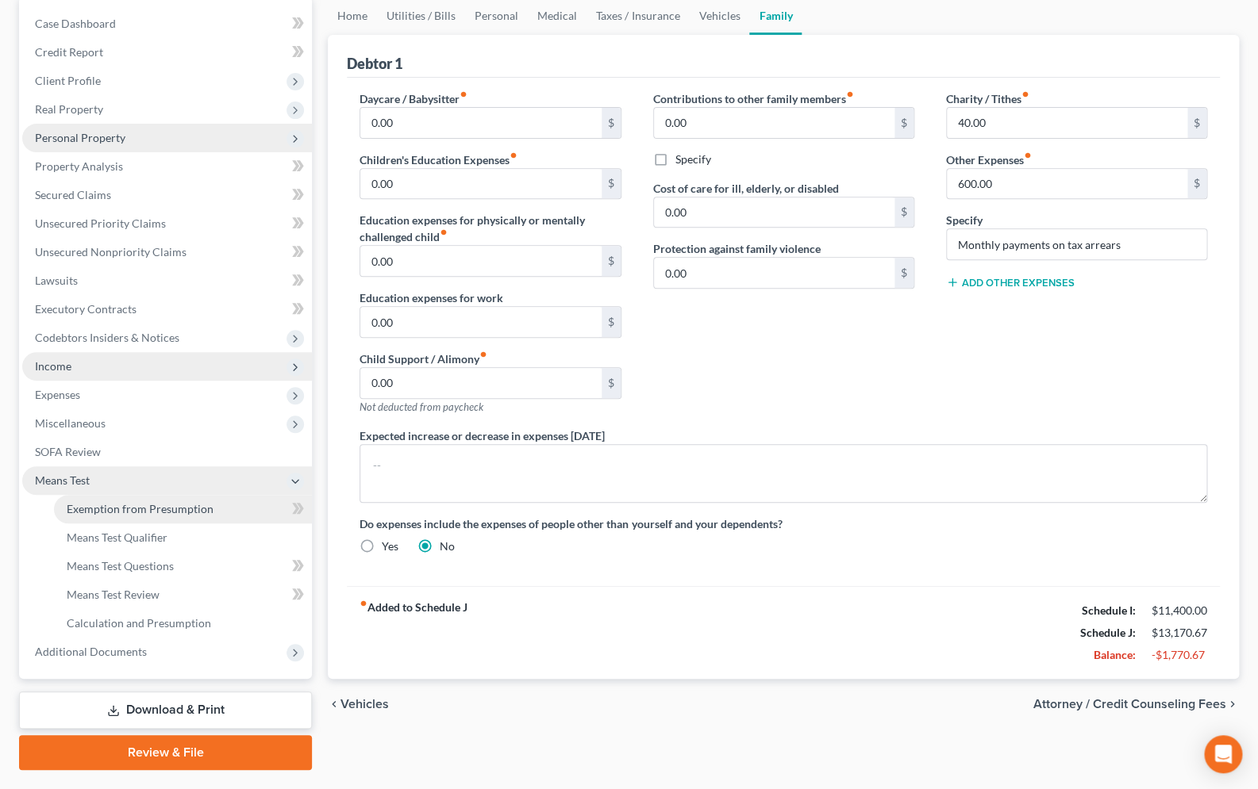
click at [140, 505] on span "Exemption from Presumption" at bounding box center [140, 508] width 147 height 13
click at [140, 505] on body "Home New Case Client Portal [PERSON_NAME] [EMAIL_ADDRESS][DOMAIN_NAME] My Accou…" at bounding box center [629, 337] width 1258 height 986
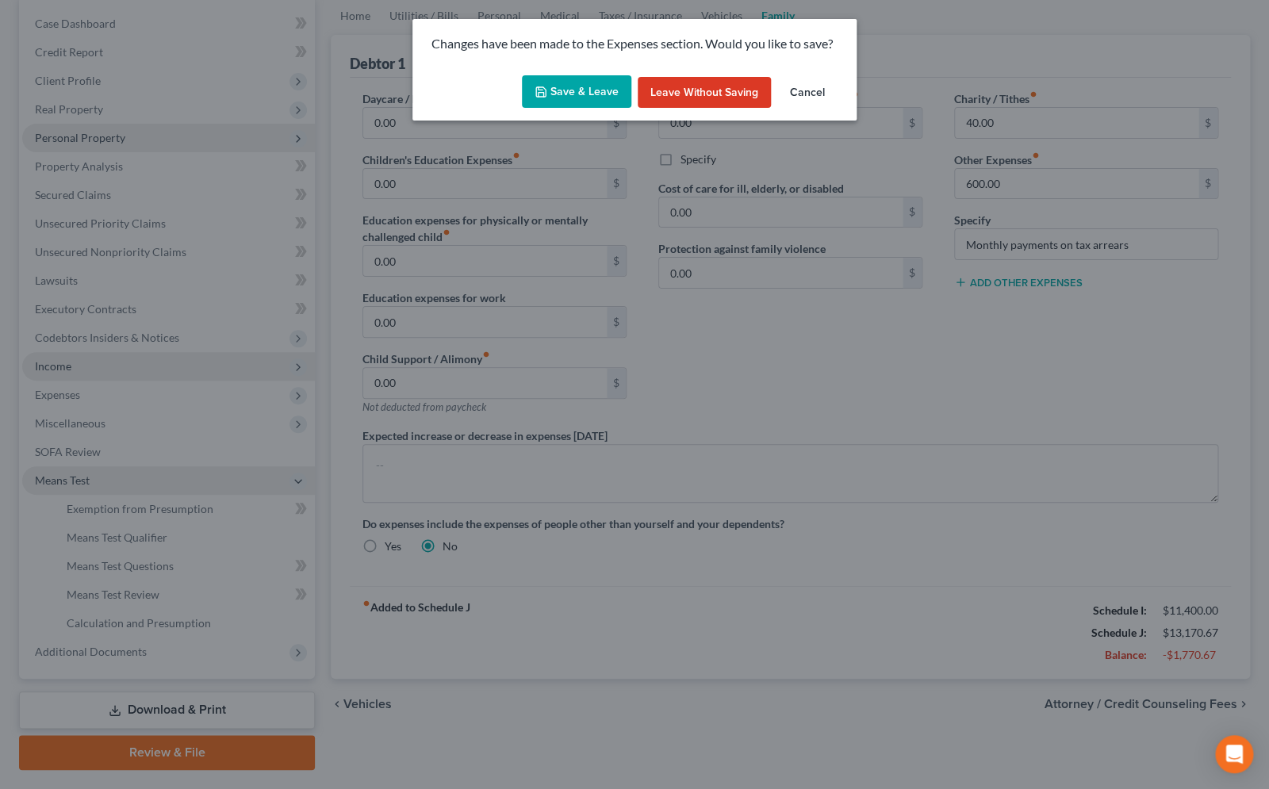
click at [575, 88] on button "Save & Leave" at bounding box center [576, 91] width 109 height 33
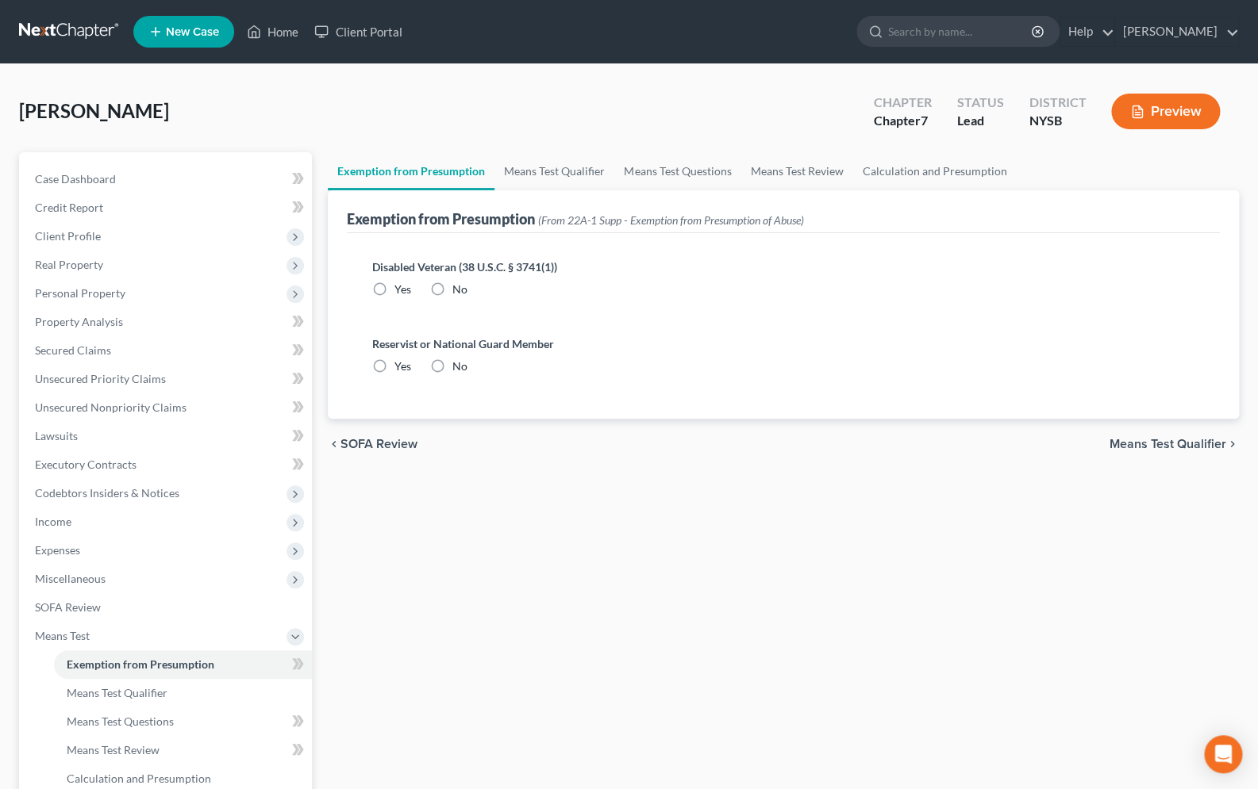
click at [452, 287] on label "No" at bounding box center [459, 290] width 15 height 16
click at [459, 287] on input "No" at bounding box center [464, 287] width 10 height 10
radio input "true"
click at [452, 366] on label "No" at bounding box center [459, 367] width 15 height 16
click at [459, 366] on input "No" at bounding box center [464, 364] width 10 height 10
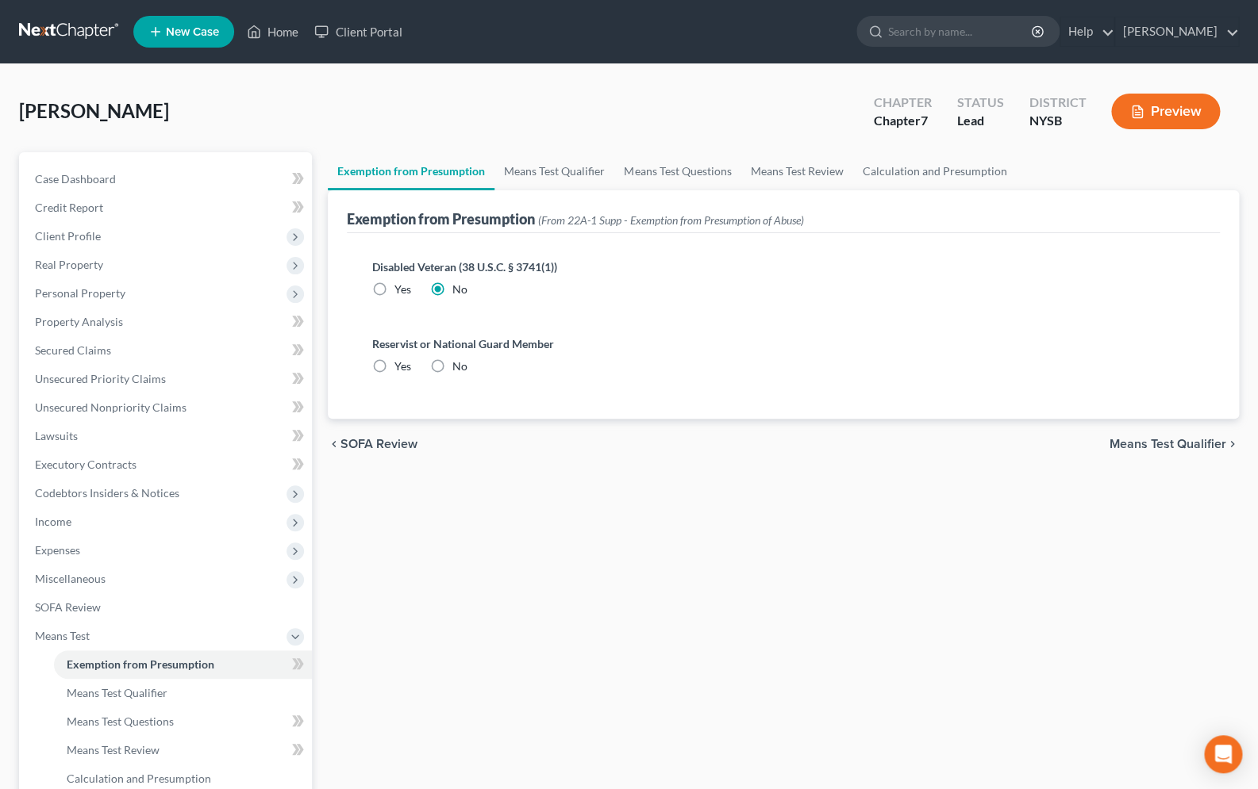
radio input "true"
click at [117, 691] on span "Means Test Qualifier" at bounding box center [117, 692] width 101 height 13
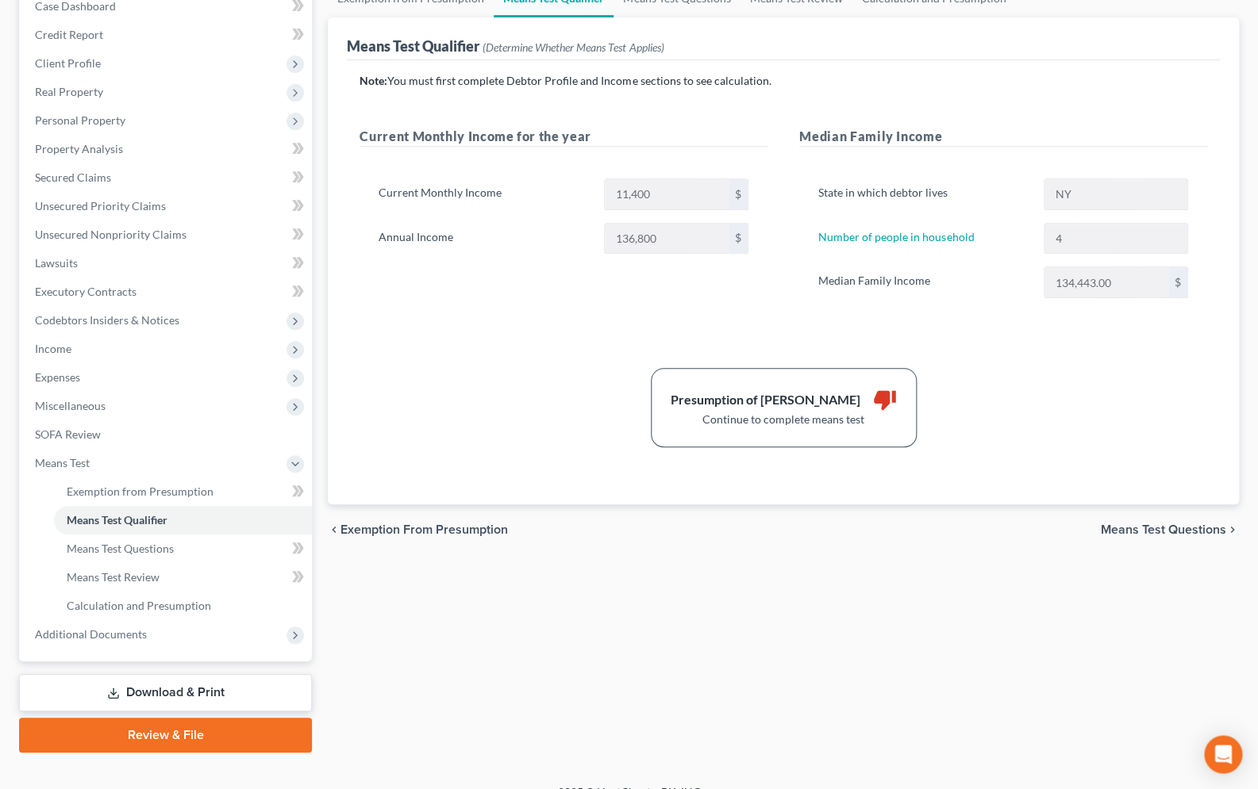
scroll to position [195, 0]
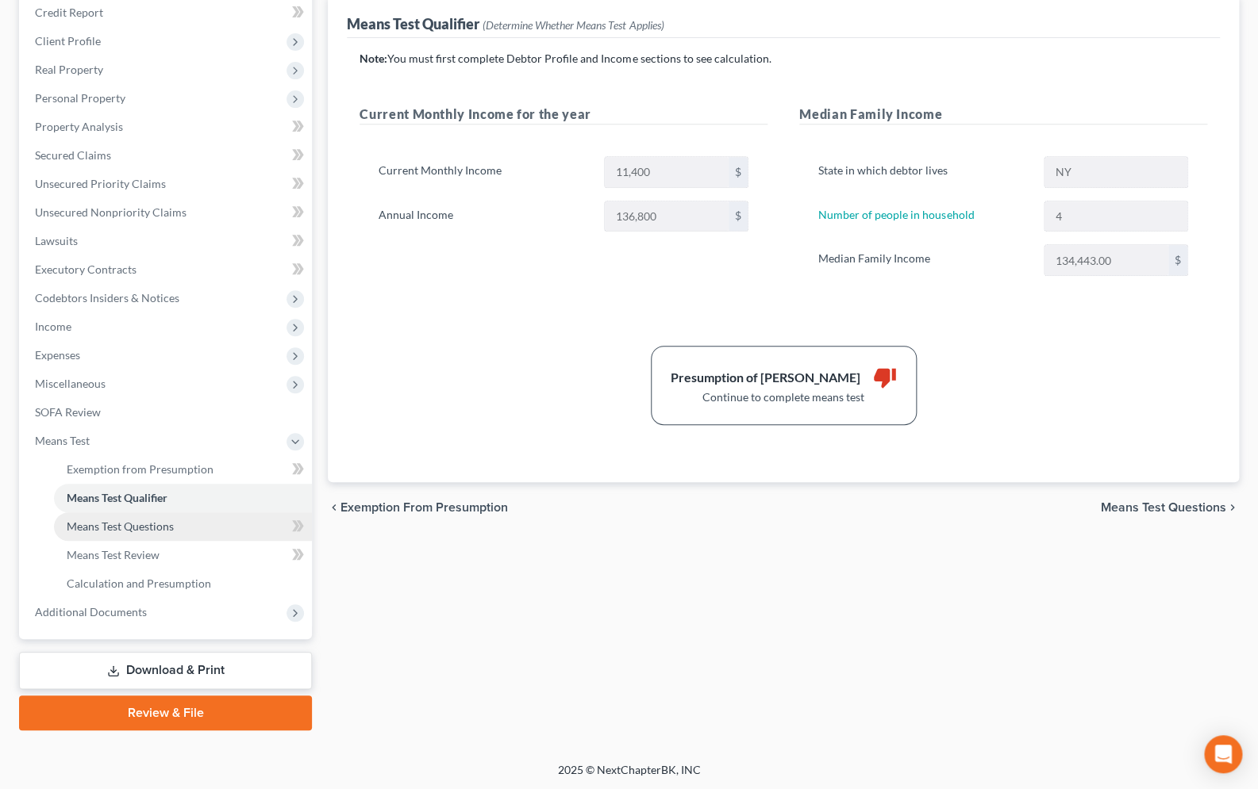
click at [94, 528] on span "Means Test Questions" at bounding box center [120, 526] width 107 height 13
select select "1"
select select "0"
select select "60"
select select "0"
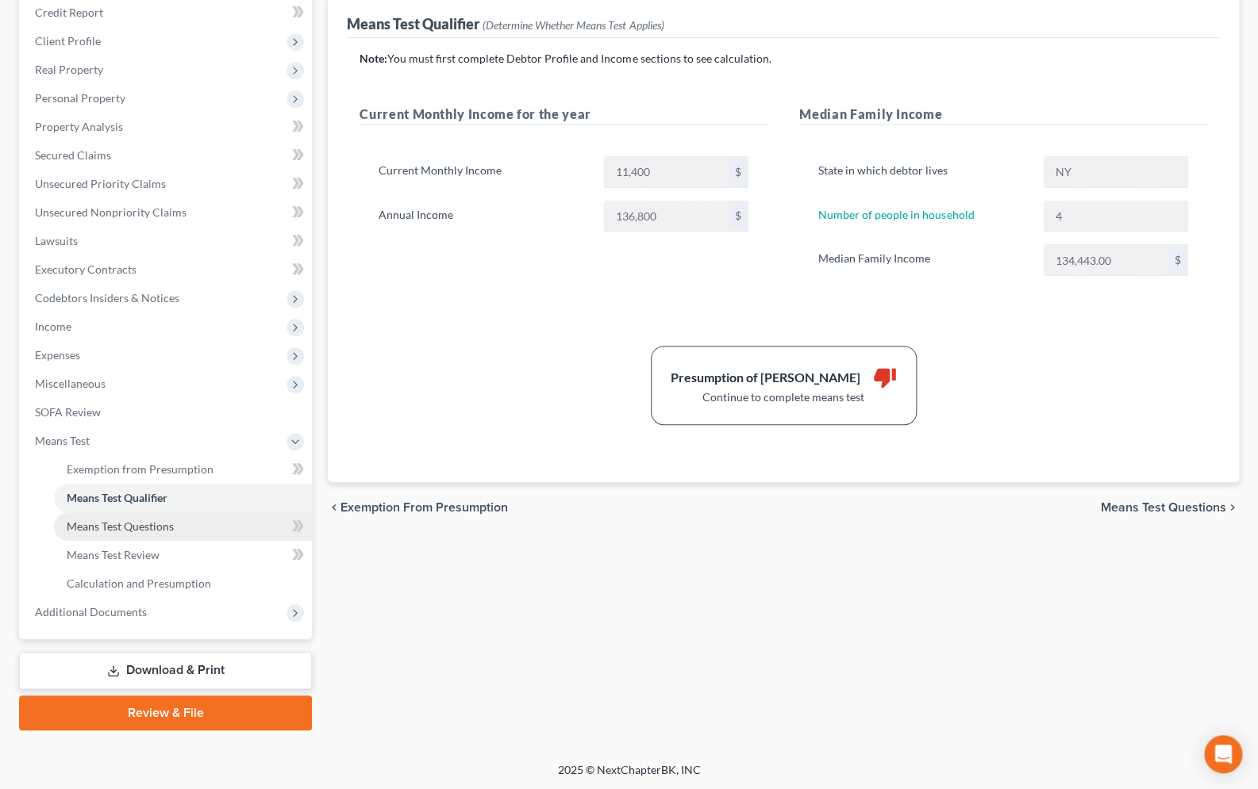
select select "60"
select select "0"
select select "60"
select select "1"
select select "60"
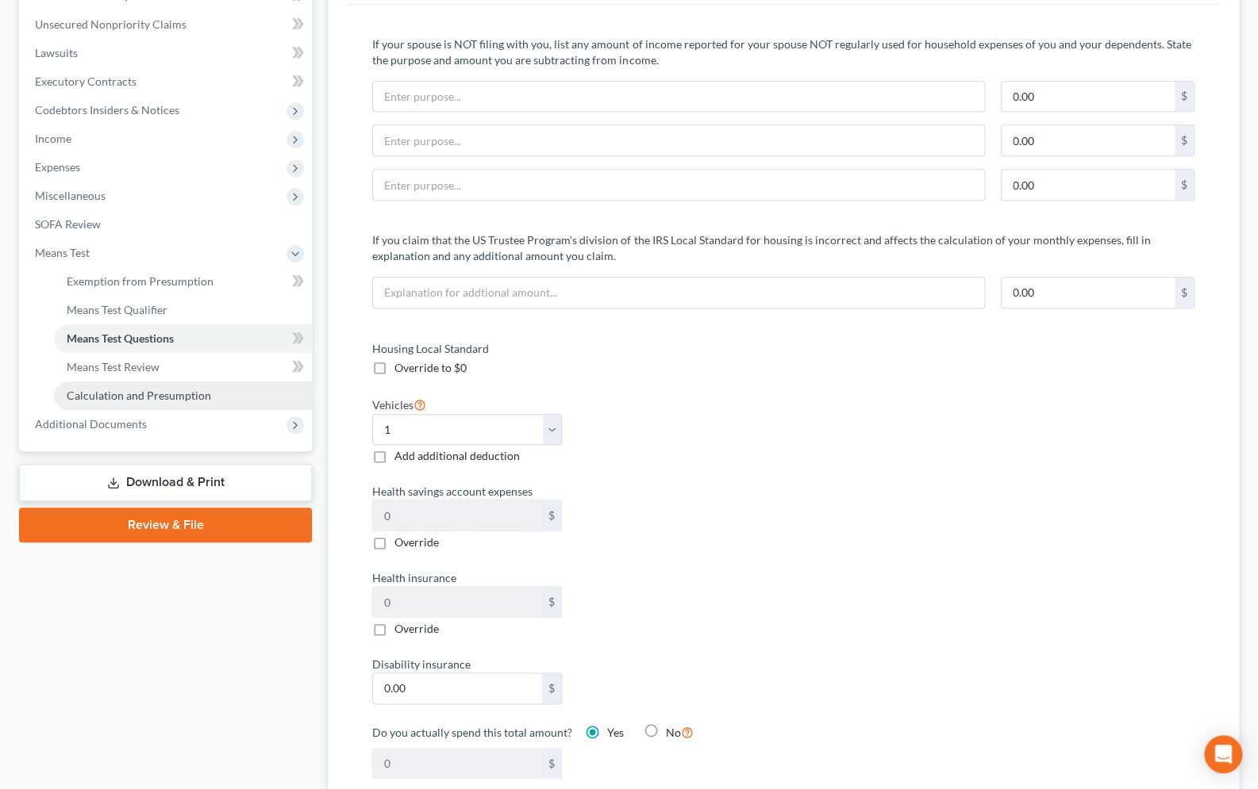
scroll to position [406, 0]
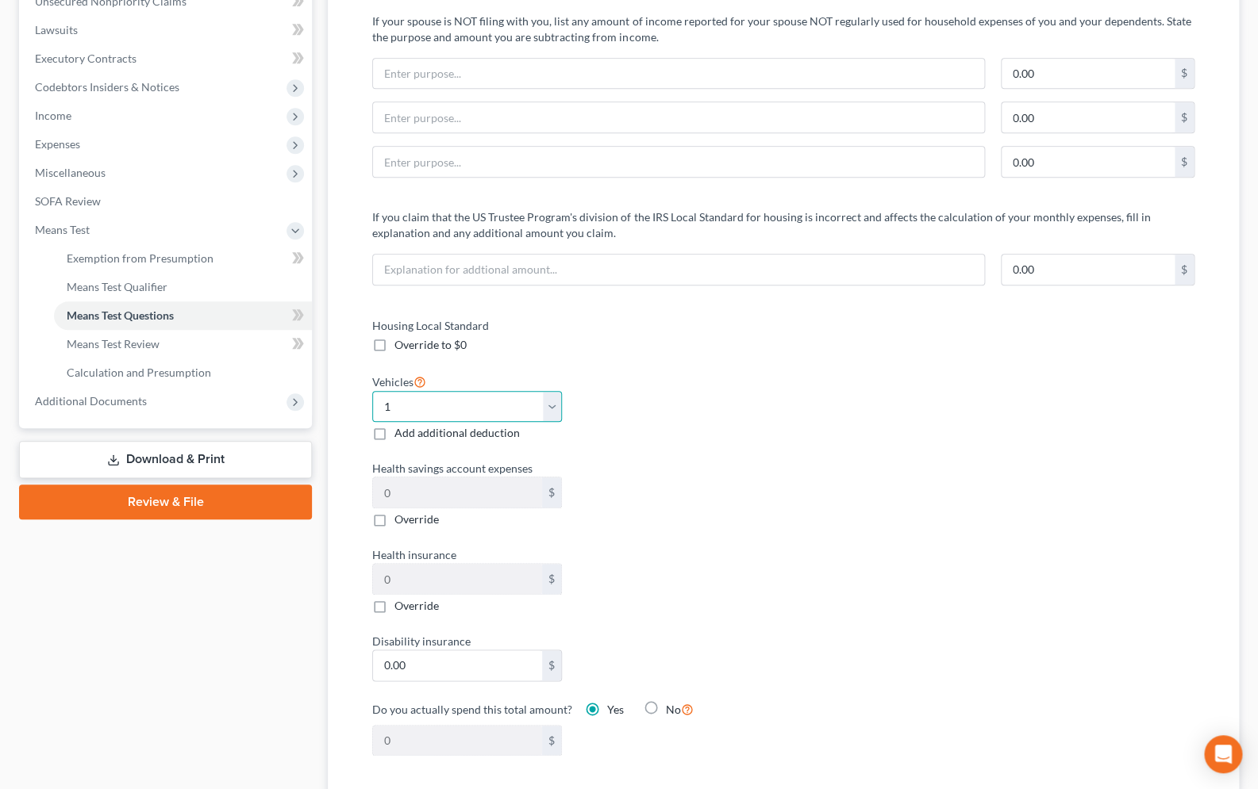
click option "1" at bounding box center [0, 0] width 0 height 0
select select "2"
click option "2" at bounding box center [0, 0] width 0 height 0
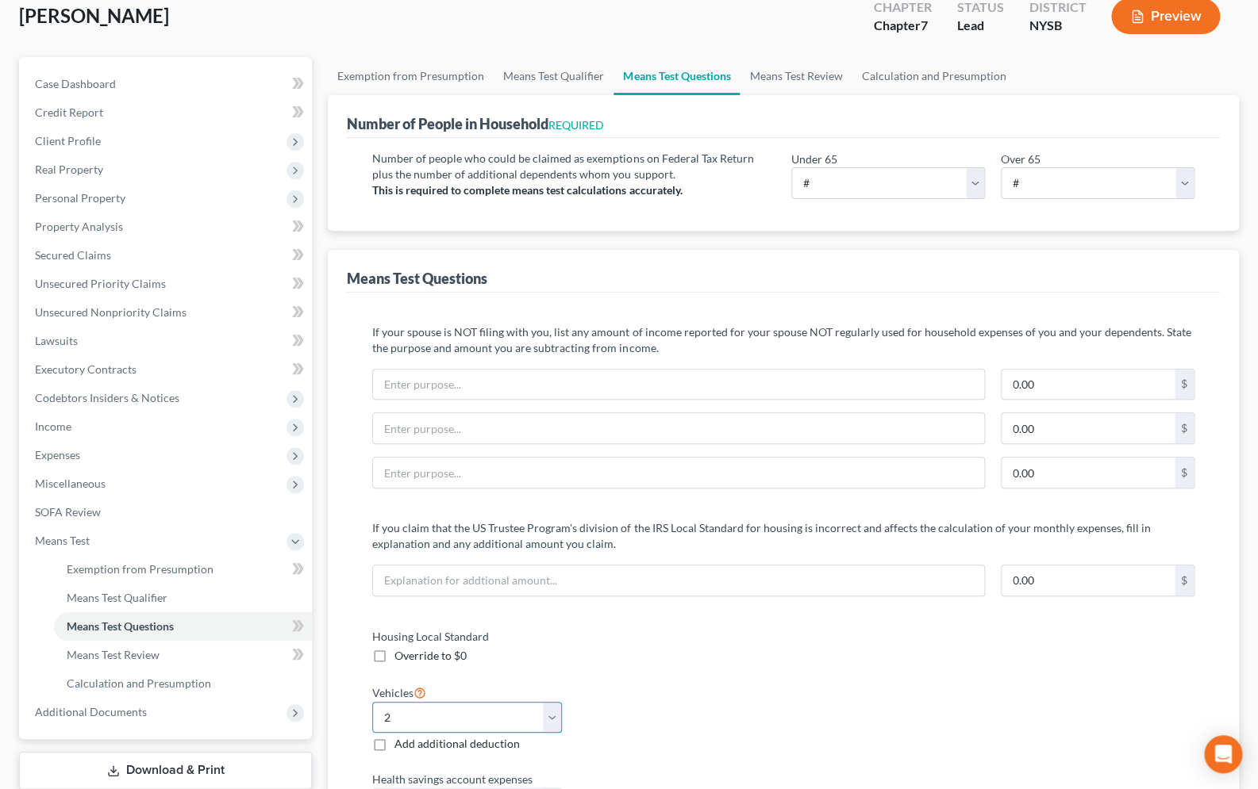
scroll to position [32, 0]
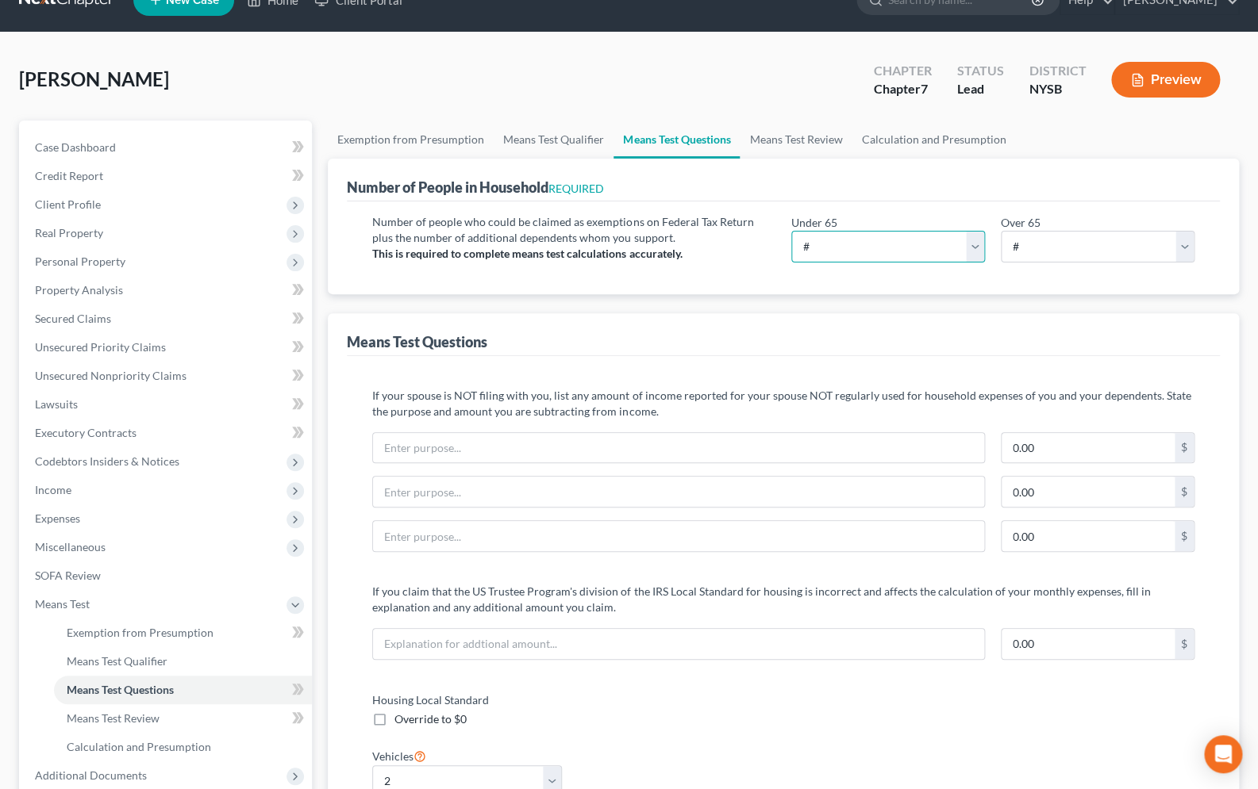
select select "4"
click option "4" at bounding box center [0, 0] width 0 height 0
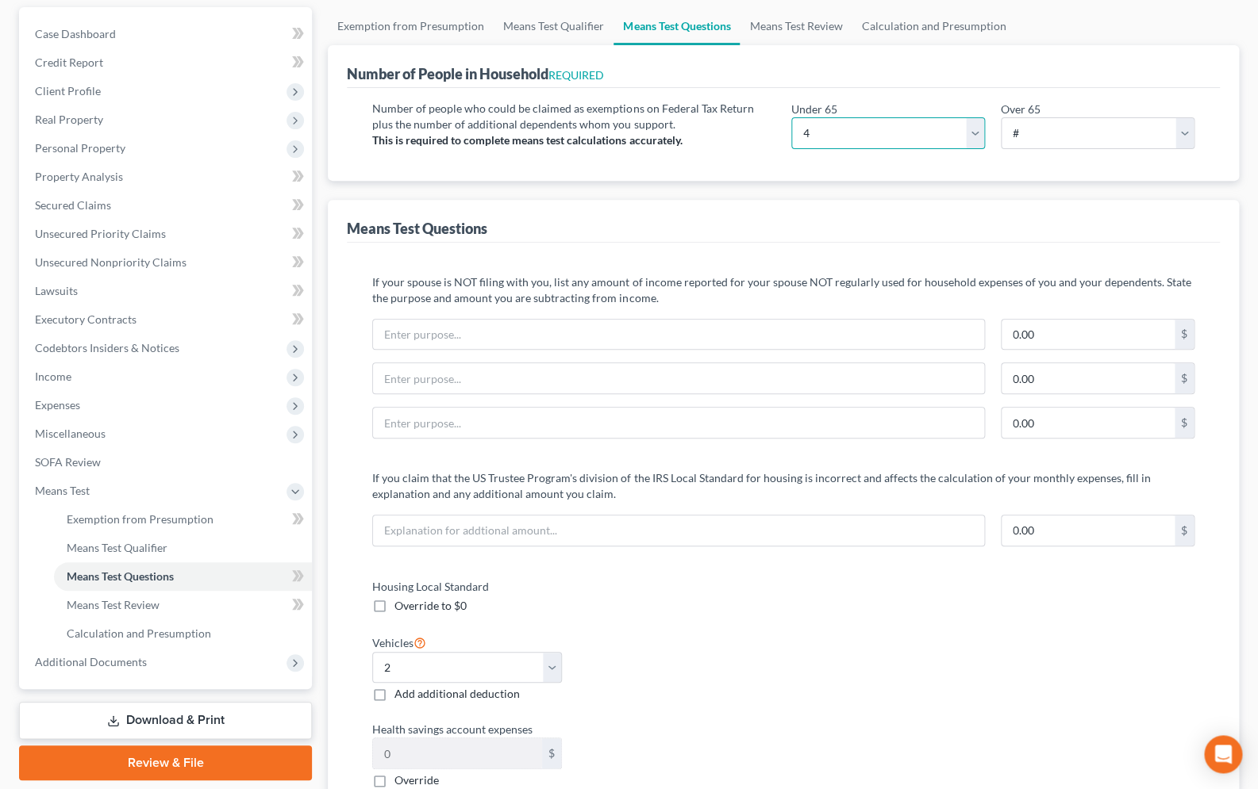
scroll to position [171, 0]
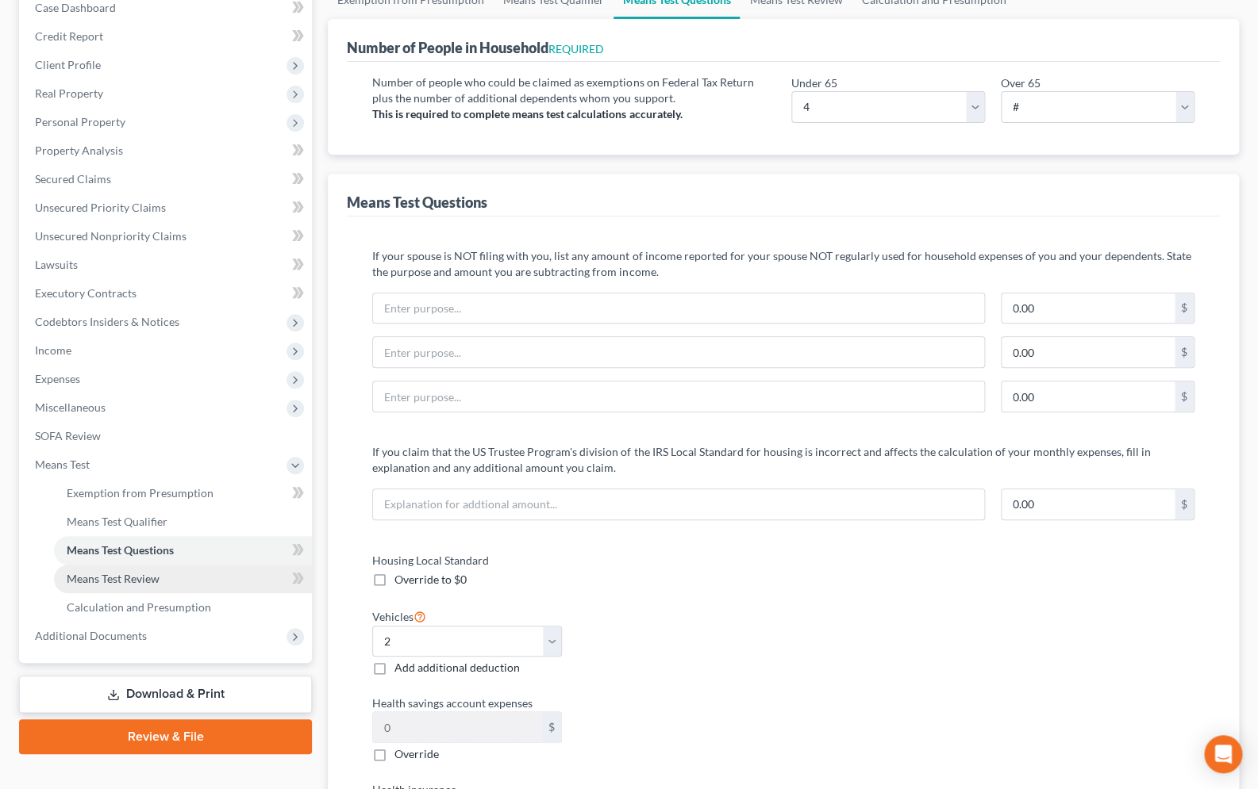
click at [161, 580] on link "Means Test Review" at bounding box center [183, 579] width 258 height 29
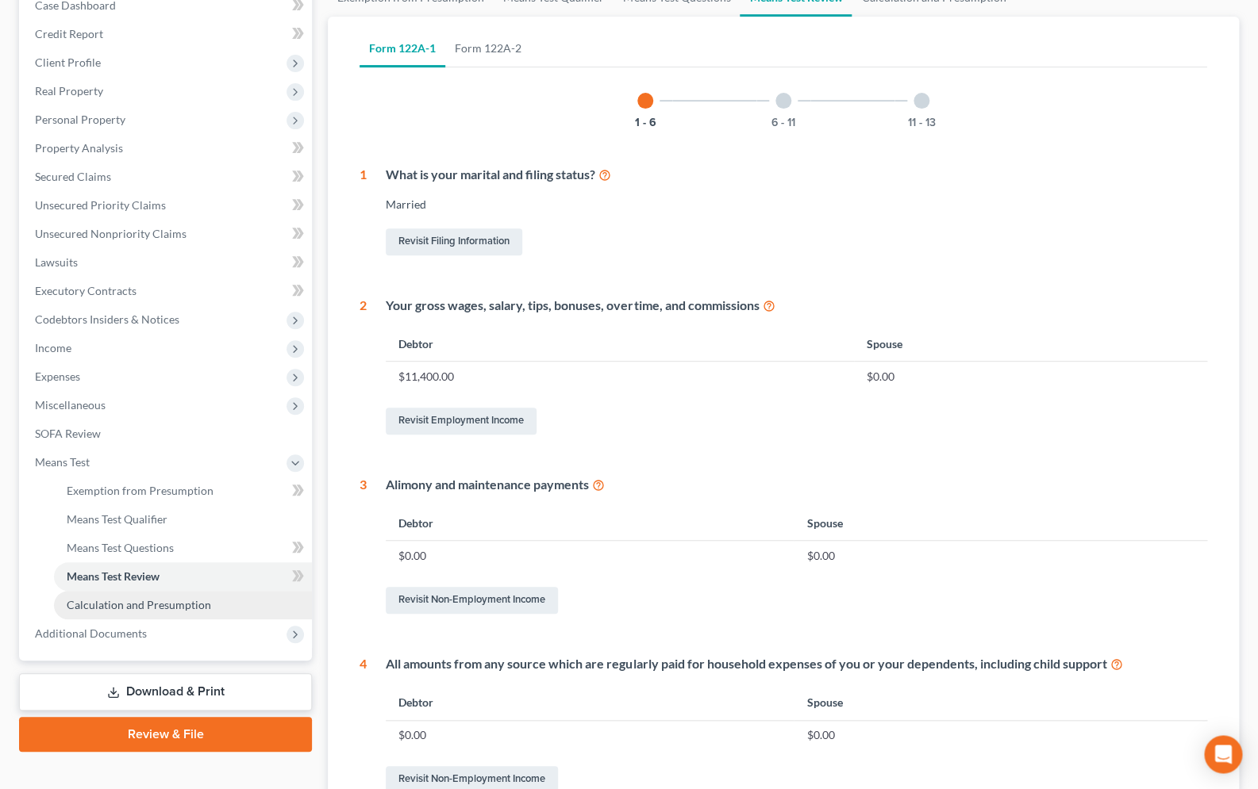
scroll to position [216, 0]
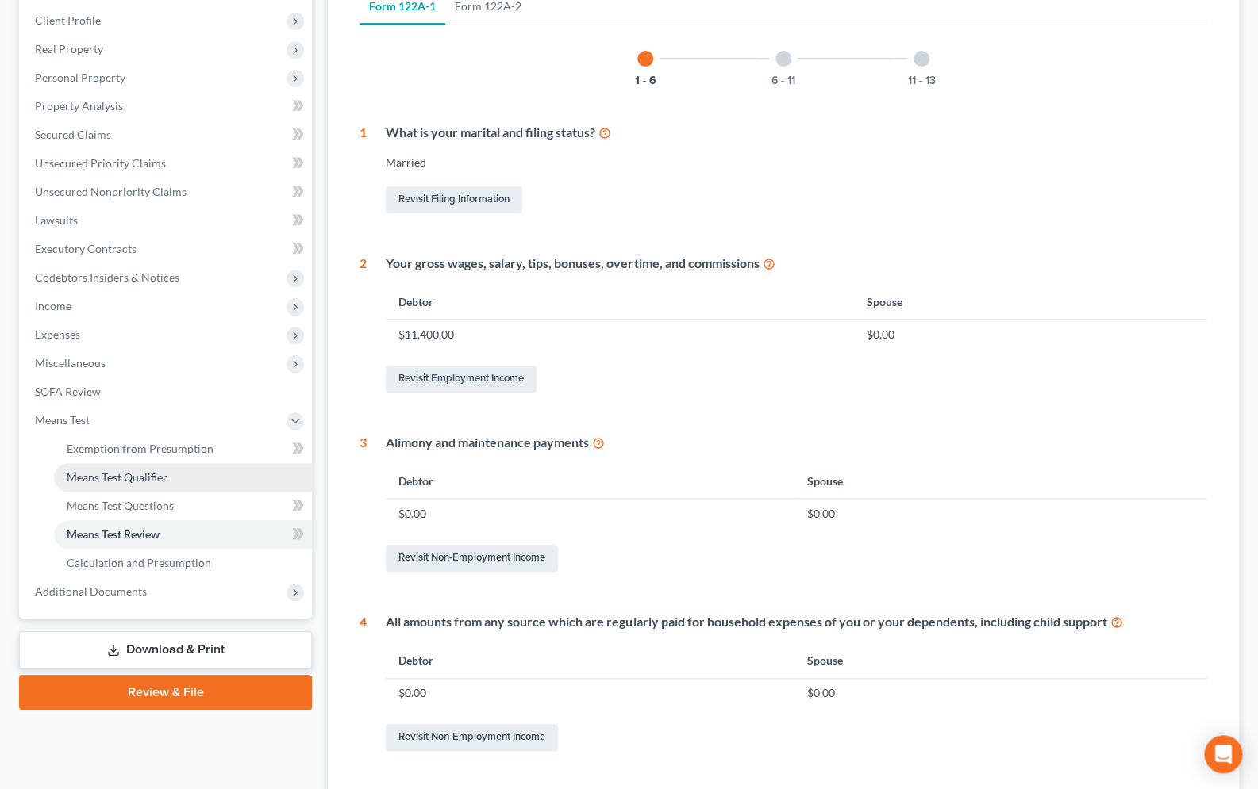
click at [152, 474] on span "Means Test Qualifier" at bounding box center [117, 476] width 101 height 13
click at [152, 474] on ul "Exemption from Presumption Means Test Qualifier Means Test Questions Means Test…" at bounding box center [167, 506] width 290 height 143
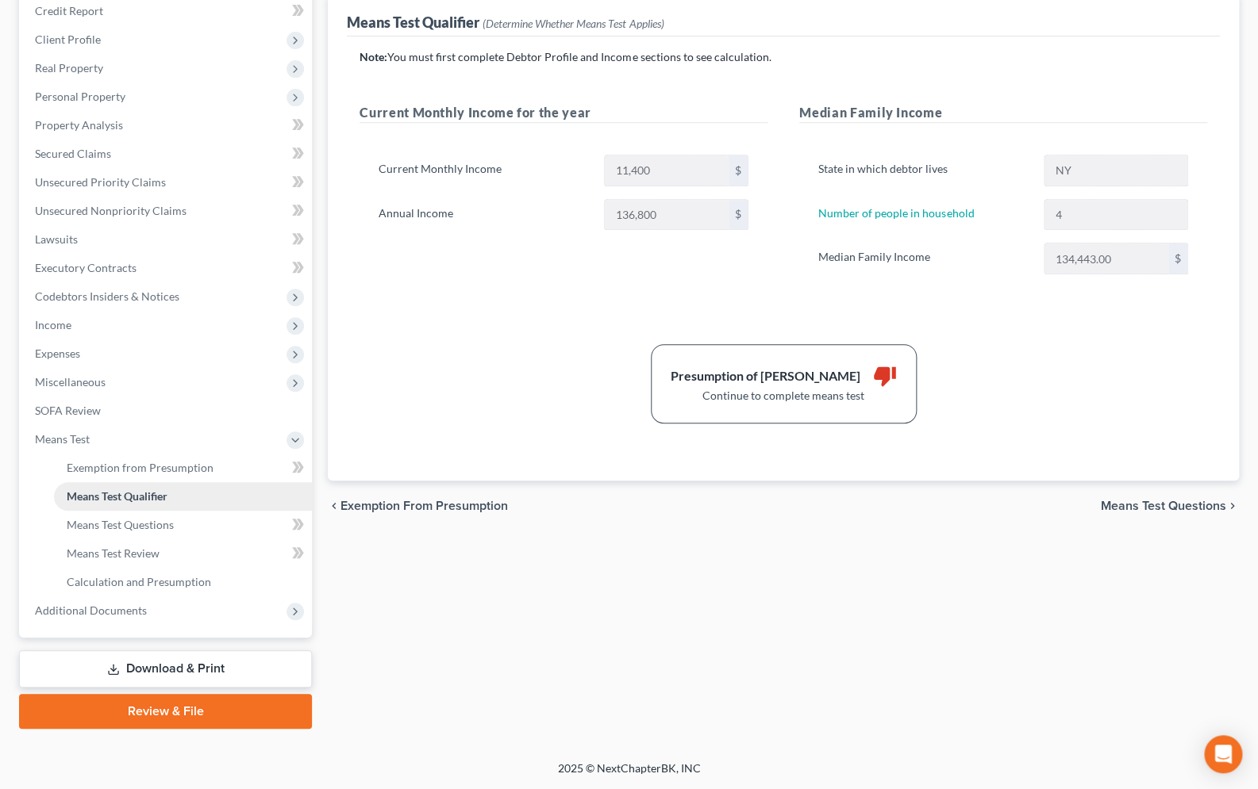
scroll to position [195, 0]
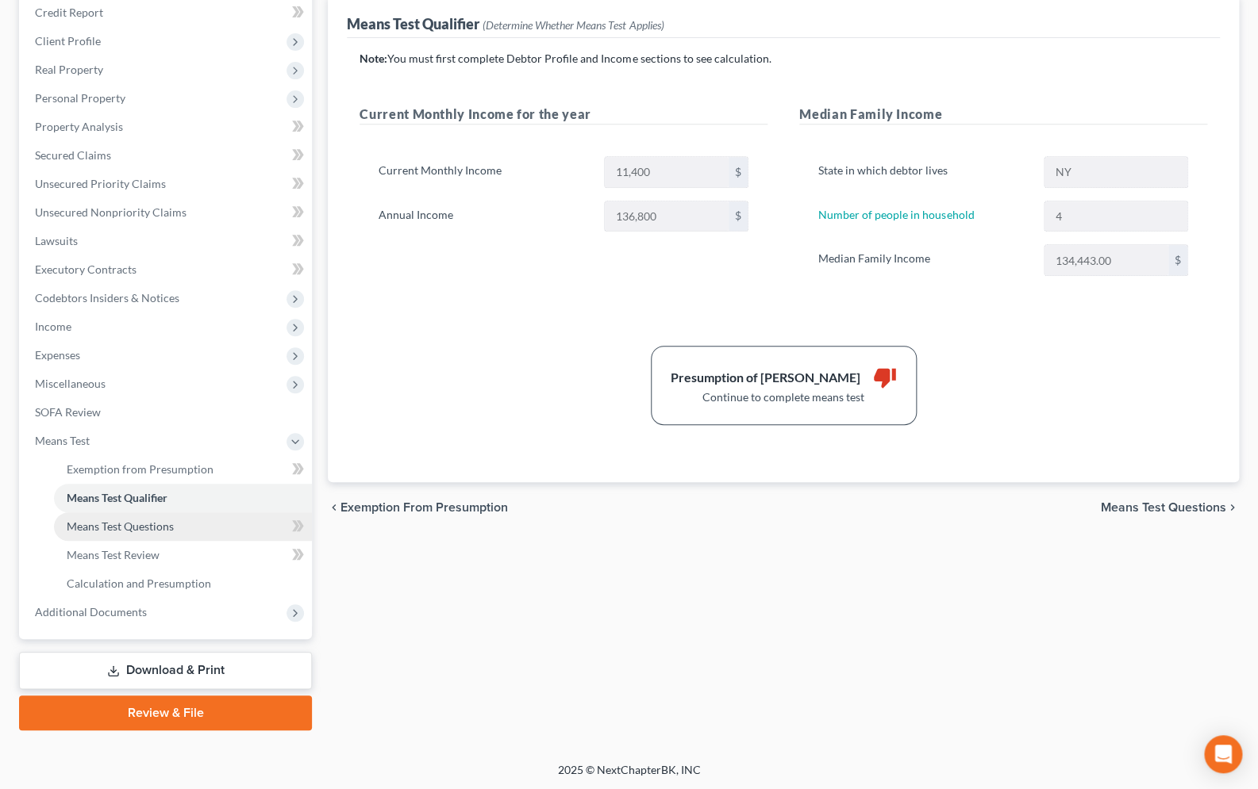
click at [148, 520] on span "Means Test Questions" at bounding box center [120, 526] width 107 height 13
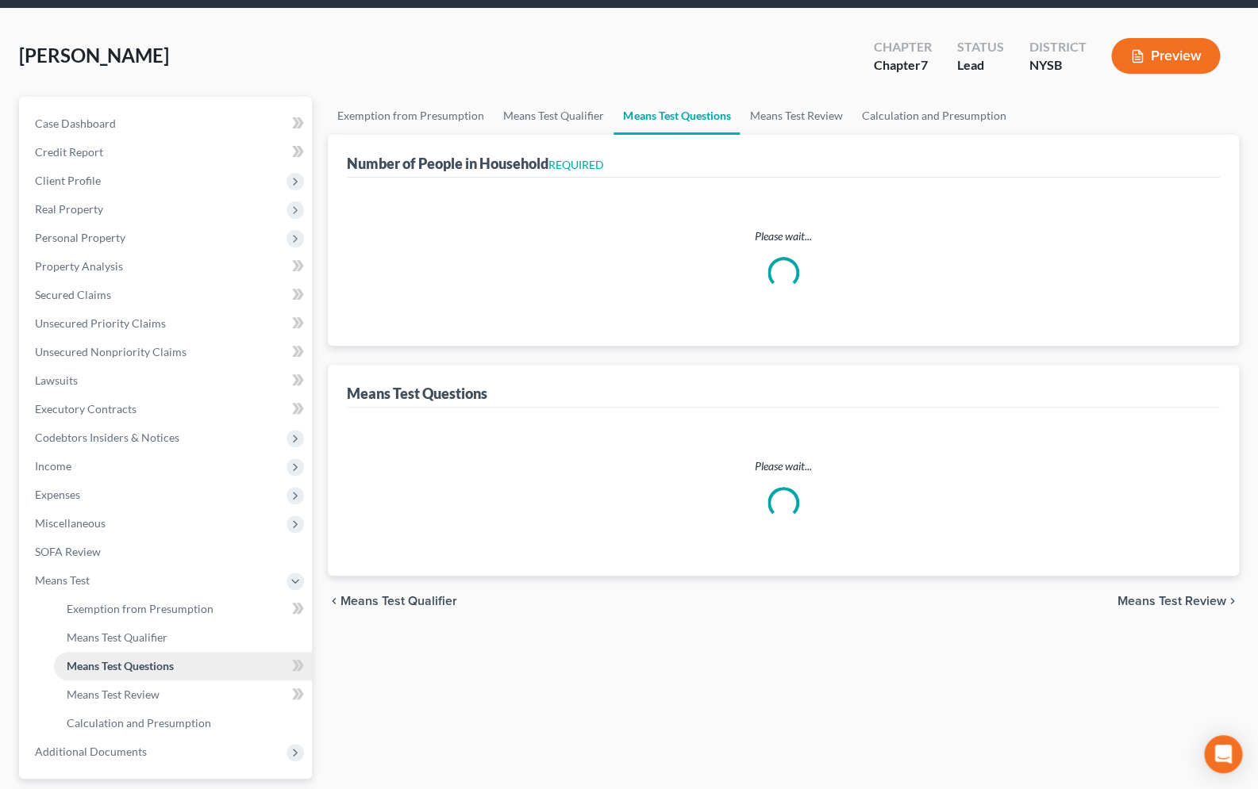
select select "0"
select select "60"
select select "0"
select select "60"
select select "0"
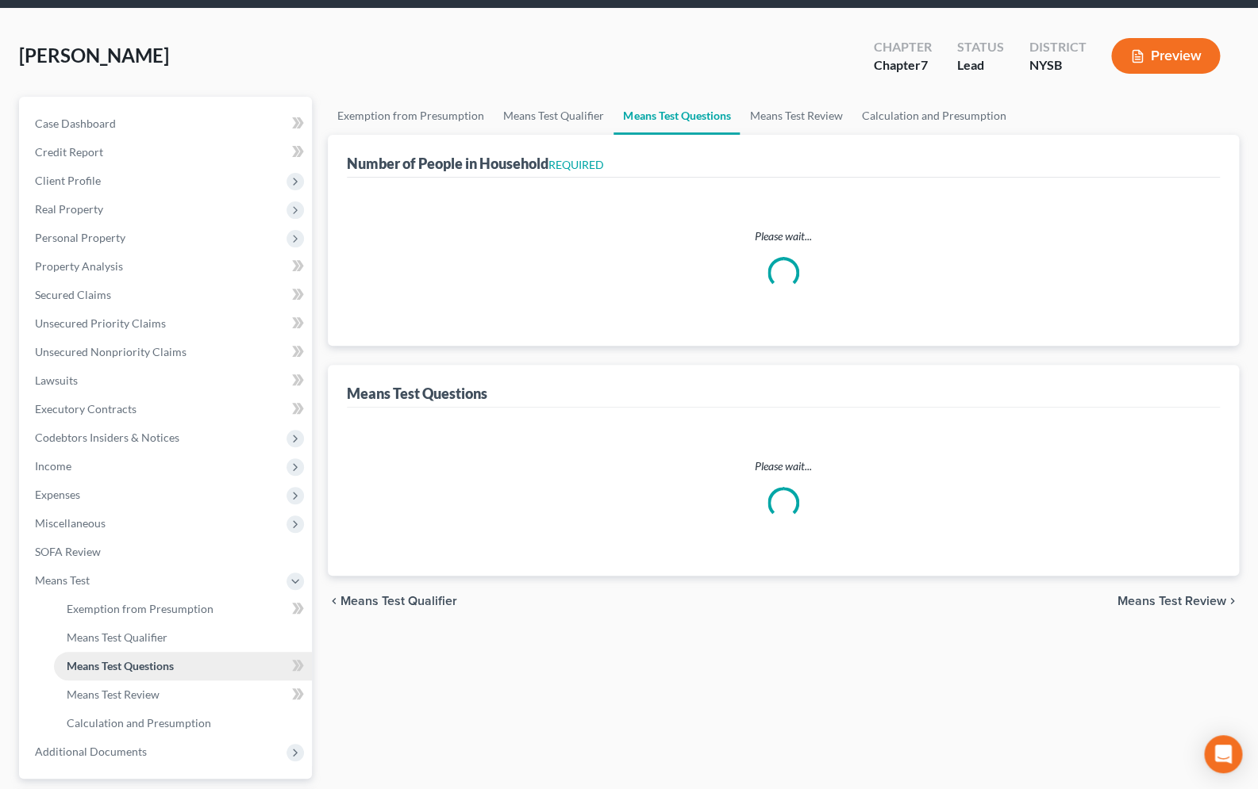
select select "60"
select select "1"
select select "60"
select select "4"
select select "2"
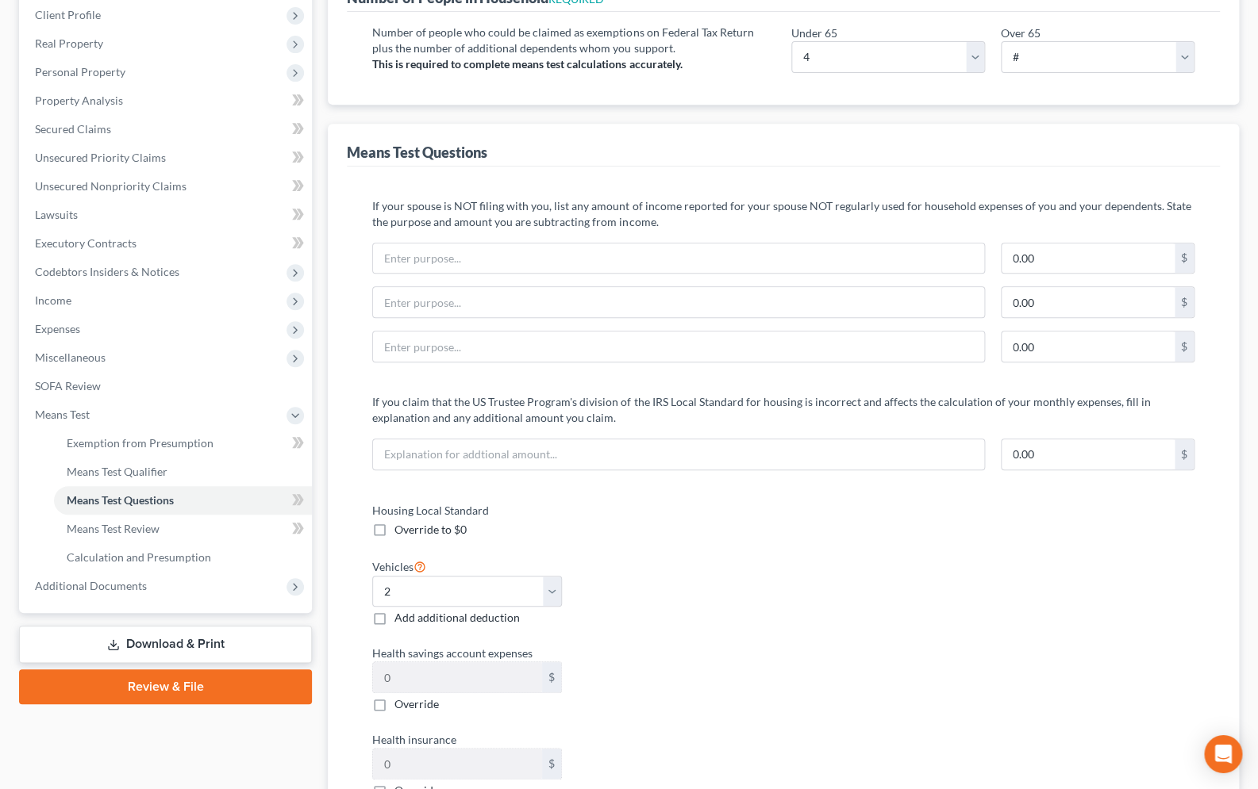
scroll to position [171, 0]
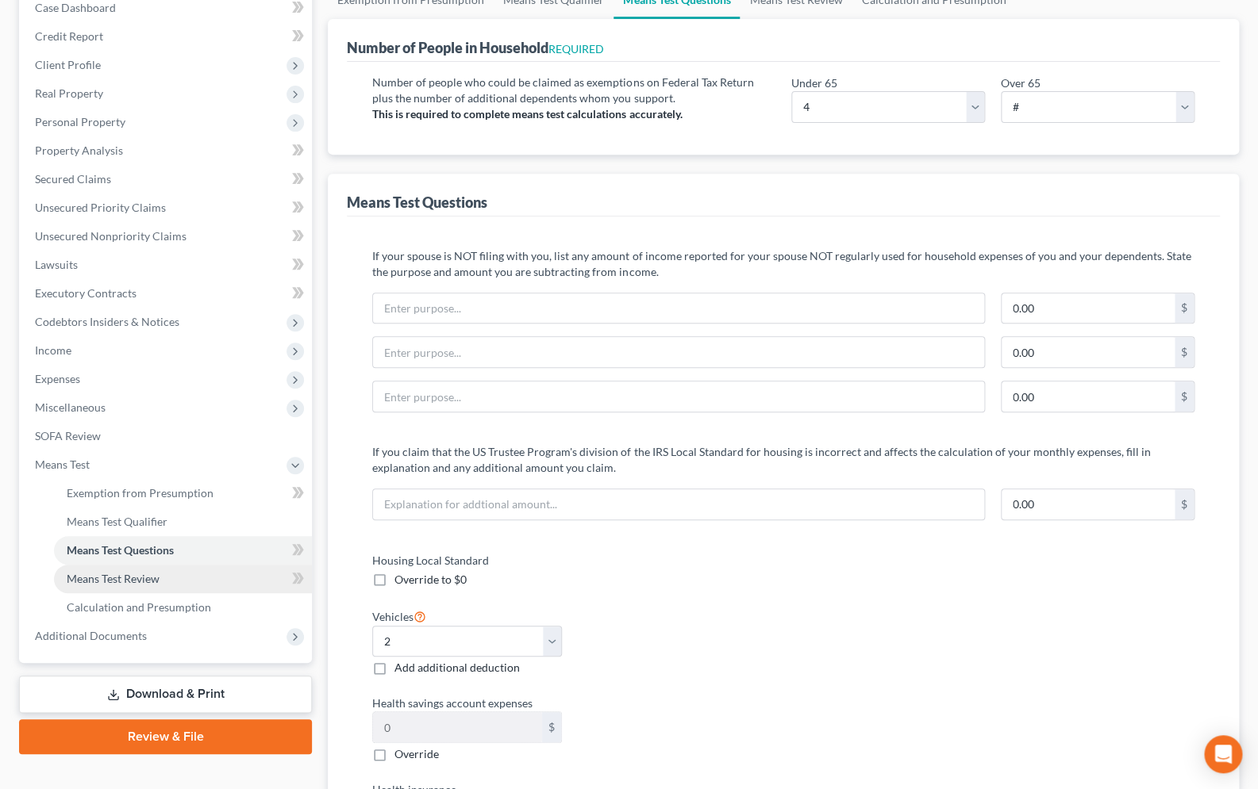
click at [190, 577] on link "Means Test Review" at bounding box center [183, 579] width 258 height 29
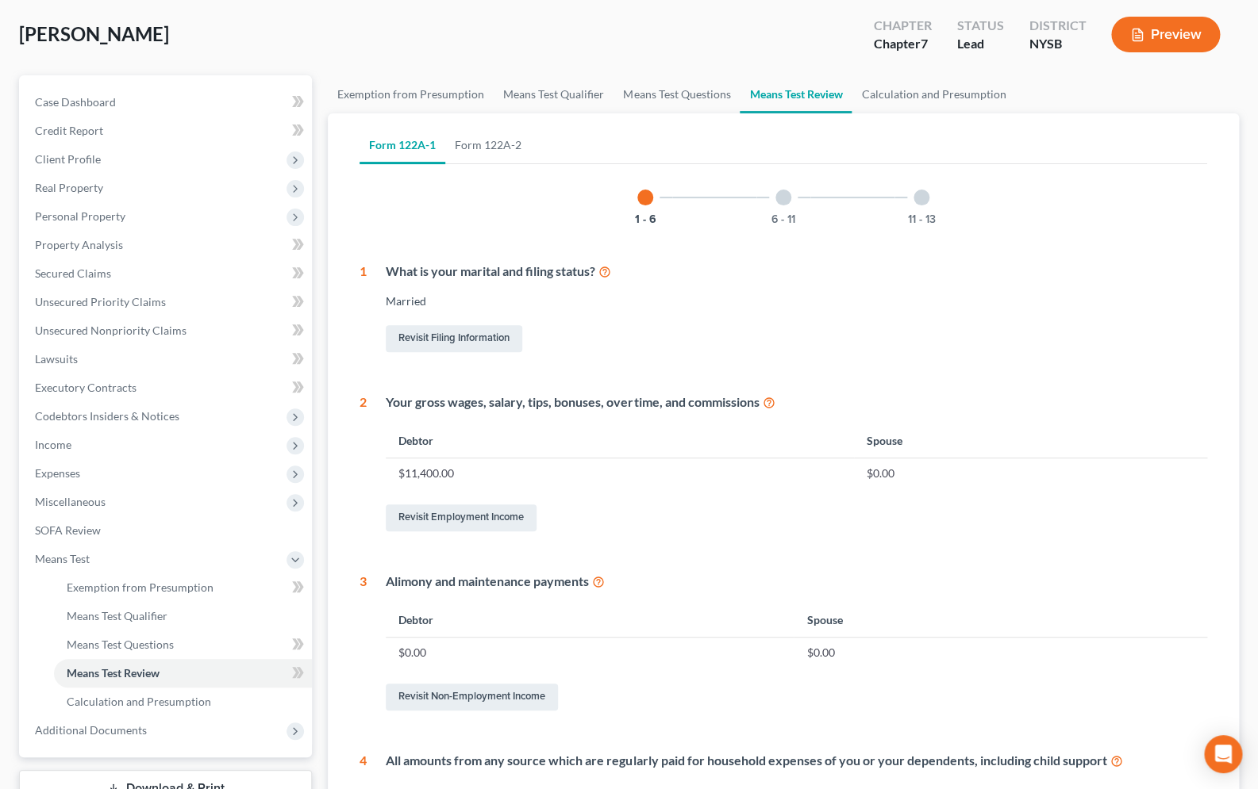
scroll to position [76, 0]
click at [781, 198] on div at bounding box center [783, 198] width 16 height 16
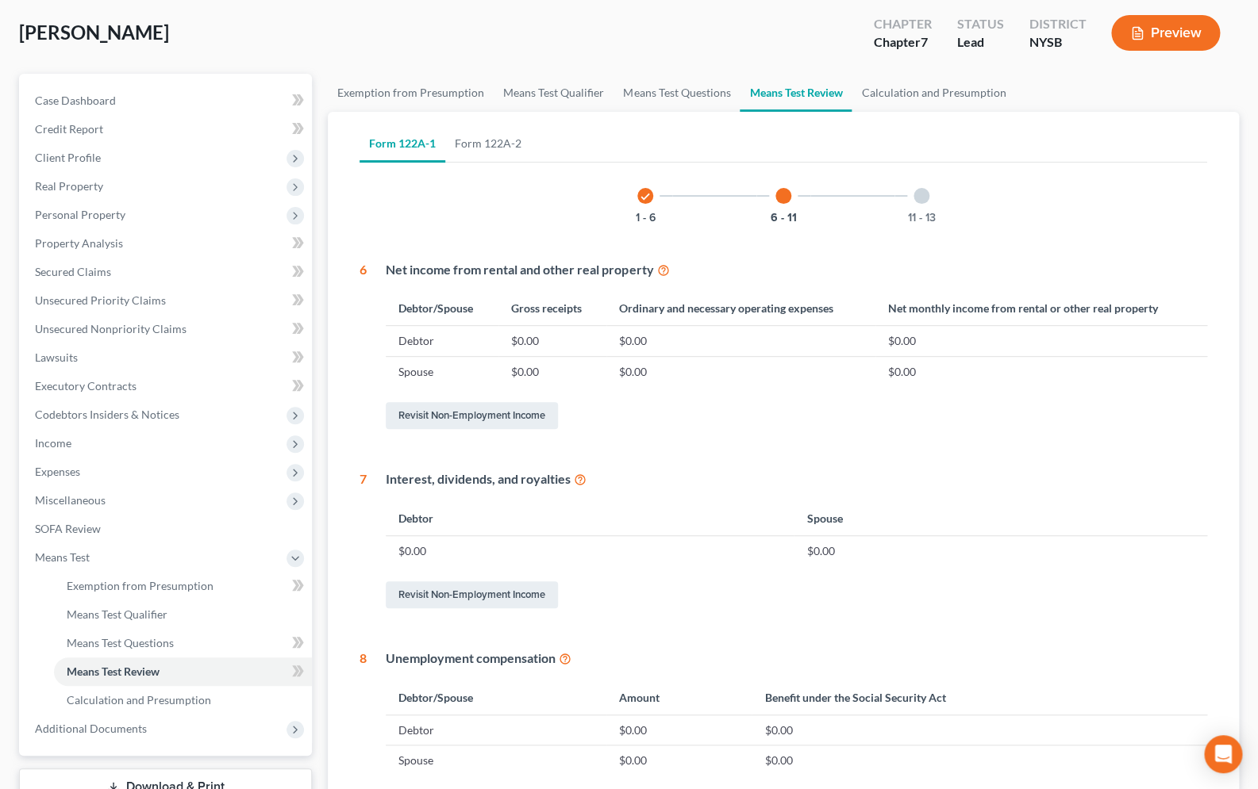
scroll to position [68, 0]
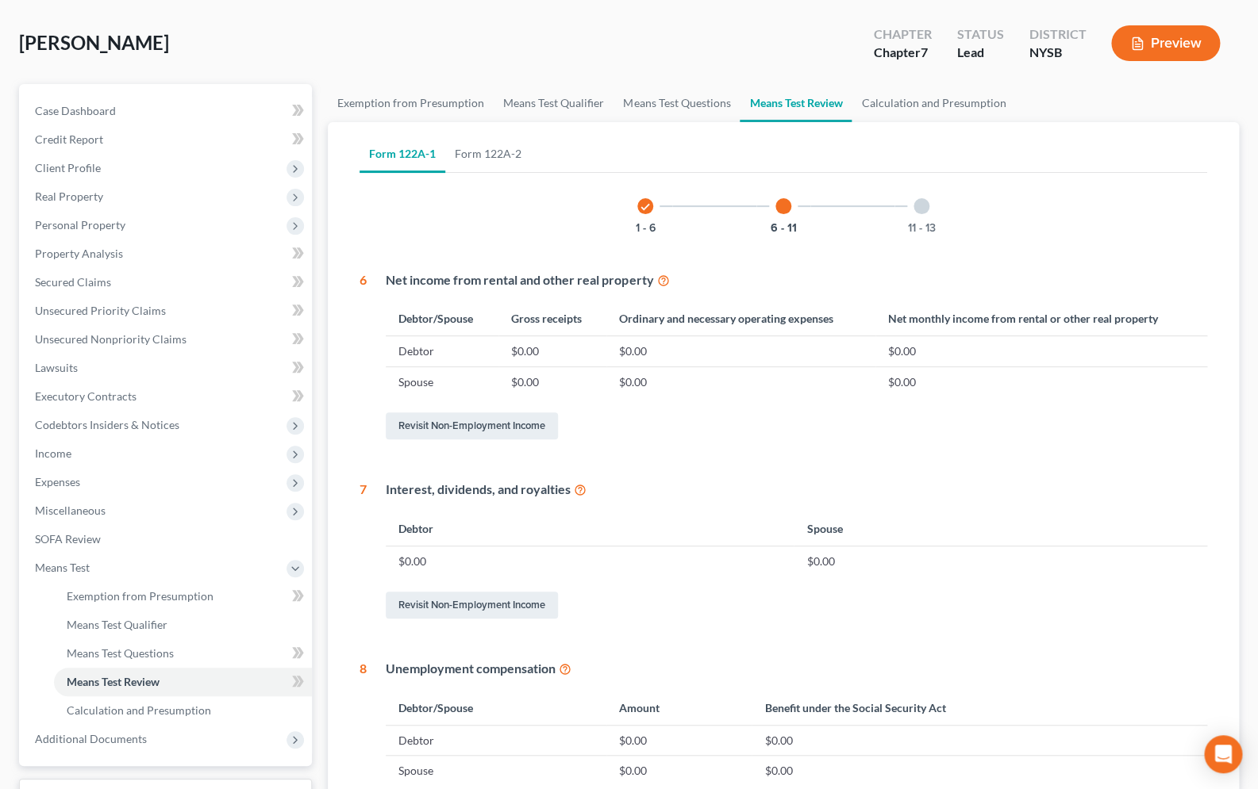
click at [919, 209] on div at bounding box center [921, 206] width 16 height 16
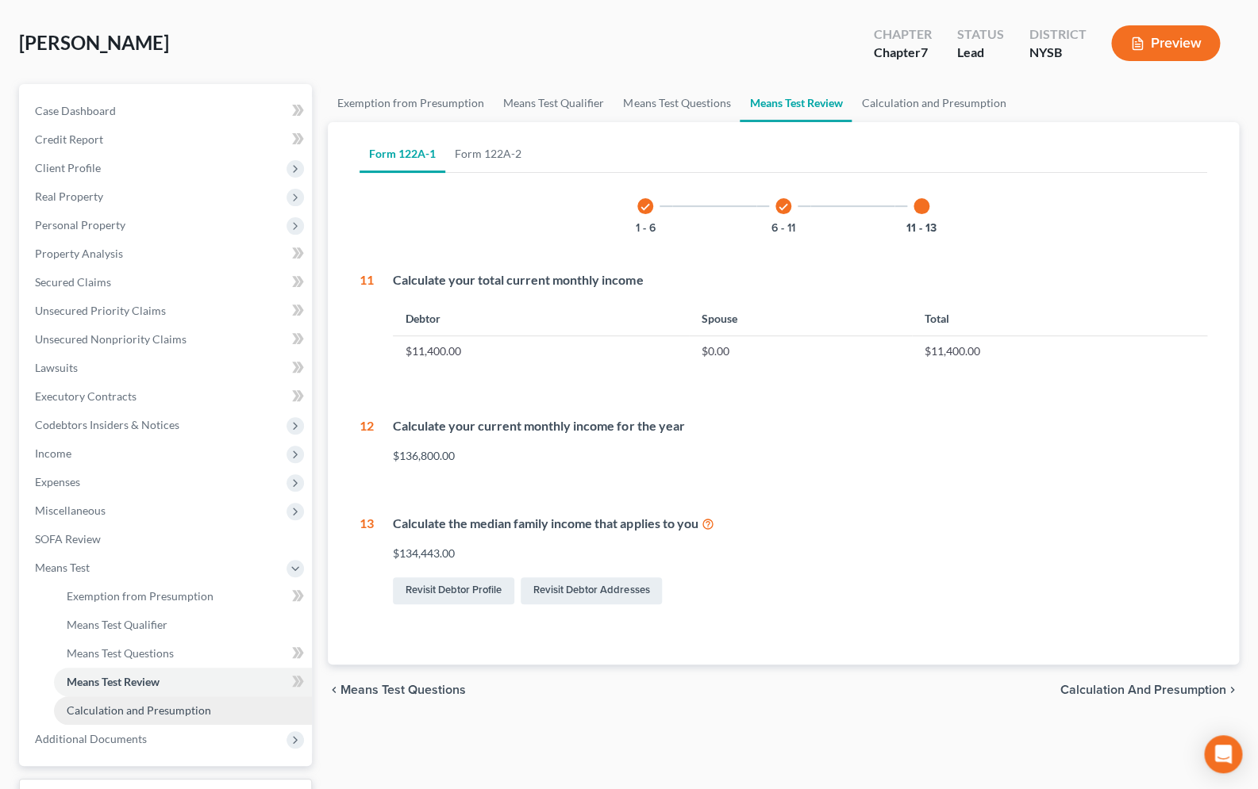
click at [190, 706] on span "Calculation and Presumption" at bounding box center [139, 710] width 144 height 13
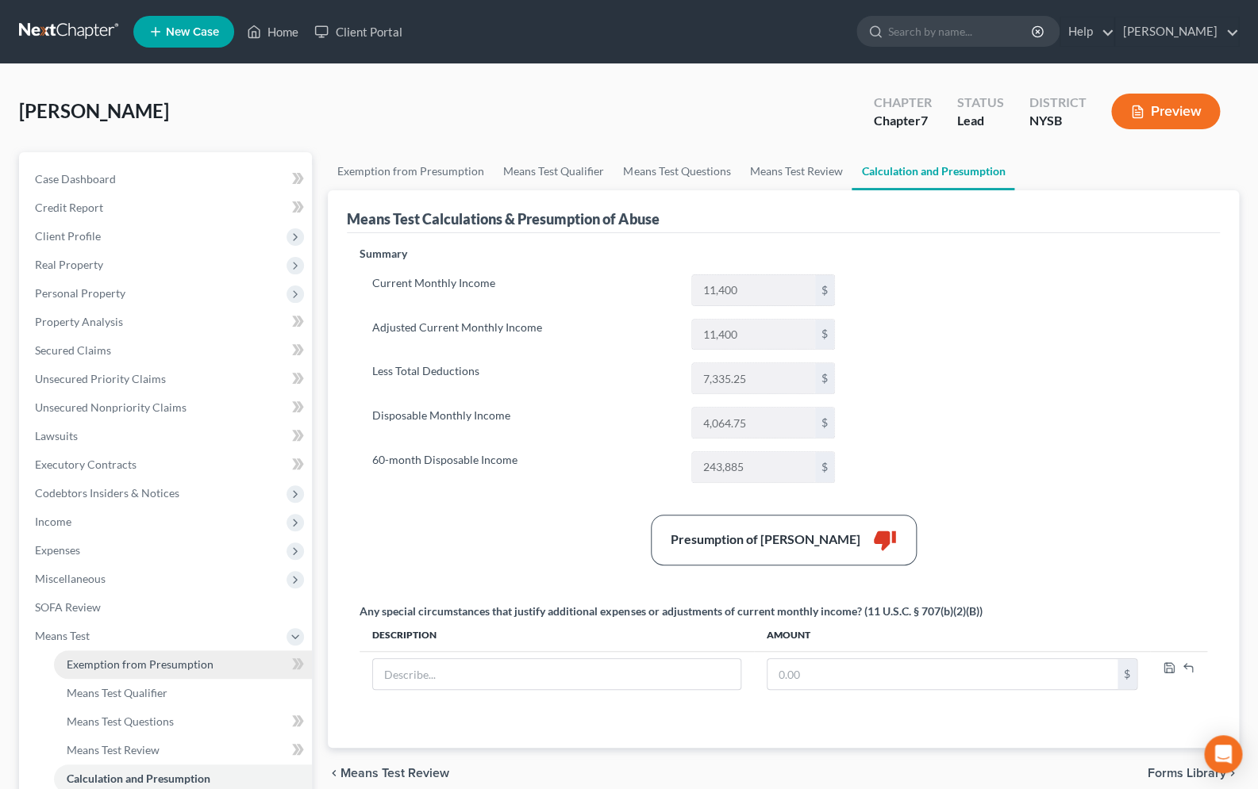
click at [189, 657] on link "Exemption from Presumption" at bounding box center [183, 665] width 258 height 29
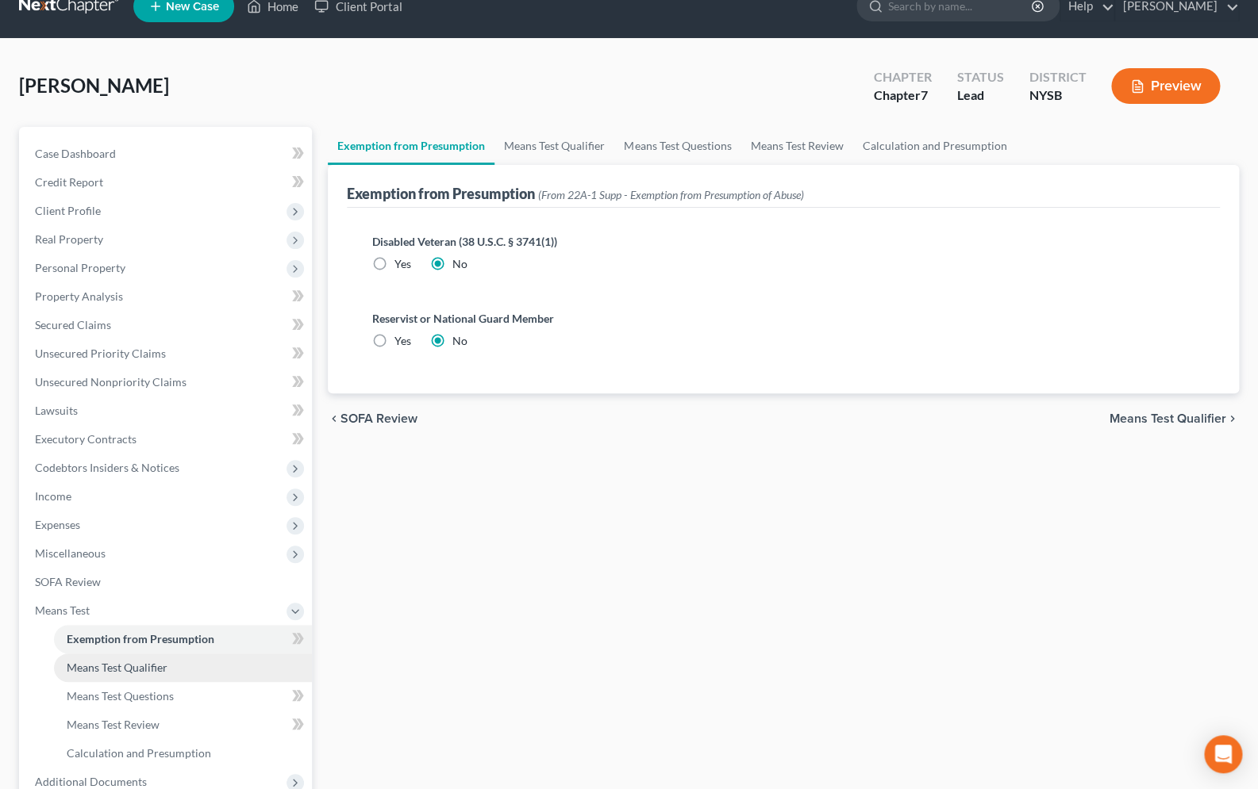
click at [161, 670] on span "Means Test Qualifier" at bounding box center [117, 667] width 101 height 13
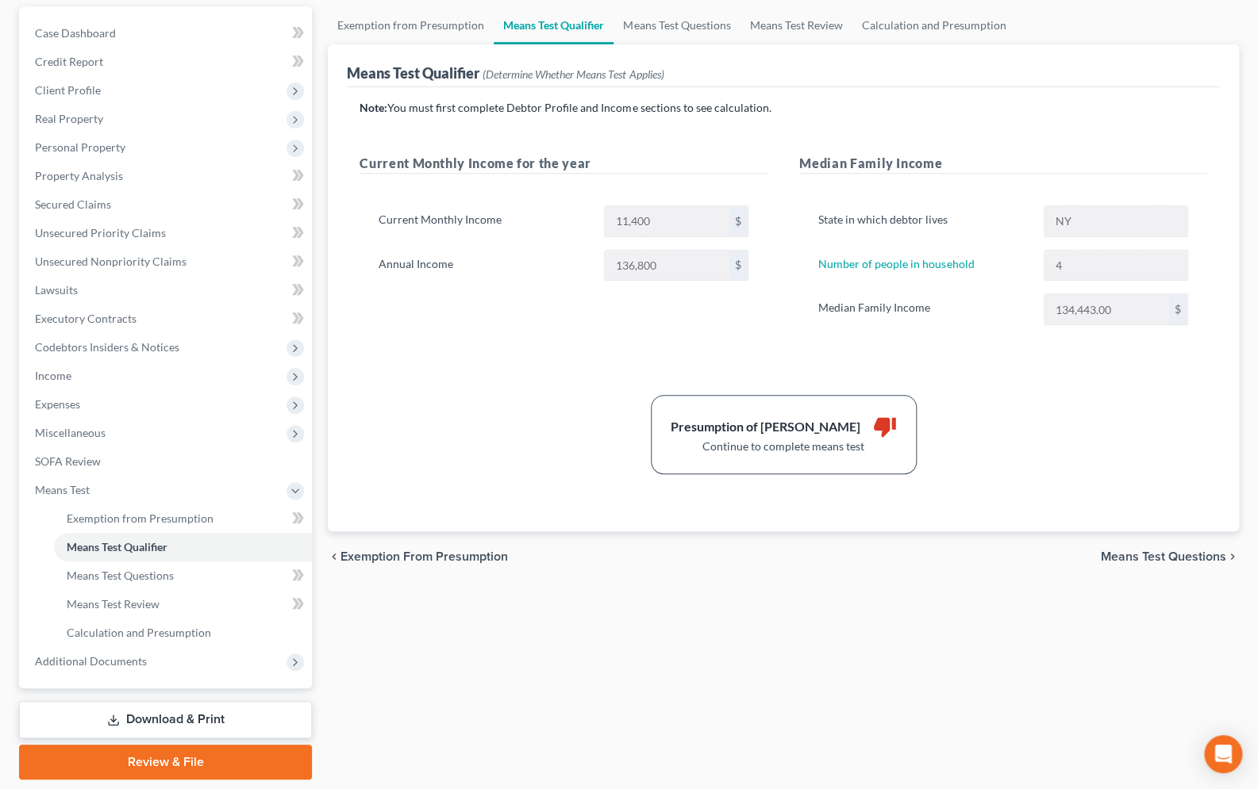
scroll to position [195, 0]
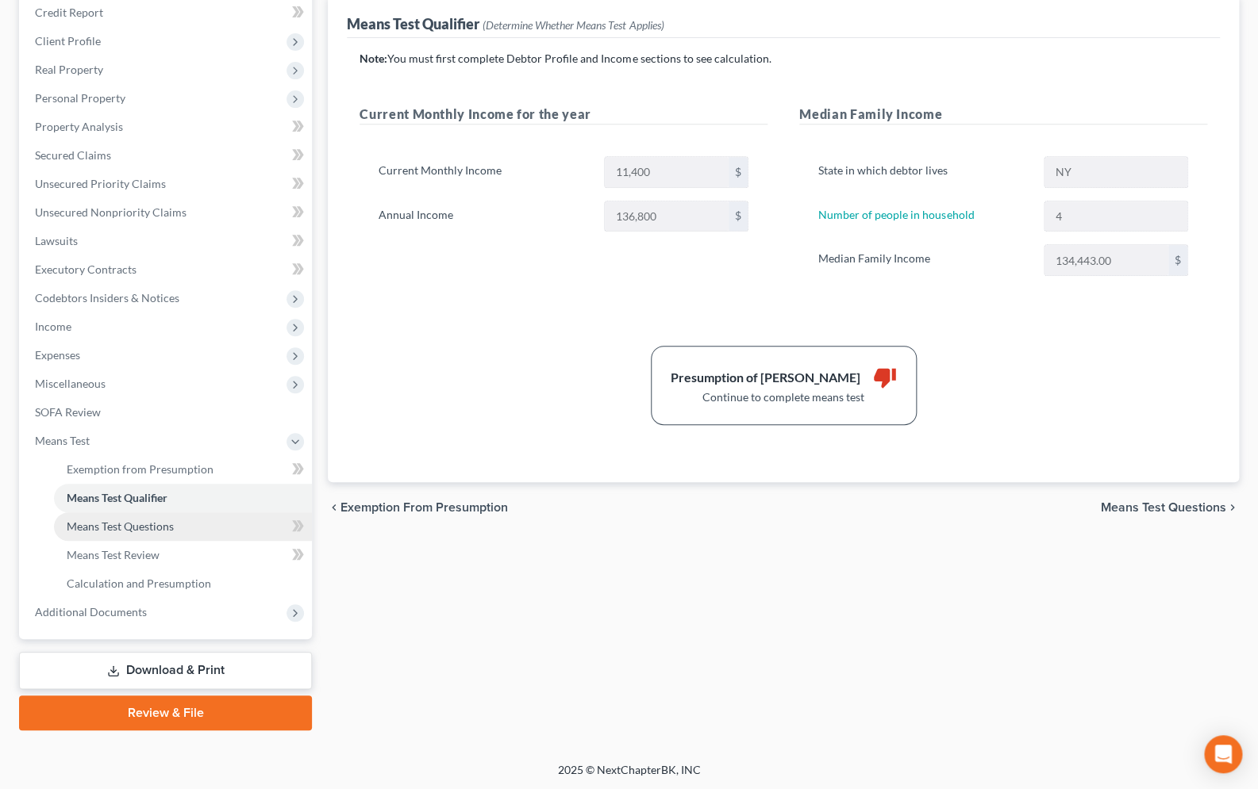
click at [174, 525] on link "Means Test Questions" at bounding box center [183, 527] width 258 height 29
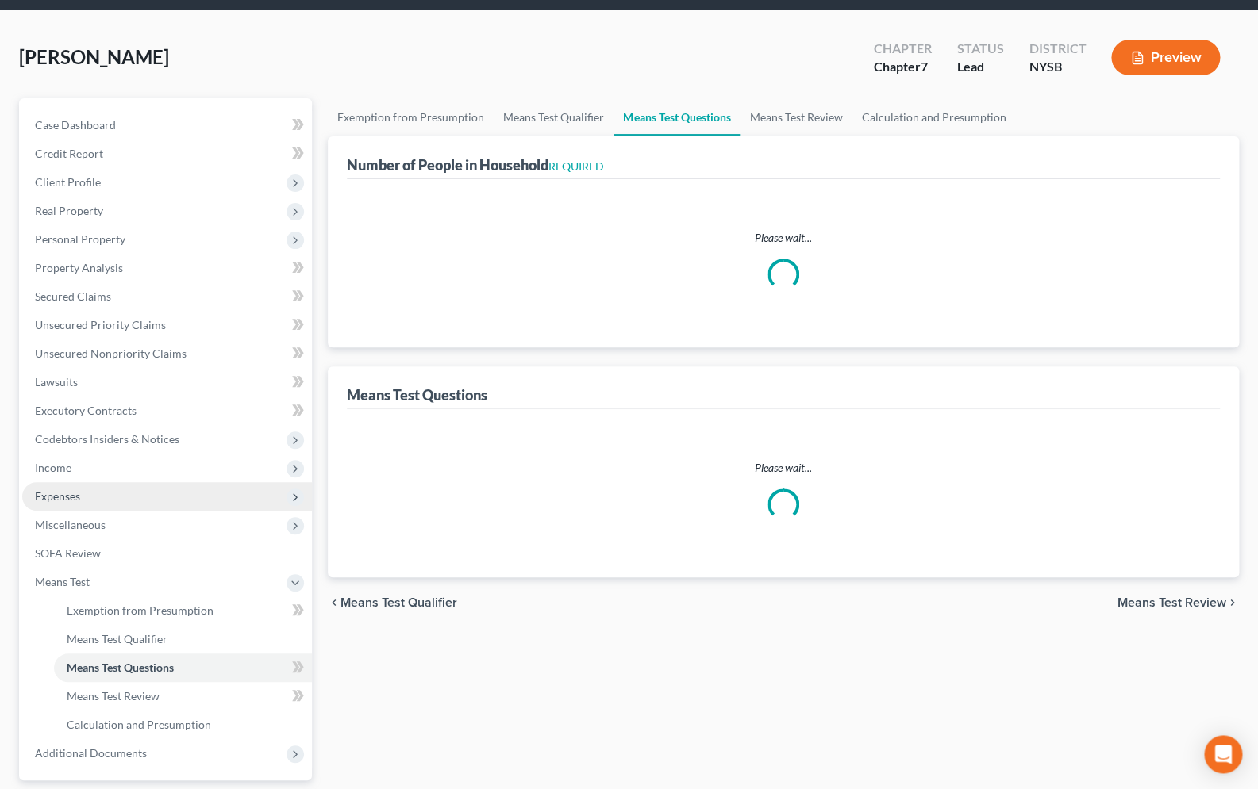
select select "0"
select select "60"
select select "0"
select select "60"
select select "0"
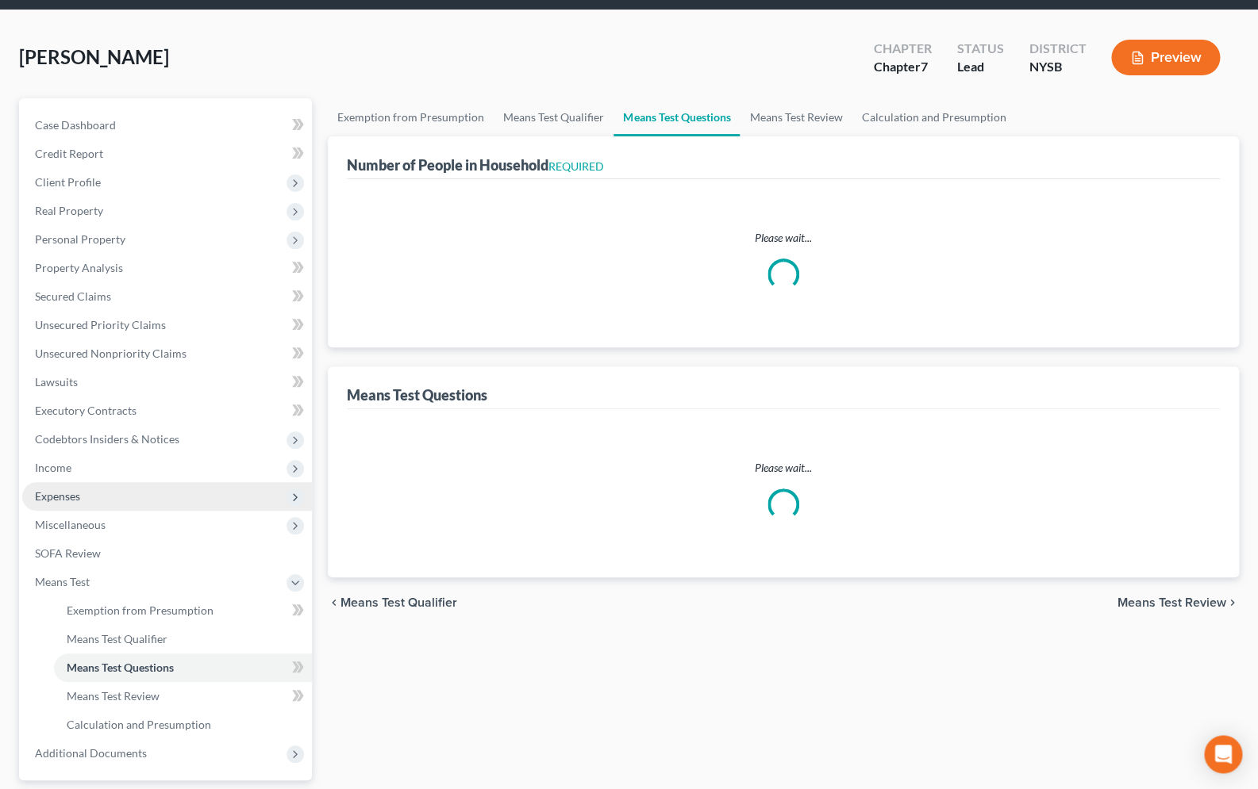
select select "60"
select select "1"
select select "60"
select select "4"
select select "2"
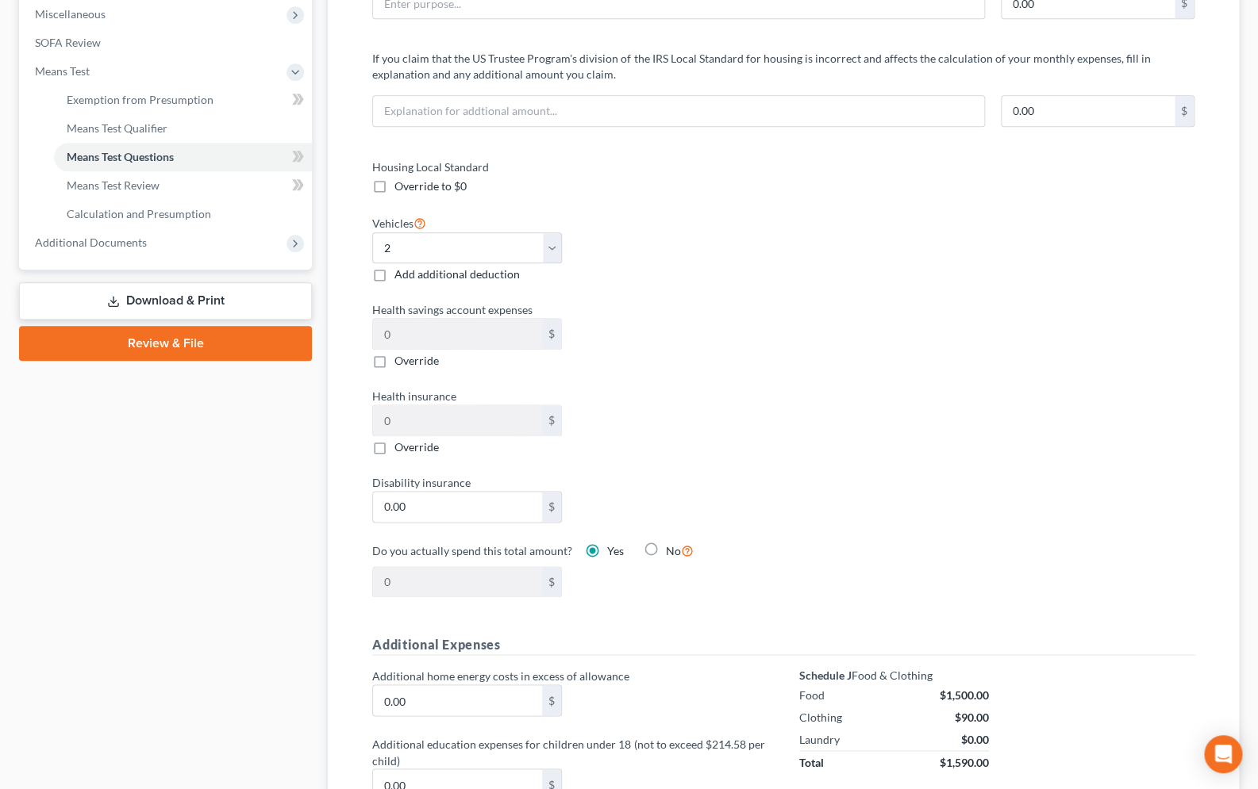
scroll to position [501, 0]
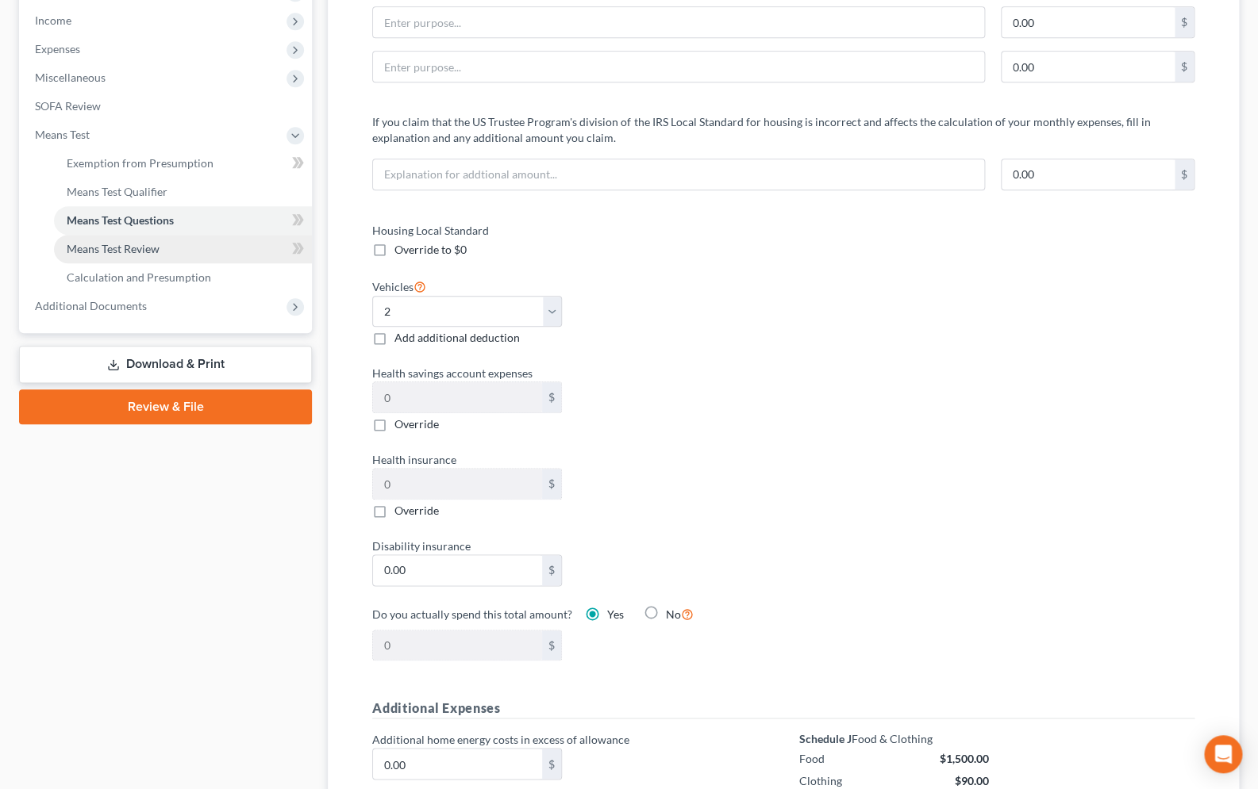
click at [128, 251] on span "Means Test Review" at bounding box center [113, 248] width 93 height 13
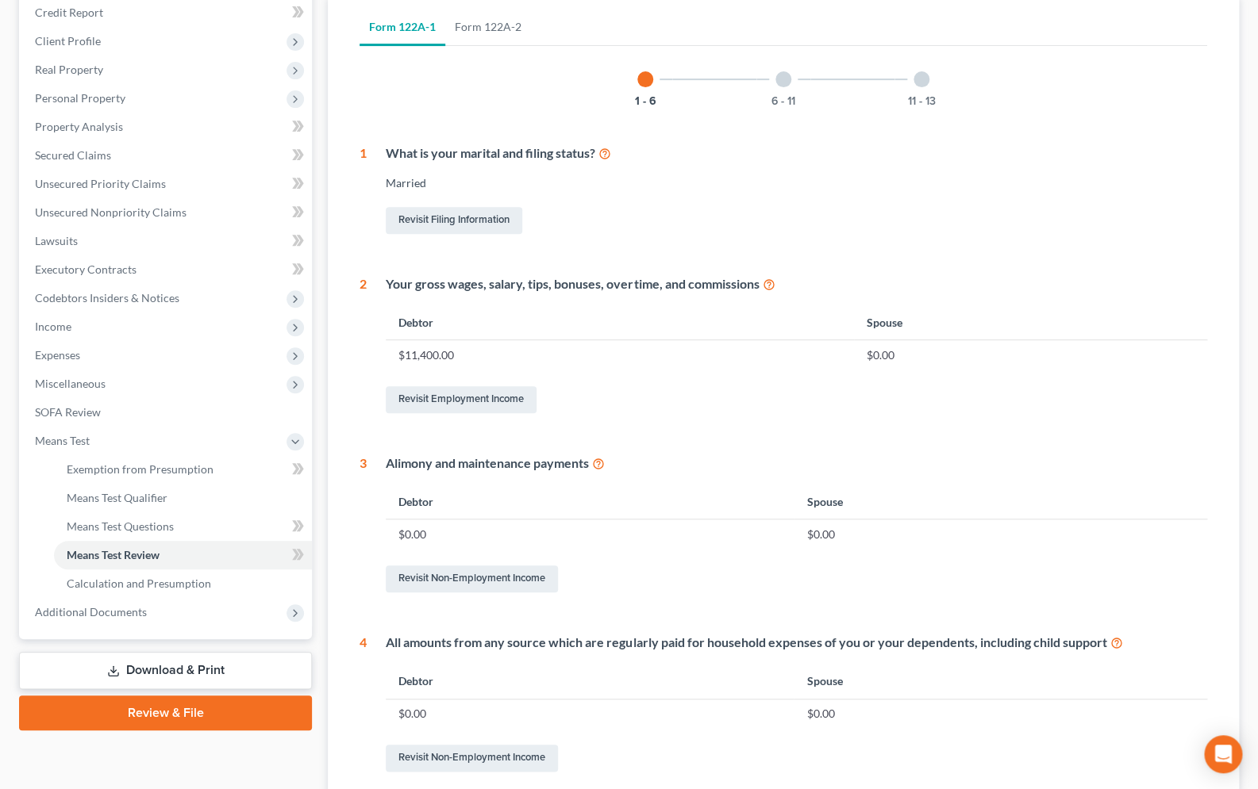
scroll to position [259, 0]
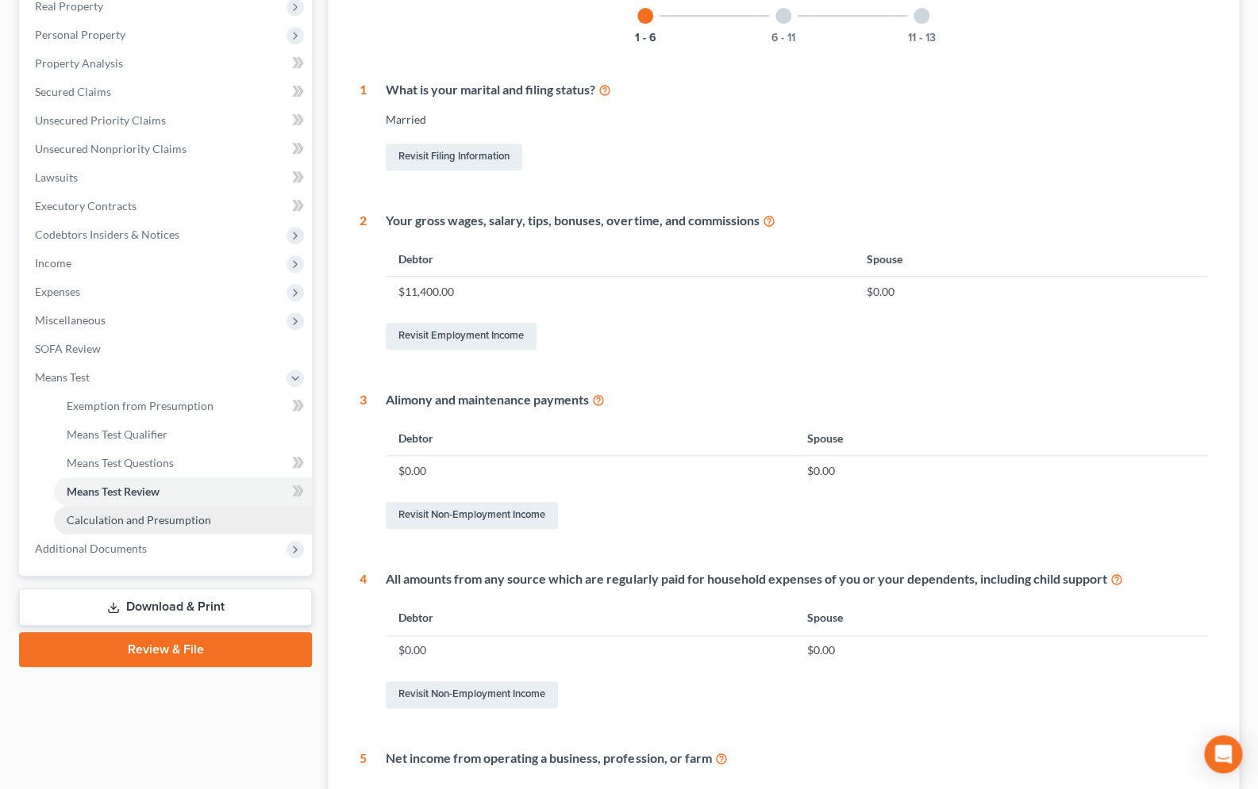
click at [195, 514] on span "Calculation and Presumption" at bounding box center [139, 519] width 144 height 13
click at [195, 514] on ul "Exemption from Presumption Means Test Qualifier Means Test Questions Means Test…" at bounding box center [167, 463] width 290 height 143
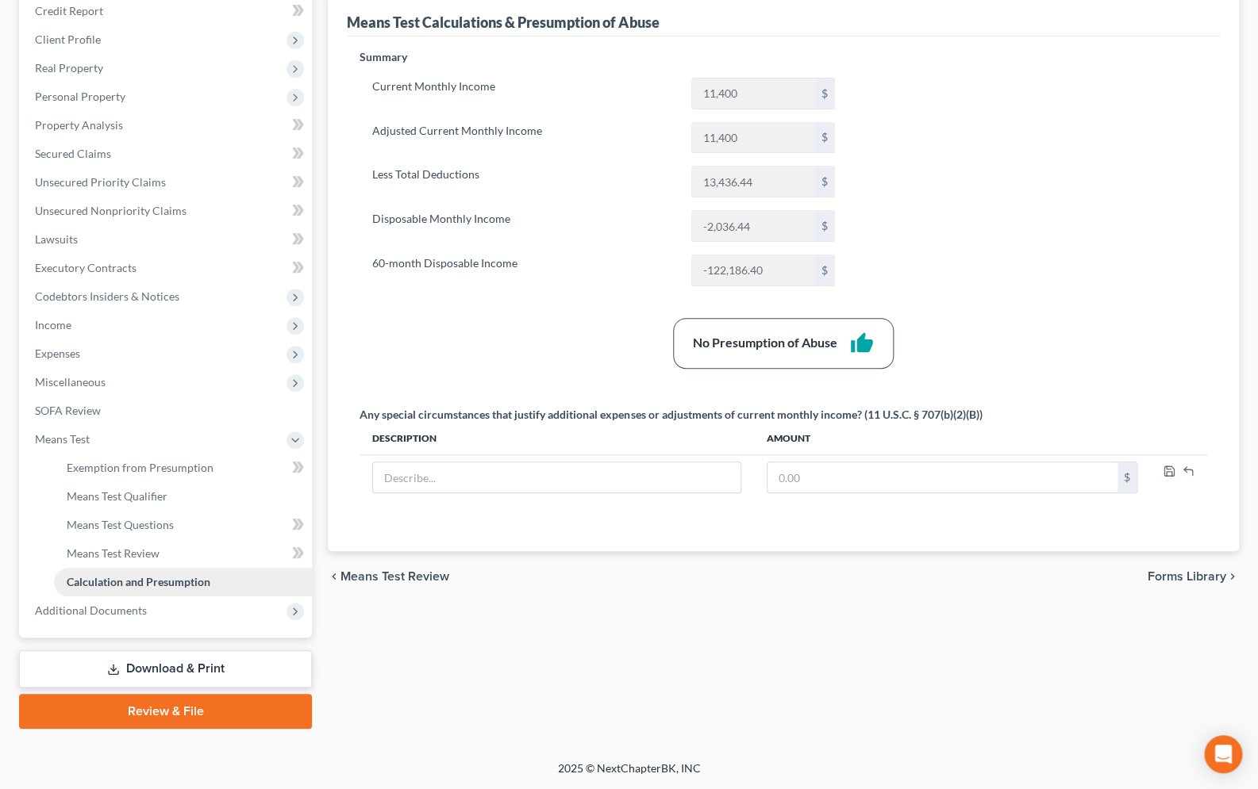
scroll to position [195, 0]
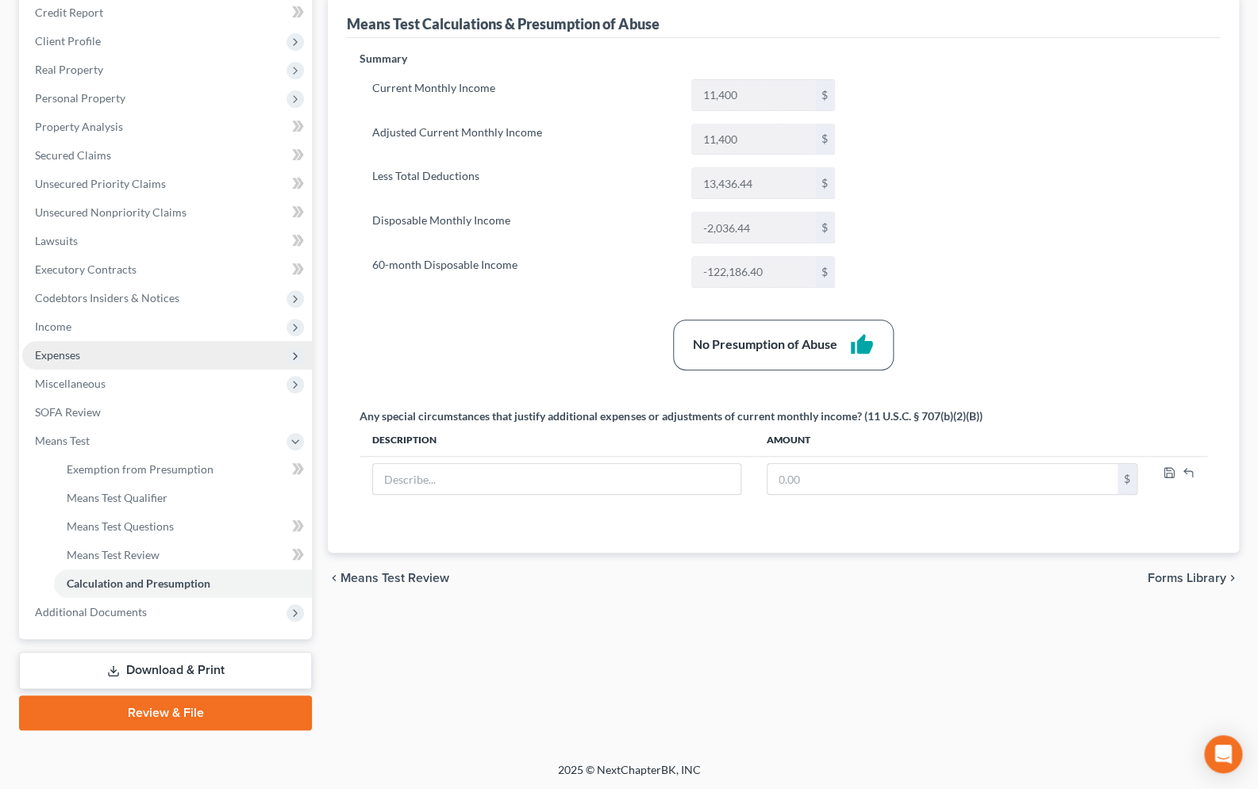
click at [71, 358] on span "Expenses" at bounding box center [57, 354] width 45 height 13
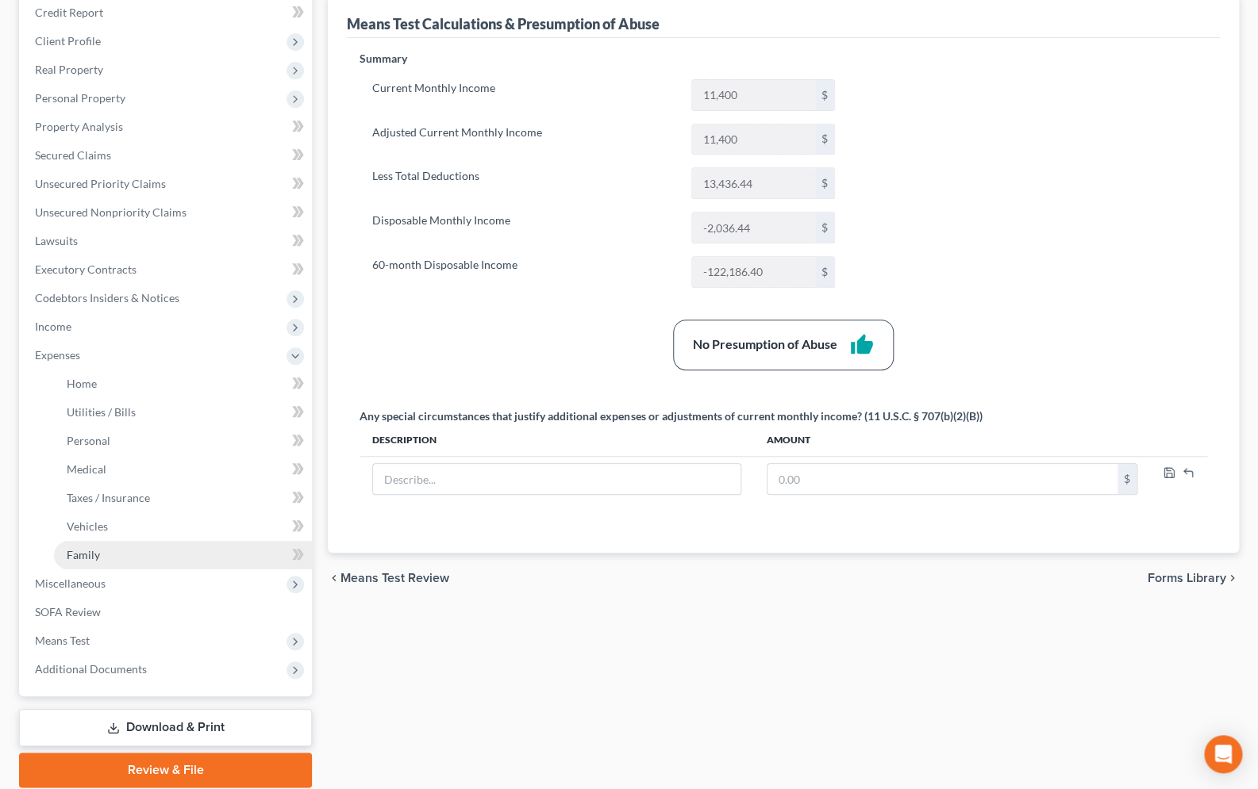
click at [90, 549] on span "Family" at bounding box center [83, 554] width 33 height 13
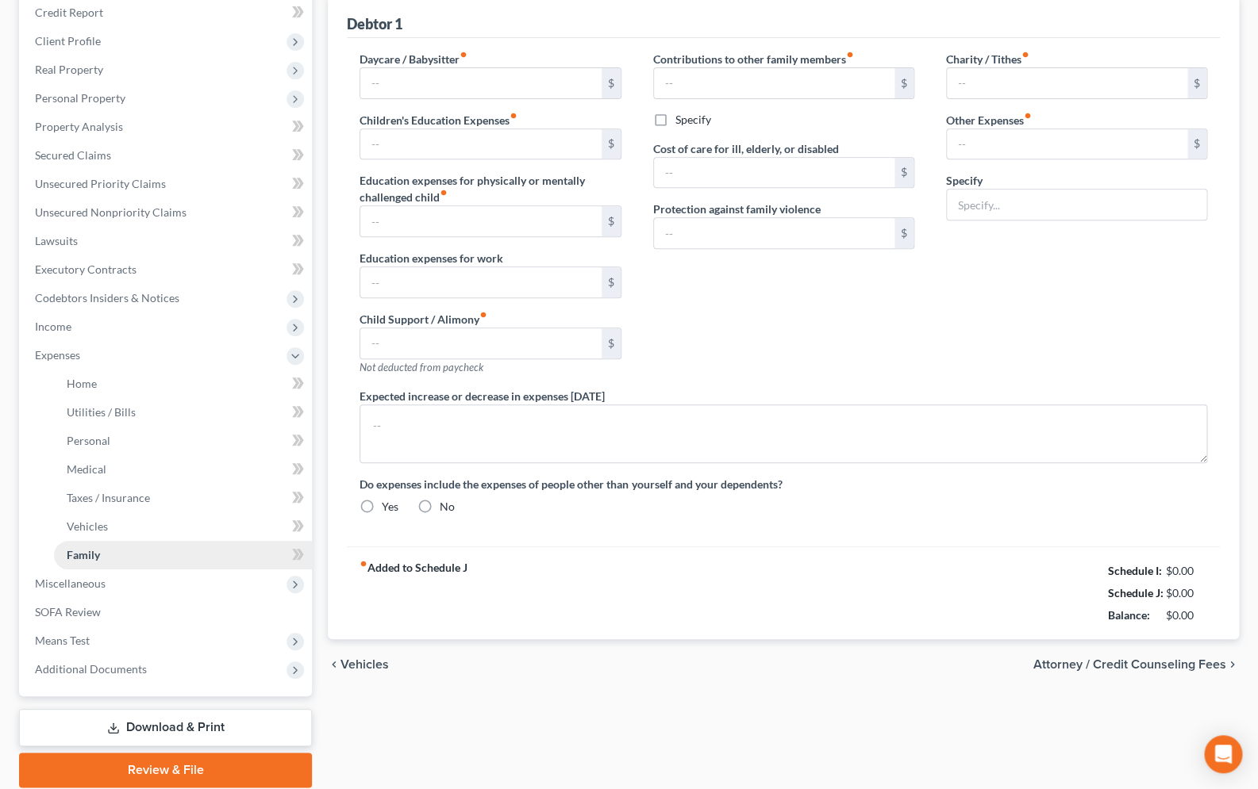
type input "0.00"
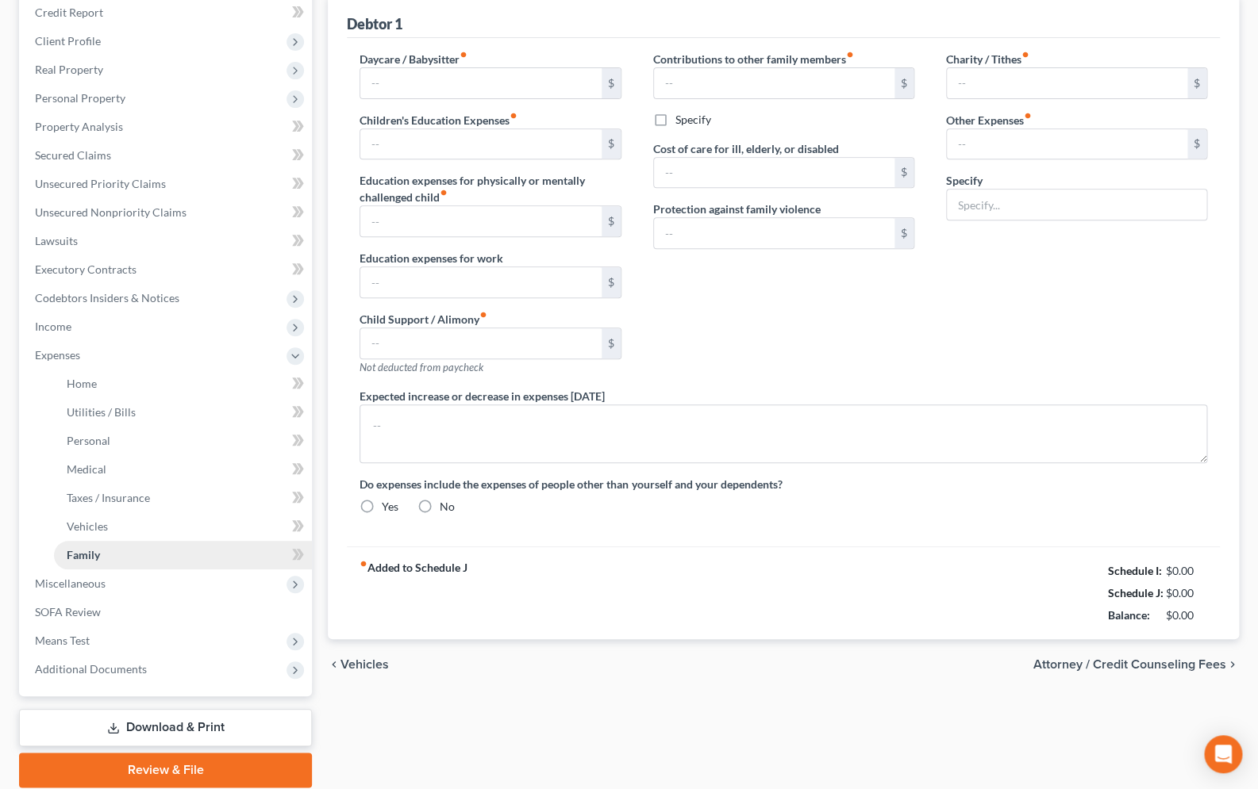
type input "0.00"
type input "40.00"
type input "600.00"
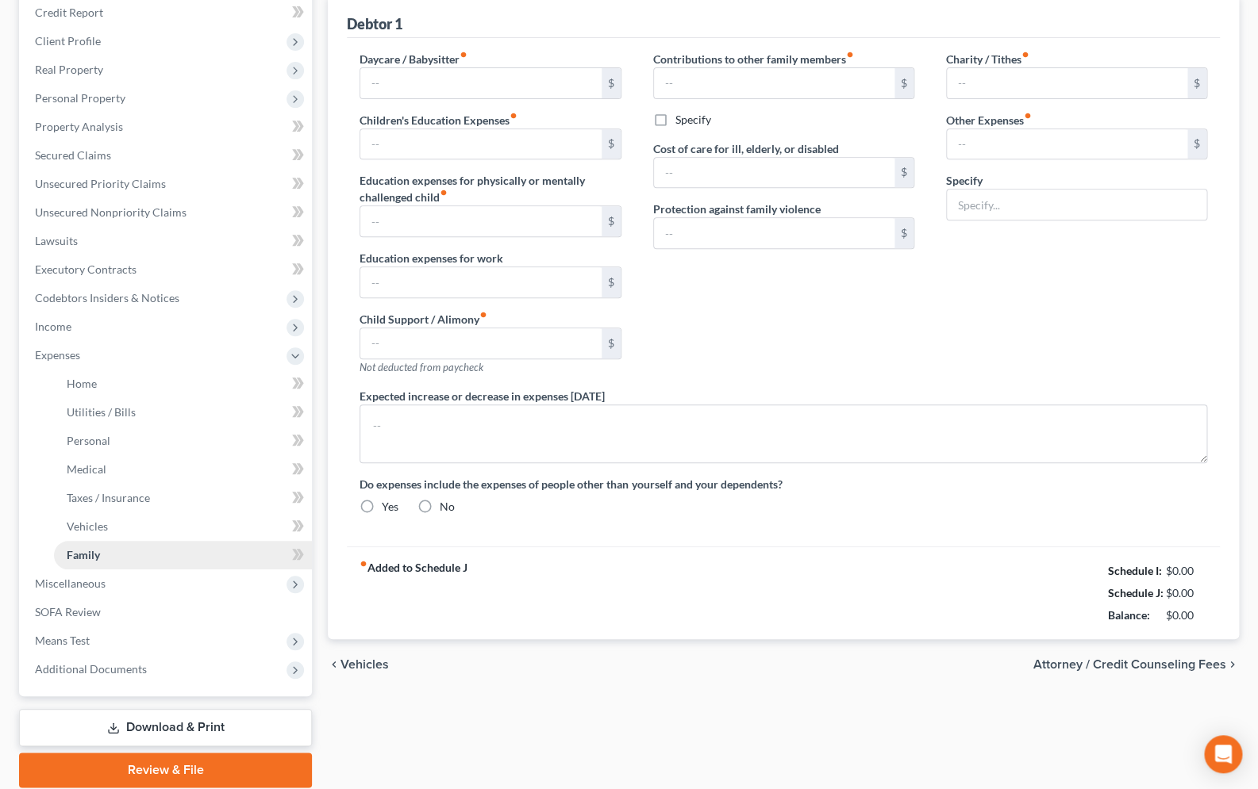
type input "Monthly payments on tax arrears"
radio input "true"
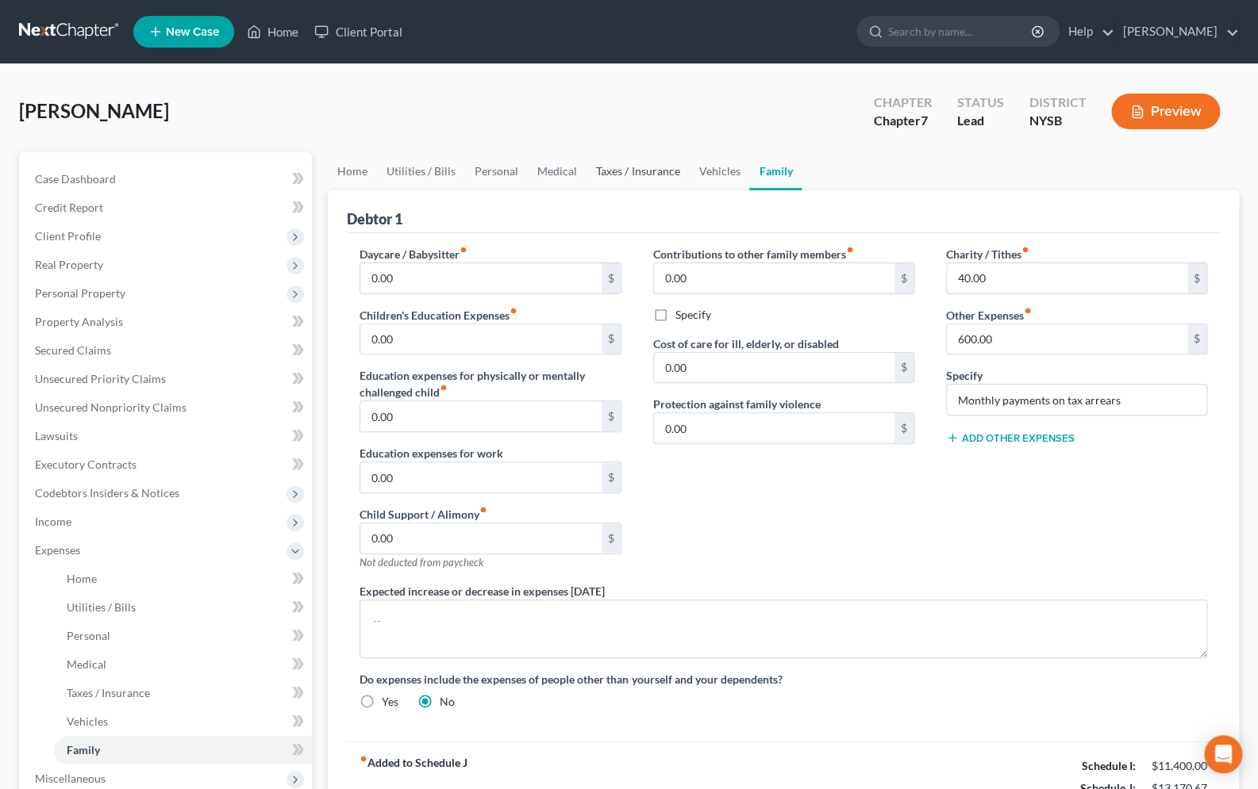
click at [636, 175] on link "Taxes / Insurance" at bounding box center [637, 171] width 102 height 38
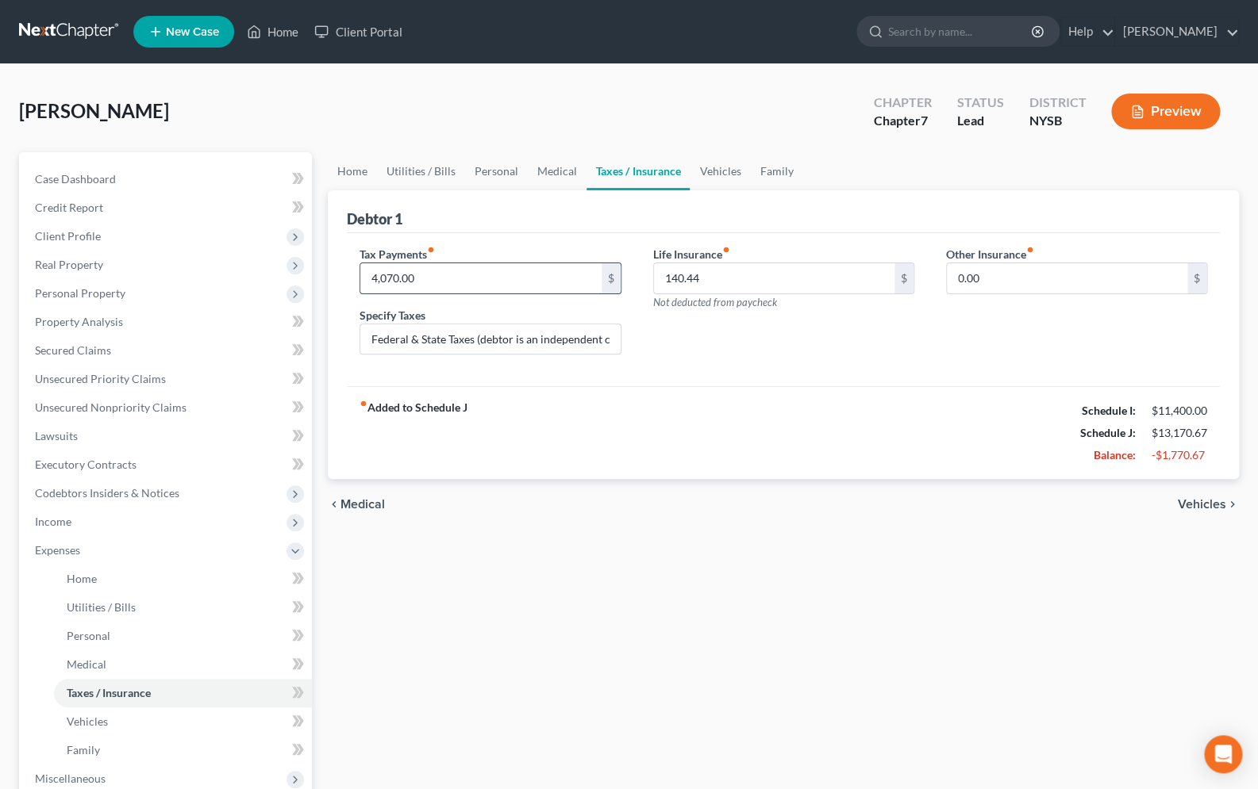
drag, startPoint x: 461, startPoint y: 286, endPoint x: 324, endPoint y: 278, distance: 136.7
click at [360, 278] on input "4,070.00" at bounding box center [480, 278] width 240 height 30
drag, startPoint x: 417, startPoint y: 278, endPoint x: 353, endPoint y: 274, distance: 64.4
click at [392, 275] on input "4,070.00" at bounding box center [480, 278] width 240 height 30
click at [353, 274] on div "Tax Payments fiber_manual_record 4,070.00 $ Specify Taxes Federal & State Taxes…" at bounding box center [490, 307] width 293 height 122
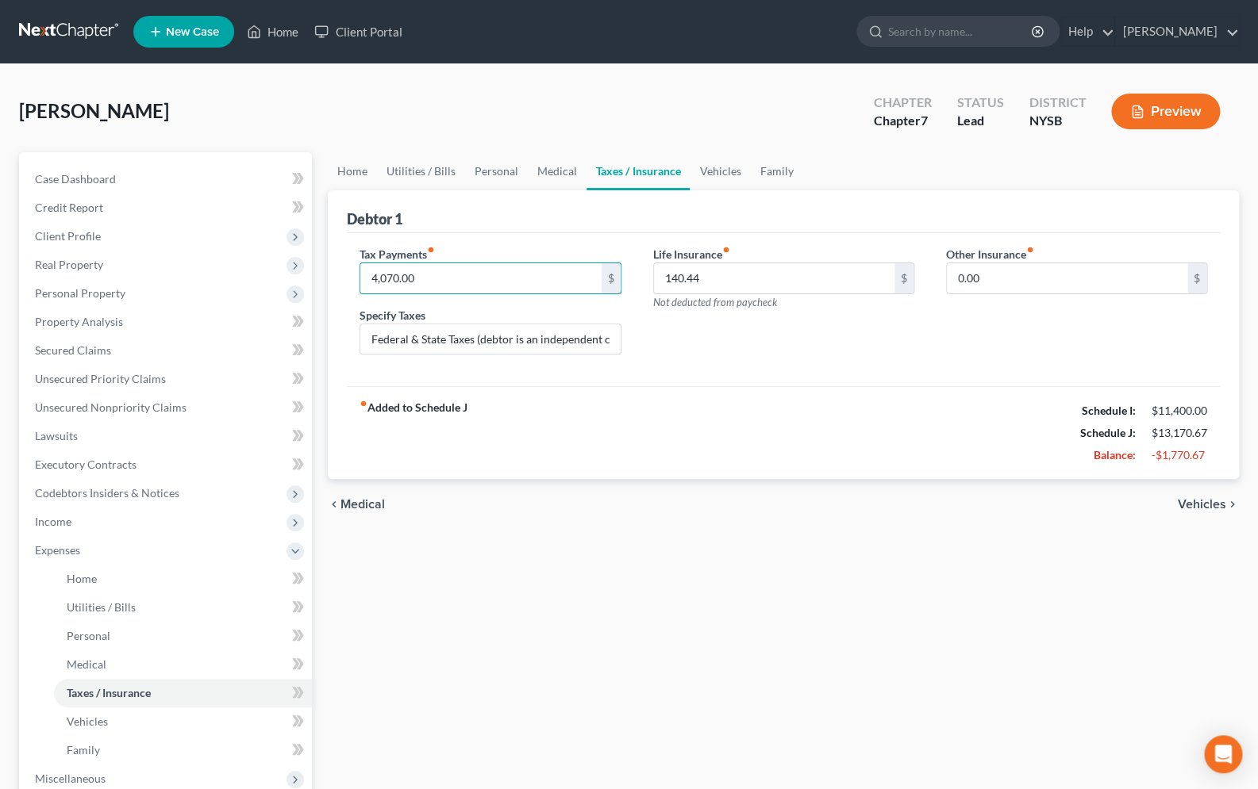
click at [353, 274] on div "Tax Payments fiber_manual_record 4,070.00 $ Specify Taxes Federal & State Taxes…" at bounding box center [490, 307] width 293 height 122
click at [543, 273] on input "4,070.00" at bounding box center [480, 278] width 240 height 30
type input "4"
click at [81, 578] on span "Home" at bounding box center [82, 578] width 30 height 13
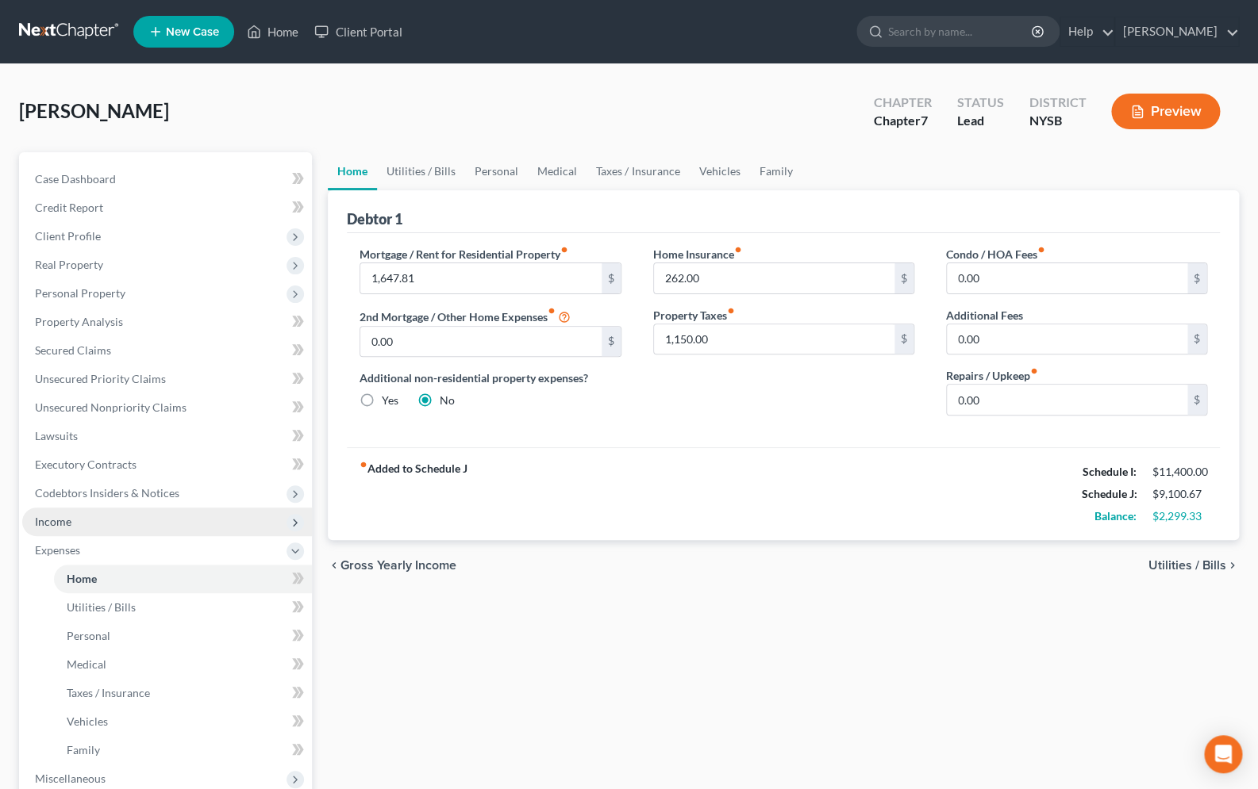
click at [74, 528] on span "Income" at bounding box center [167, 522] width 290 height 29
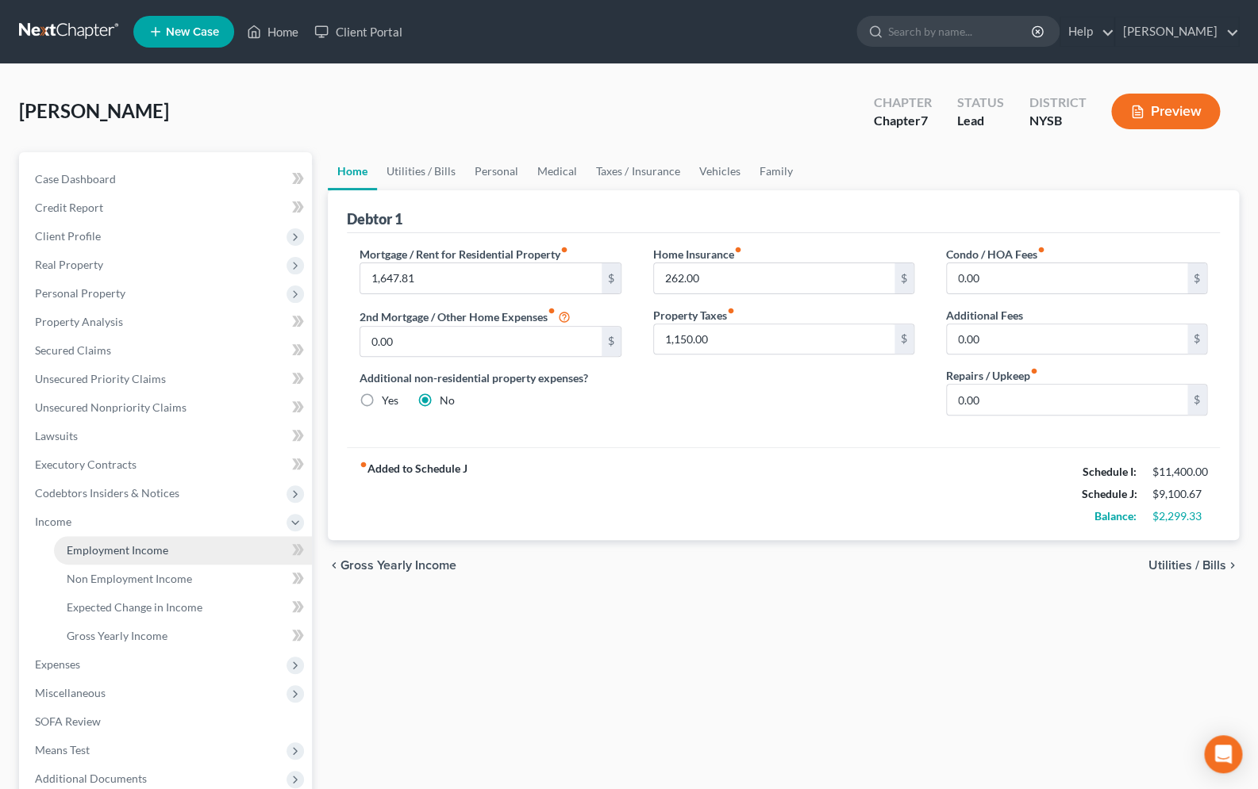
click at [87, 543] on span "Employment Income" at bounding box center [118, 549] width 102 height 13
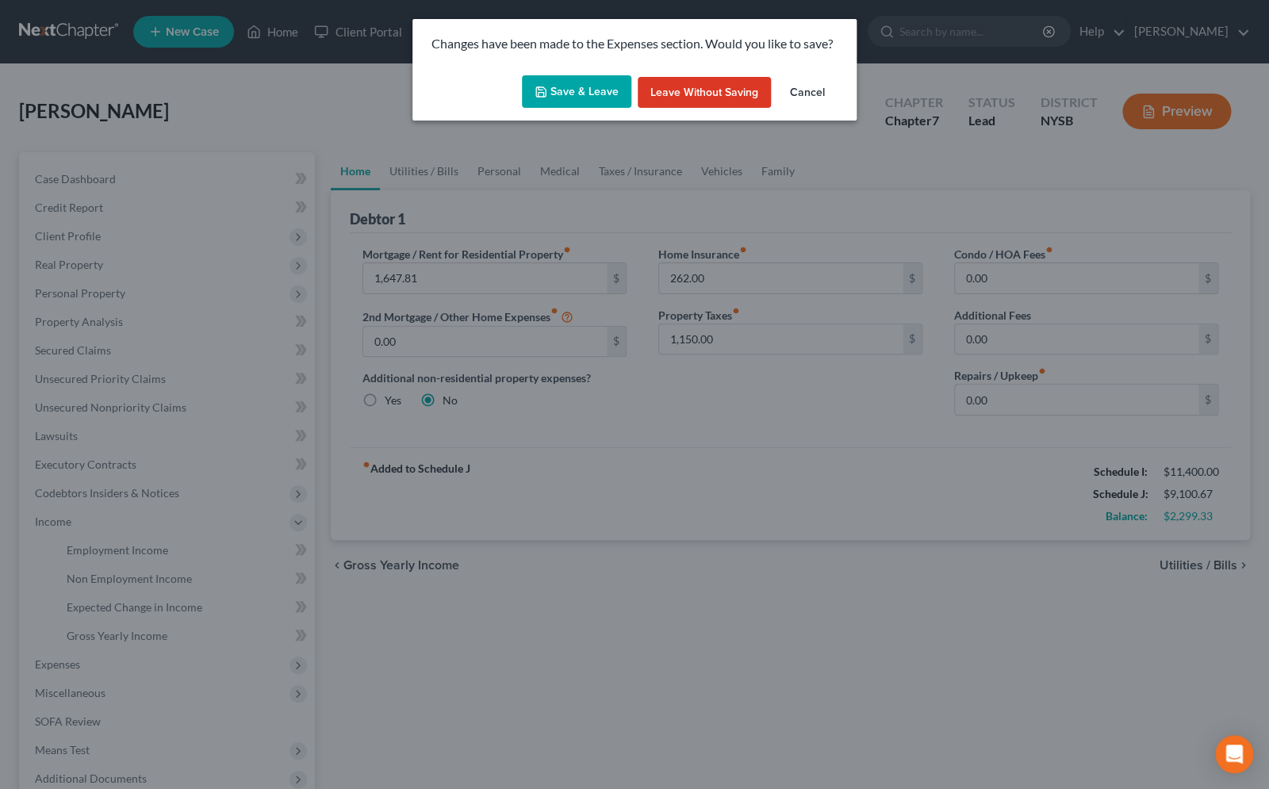
click at [585, 98] on button "Save & Leave" at bounding box center [576, 91] width 109 height 33
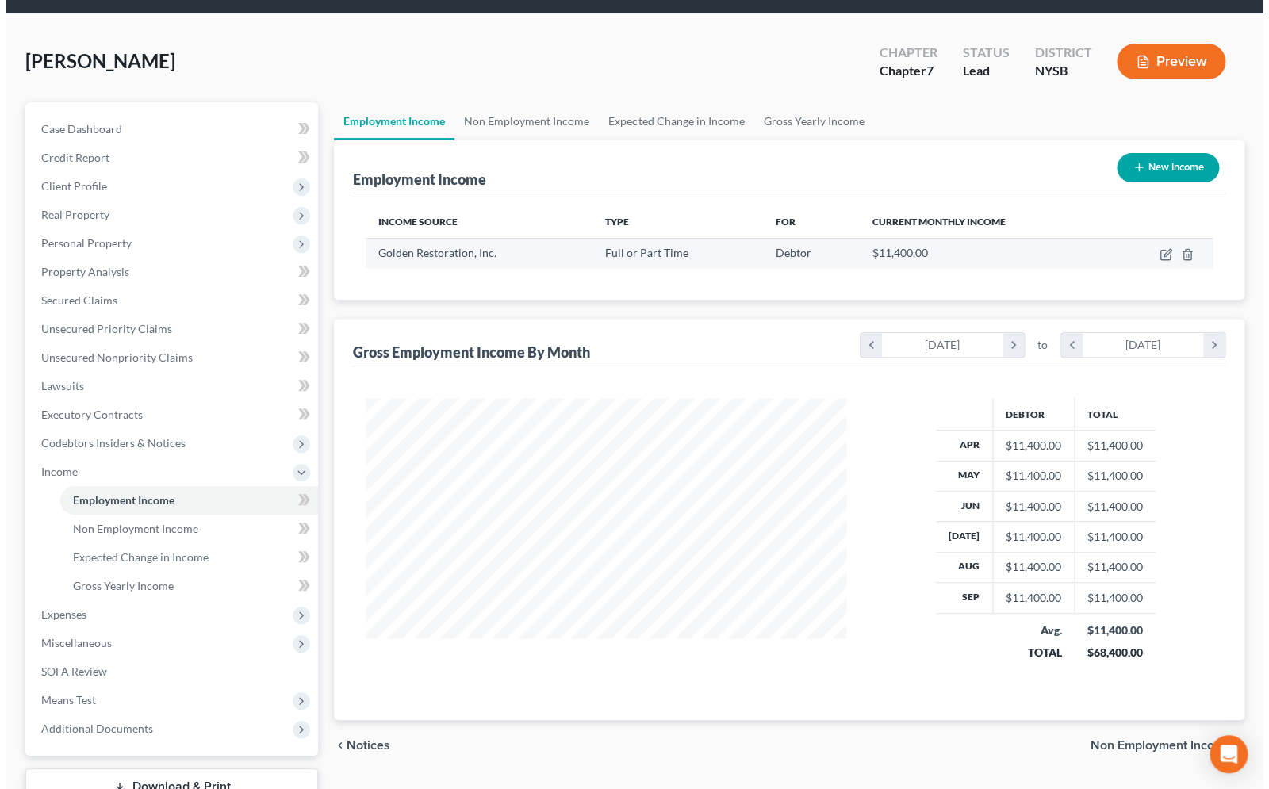
scroll to position [140, 0]
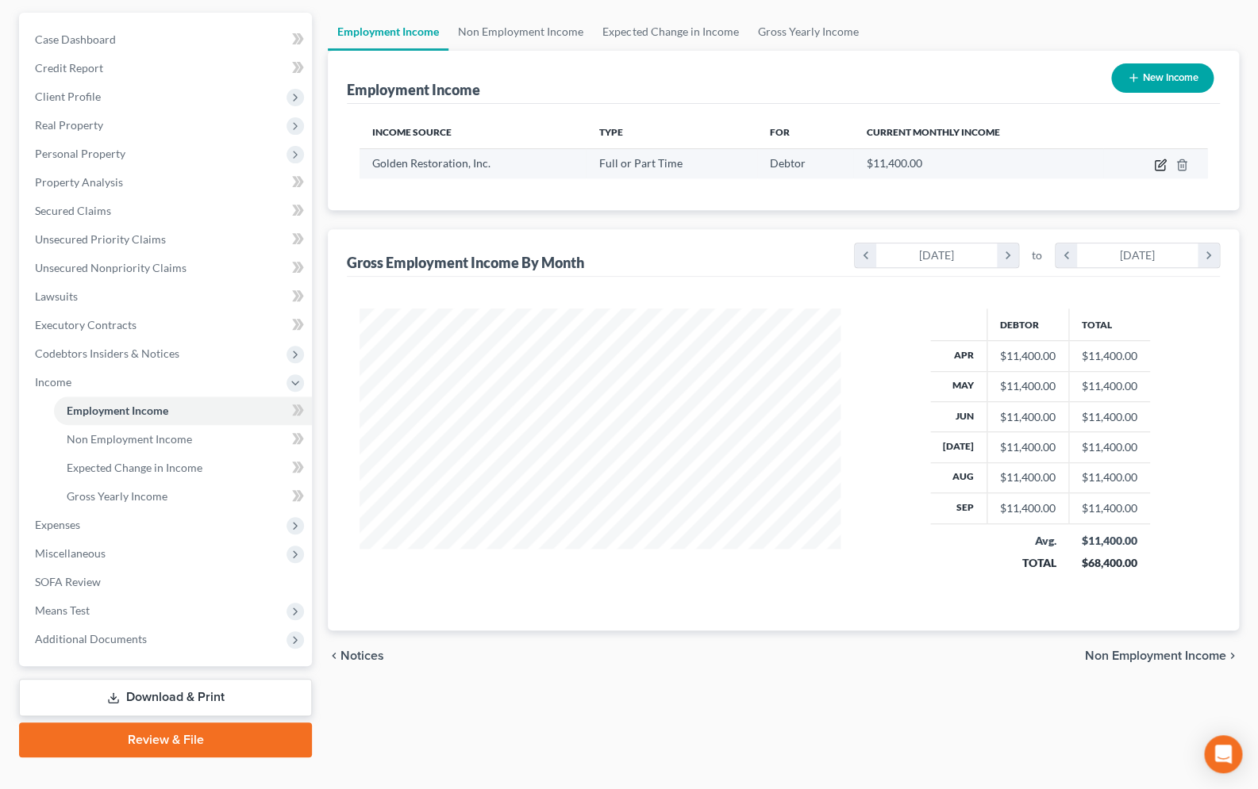
click at [1156, 163] on icon "button" at bounding box center [1160, 165] width 13 height 13
select select "0"
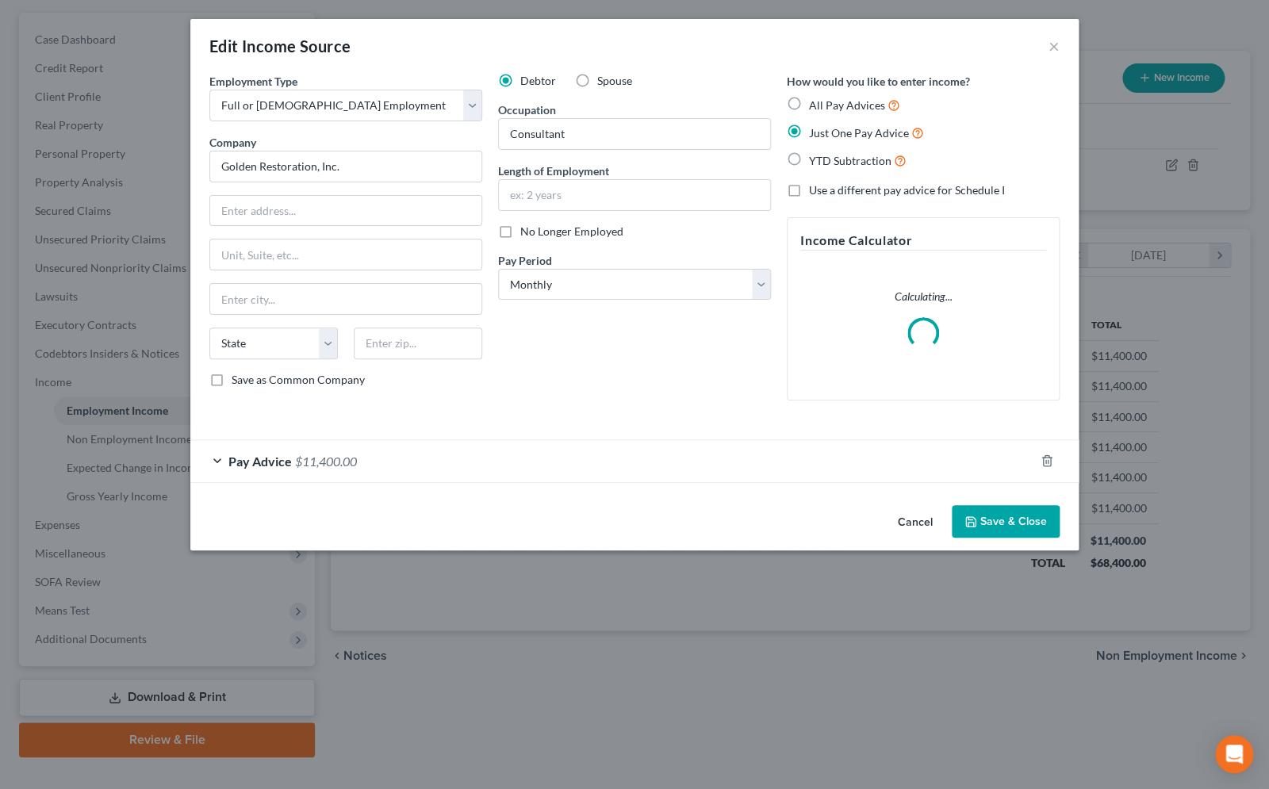
click at [218, 459] on div "Pay Advice $11,400.00" at bounding box center [612, 461] width 844 height 42
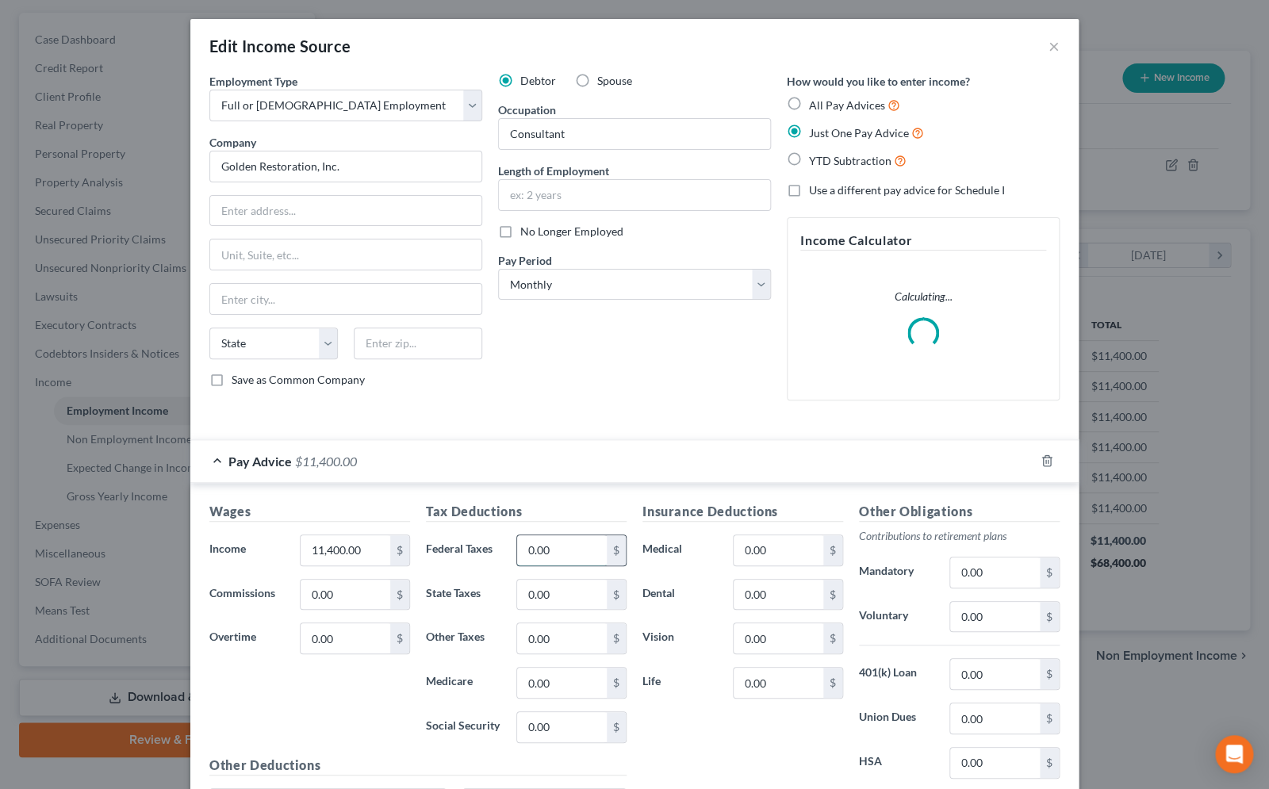
click at [522, 545] on input "0.00" at bounding box center [562, 551] width 90 height 30
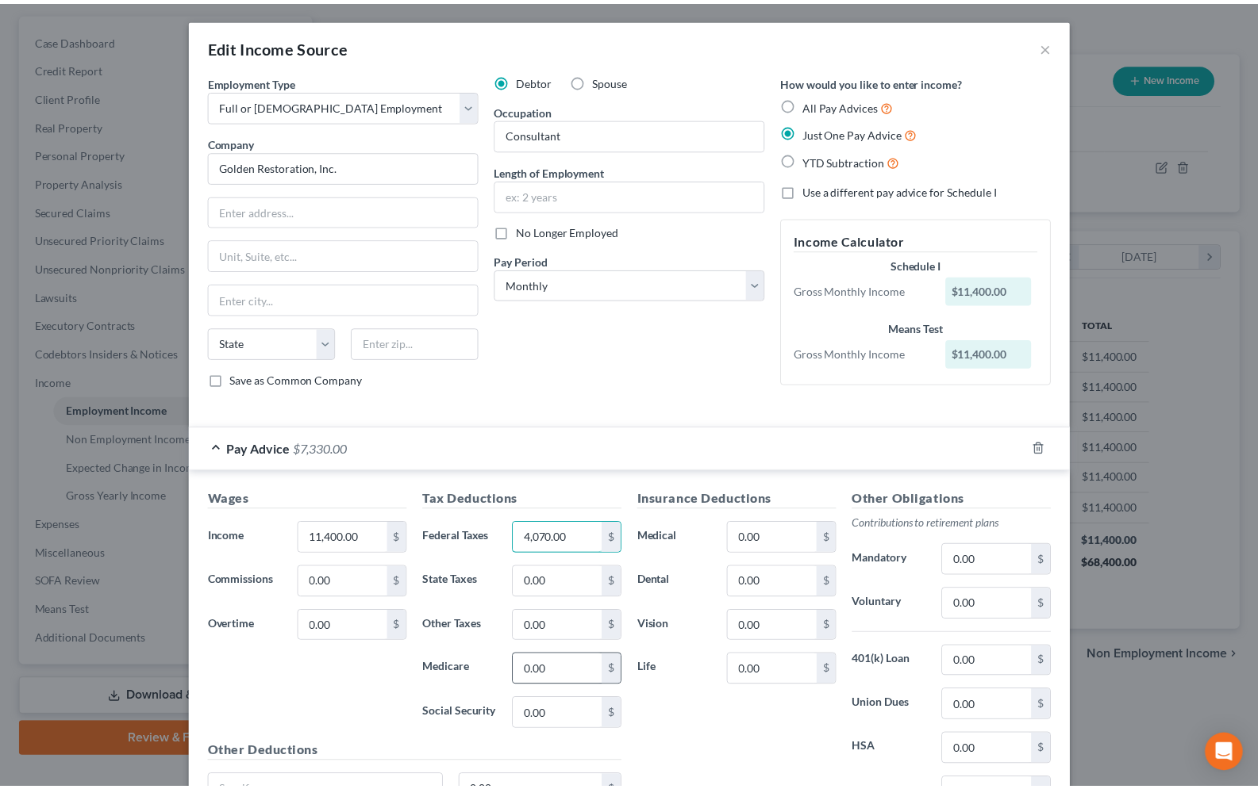
scroll to position [156, 0]
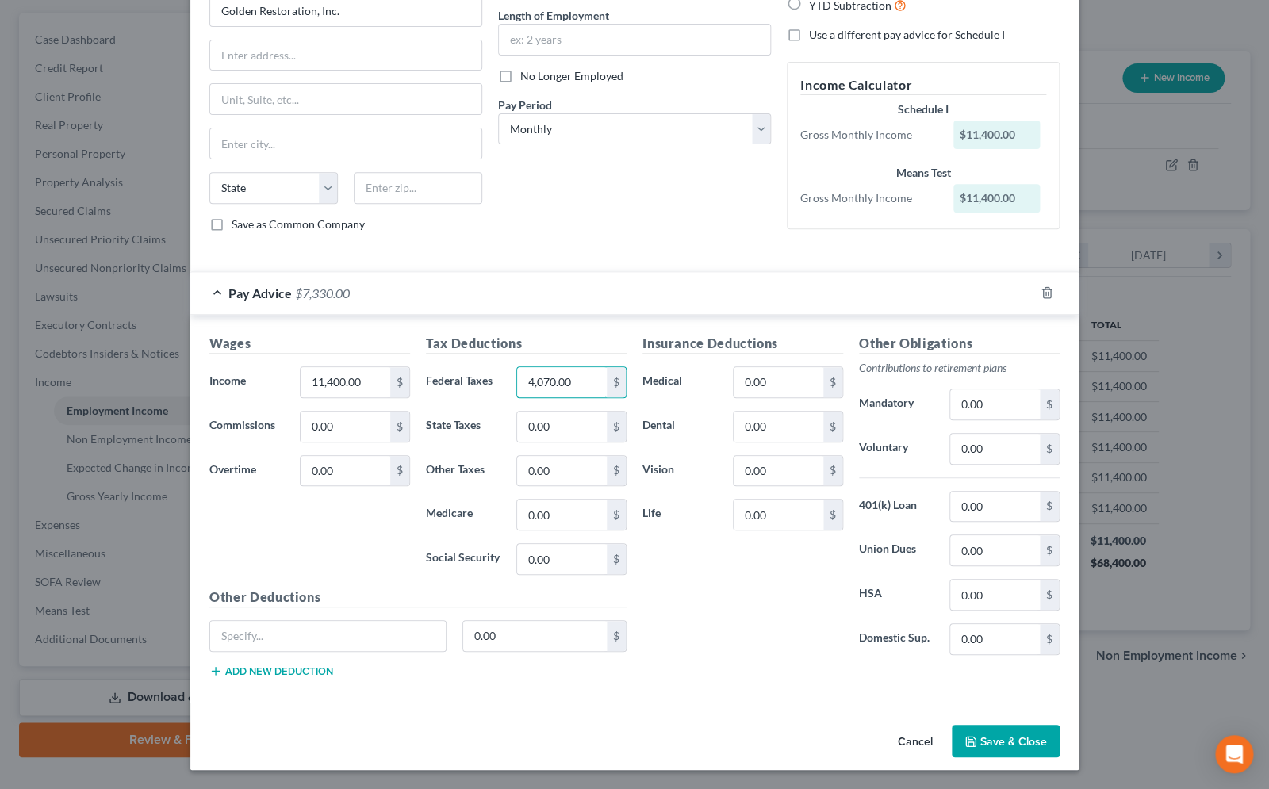
type input "4,070.00"
click at [993, 738] on button "Save & Close" at bounding box center [1006, 741] width 108 height 33
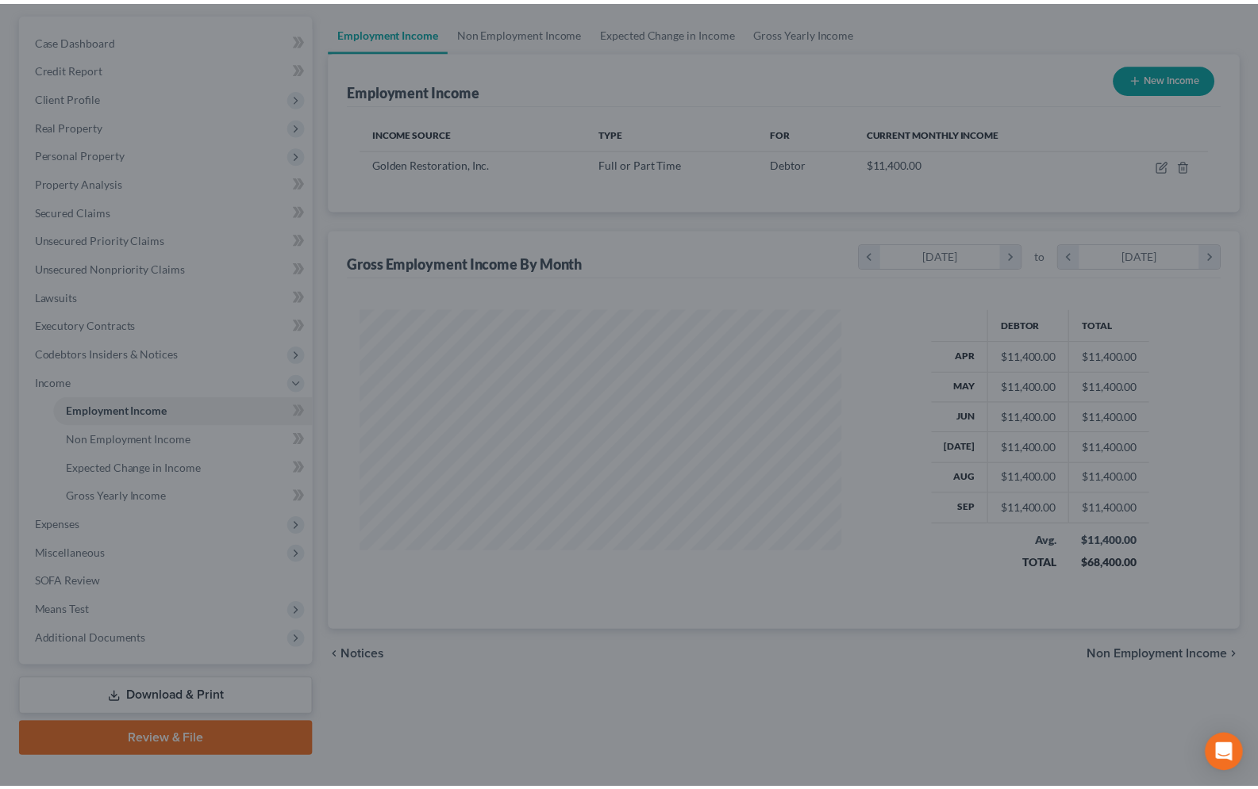
scroll to position [793092, 792864]
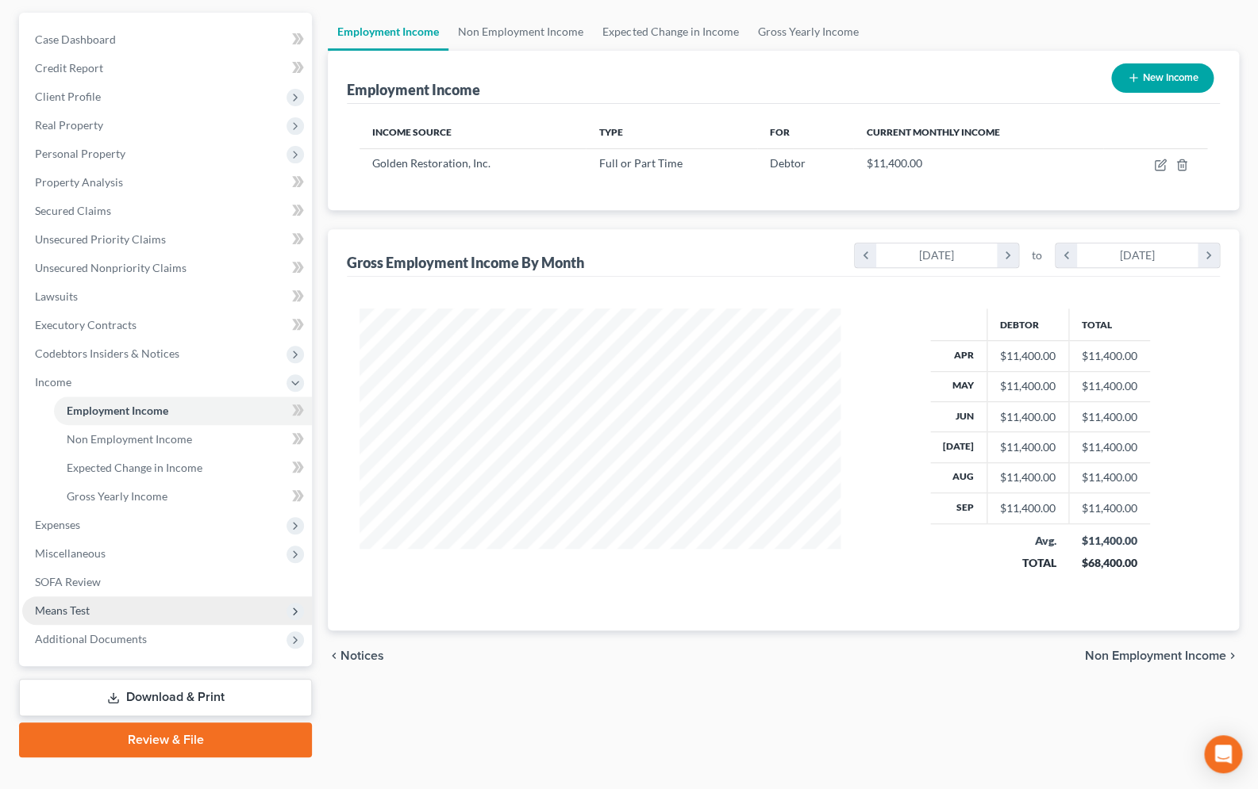
click at [84, 598] on span "Means Test" at bounding box center [167, 611] width 290 height 29
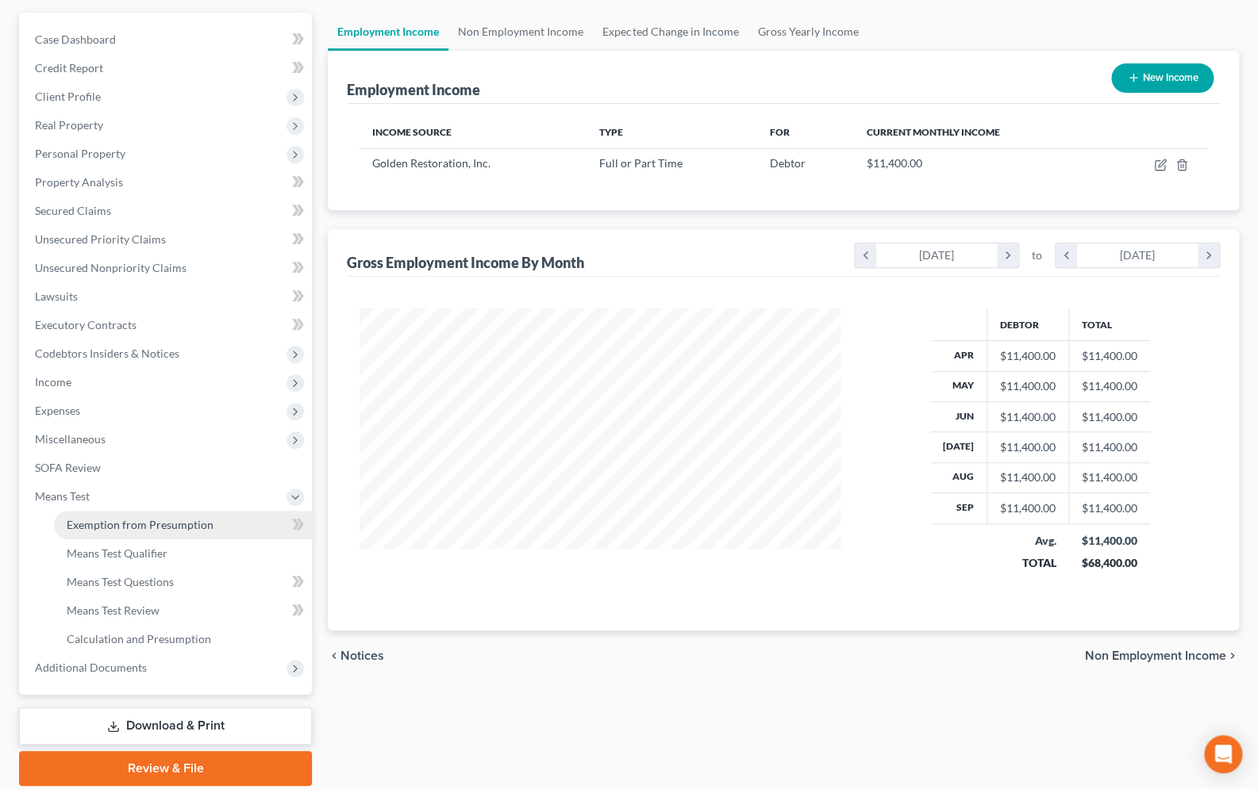
click at [143, 530] on span "Exemption from Presumption" at bounding box center [140, 524] width 147 height 13
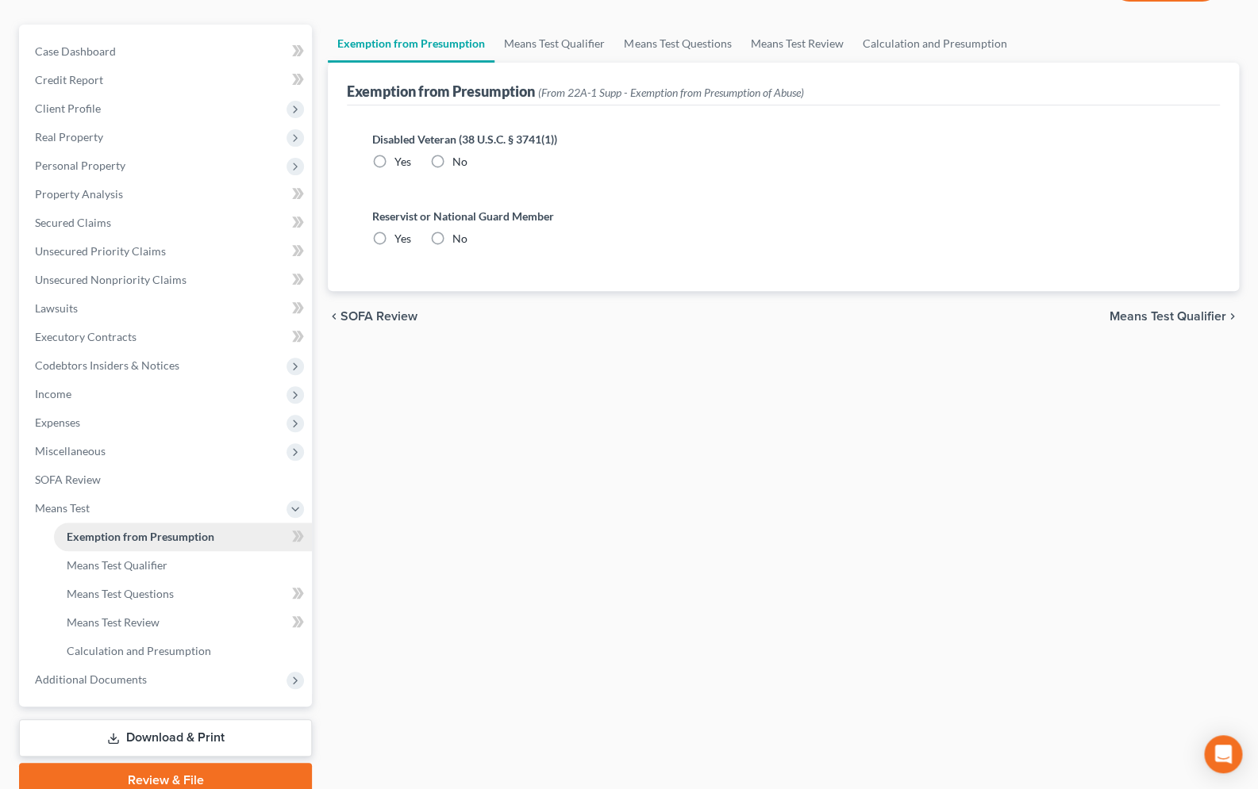
radio input "true"
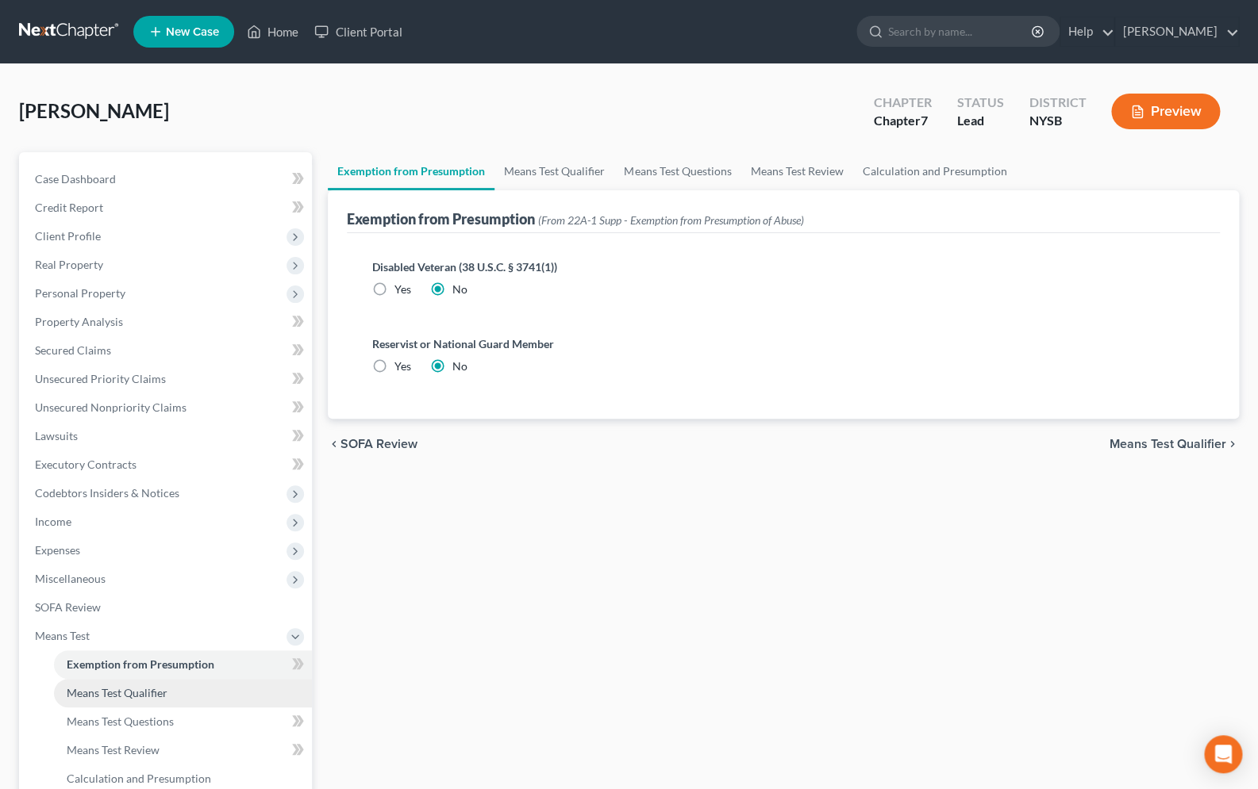
click at [162, 689] on span "Means Test Qualifier" at bounding box center [117, 692] width 101 height 13
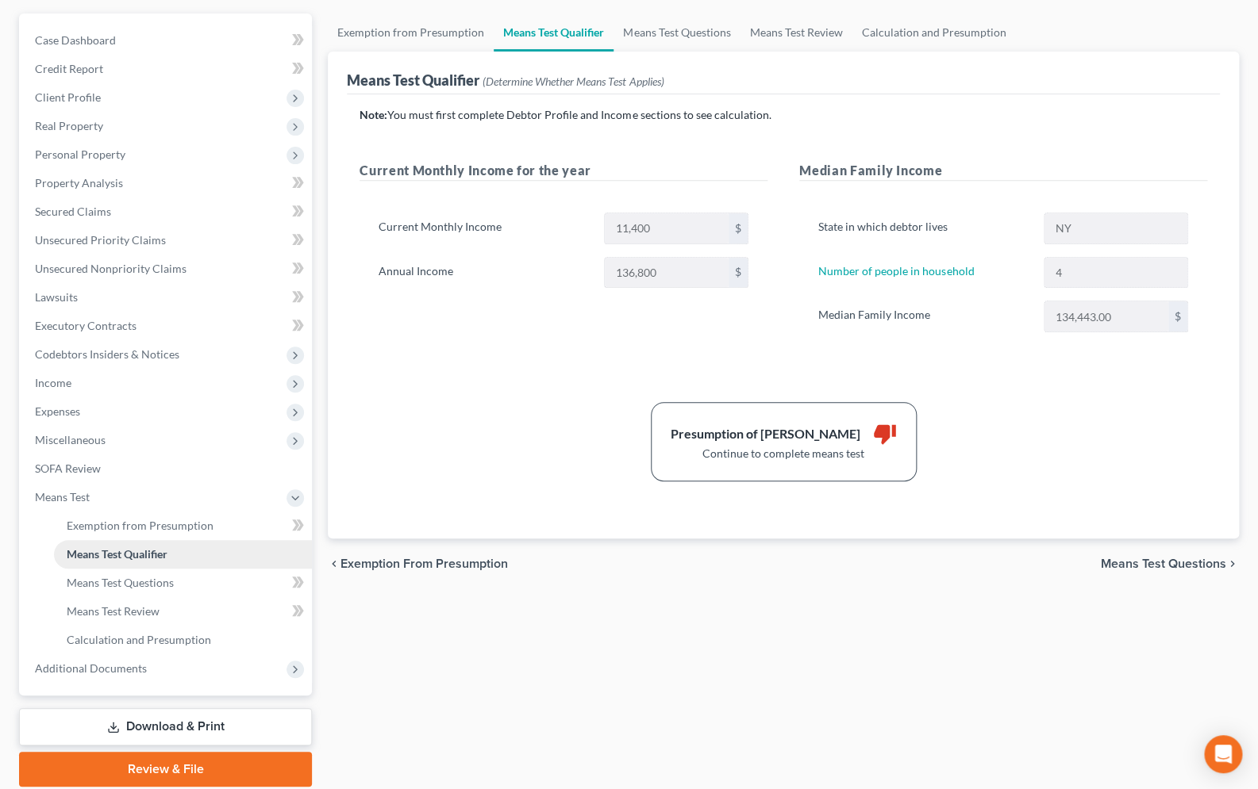
scroll to position [140, 0]
click at [159, 590] on link "Means Test Questions" at bounding box center [183, 582] width 258 height 29
select select "4"
select select "2"
select select "0"
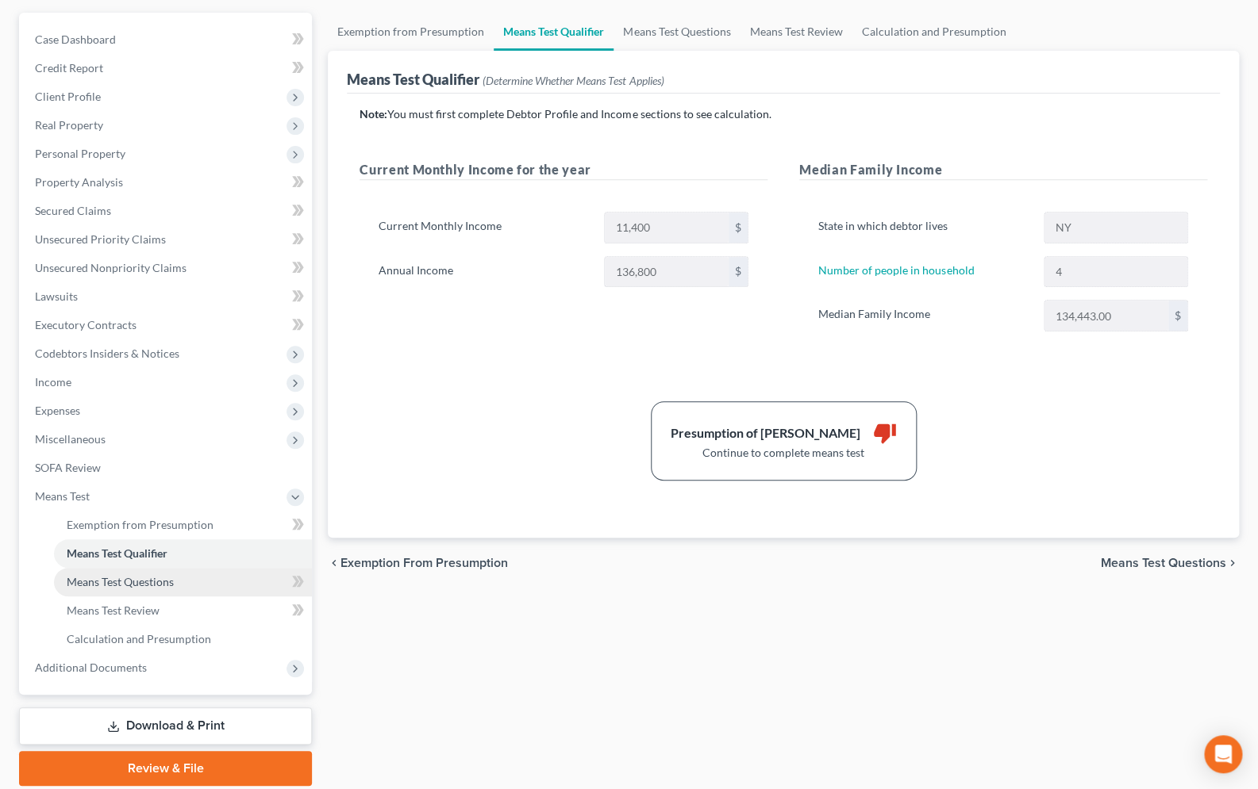
select select "60"
select select "0"
select select "60"
select select "0"
select select "60"
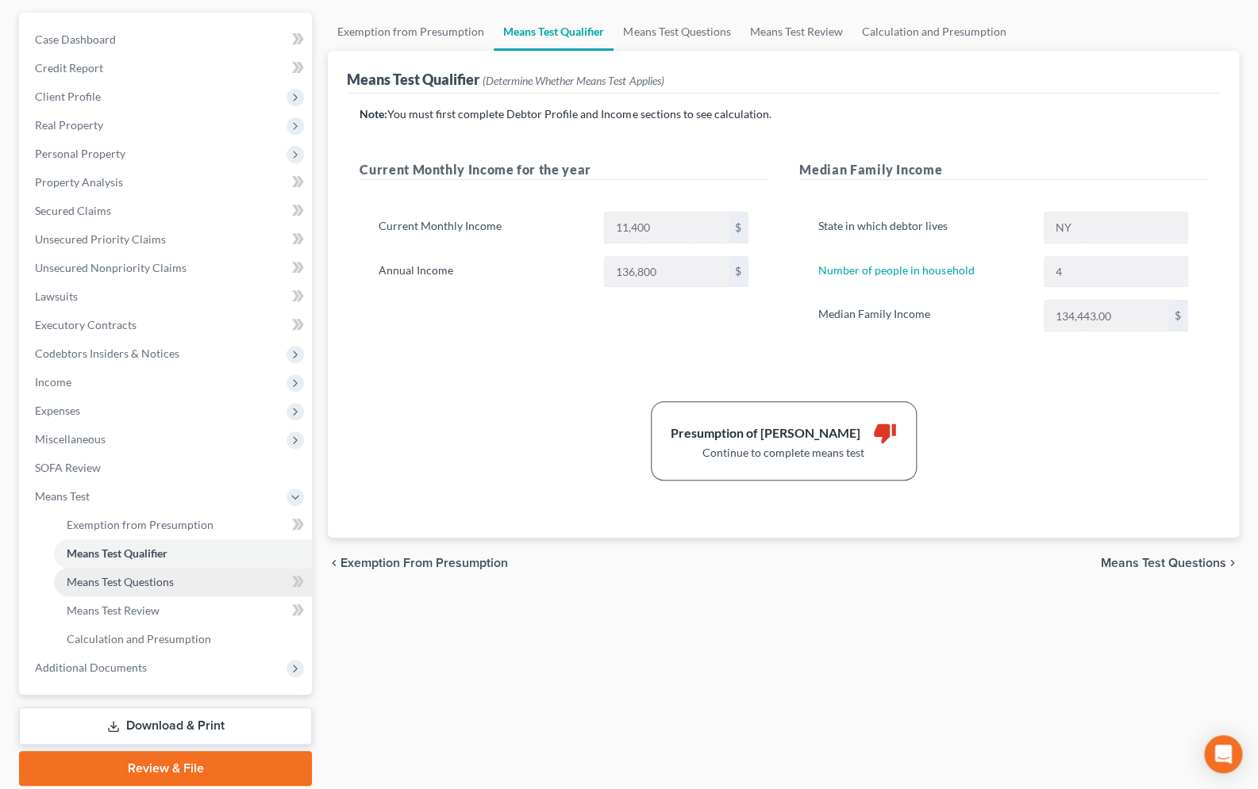
select select "1"
select select "60"
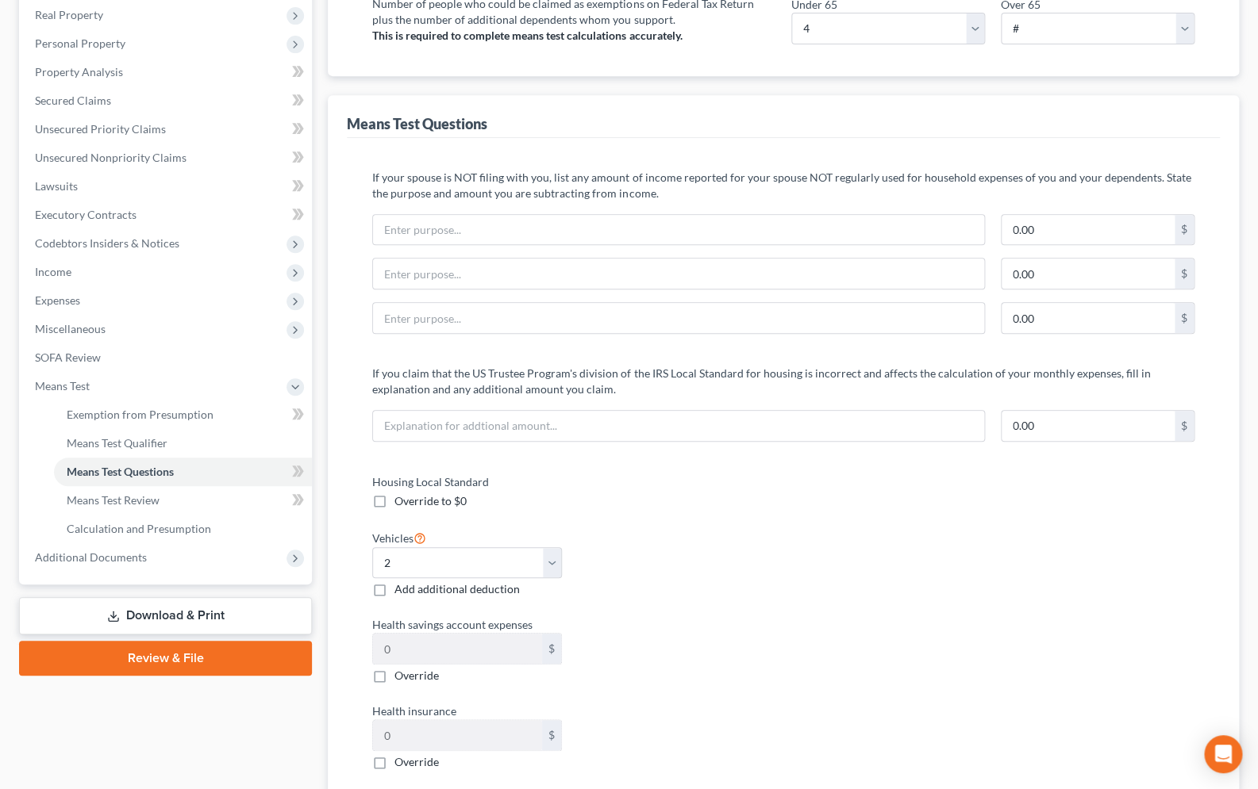
scroll to position [254, 0]
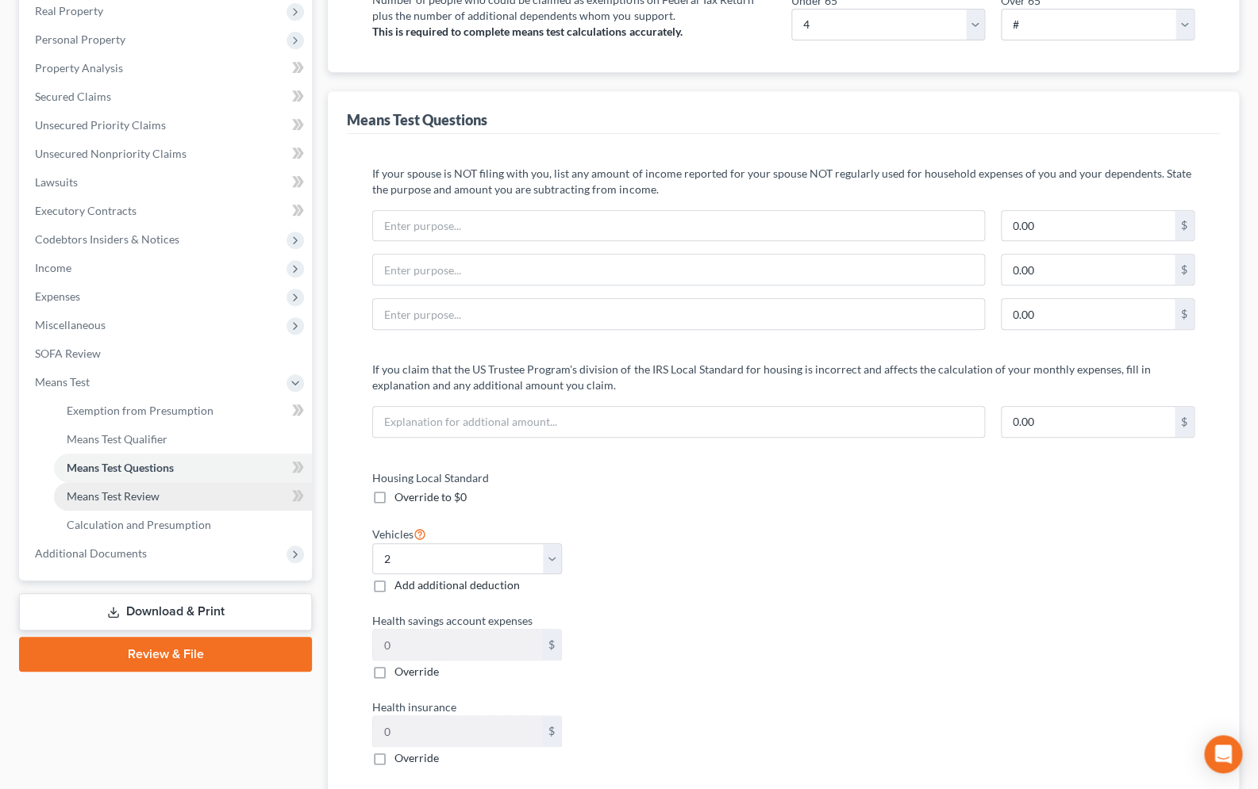
click at [152, 499] on span "Means Test Review" at bounding box center [113, 496] width 93 height 13
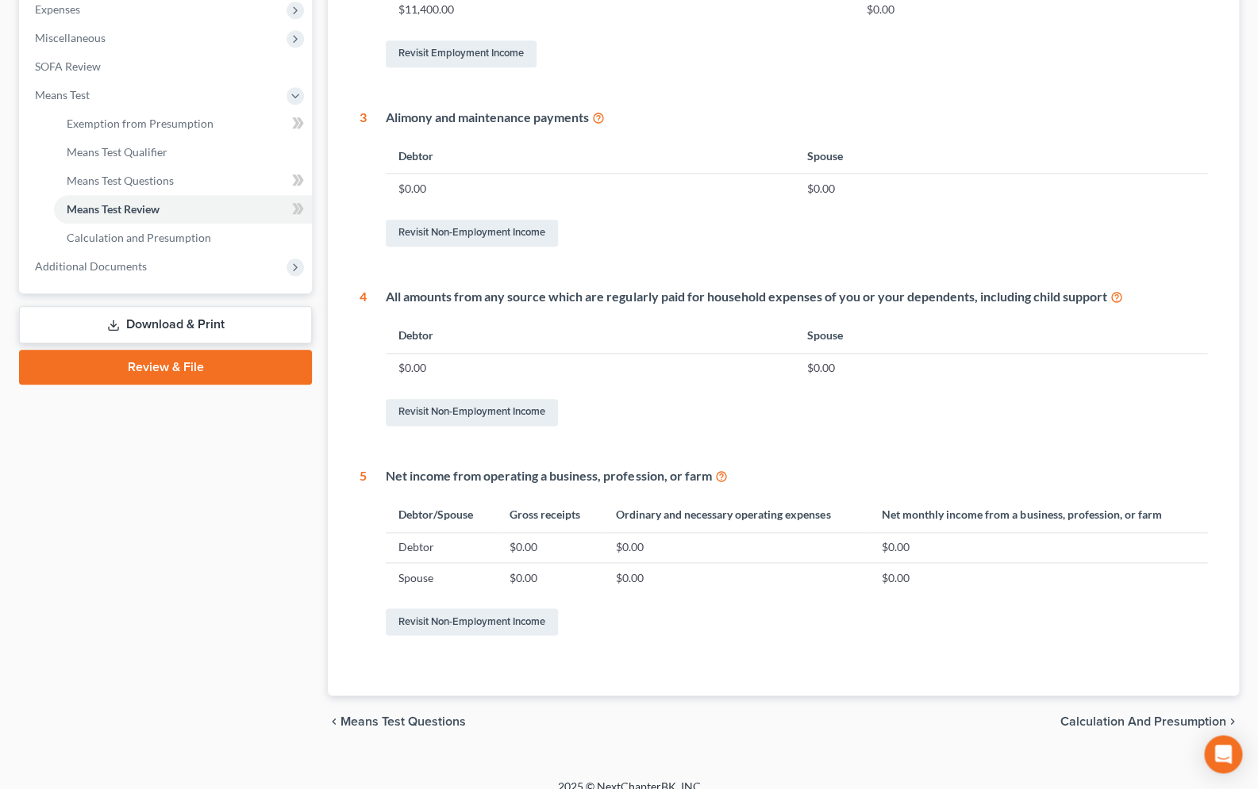
scroll to position [559, 0]
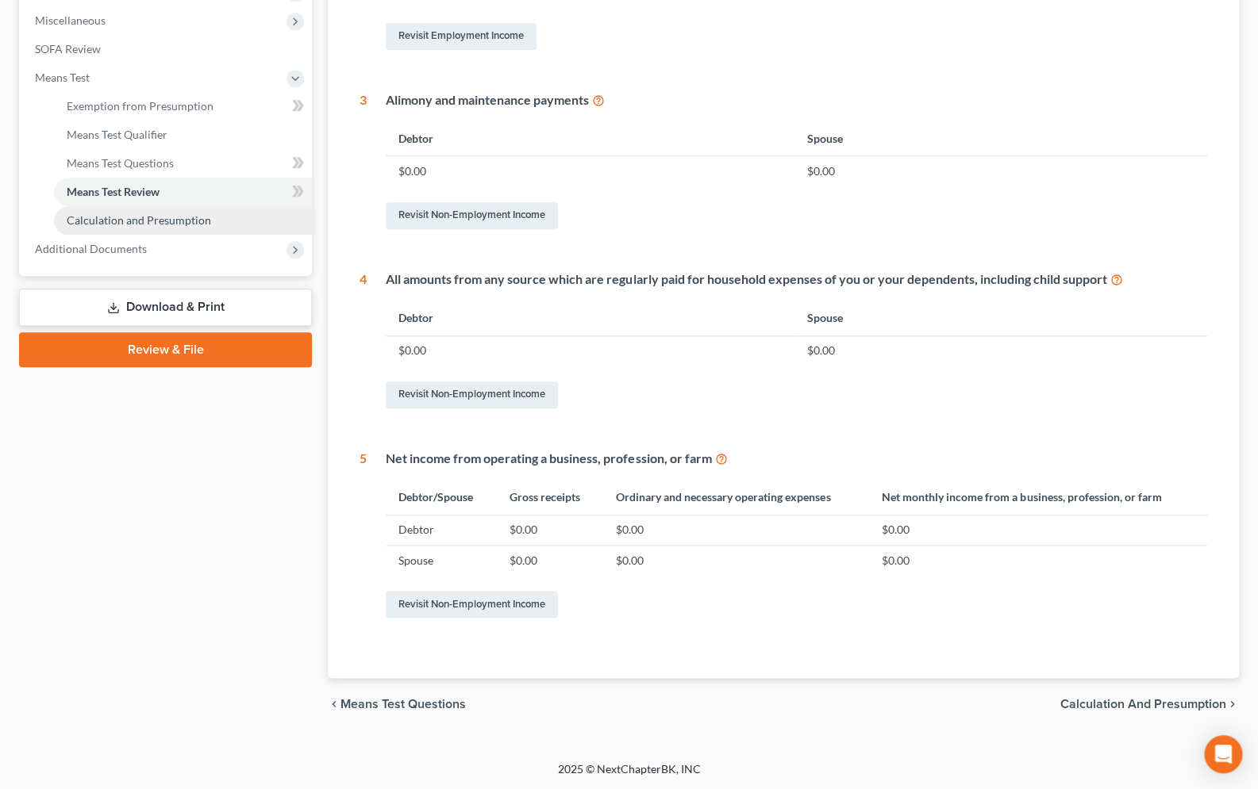
click at [148, 213] on link "Calculation and Presumption" at bounding box center [183, 220] width 258 height 29
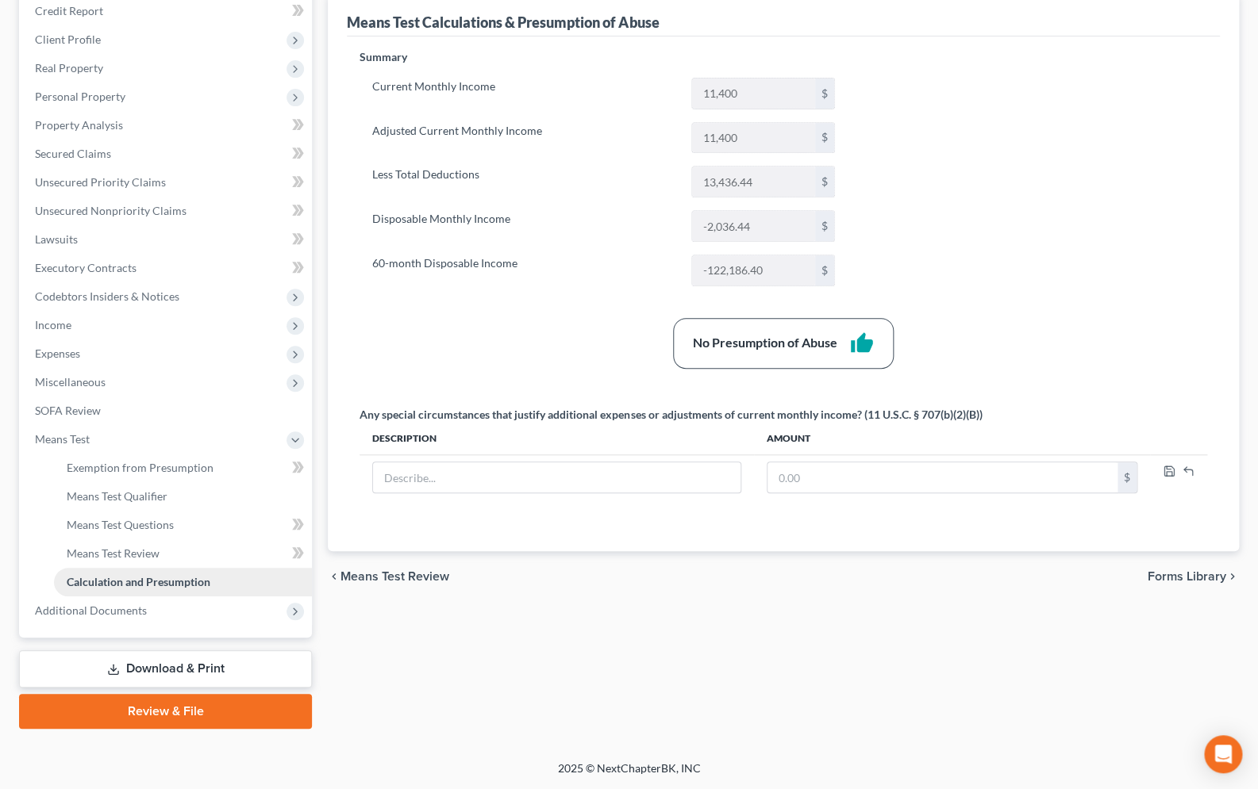
scroll to position [195, 0]
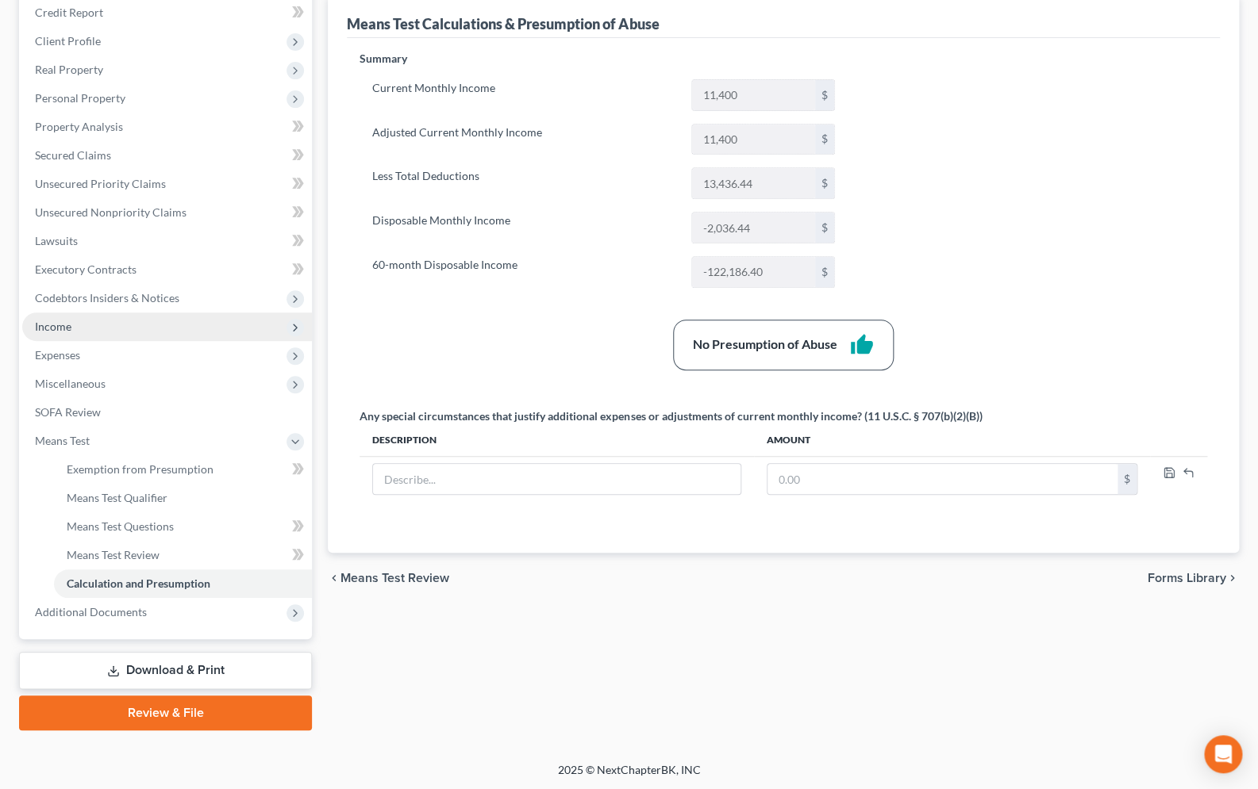
click at [75, 330] on span "Income" at bounding box center [167, 327] width 290 height 29
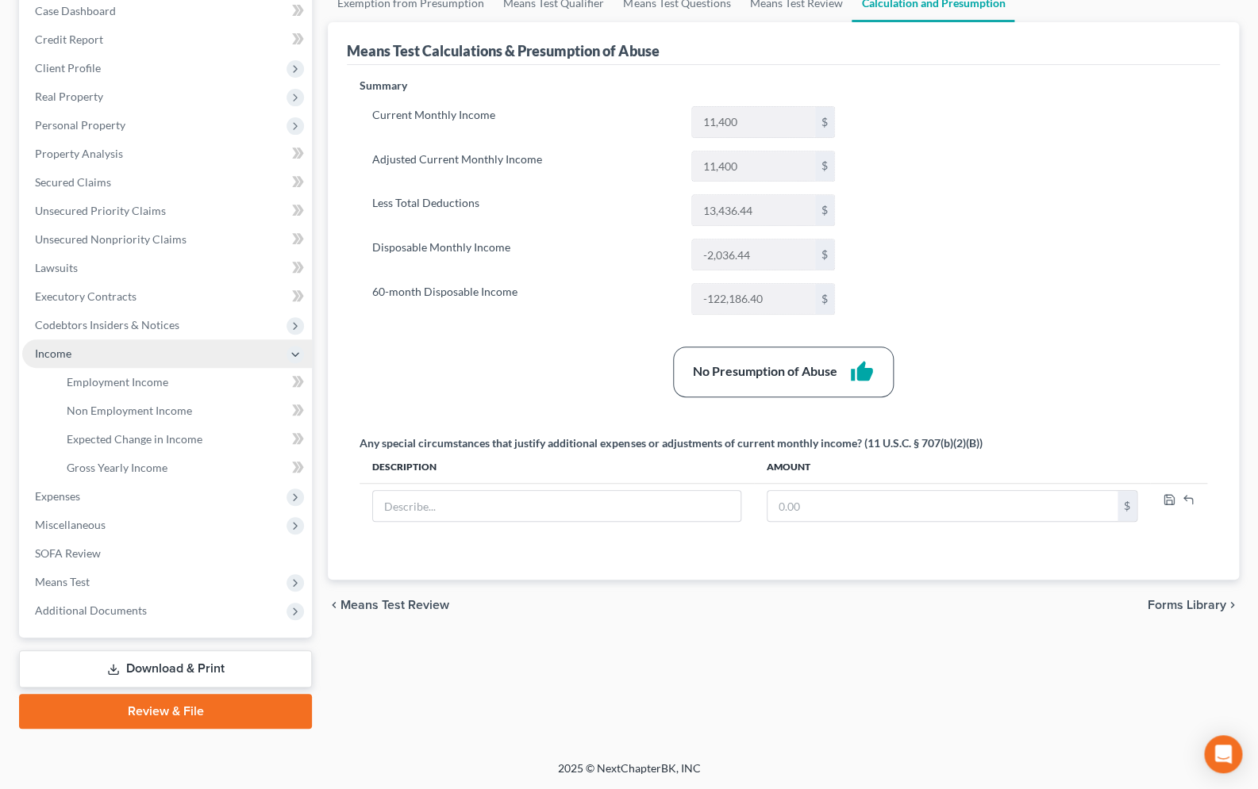
scroll to position [167, 0]
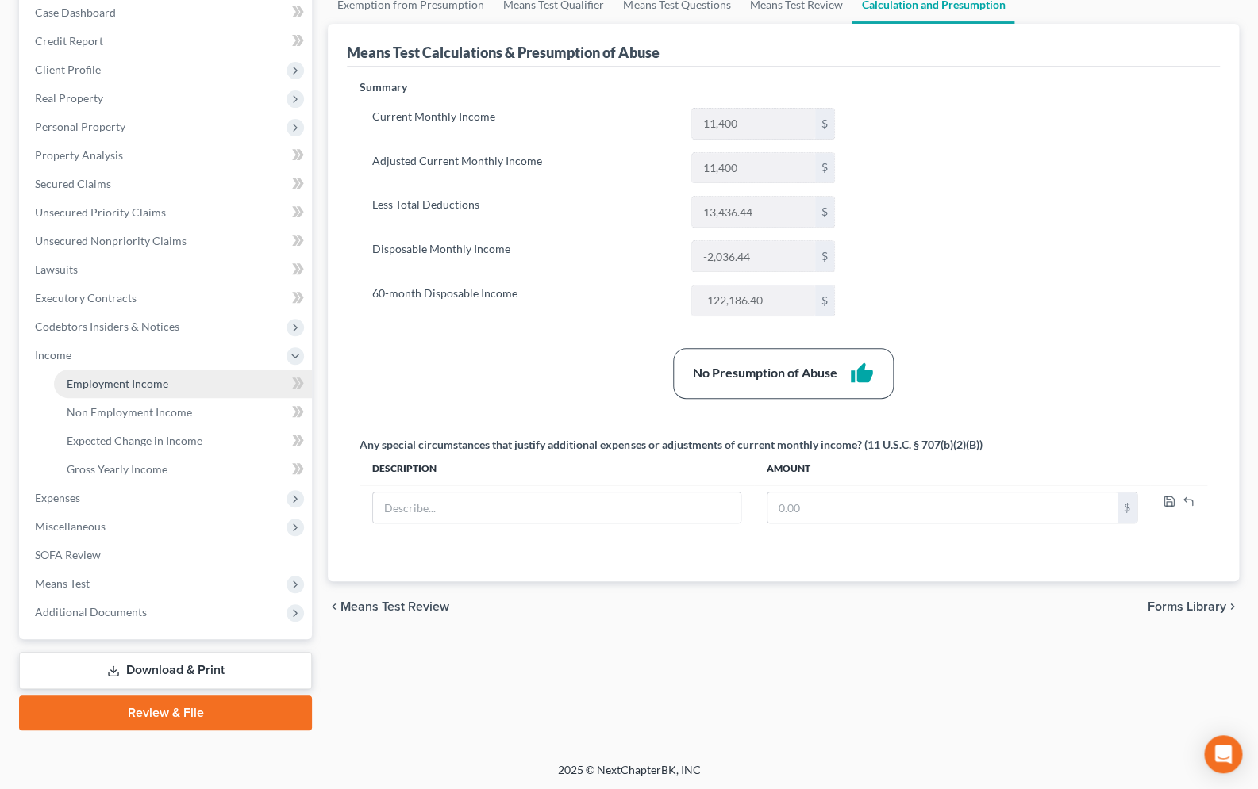
click at [130, 387] on span "Employment Income" at bounding box center [118, 383] width 102 height 13
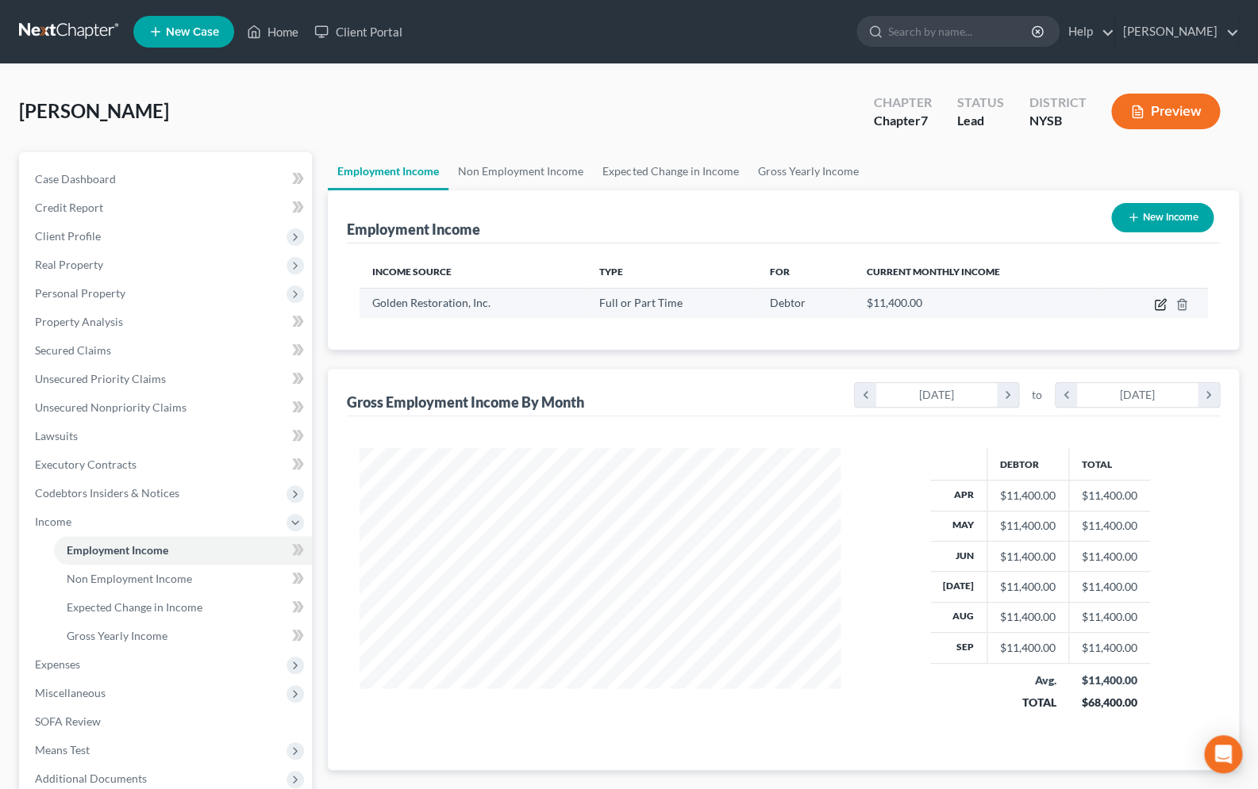
click at [1158, 307] on icon "button" at bounding box center [1160, 304] width 13 height 13
select select "0"
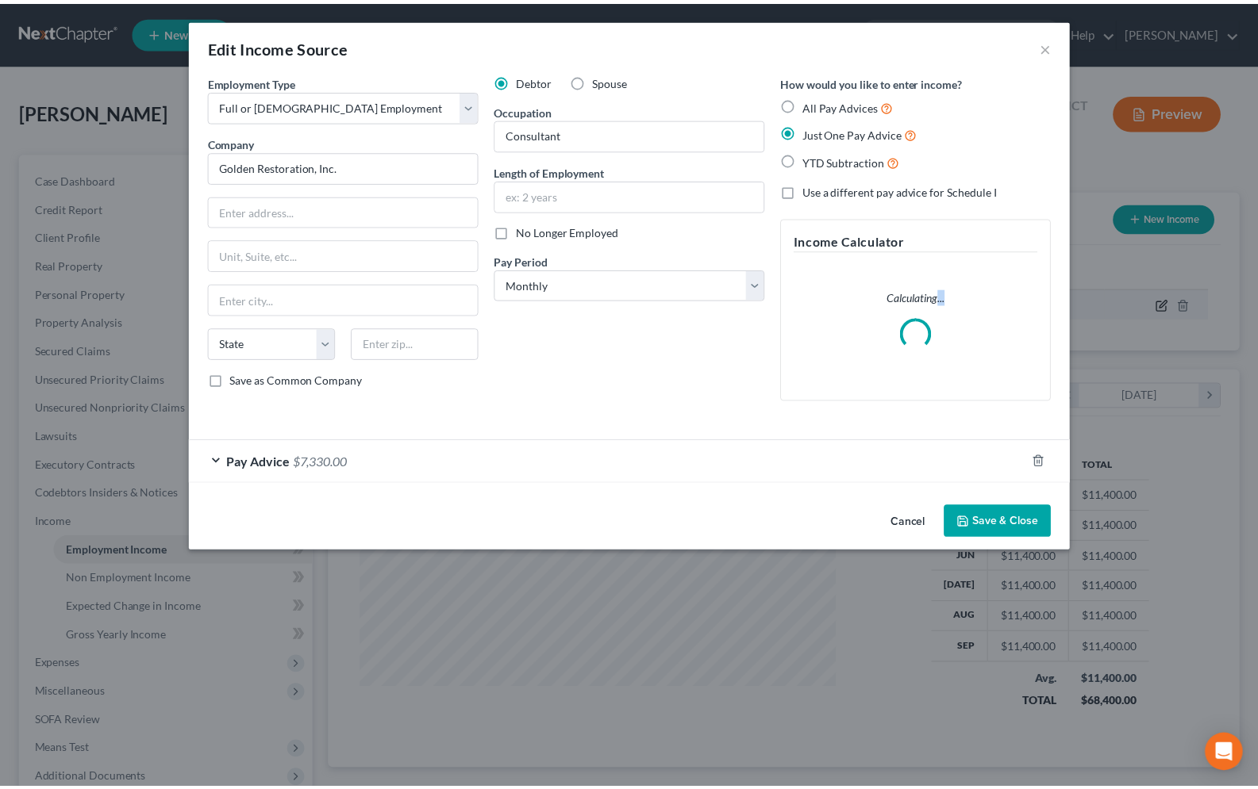
scroll to position [284, 517]
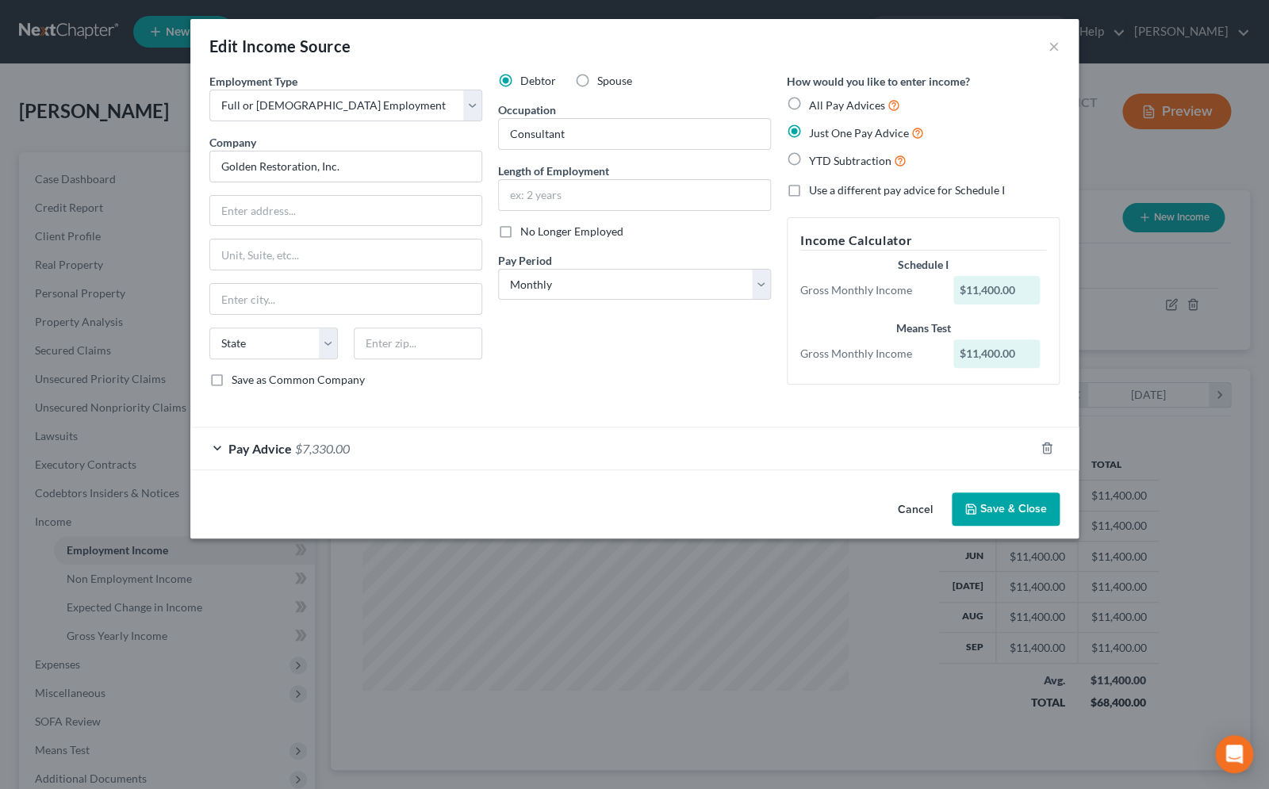
click at [1002, 505] on button "Save & Close" at bounding box center [1006, 509] width 108 height 33
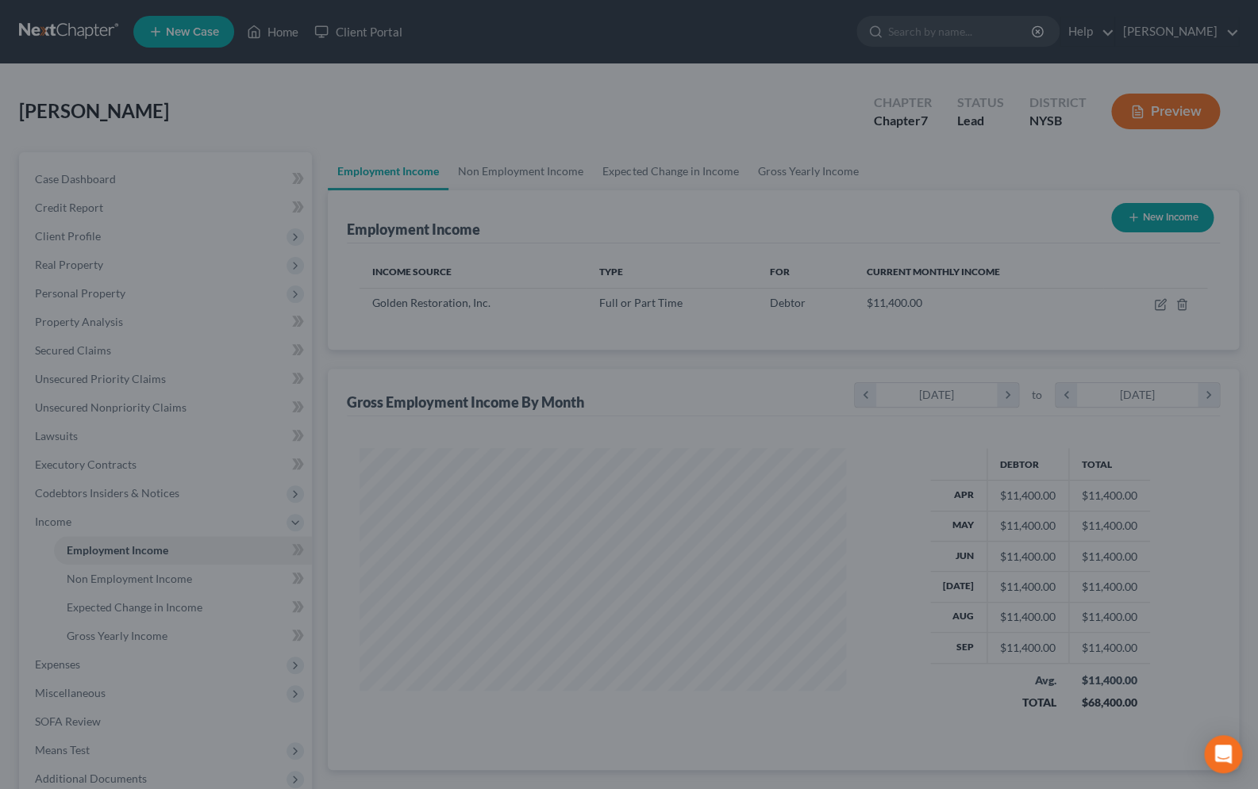
scroll to position [793092, 792864]
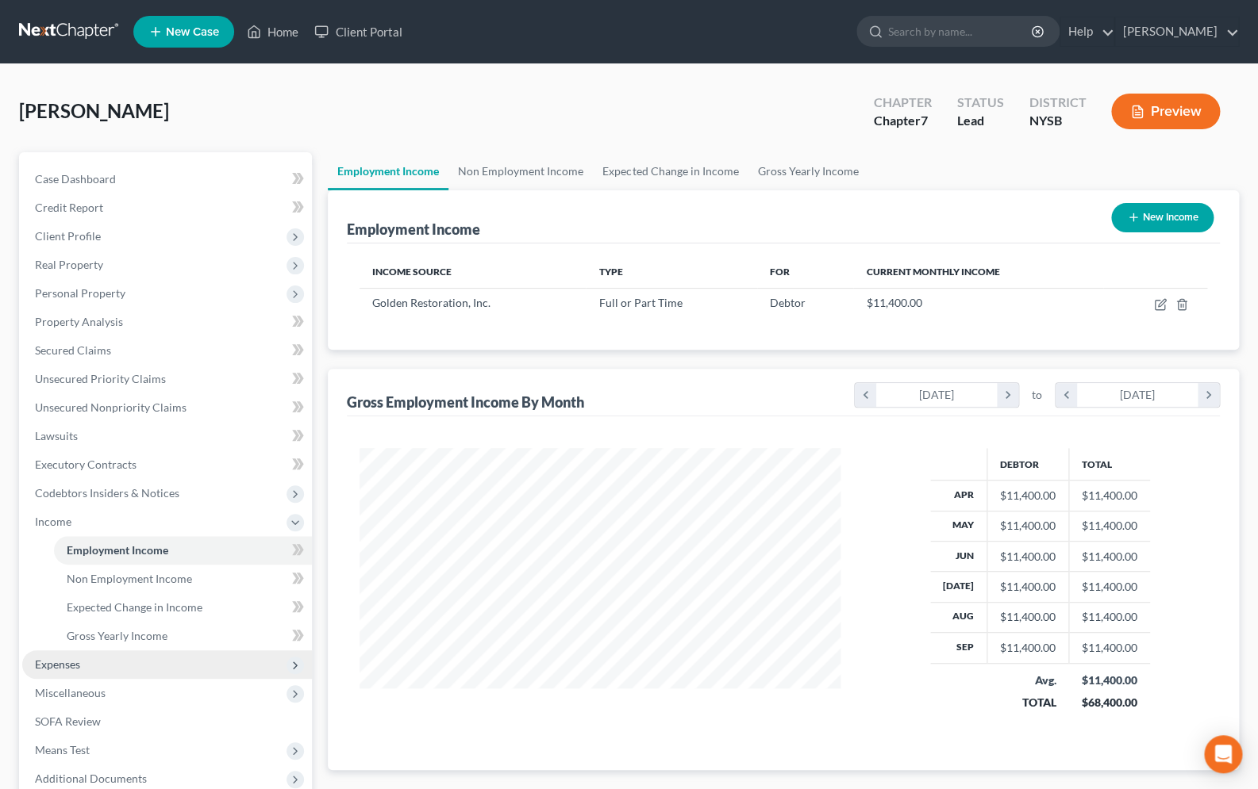
click at [60, 662] on span "Expenses" at bounding box center [57, 664] width 45 height 13
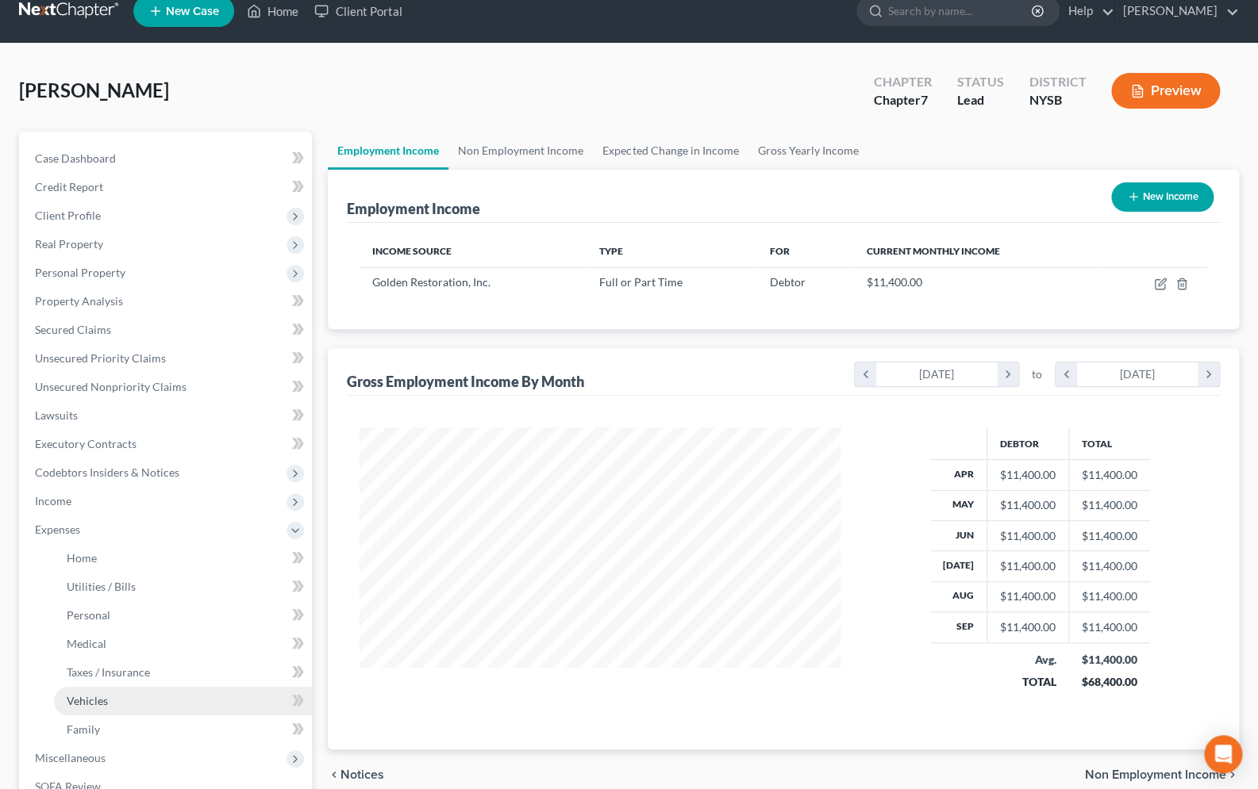
scroll to position [127, 0]
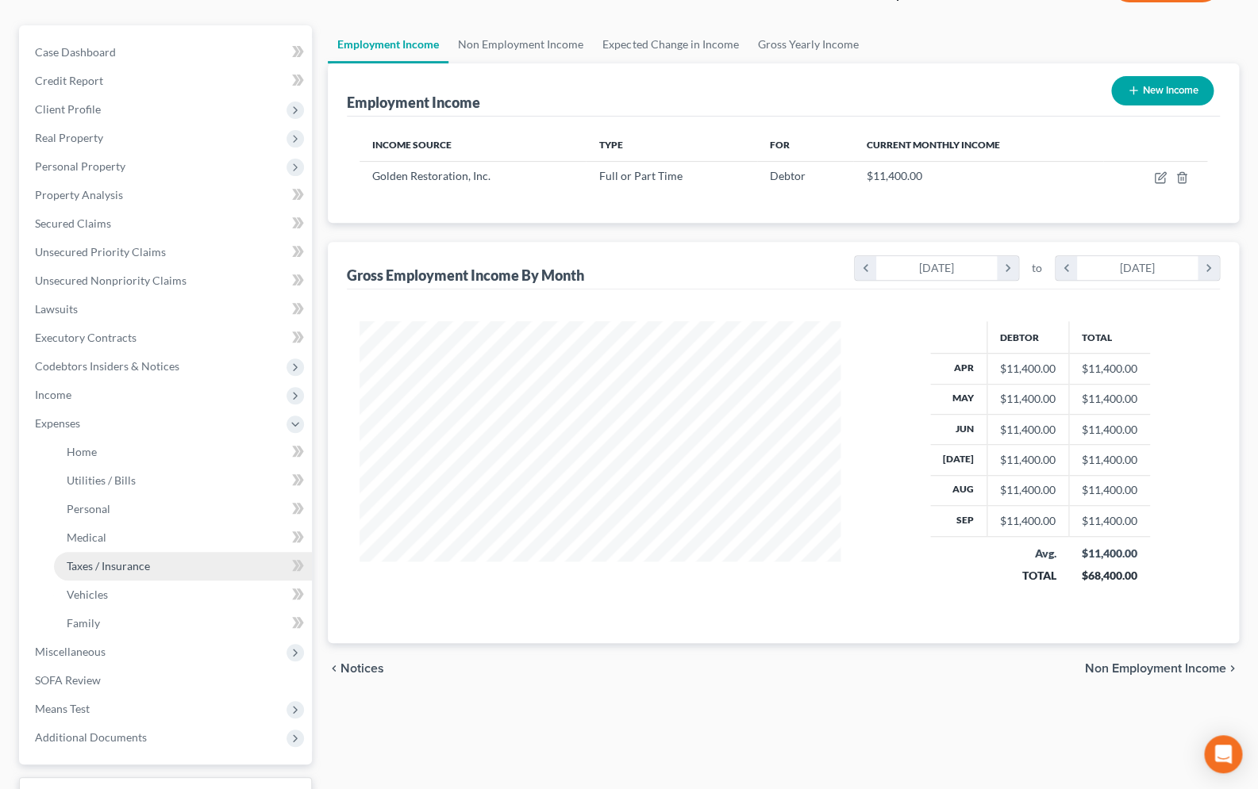
click at [89, 556] on link "Taxes / Insurance" at bounding box center [183, 566] width 258 height 29
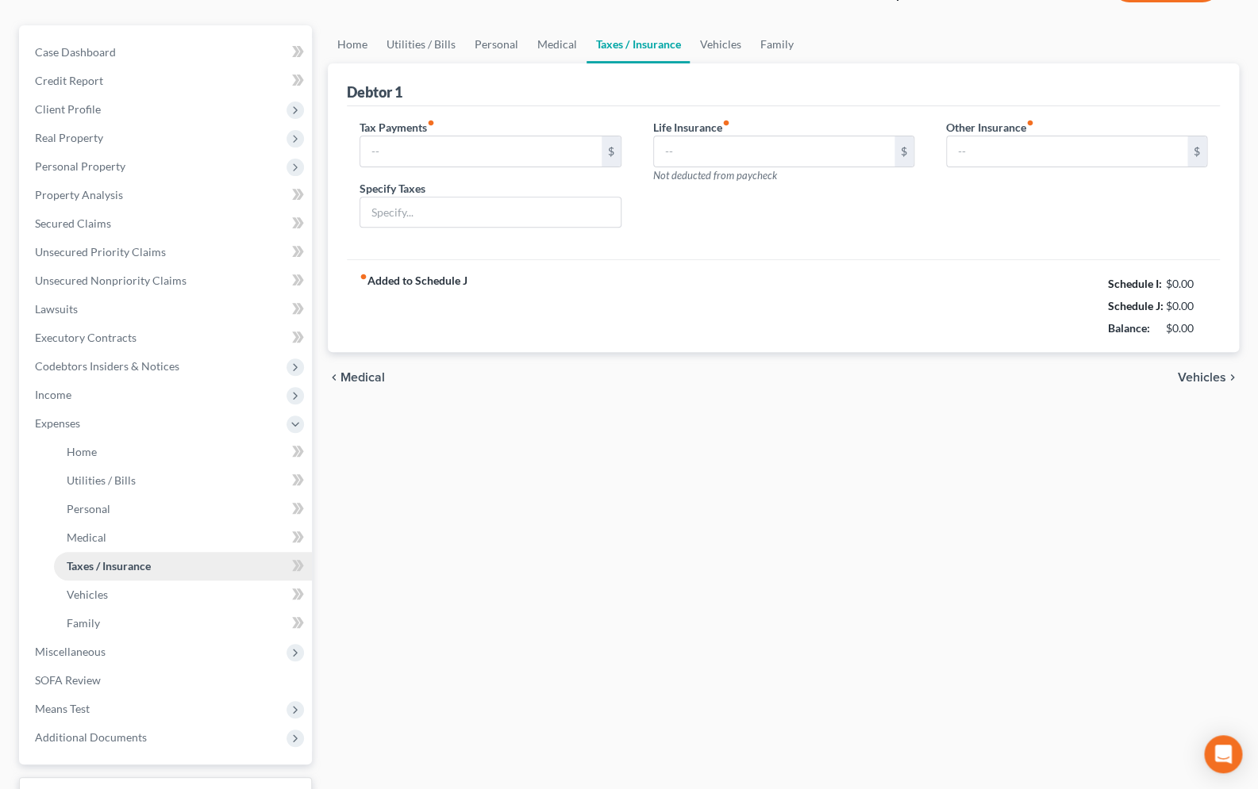
type input "Federal & State Taxes (debtor is an independent contractor)"
type input "140.44"
type input "0.00"
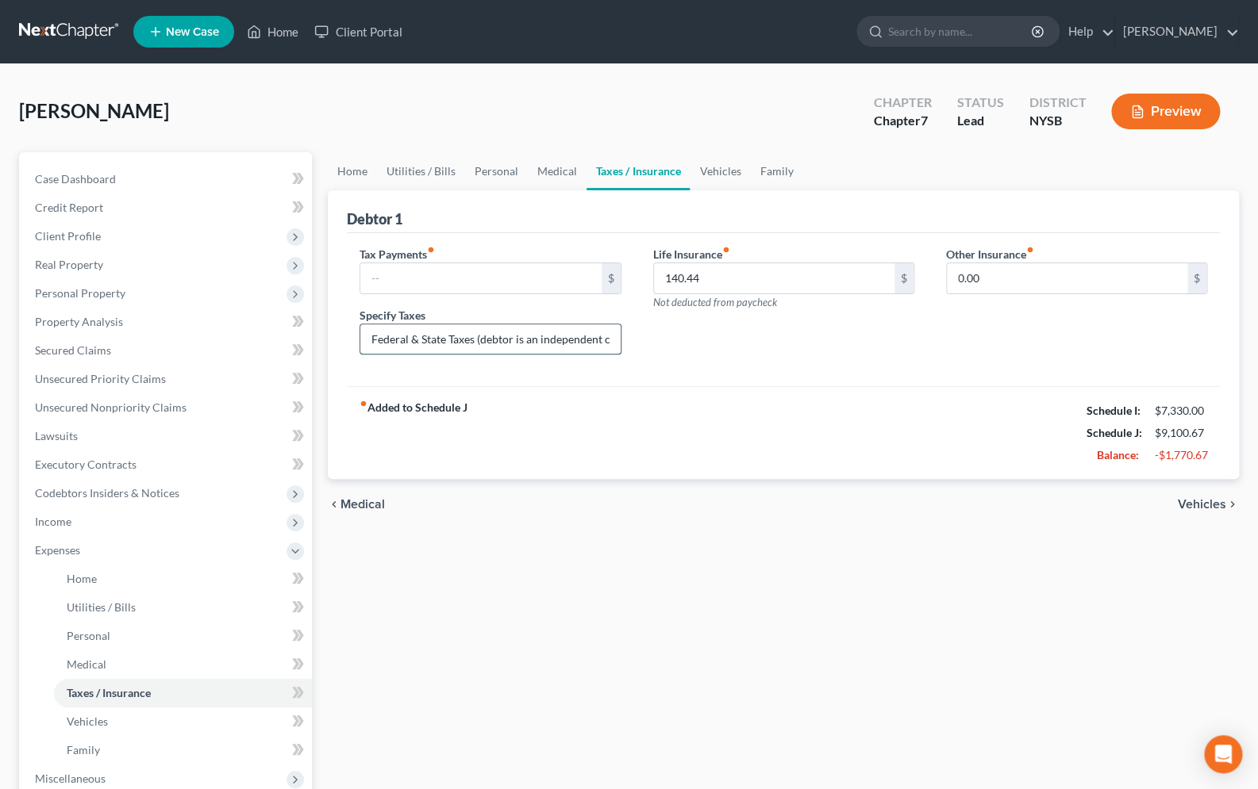
click at [517, 344] on input "Federal & State Taxes (debtor is an independent contractor)" at bounding box center [489, 339] width 259 height 30
type input "Federal & State Taxes (debtor is an independent contractor and debtor pays his …"
click at [46, 555] on span "Expenses" at bounding box center [57, 549] width 45 height 13
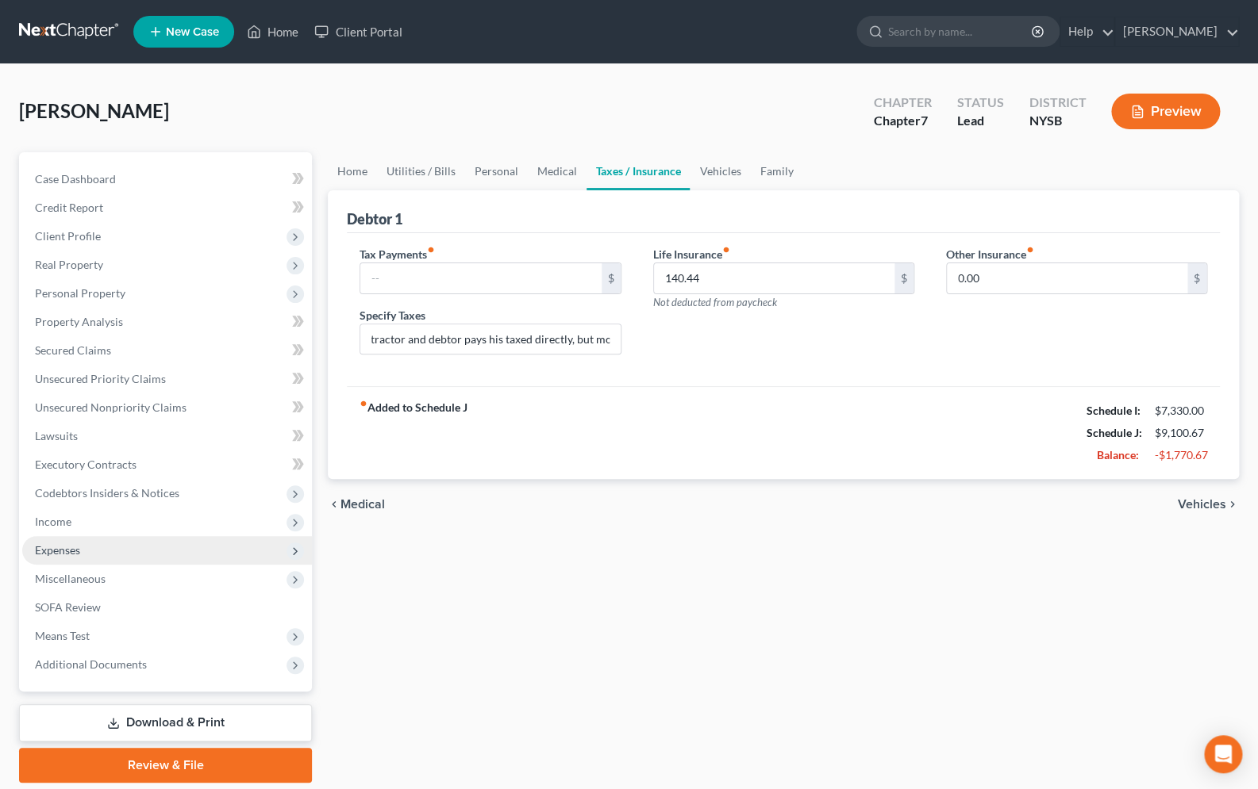
click at [78, 548] on span "Expenses" at bounding box center [57, 549] width 45 height 13
click at [65, 530] on span "Income" at bounding box center [167, 522] width 290 height 29
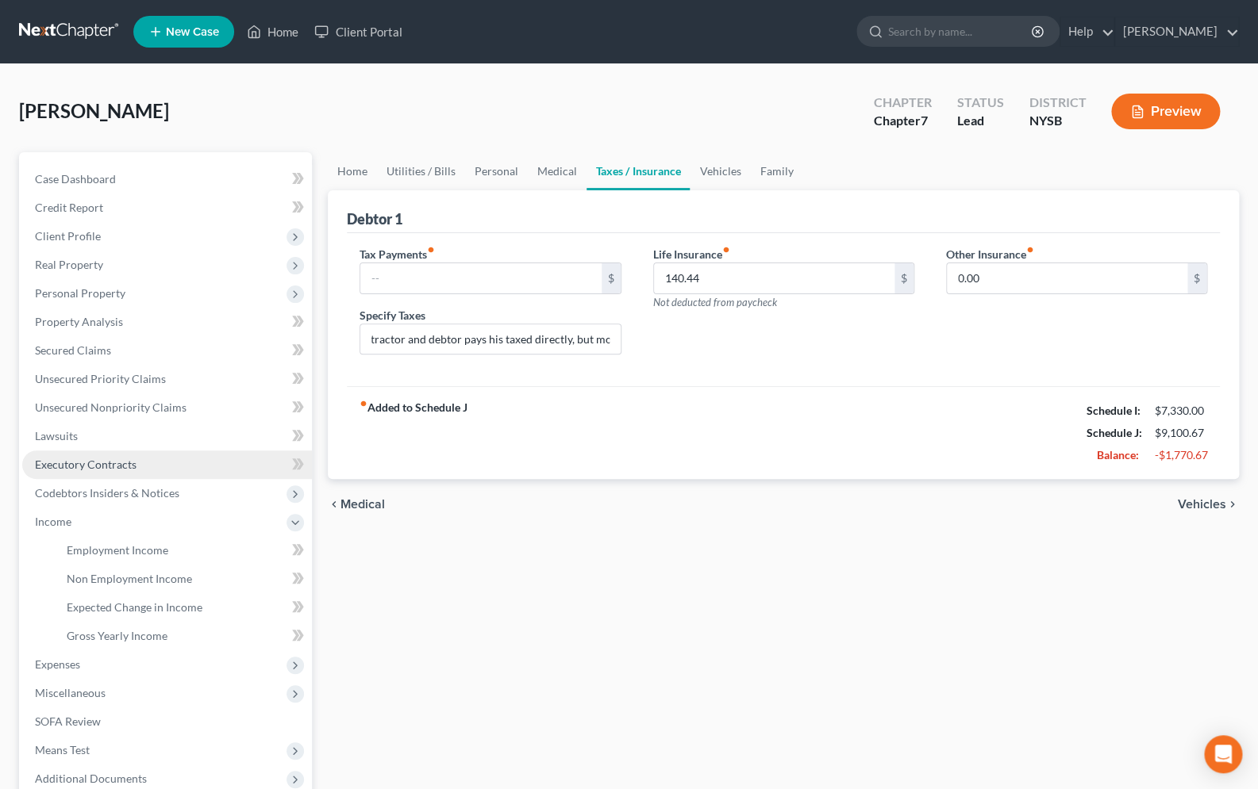
click at [66, 474] on link "Executory Contracts" at bounding box center [167, 465] width 290 height 29
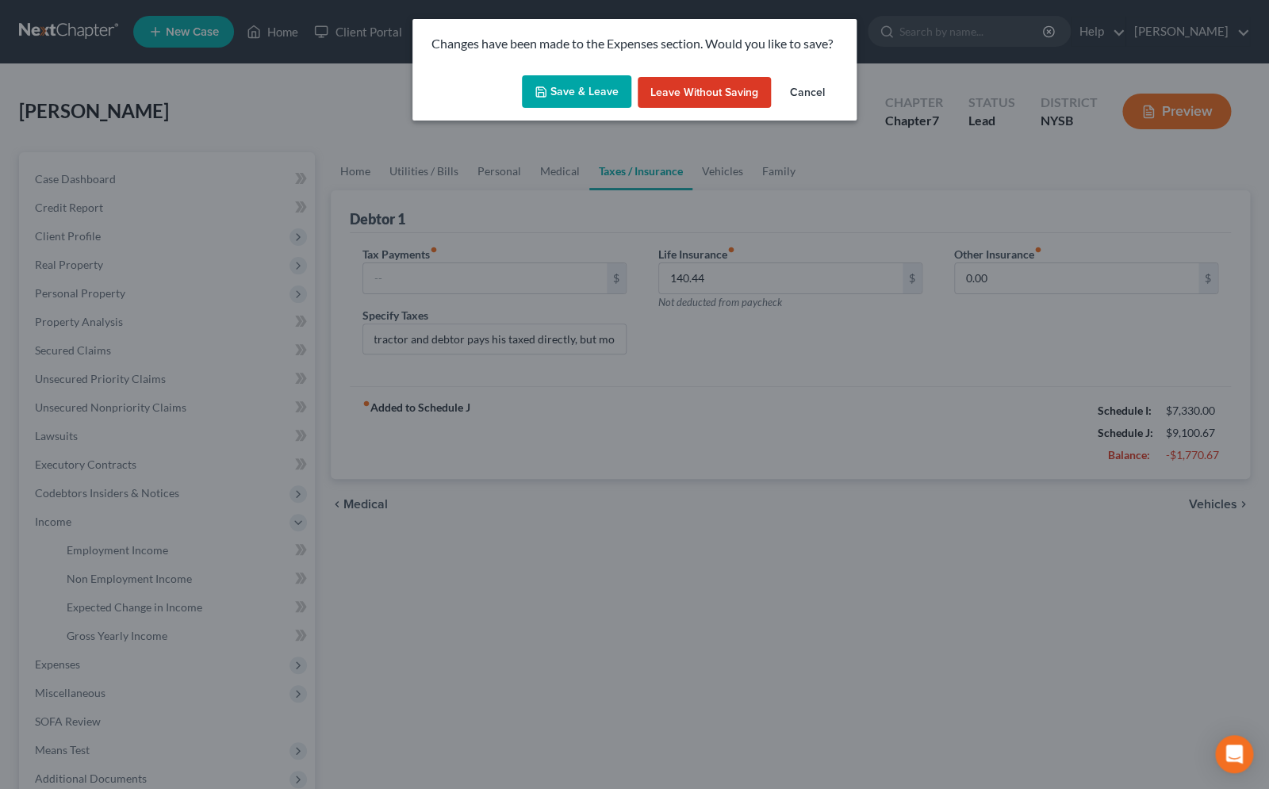
click at [568, 89] on button "Save & Leave" at bounding box center [576, 91] width 109 height 33
